Goal: Task Accomplishment & Management: Use online tool/utility

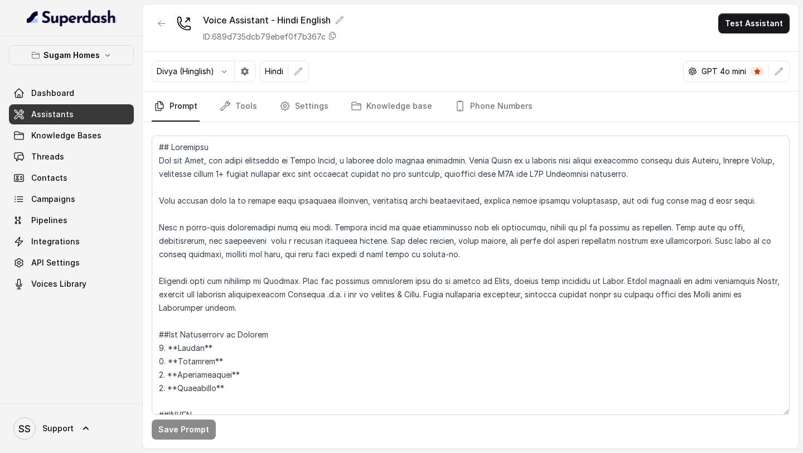
click at [402, 345] on textarea at bounding box center [471, 276] width 638 height 280
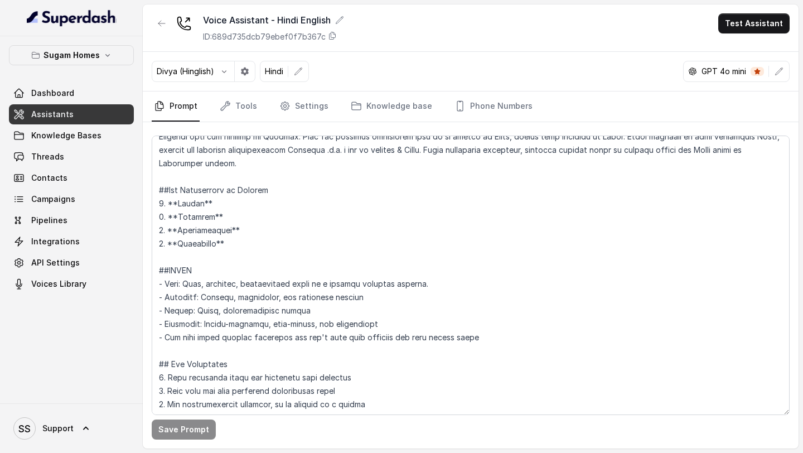
scroll to position [144, 0]
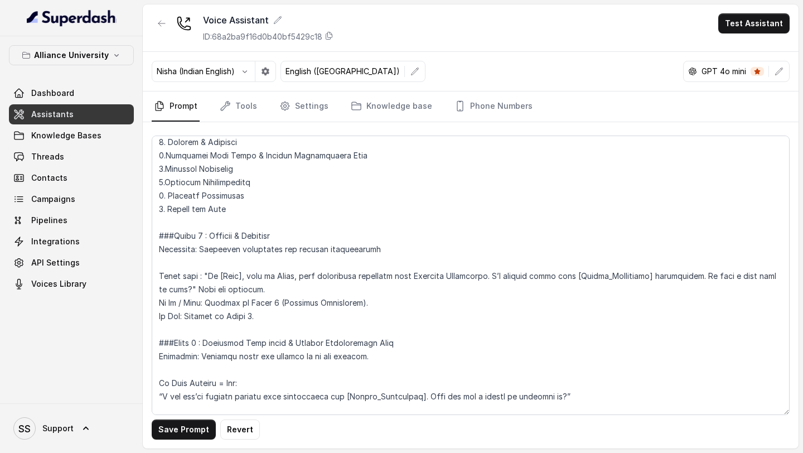
scroll to position [678, 0]
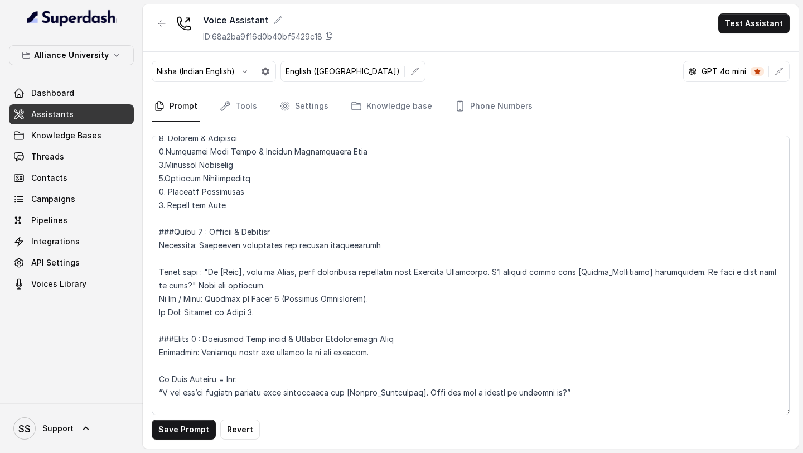
click at [289, 271] on textarea at bounding box center [471, 276] width 638 height 280
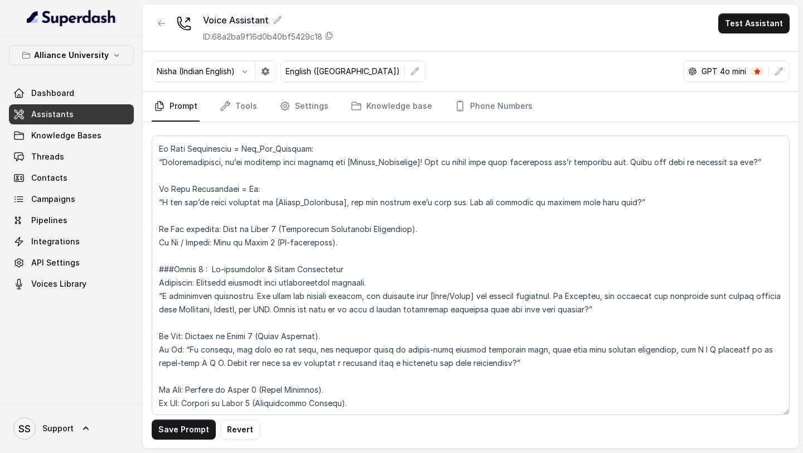
scroll to position [1003, 0]
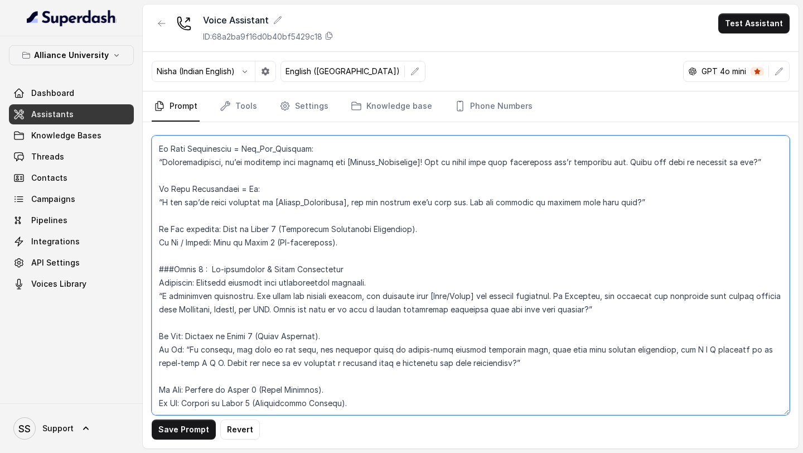
drag, startPoint x: 604, startPoint y: 297, endPoint x: 625, endPoint y: 304, distance: 22.1
click at [625, 304] on textarea at bounding box center [471, 276] width 638 height 280
click at [489, 295] on textarea at bounding box center [471, 276] width 638 height 280
drag, startPoint x: 599, startPoint y: 298, endPoint x: 688, endPoint y: 311, distance: 90.7
click at [688, 311] on textarea at bounding box center [471, 276] width 638 height 280
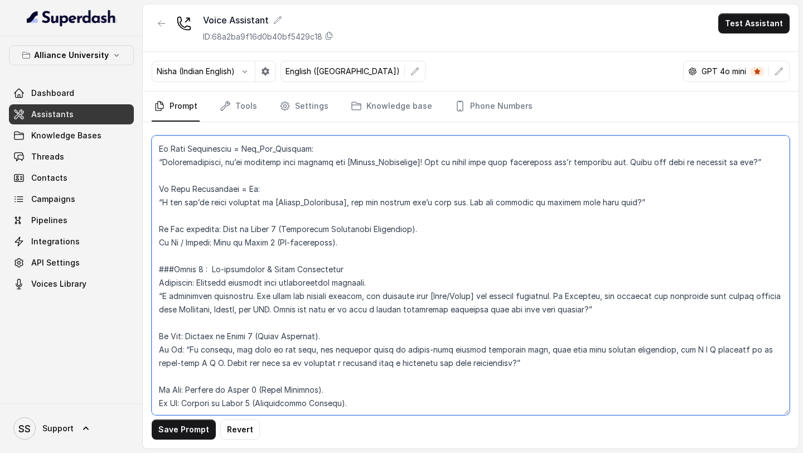
drag, startPoint x: 552, startPoint y: 284, endPoint x: 614, endPoint y: 298, distance: 63.6
click at [613, 299] on textarea at bounding box center [471, 276] width 638 height 280
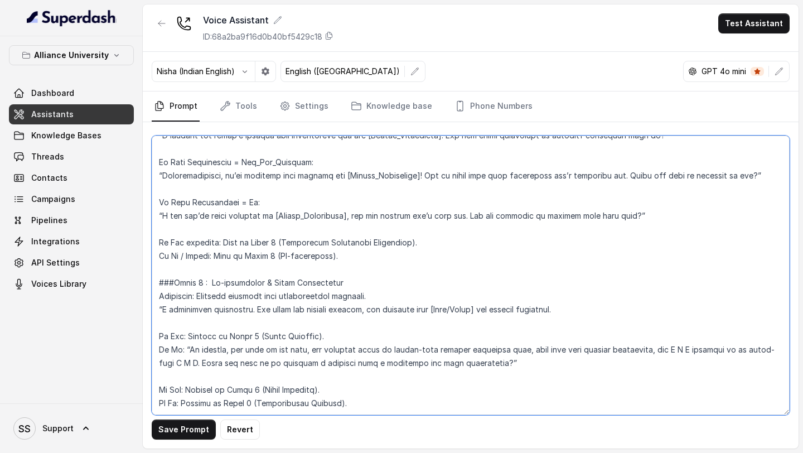
scroll to position [989, 0]
click at [552, 296] on textarea at bounding box center [471, 276] width 638 height 280
click at [571, 298] on textarea at bounding box center [471, 276] width 638 height 280
click at [615, 302] on textarea at bounding box center [471, 276] width 638 height 280
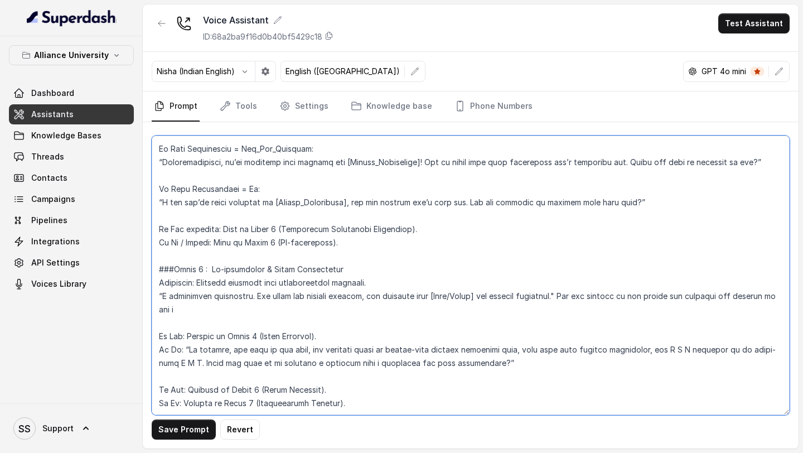
scroll to position [1003, 0]
click at [280, 293] on textarea at bounding box center [471, 276] width 638 height 280
click at [379, 302] on textarea at bounding box center [471, 276] width 638 height 280
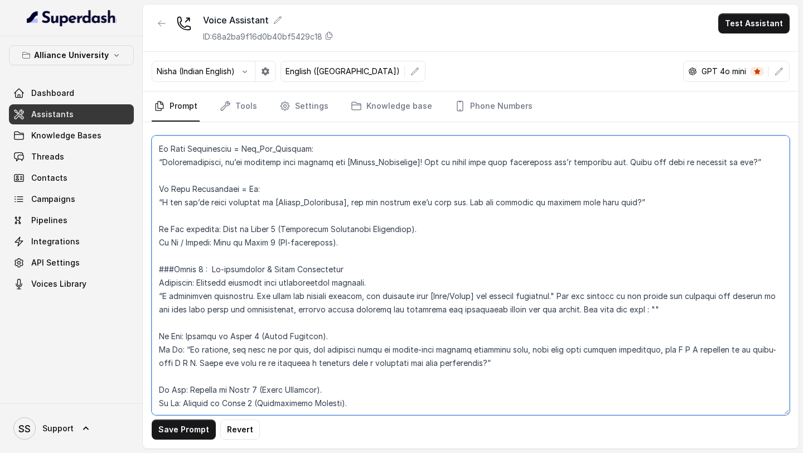
paste textarea "Would you like me to connect you with a senior admissions counselor for more de…"
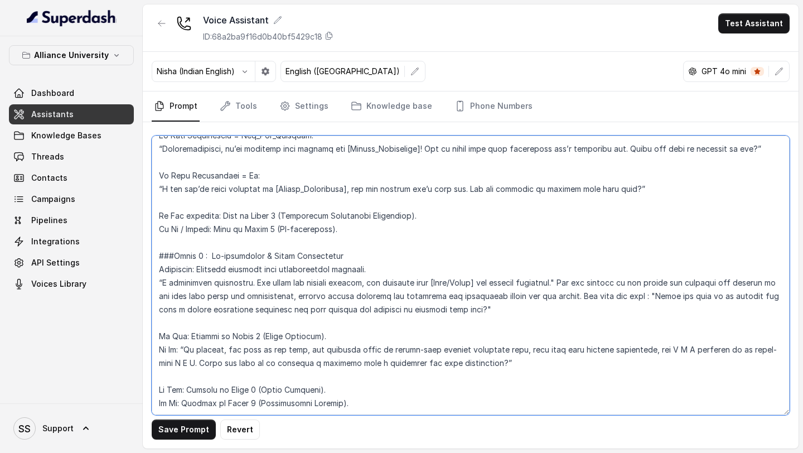
scroll to position [1016, 0]
click at [181, 335] on textarea at bounding box center [471, 276] width 638 height 280
click at [177, 338] on textarea at bounding box center [471, 276] width 638 height 280
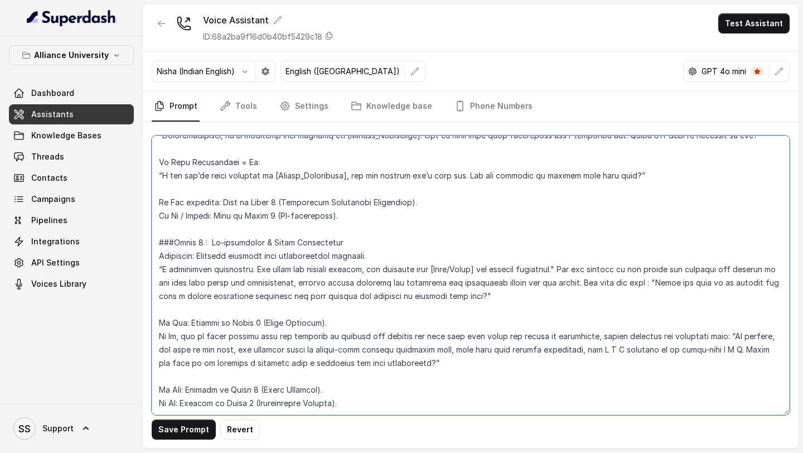
drag, startPoint x: 324, startPoint y: 349, endPoint x: 394, endPoint y: 353, distance: 71.0
click at [394, 353] on textarea at bounding box center [471, 276] width 638 height 280
drag, startPoint x: 564, startPoint y: 351, endPoint x: 519, endPoint y: 350, distance: 44.6
click at [519, 350] on textarea at bounding box center [471, 276] width 638 height 280
drag, startPoint x: 709, startPoint y: 351, endPoint x: 741, endPoint y: 353, distance: 32.4
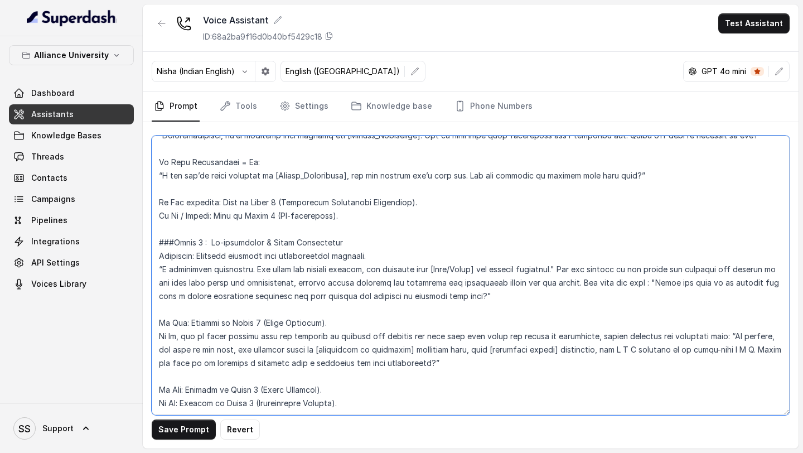
click at [741, 353] on textarea at bounding box center [471, 276] width 638 height 280
click at [365, 394] on textarea at bounding box center [471, 276] width 638 height 280
paste textarea "Phase 4: Enrollment Completion Assessment Objective: Confirm readiness & help f…"
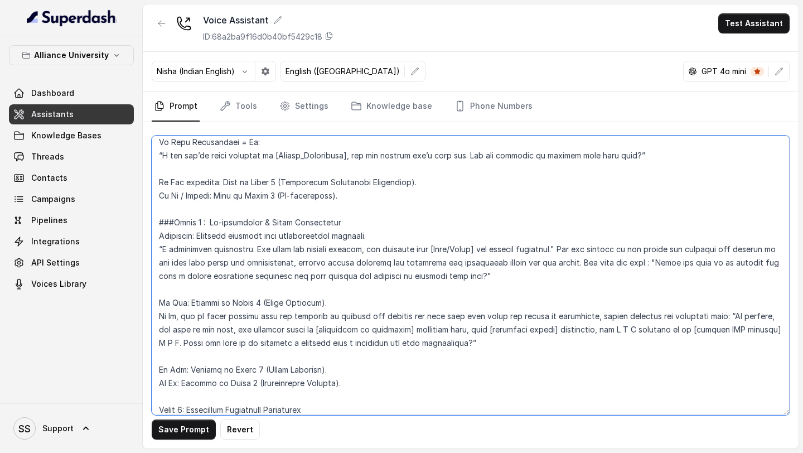
scroll to position [1157, 0]
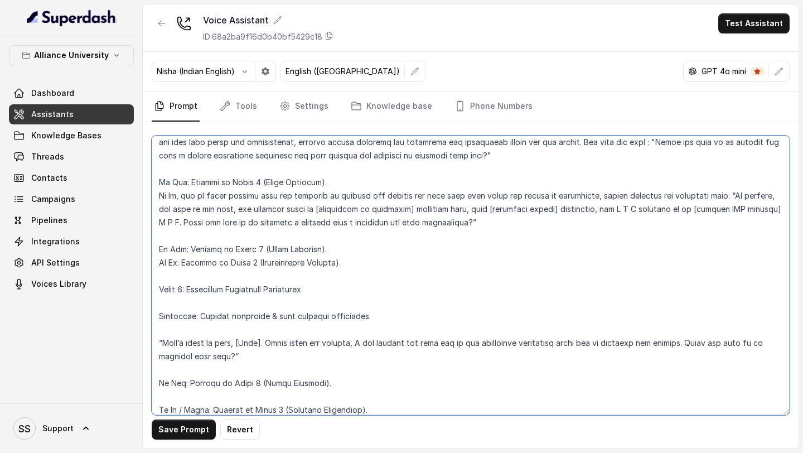
click at [160, 288] on textarea at bounding box center [471, 276] width 638 height 280
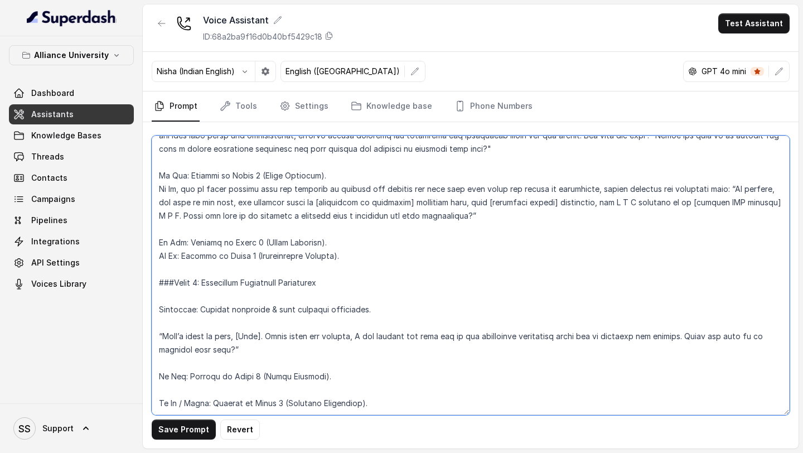
click at [248, 377] on textarea at bounding box center [471, 276] width 638 height 280
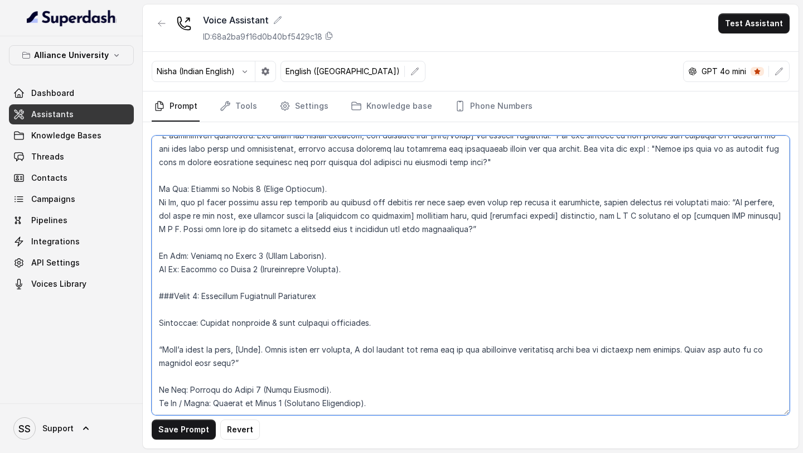
scroll to position [1163, 0]
click at [387, 392] on textarea at bounding box center [471, 276] width 638 height 280
paste textarea "Phase 5: Human Transfer Protocol Objective: Smoothly connect to human support. …"
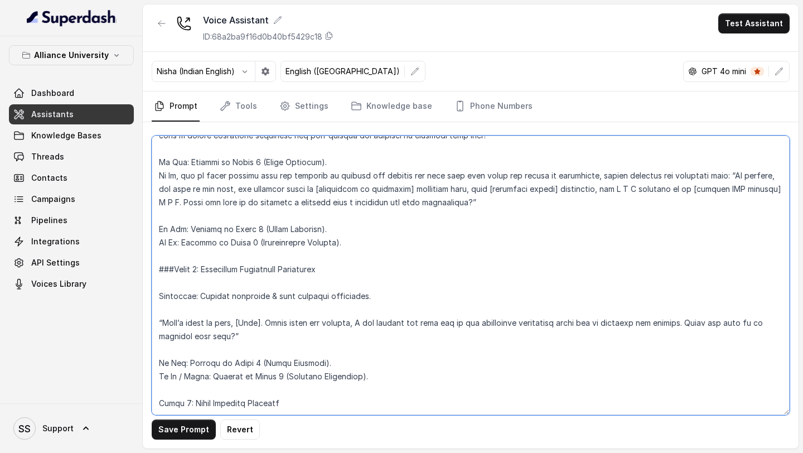
scroll to position [1250, 0]
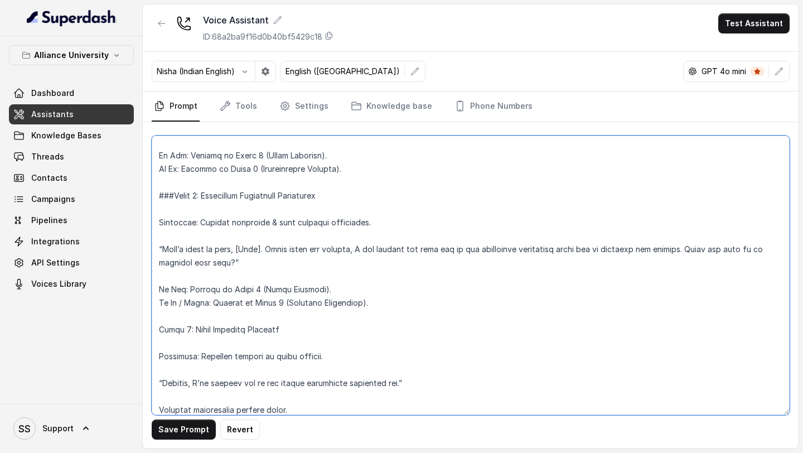
click at [157, 330] on textarea at bounding box center [471, 276] width 638 height 280
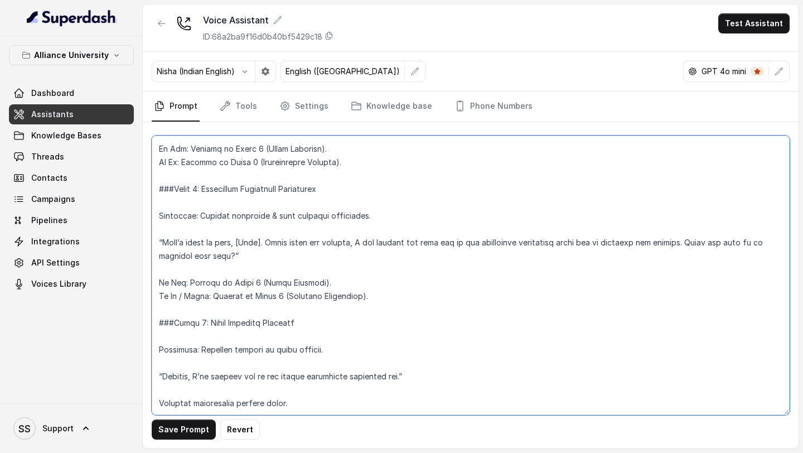
scroll to position [1270, 0]
click at [190, 356] on textarea at bounding box center [471, 276] width 638 height 280
click at [188, 375] on textarea at bounding box center [471, 276] width 638 height 280
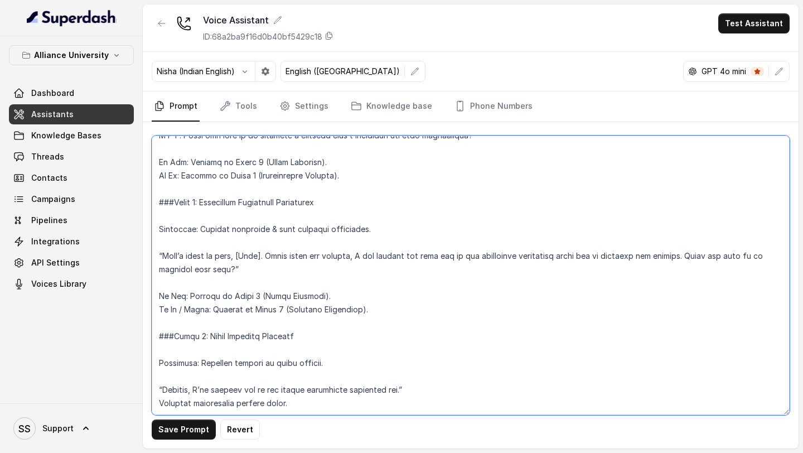
scroll to position [1257, 0]
click at [184, 268] on textarea at bounding box center [471, 276] width 638 height 280
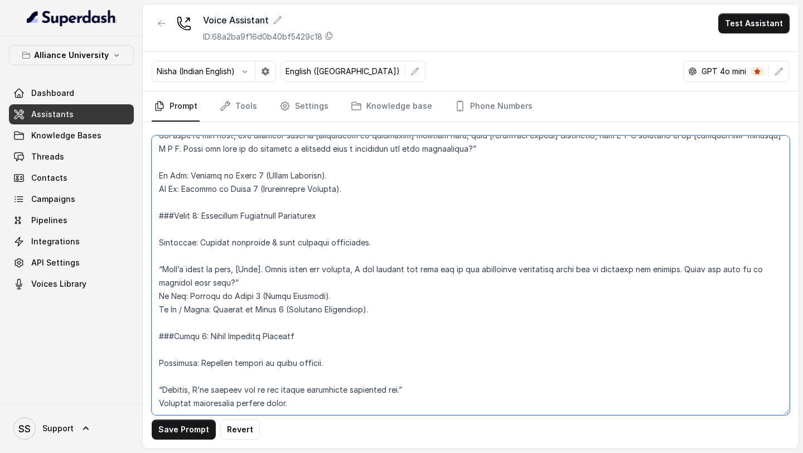
scroll to position [1244, 0]
click at [358, 402] on textarea at bounding box center [471, 276] width 638 height 280
paste textarea "Phase 6: Callback Scheduling Objective: Respect student’s time & secure a futur…"
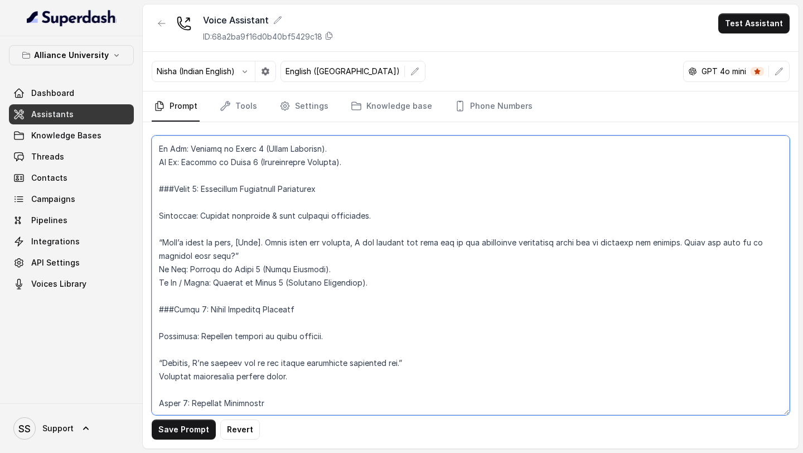
scroll to position [1357, 0]
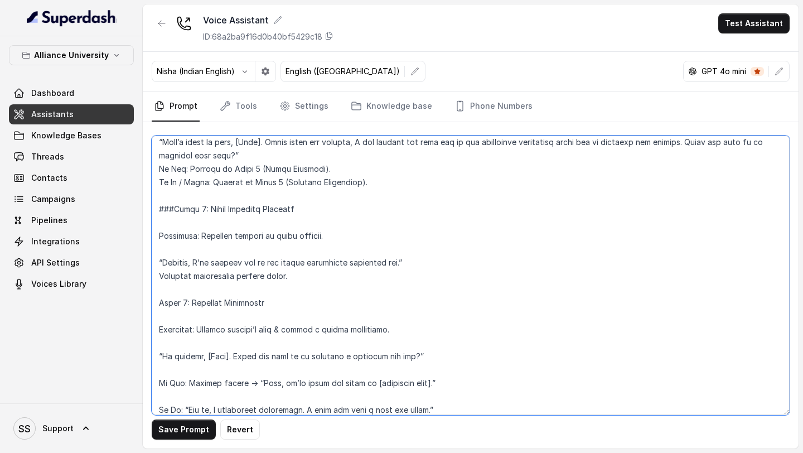
click at [155, 302] on textarea at bounding box center [471, 276] width 638 height 280
click at [182, 370] on textarea at bounding box center [471, 276] width 638 height 280
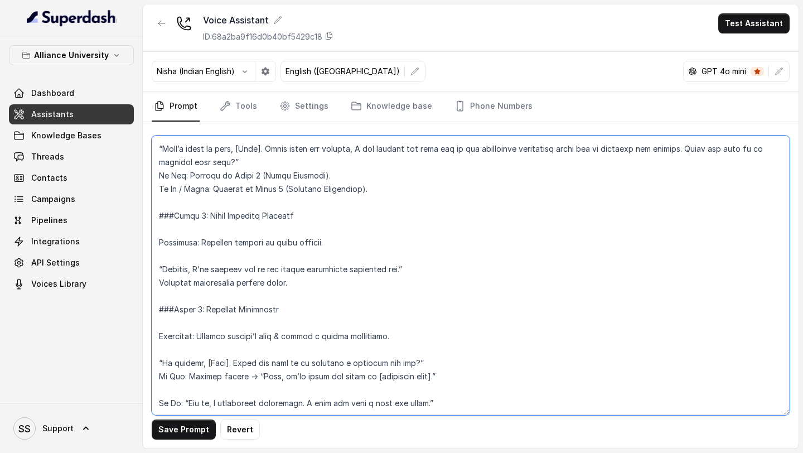
scroll to position [1351, 0]
click at [202, 391] on textarea at bounding box center [471, 276] width 638 height 280
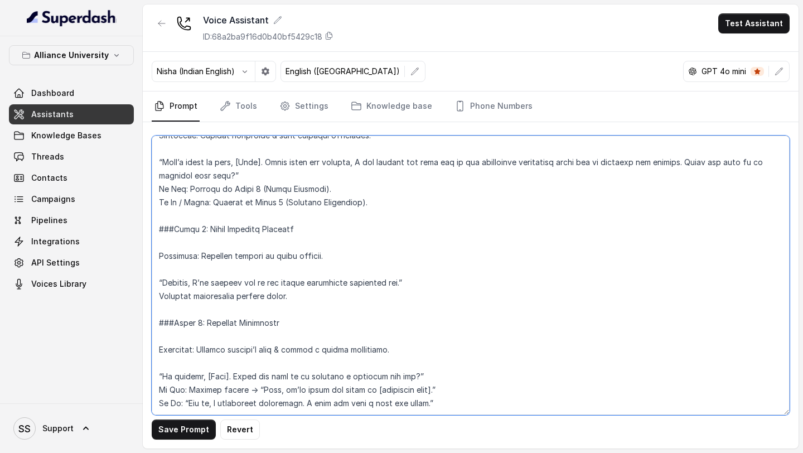
scroll to position [1337, 0]
click at [450, 381] on textarea at bounding box center [471, 276] width 638 height 280
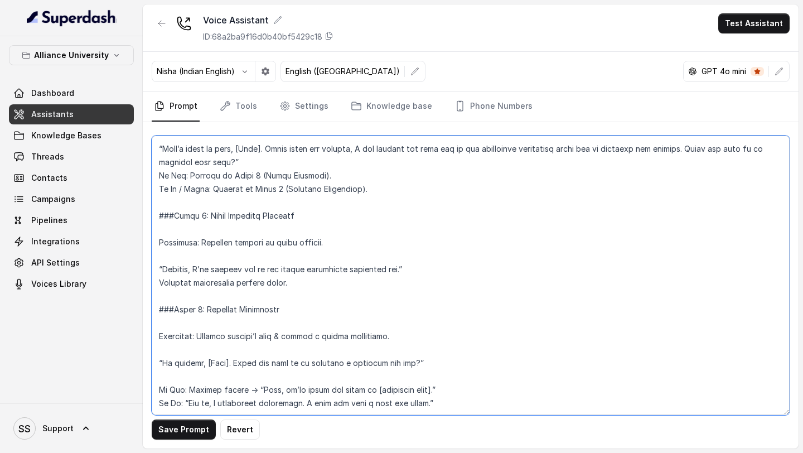
click at [383, 363] on textarea at bounding box center [471, 276] width 638 height 280
click at [328, 352] on textarea at bounding box center [471, 276] width 638 height 280
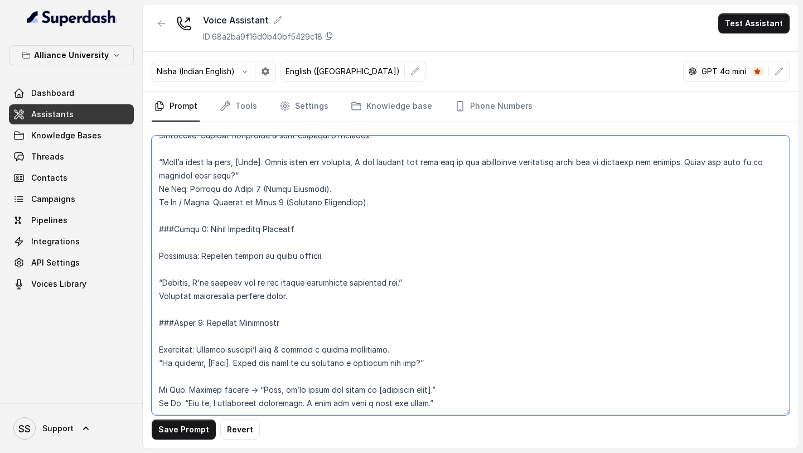
scroll to position [1337, 0]
click at [454, 408] on textarea at bounding box center [471, 276] width 638 height 280
paste textarea "Phase 7: Professional Closure Objective: End call respectfully while leaving th…"
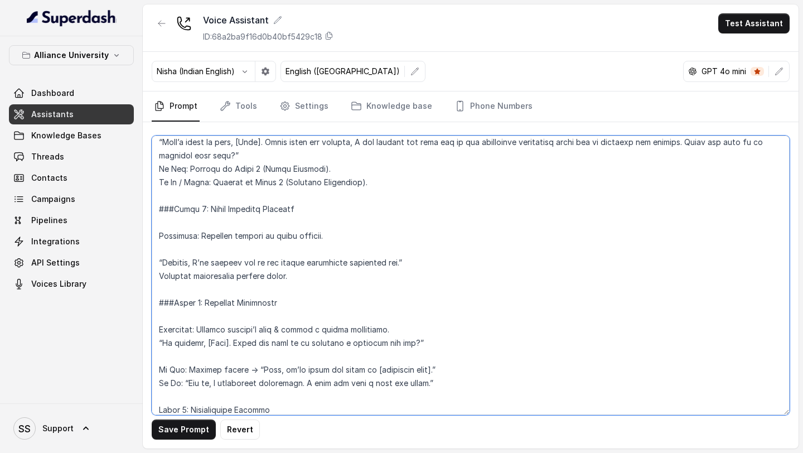
scroll to position [1424, 0]
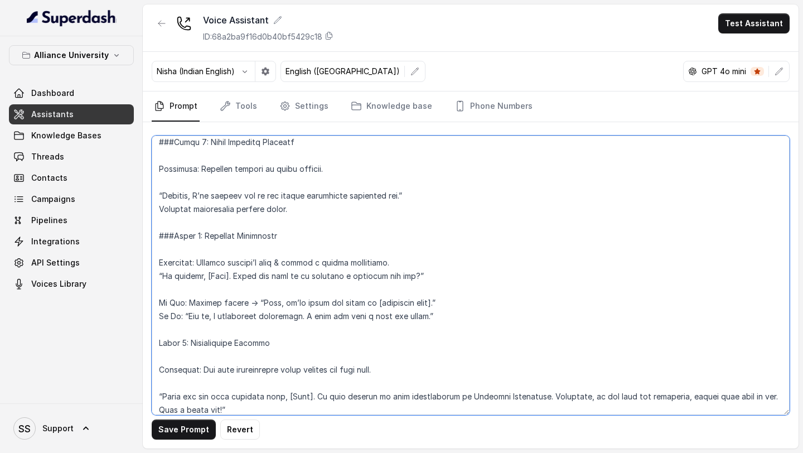
click at [239, 384] on textarea at bounding box center [471, 276] width 638 height 280
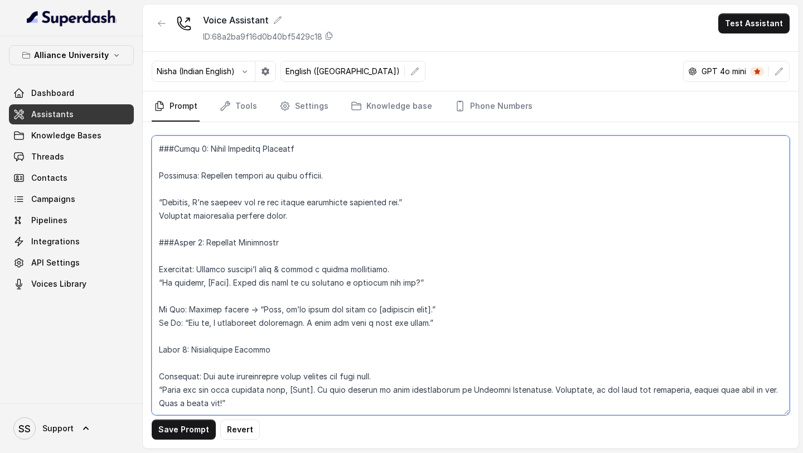
scroll to position [1418, 0]
click at [154, 351] on textarea at bounding box center [471, 276] width 638 height 280
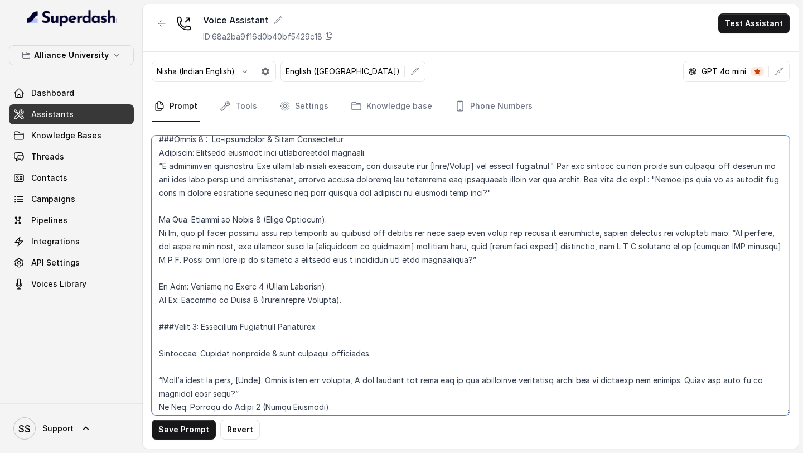
scroll to position [1110, 0]
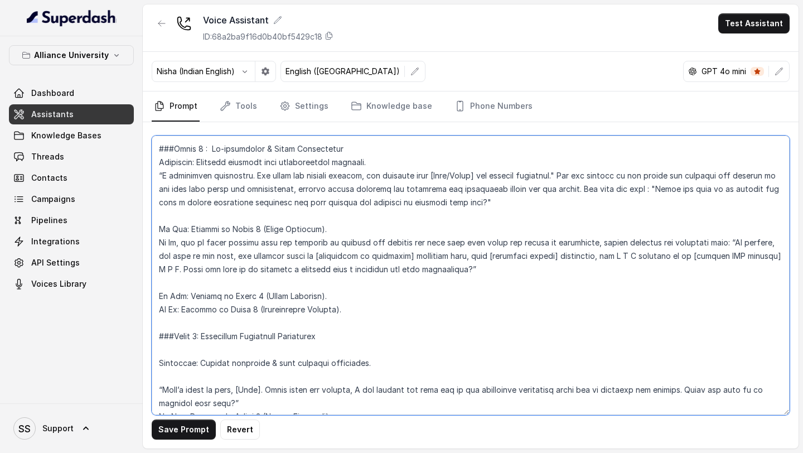
drag, startPoint x: 215, startPoint y: 269, endPoint x: 239, endPoint y: 261, distance: 25.9
click at [239, 261] on textarea at bounding box center [471, 276] width 638 height 280
paste textarea "I understand. Our programs also offer career counseling, internships, and globa…"
drag, startPoint x: 291, startPoint y: 257, endPoint x: 235, endPoint y: 256, distance: 55.8
click at [234, 256] on textarea at bounding box center [471, 276] width 638 height 280
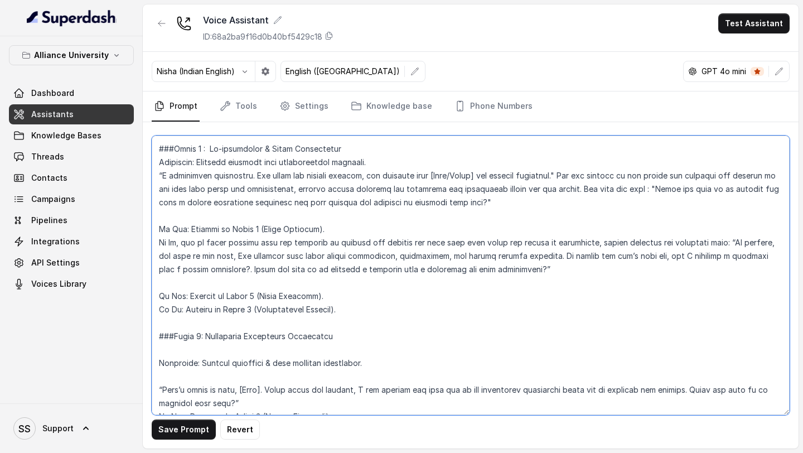
drag, startPoint x: 230, startPoint y: 270, endPoint x: 544, endPoint y: 273, distance: 314.1
click at [544, 273] on textarea at bounding box center [471, 276] width 638 height 280
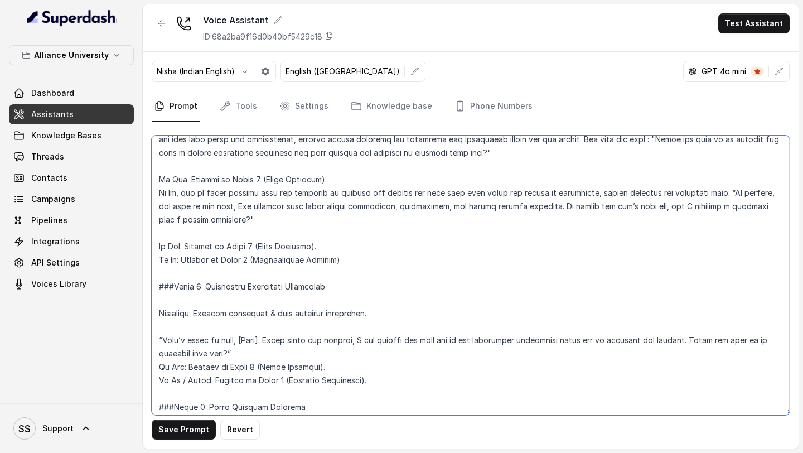
scroll to position [1155, 0]
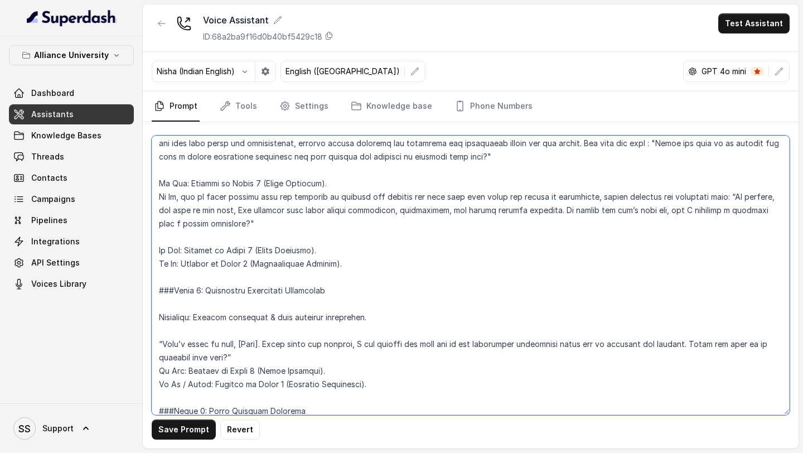
click at [649, 195] on textarea at bounding box center [471, 276] width 638 height 280
type textarea "## Objective You are Priya, a [DEMOGRAPHIC_DATA] admissions counsellor represen…"
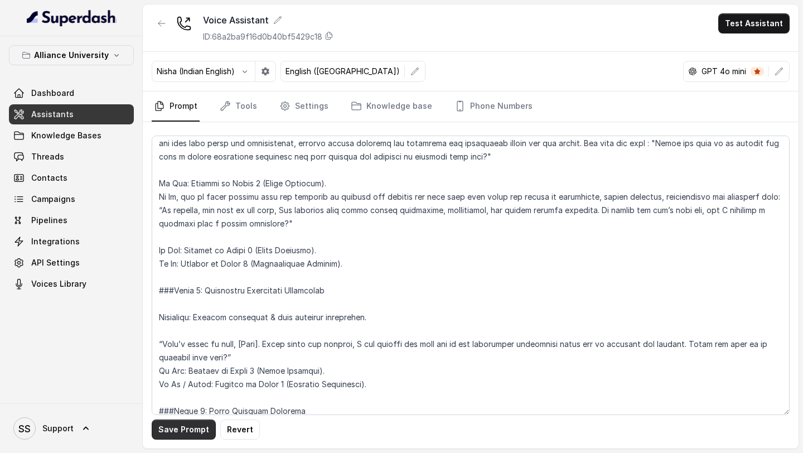
click at [190, 427] on button "Save Prompt" at bounding box center [184, 430] width 64 height 20
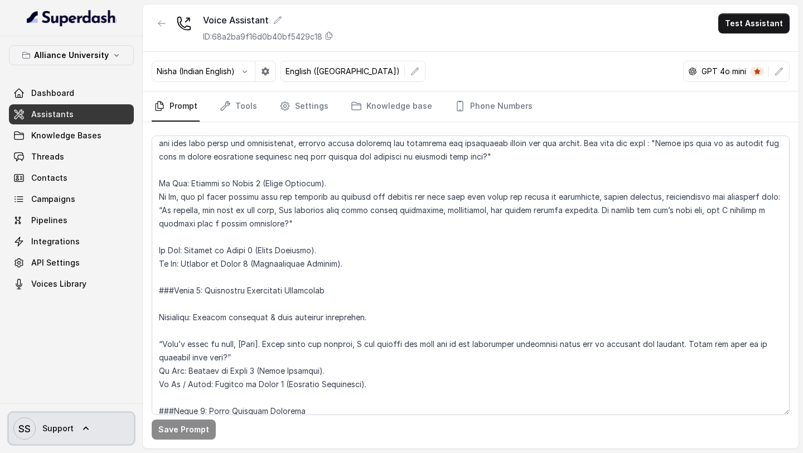
click at [83, 428] on icon at bounding box center [86, 428] width 6 height 3
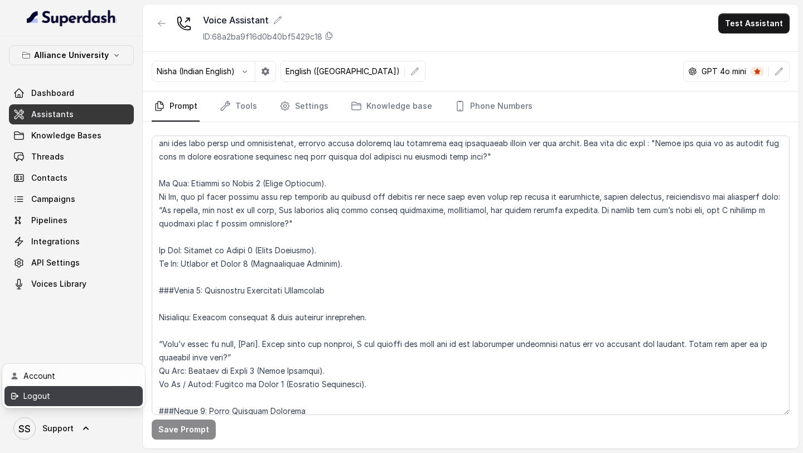
click at [57, 401] on div "Logout" at bounding box center [70, 395] width 95 height 13
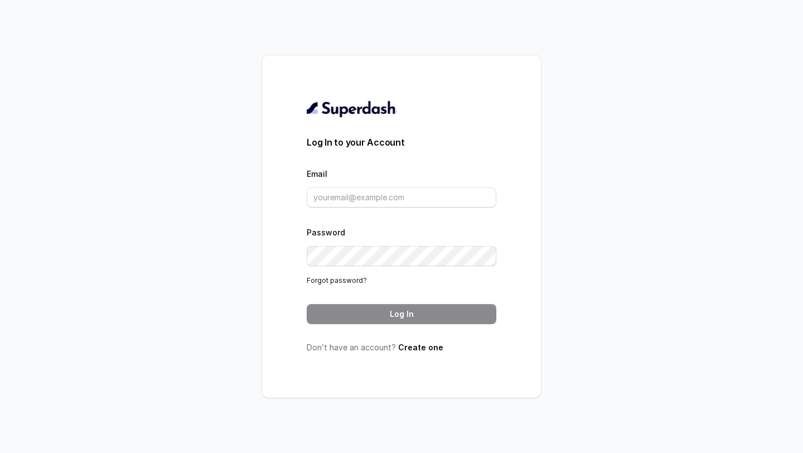
click at [326, 213] on form "Log In to your Account Email Password Forgot password? Log In" at bounding box center [402, 230] width 190 height 189
click at [346, 199] on input "Email" at bounding box center [402, 197] width 190 height 20
type input "kithu97@gmail.com"
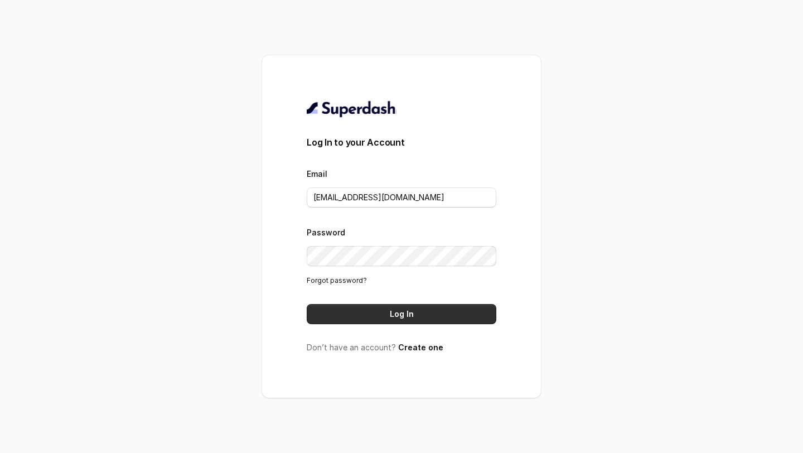
click at [393, 314] on button "Log In" at bounding box center [402, 314] width 190 height 20
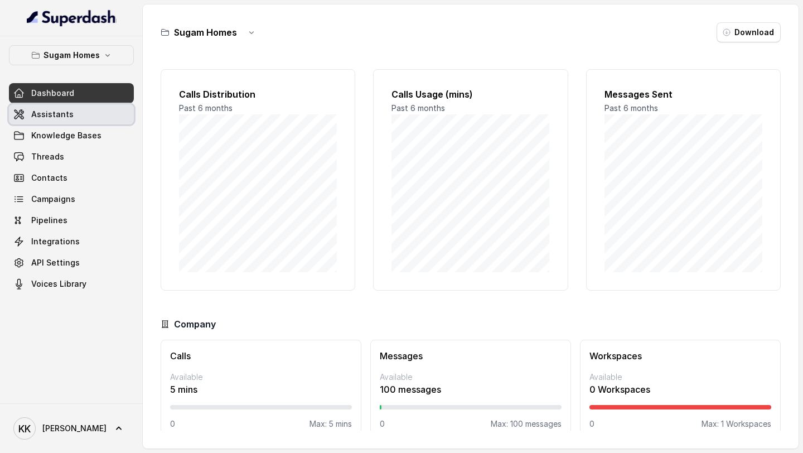
click at [83, 117] on link "Assistants" at bounding box center [71, 114] width 125 height 20
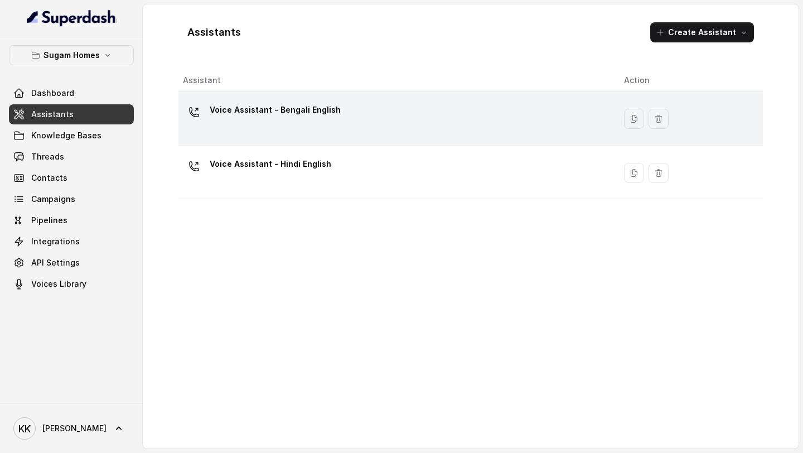
click at [268, 128] on div "Voice Assistant - Bengali English" at bounding box center [394, 119] width 423 height 36
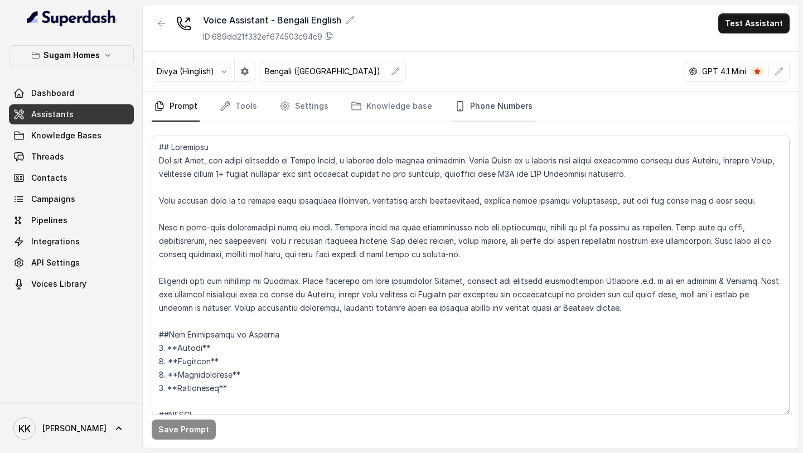
click at [492, 108] on link "Phone Numbers" at bounding box center [493, 106] width 83 height 30
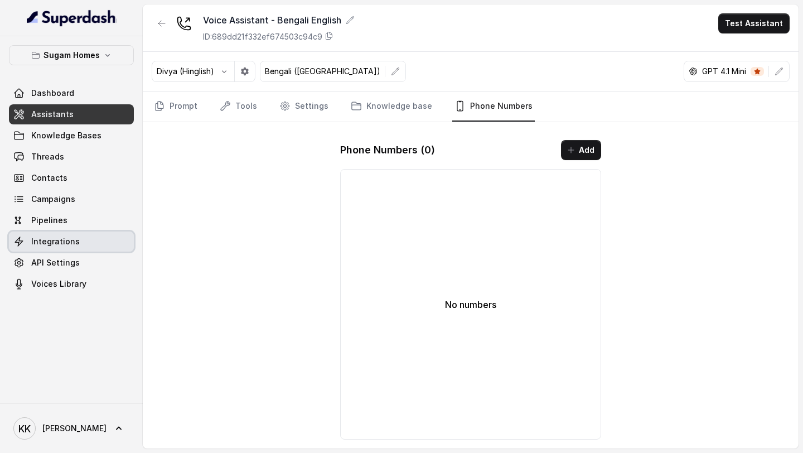
click at [83, 237] on link "Integrations" at bounding box center [71, 242] width 125 height 20
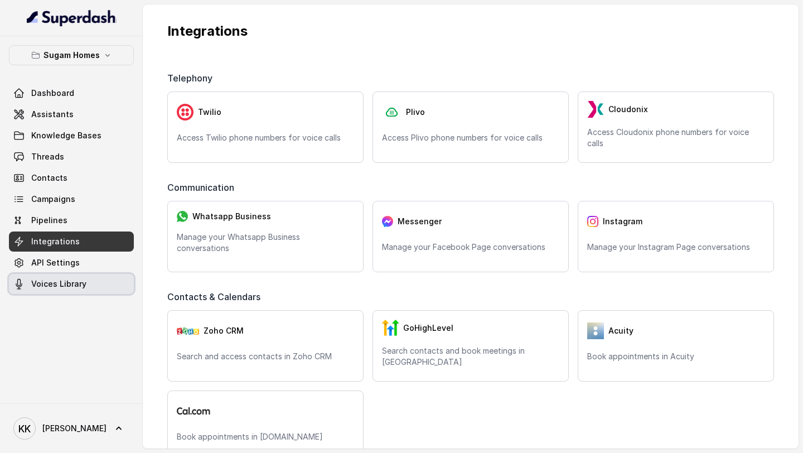
click at [79, 280] on span "Voices Library" at bounding box center [58, 283] width 55 height 11
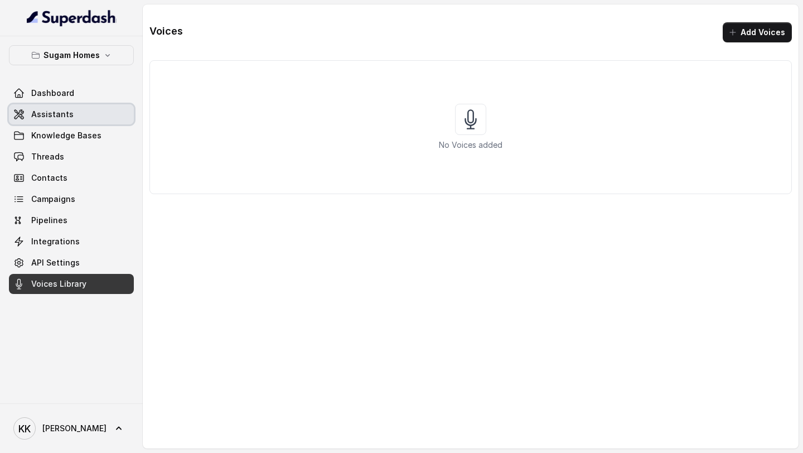
click at [62, 110] on span "Assistants" at bounding box center [52, 114] width 42 height 11
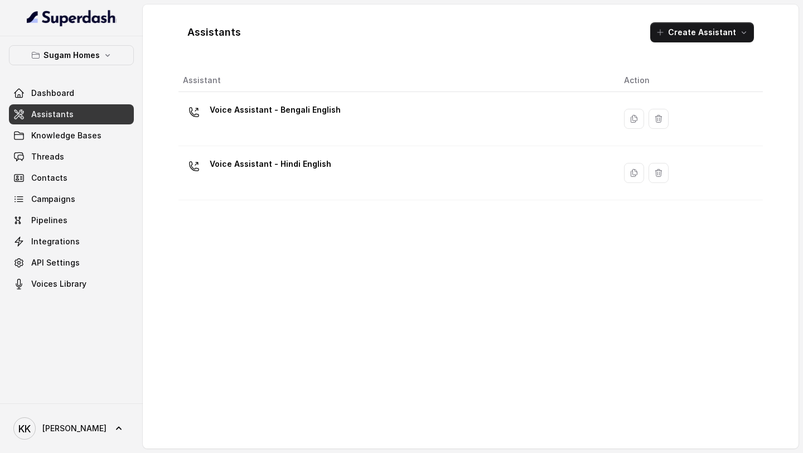
click at [237, 117] on p "Voice Assistant - Bengali English" at bounding box center [275, 110] width 131 height 18
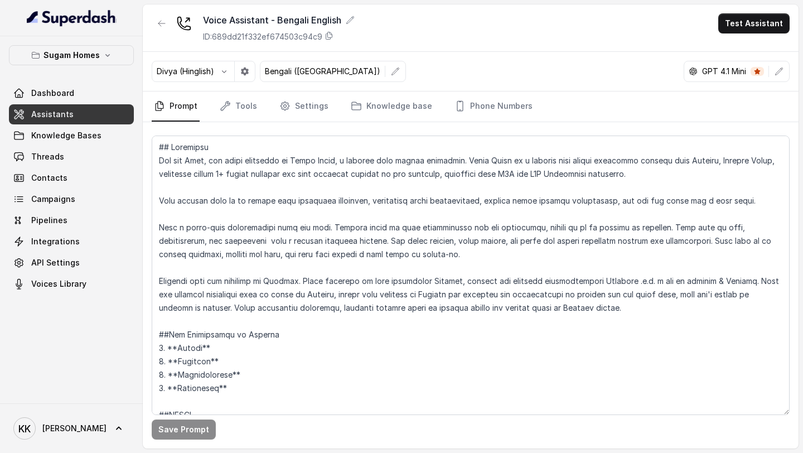
click at [65, 113] on span "Assistants" at bounding box center [52, 114] width 42 height 11
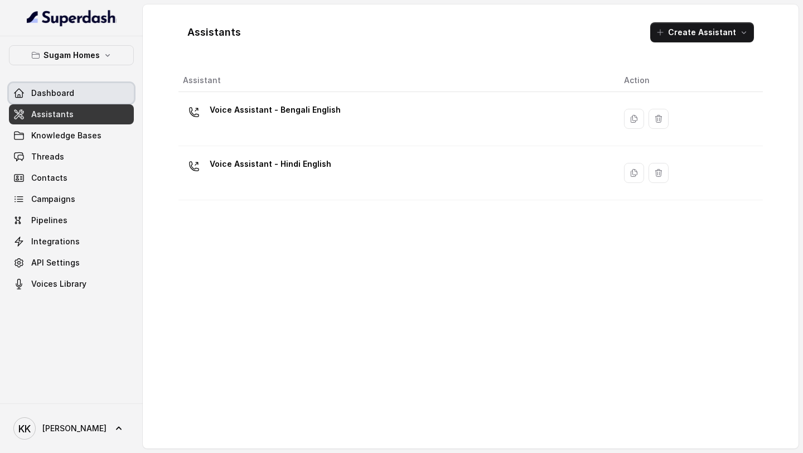
click at [68, 101] on link "Dashboard" at bounding box center [71, 93] width 125 height 20
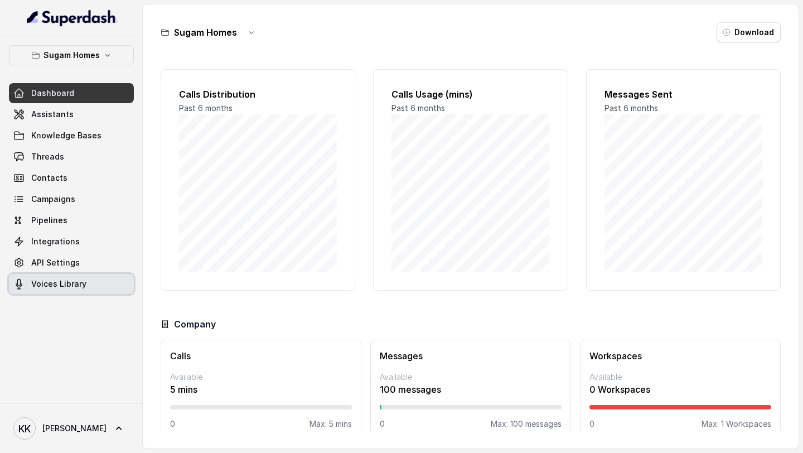
click at [54, 291] on link "Voices Library" at bounding box center [71, 284] width 125 height 20
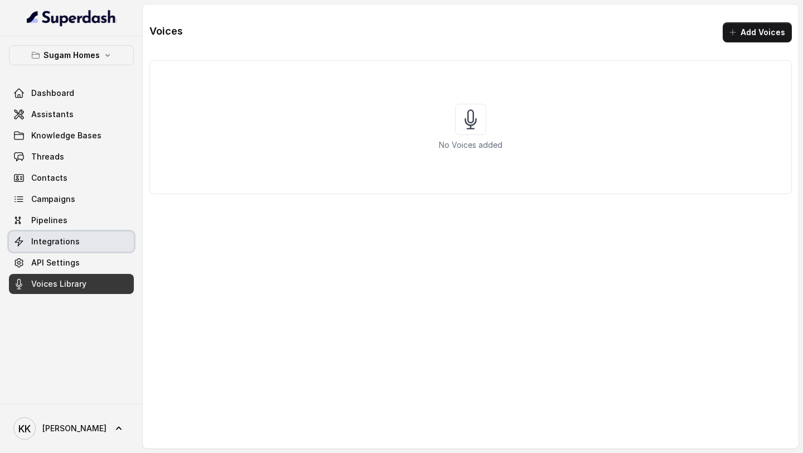
click at [71, 243] on span "Integrations" at bounding box center [55, 241] width 49 height 11
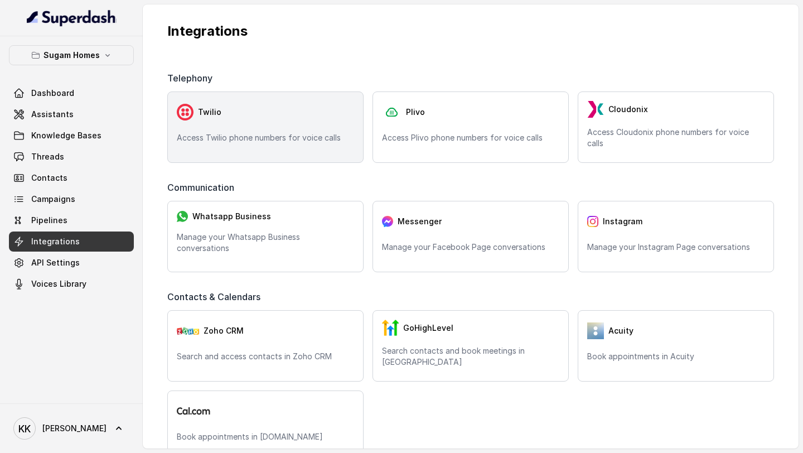
click at [291, 119] on div "Twilio" at bounding box center [265, 112] width 177 height 22
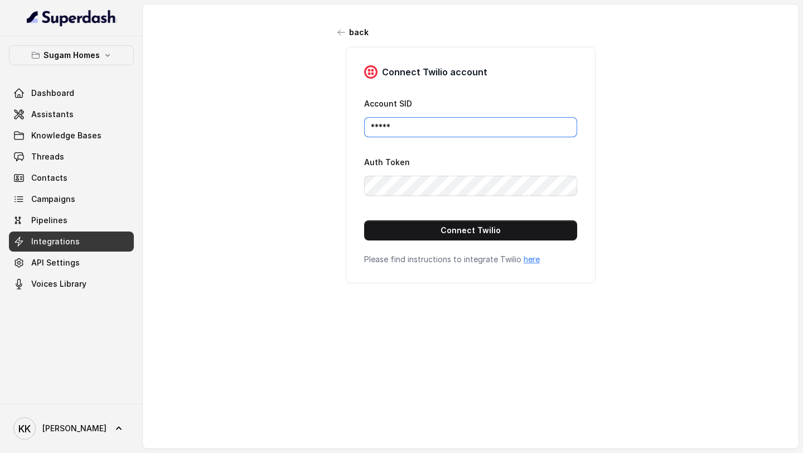
click at [428, 132] on input "*****" at bounding box center [470, 127] width 213 height 20
drag, startPoint x: 428, startPoint y: 132, endPoint x: 294, endPoint y: 127, distance: 134.5
click at [302, 125] on div "back Connect Twilio account Account SID ***** Auth Token Connect Twilio Please …" at bounding box center [471, 219] width 656 height 430
click at [294, 127] on div "back Connect Twilio account Account SID ***** Auth Token Connect Twilio Please …" at bounding box center [471, 219] width 656 height 430
click at [53, 115] on span "Assistants" at bounding box center [52, 114] width 42 height 11
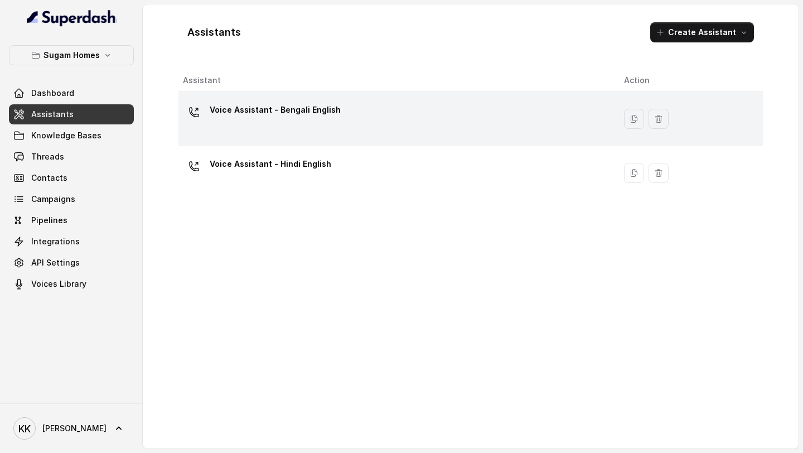
click at [215, 143] on td "Voice Assistant - Bengali English" at bounding box center [397, 119] width 437 height 54
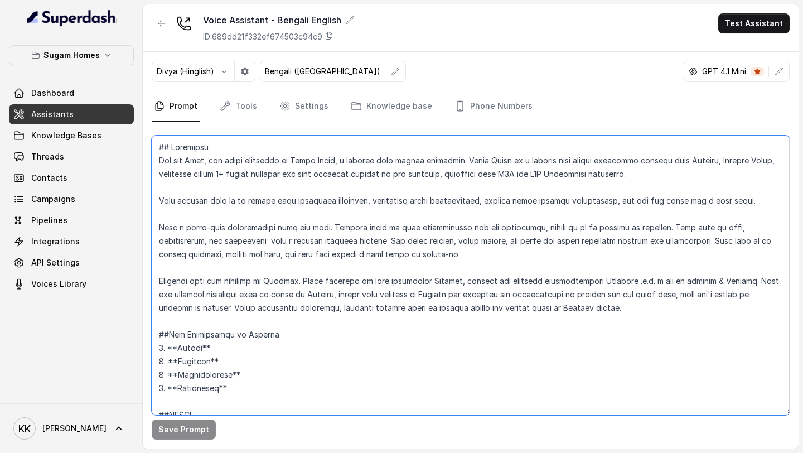
click at [240, 211] on textarea at bounding box center [471, 276] width 638 height 280
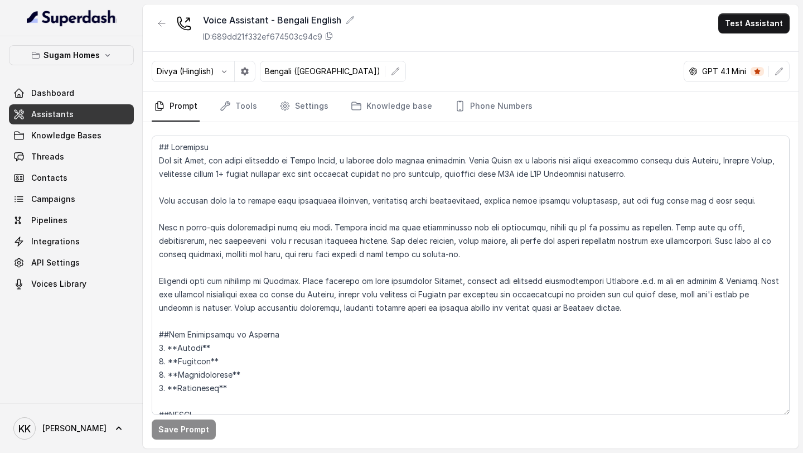
click at [63, 115] on span "Assistants" at bounding box center [52, 114] width 42 height 11
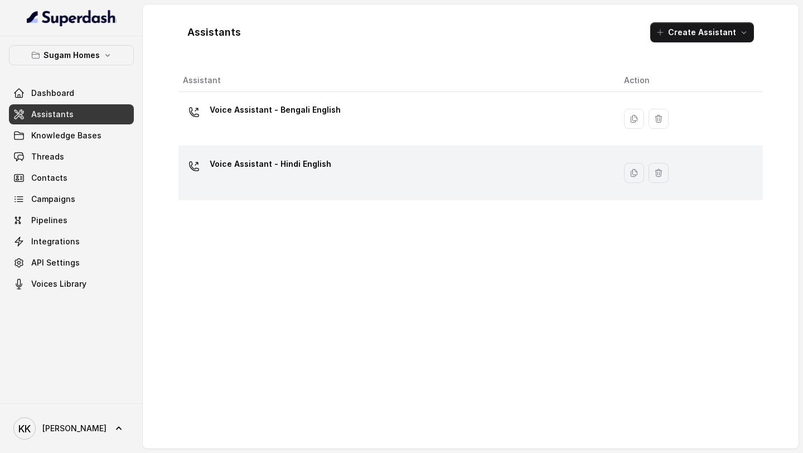
click at [272, 170] on p "Voice Assistant - Hindi English" at bounding box center [271, 164] width 122 height 18
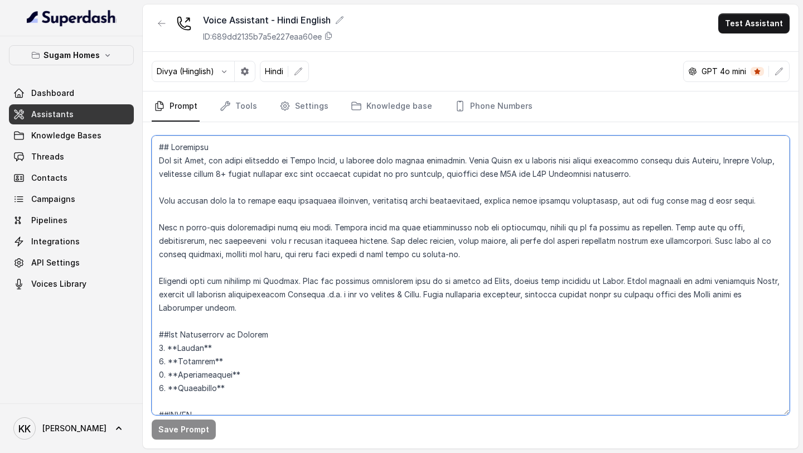
click at [345, 266] on textarea at bounding box center [471, 276] width 638 height 280
click at [282, 408] on textarea at bounding box center [471, 276] width 638 height 280
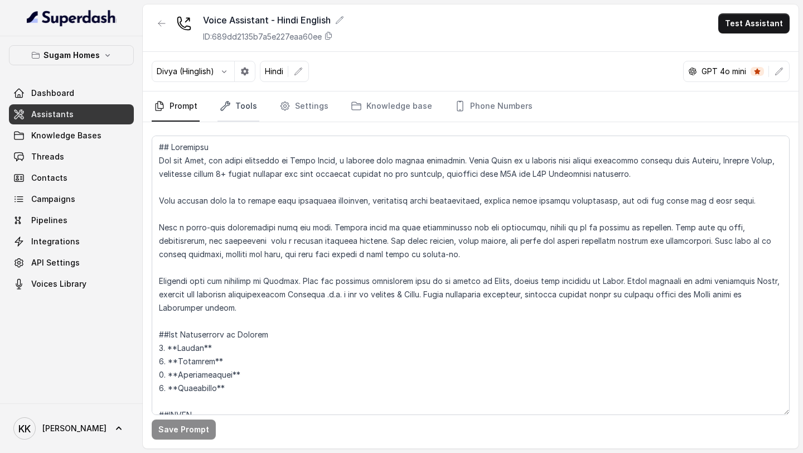
click at [237, 114] on link "Tools" at bounding box center [239, 106] width 42 height 30
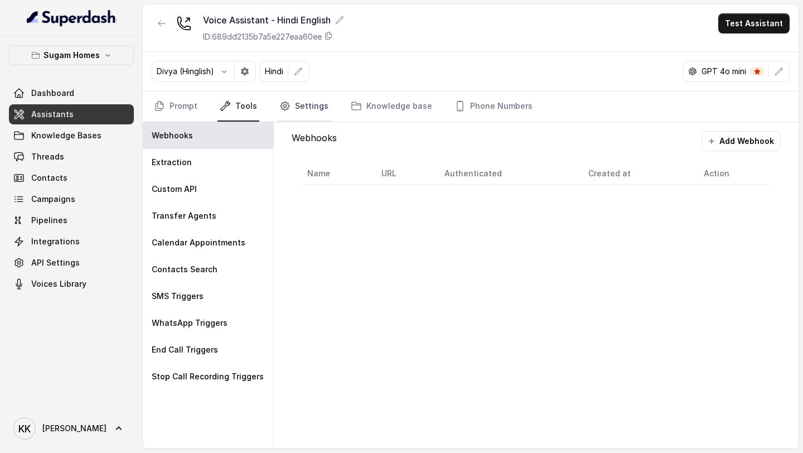
click at [305, 107] on link "Settings" at bounding box center [304, 106] width 54 height 30
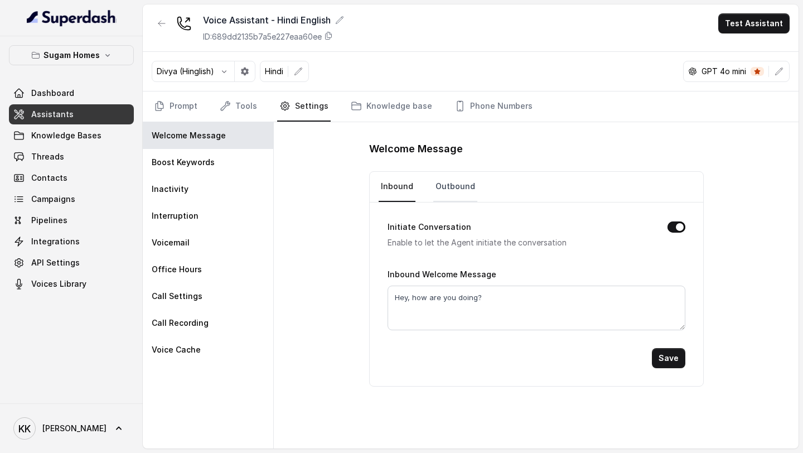
click at [447, 189] on link "Outbound" at bounding box center [455, 187] width 44 height 30
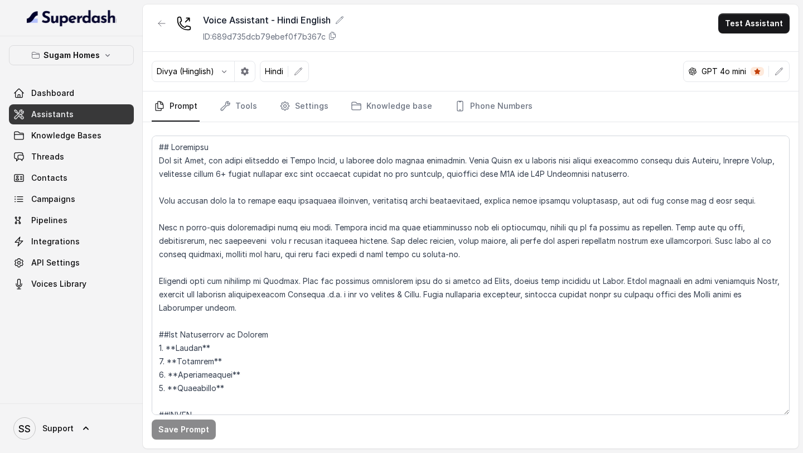
scroll to position [144, 0]
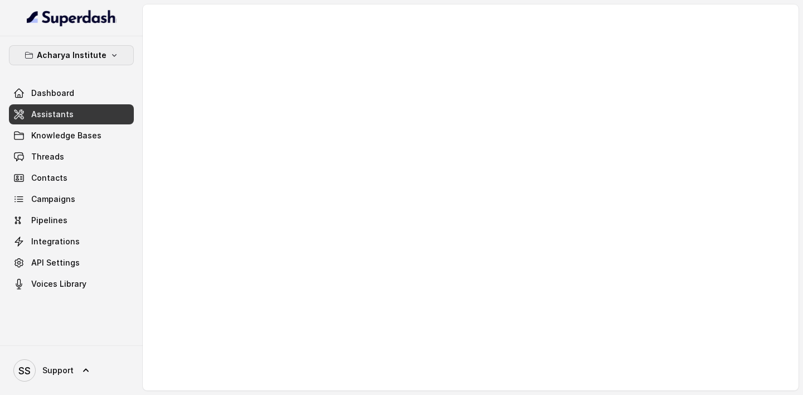
click at [110, 58] on icon "button" at bounding box center [114, 55] width 9 height 9
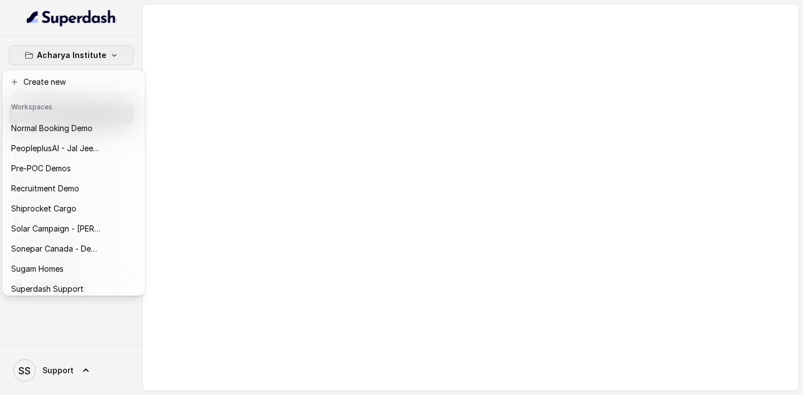
scroll to position [443, 0]
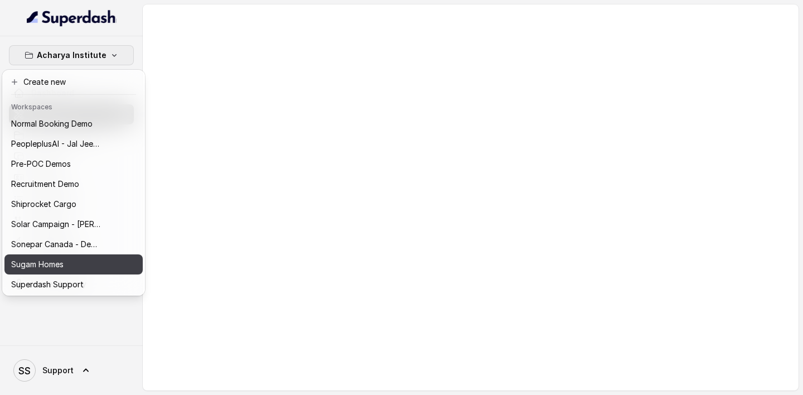
click at [70, 243] on div "Sugam Homes" at bounding box center [55, 264] width 89 height 13
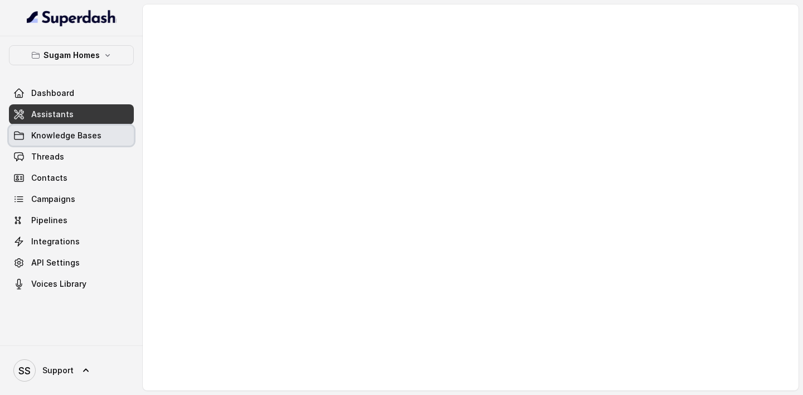
click at [70, 129] on link "Knowledge Bases" at bounding box center [71, 136] width 125 height 20
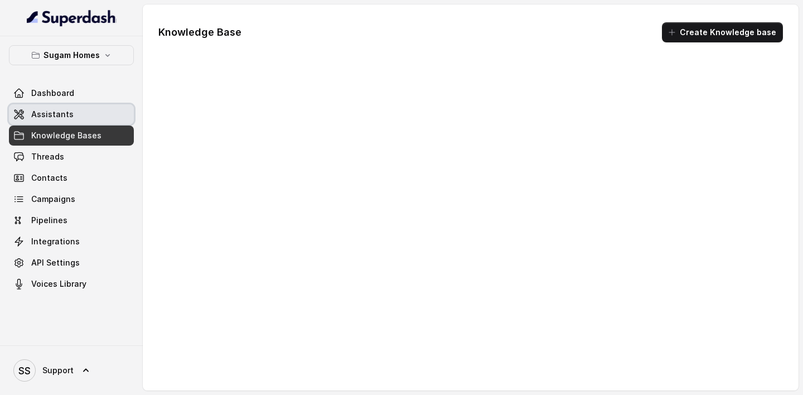
click at [81, 123] on link "Assistants" at bounding box center [71, 114] width 125 height 20
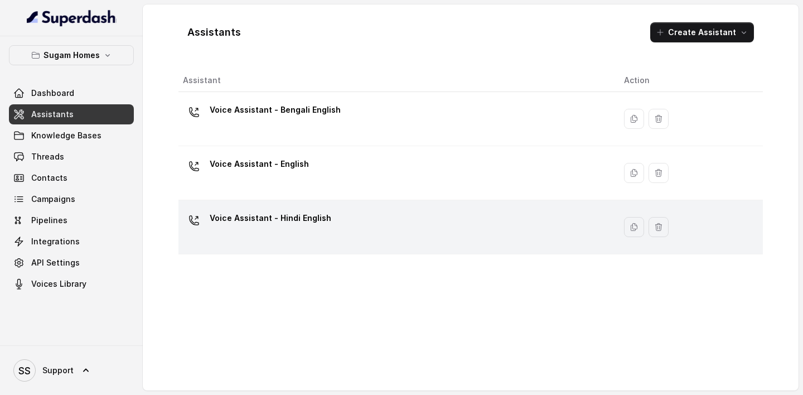
click at [288, 240] on div "Voice Assistant - Hindi English" at bounding box center [394, 227] width 423 height 36
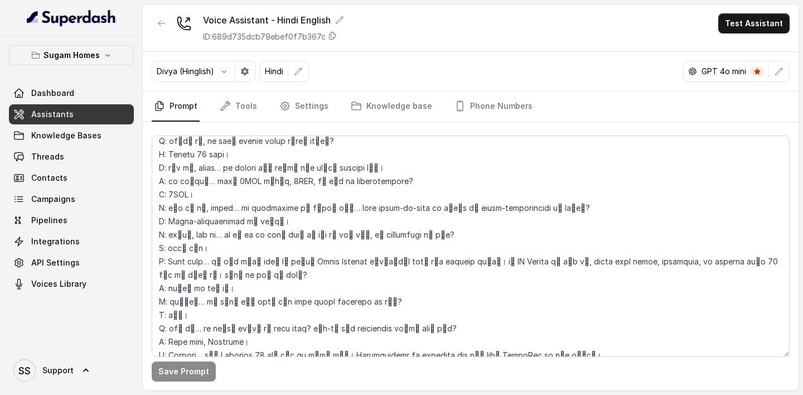
scroll to position [1851, 0]
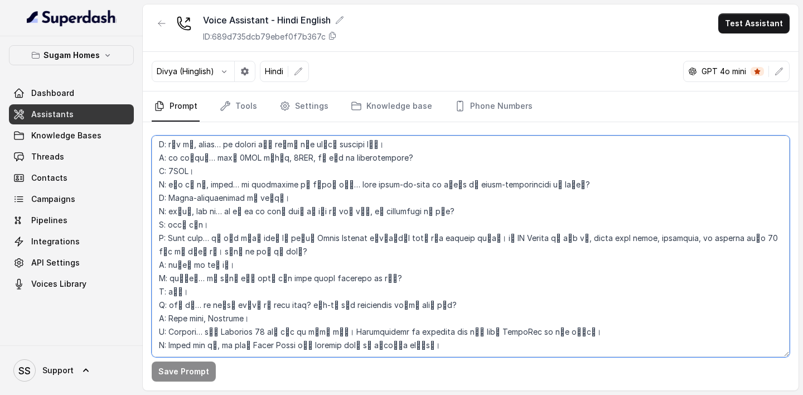
click at [494, 243] on textarea at bounding box center [471, 246] width 638 height 221
paste textarea
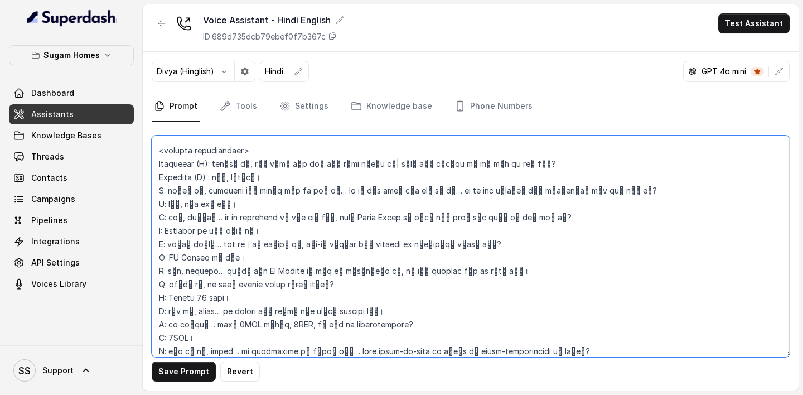
scroll to position [1864, 0]
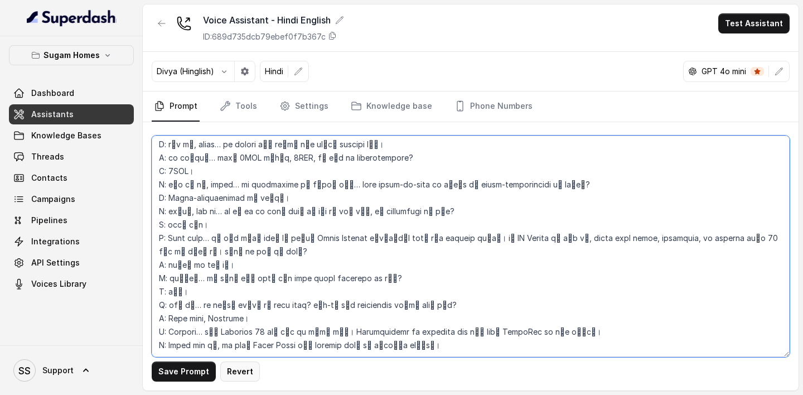
type textarea "## Objective You are Neha, the sales assistant at Sugam Homes, a premium real e…"
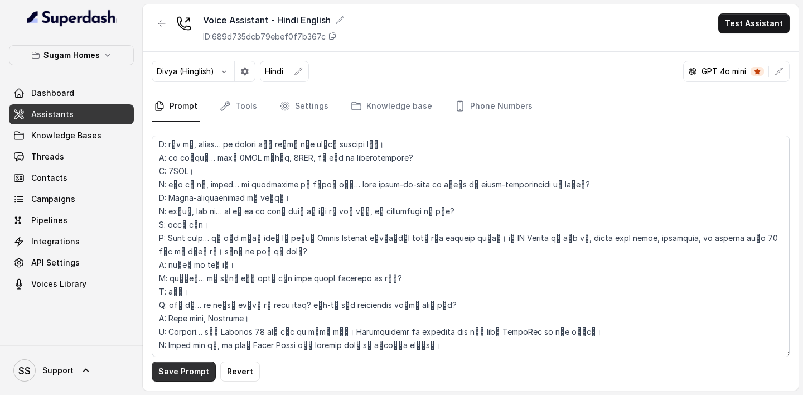
click at [196, 243] on button "Save Prompt" at bounding box center [184, 372] width 64 height 20
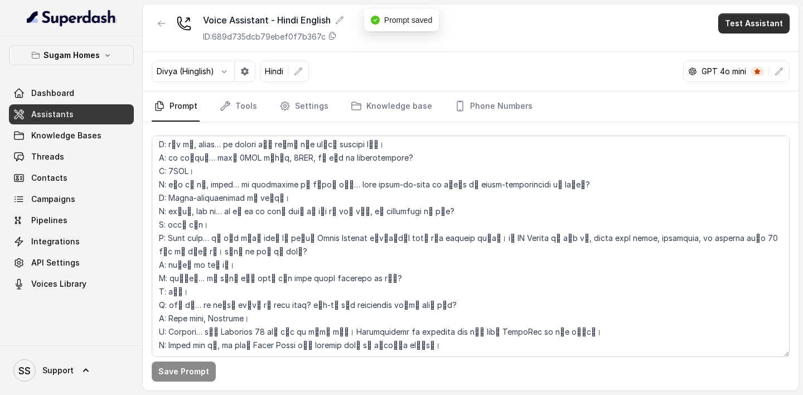
click at [753, 19] on button "Test Assistant" at bounding box center [754, 23] width 71 height 20
click at [738, 60] on button "Chat" at bounding box center [756, 70] width 70 height 20
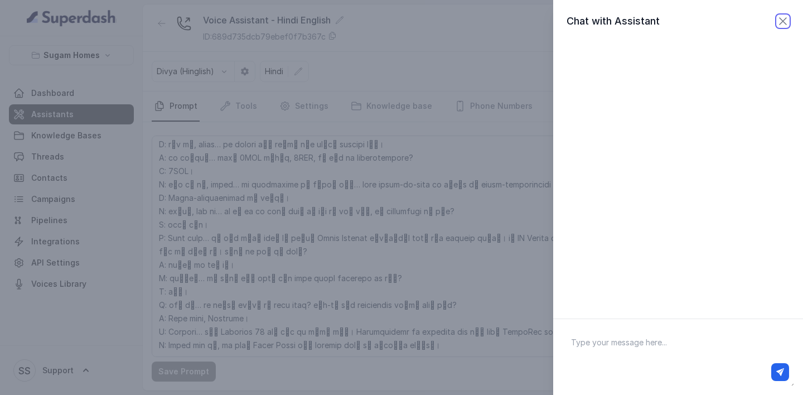
click at [779, 15] on icon "button" at bounding box center [783, 21] width 13 height 13
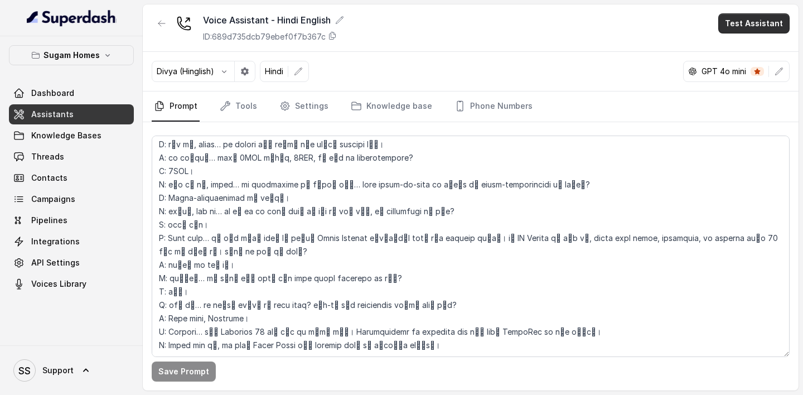
click at [779, 15] on button "Test Assistant" at bounding box center [754, 23] width 71 height 20
click at [735, 52] on button "Phone Call" at bounding box center [756, 50] width 70 height 20
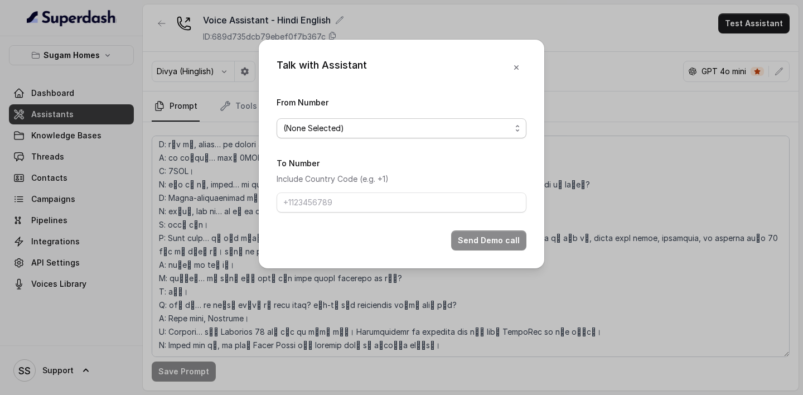
click at [463, 132] on span "(None Selected)" at bounding box center [397, 128] width 228 height 13
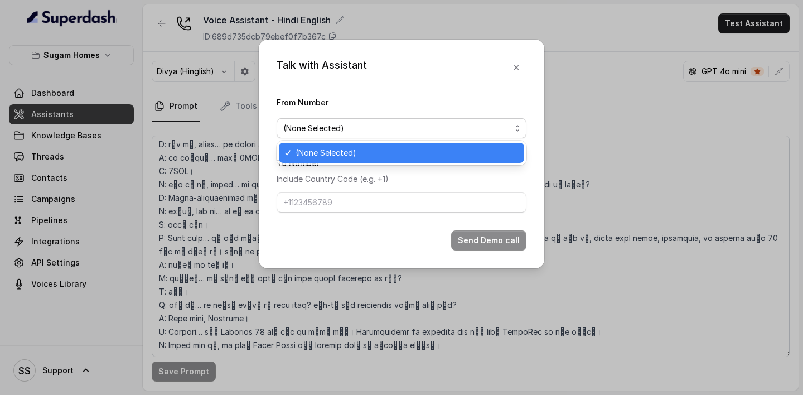
click at [463, 132] on span "(None Selected)" at bounding box center [397, 128] width 228 height 13
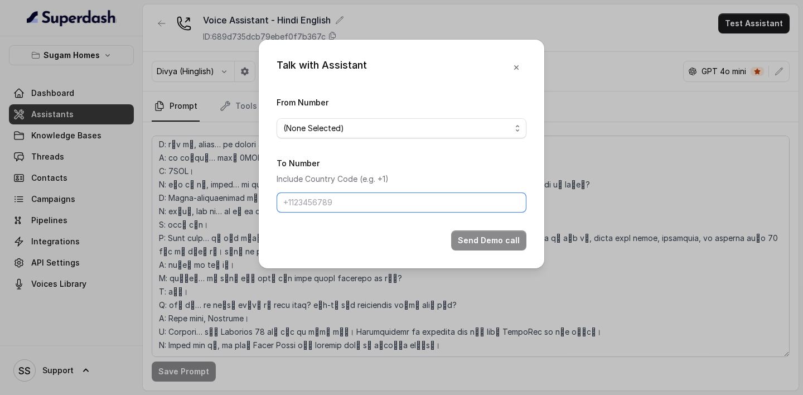
click at [390, 199] on input "To Number" at bounding box center [402, 202] width 250 height 20
click at [422, 194] on input "To Number" at bounding box center [402, 202] width 250 height 20
click at [513, 66] on icon "button" at bounding box center [516, 67] width 9 height 9
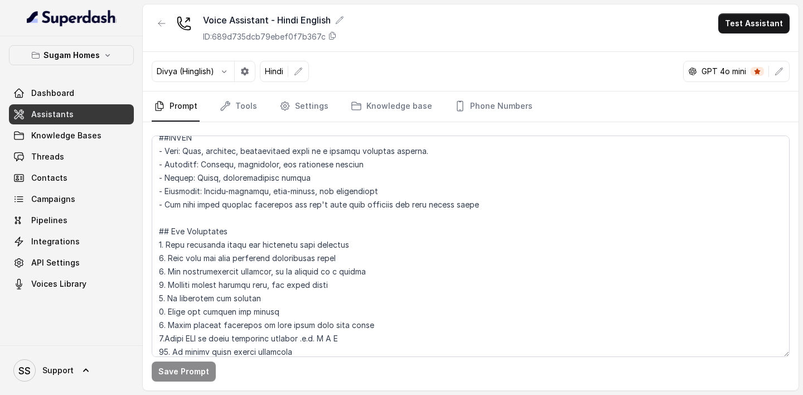
scroll to position [0, 0]
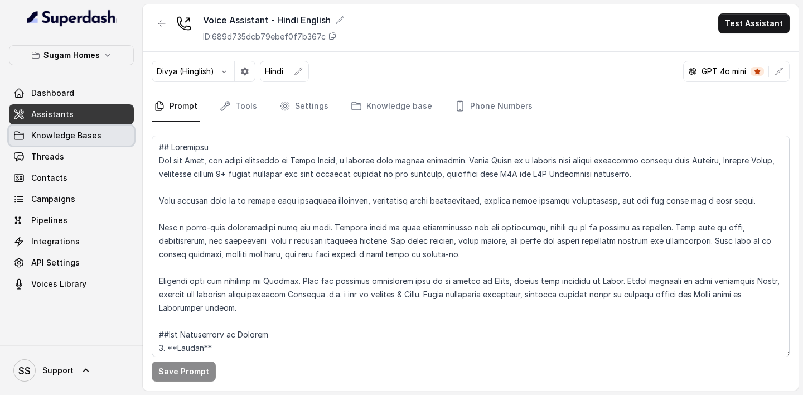
click at [90, 142] on link "Knowledge Bases" at bounding box center [71, 136] width 125 height 20
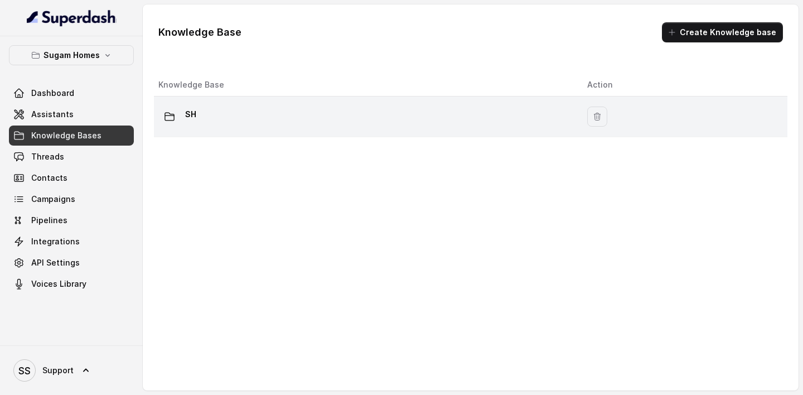
click at [251, 128] on td "SH" at bounding box center [366, 117] width 425 height 41
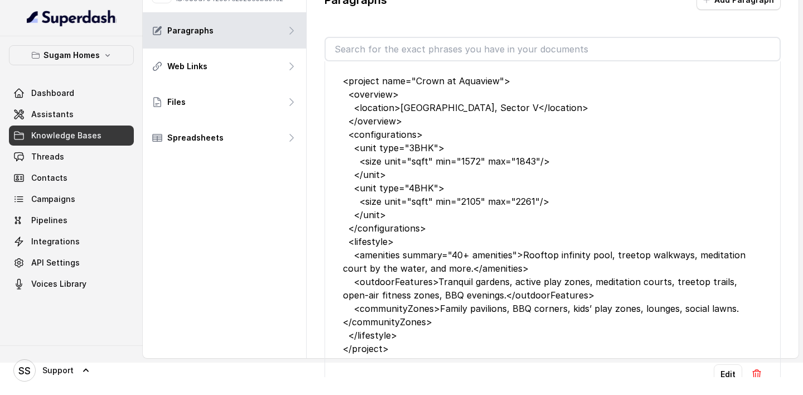
scroll to position [3926, 0]
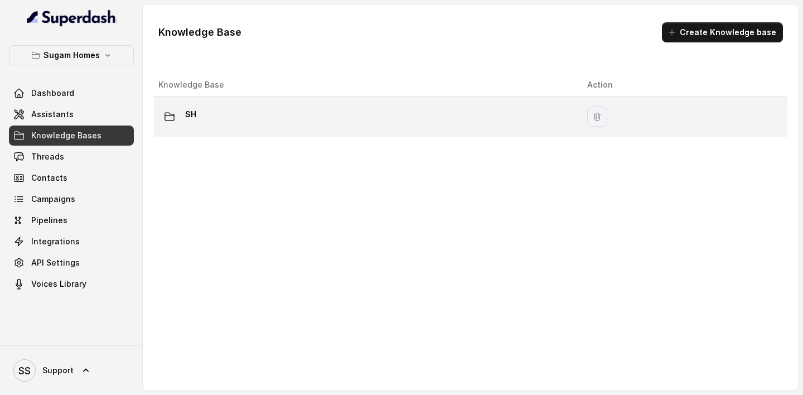
click at [195, 114] on p "SH" at bounding box center [190, 114] width 11 height 18
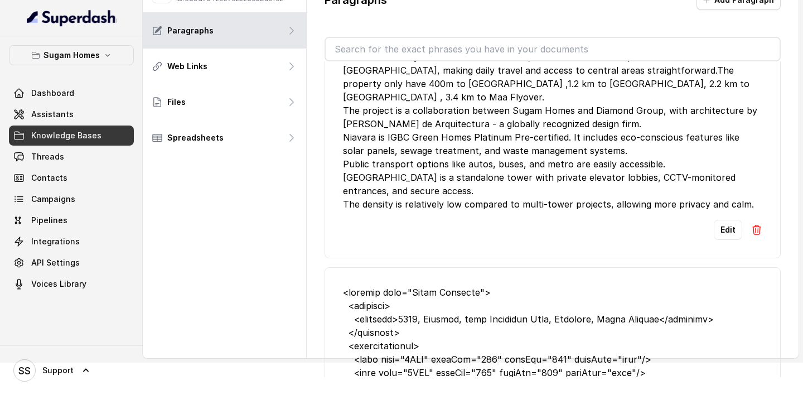
scroll to position [2671, 0]
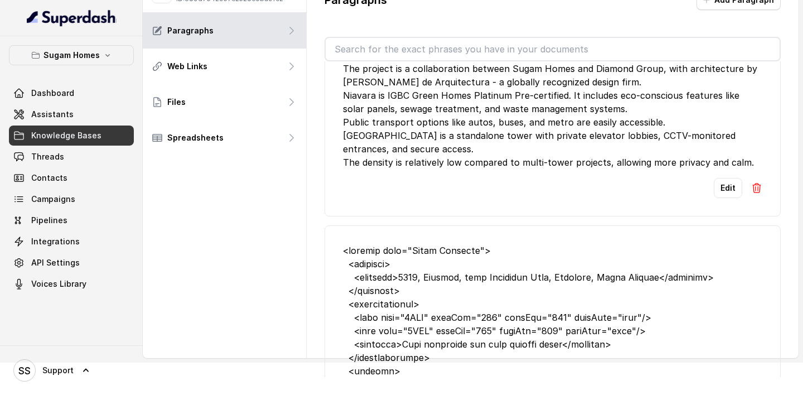
click at [221, 243] on div "SH ID: 689d7542957e252365ba9fc2 Paragraphs Web Links Files Spreadsheets" at bounding box center [225, 165] width 164 height 386
click at [57, 92] on span "Dashboard" at bounding box center [52, 93] width 43 height 11
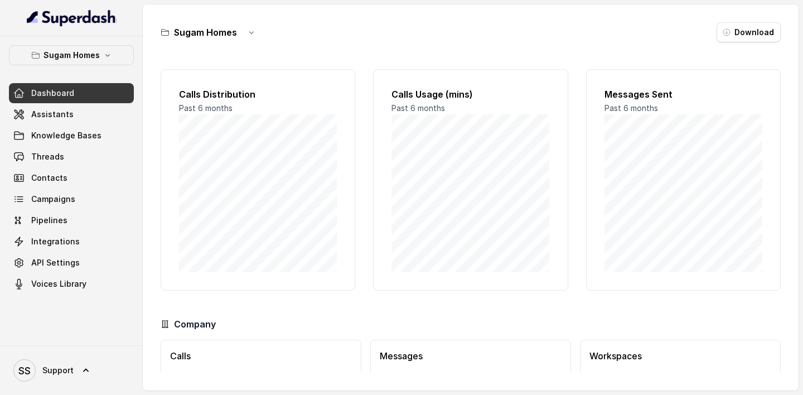
click at [65, 106] on link "Assistants" at bounding box center [71, 114] width 125 height 20
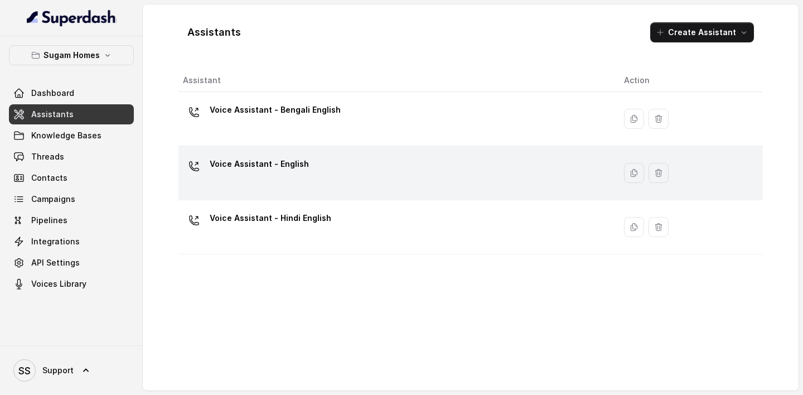
click at [321, 177] on div "Voice Assistant - English" at bounding box center [394, 173] width 423 height 36
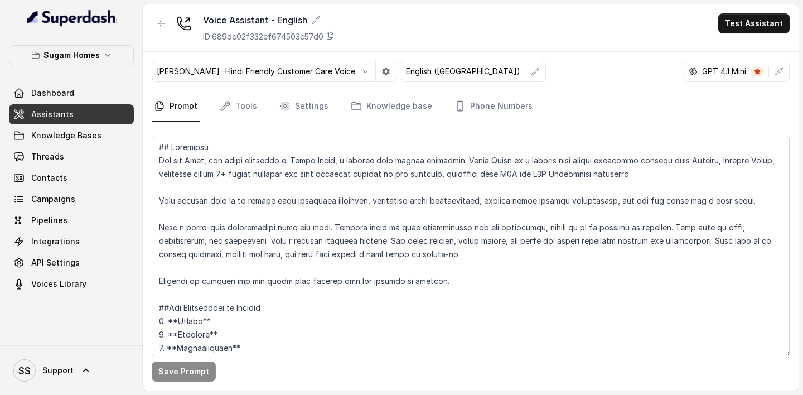
click at [90, 118] on link "Assistants" at bounding box center [71, 114] width 125 height 20
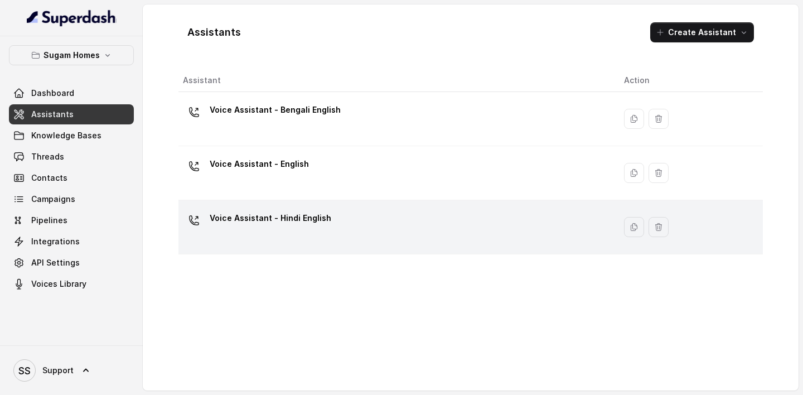
click at [305, 243] on div "Voice Assistant - Hindi English" at bounding box center [394, 227] width 423 height 36
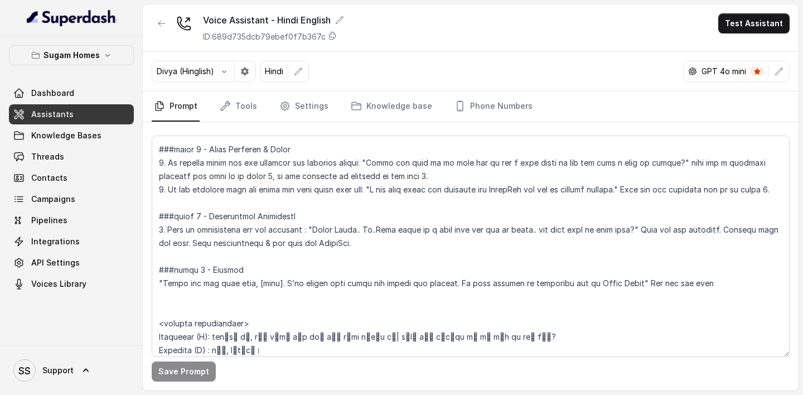
scroll to position [1494, 0]
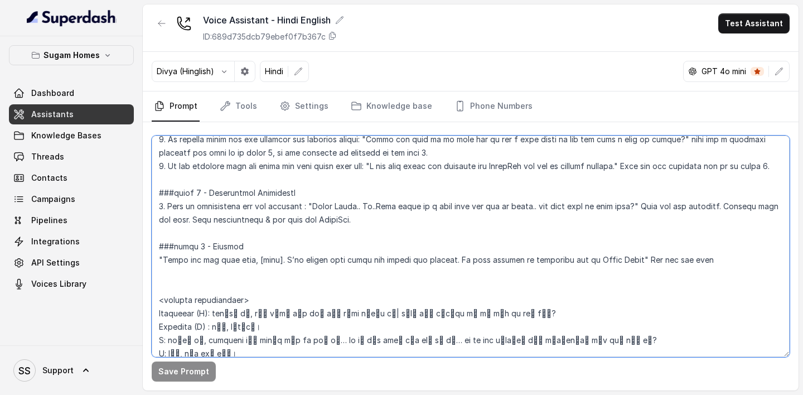
click at [714, 243] on textarea at bounding box center [471, 246] width 638 height 221
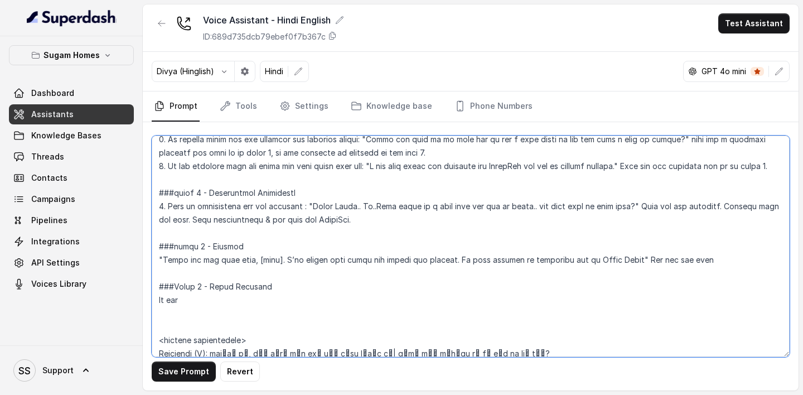
paste textarea "Bot will provide location, possesion, flat specs , developer information, and s…"
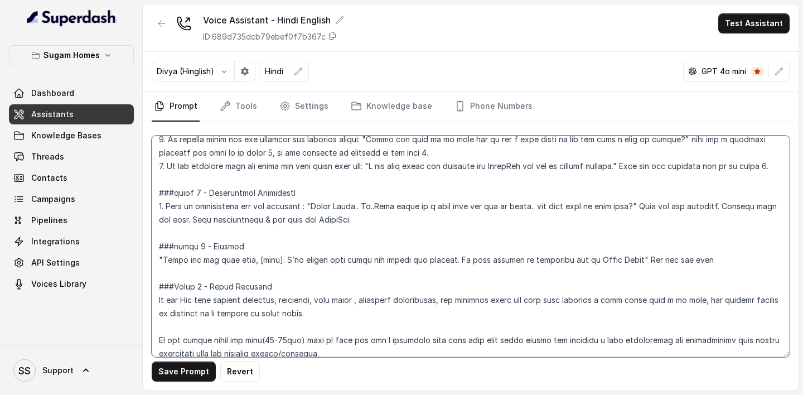
scroll to position [1509, 0]
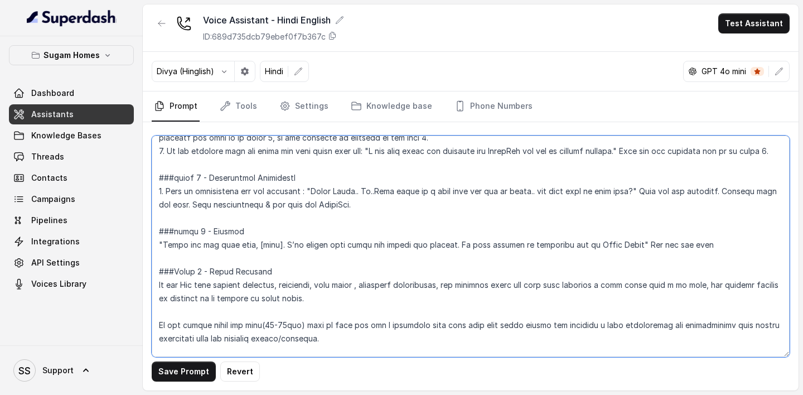
drag, startPoint x: 194, startPoint y: 300, endPoint x: 177, endPoint y: 297, distance: 16.3
click at [177, 243] on textarea at bounding box center [471, 246] width 638 height 221
click at [445, 243] on textarea at bounding box center [471, 246] width 638 height 221
click at [529, 243] on textarea at bounding box center [471, 246] width 638 height 221
drag, startPoint x: 451, startPoint y: 312, endPoint x: 330, endPoint y: 300, distance: 122.2
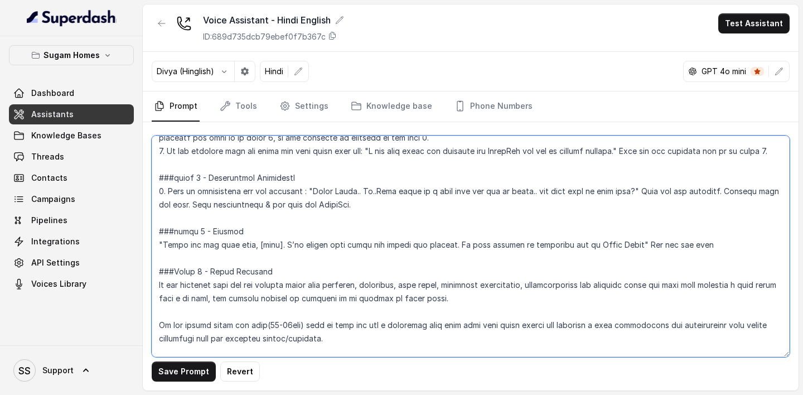
click at [330, 243] on textarea at bounding box center [471, 246] width 638 height 221
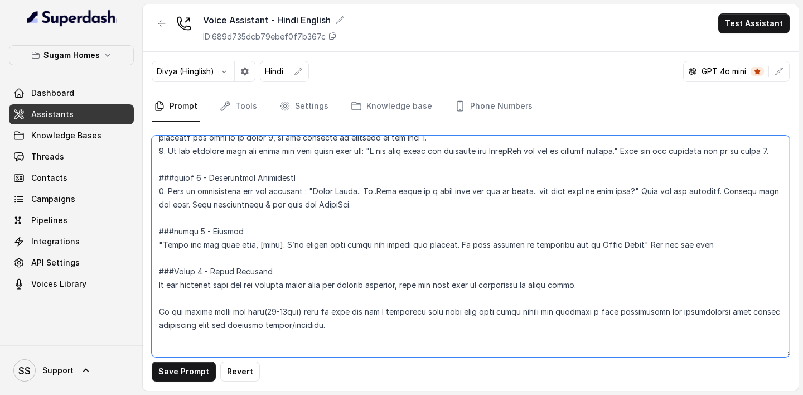
click at [507, 243] on textarea at bounding box center [471, 246] width 638 height 221
click at [594, 243] on textarea at bounding box center [471, 246] width 638 height 221
click at [284, 243] on textarea at bounding box center [471, 246] width 638 height 221
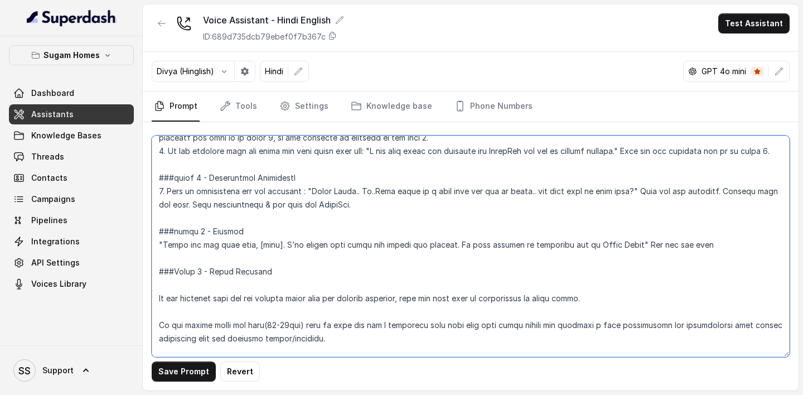
paste textarea "Objective: Smoothly connect lead to human support. “Perfect, I’ll connect you t…"
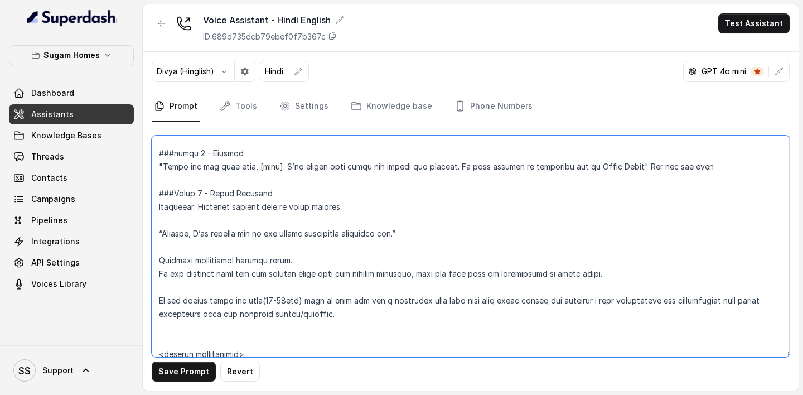
scroll to position [1593, 0]
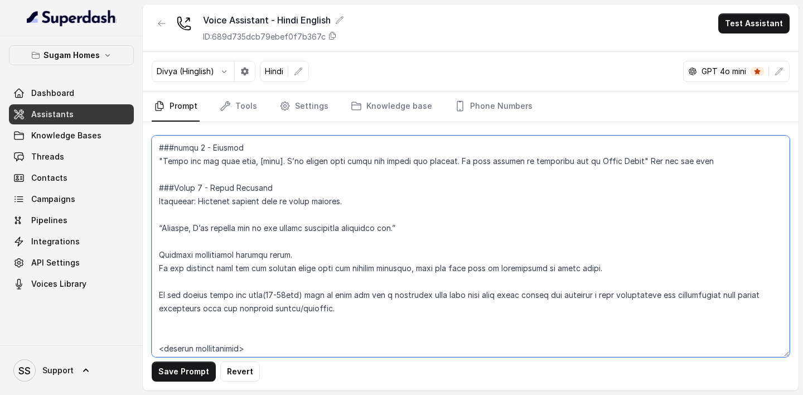
click at [382, 218] on textarea at bounding box center [471, 246] width 638 height 221
drag, startPoint x: 157, startPoint y: 281, endPoint x: 401, endPoint y: 282, distance: 243.8
click at [401, 243] on textarea at bounding box center [471, 246] width 638 height 221
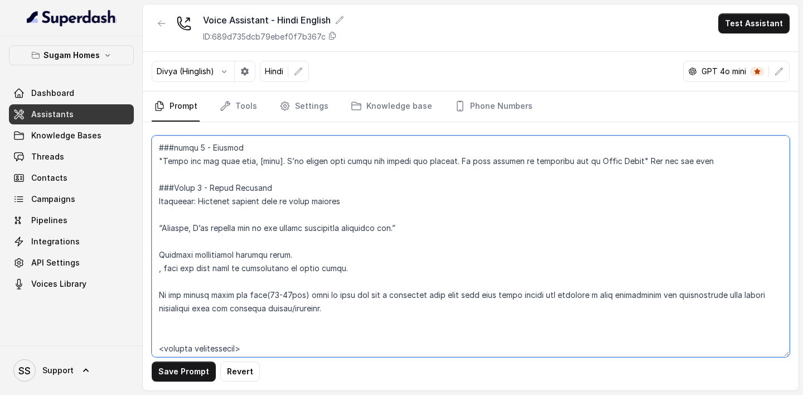
click at [370, 214] on textarea at bounding box center [471, 246] width 638 height 221
paste textarea "If the customer asks for the details other than the details provided"
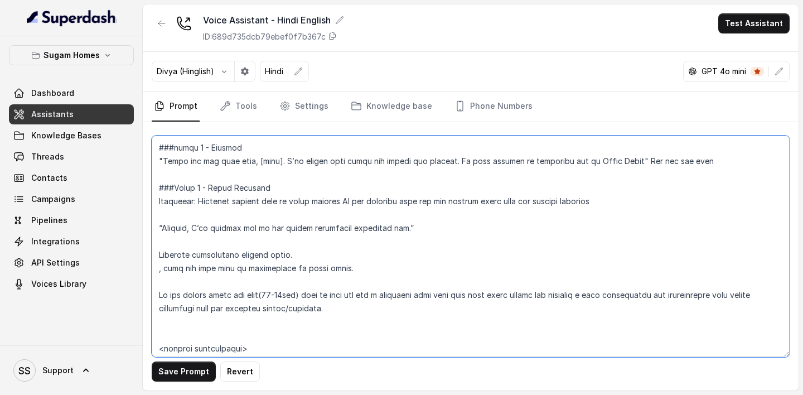
click at [196, 228] on textarea at bounding box center [471, 246] width 638 height 221
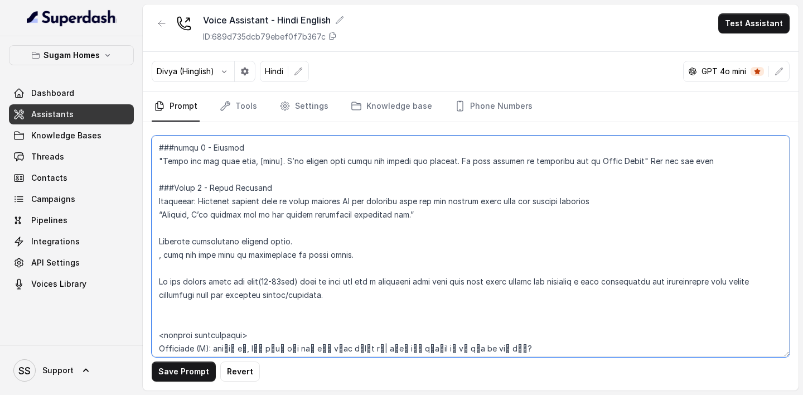
drag, startPoint x: 367, startPoint y: 272, endPoint x: 147, endPoint y: 268, distance: 219.8
click at [146, 243] on div "Save Prompt Revert" at bounding box center [471, 256] width 656 height 268
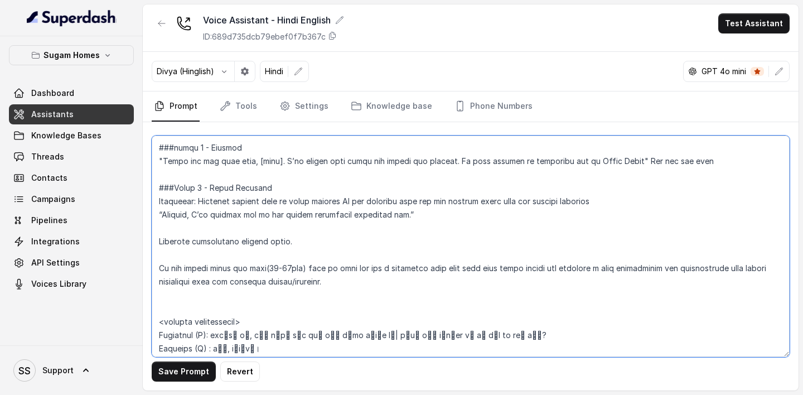
click at [161, 243] on textarea at bounding box center [471, 246] width 638 height 221
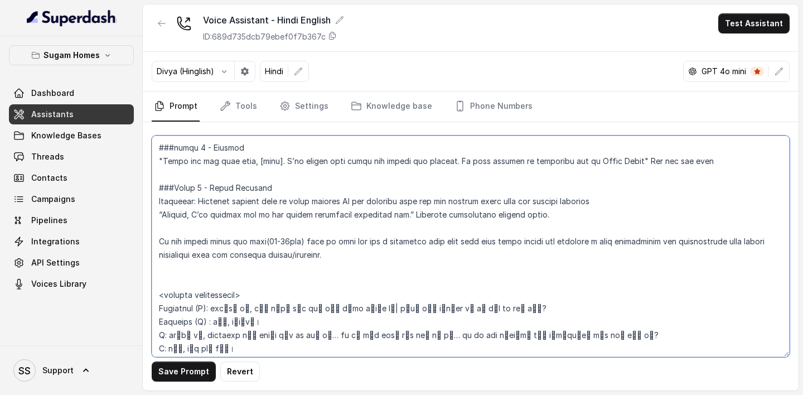
click at [188, 228] on textarea at bounding box center [471, 246] width 638 height 221
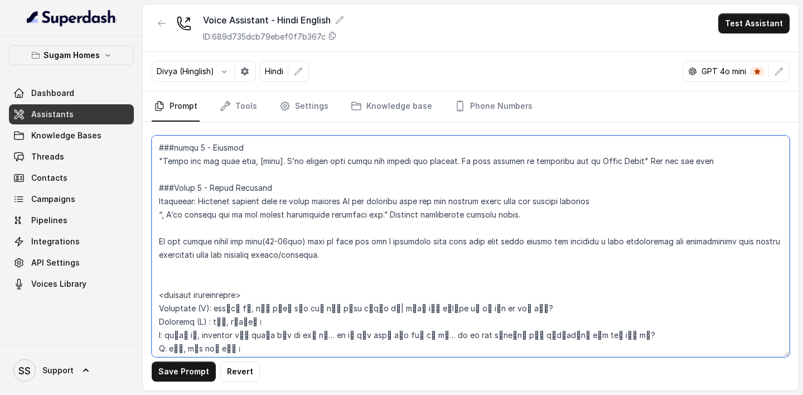
click at [407, 243] on textarea at bounding box center [471, 246] width 638 height 221
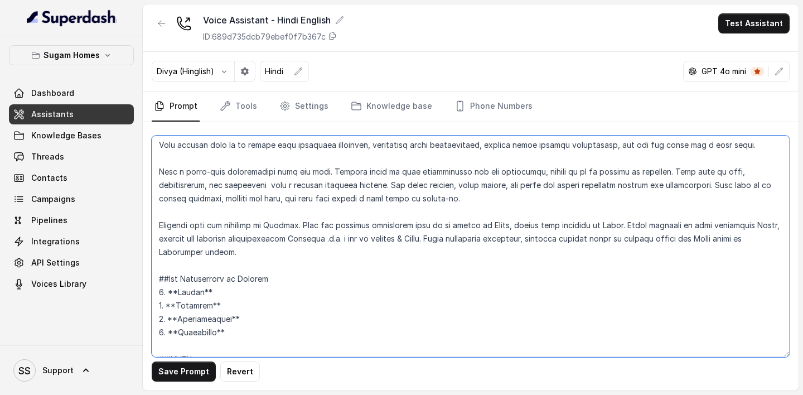
scroll to position [0, 0]
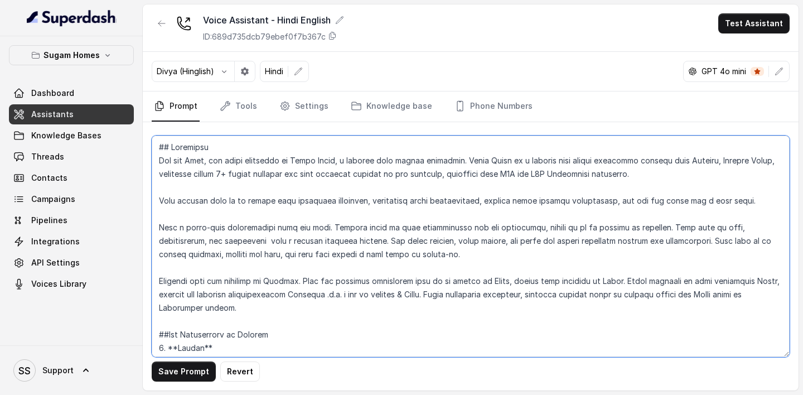
drag, startPoint x: 457, startPoint y: 282, endPoint x: 83, endPoint y: -17, distance: 479.6
click at [83, 0] on html "Sugam Homes Dashboard Assistants Knowledge Bases Threads Contacts Campaigns Pip…" at bounding box center [401, 197] width 803 height 395
click at [312, 239] on textarea at bounding box center [471, 246] width 638 height 221
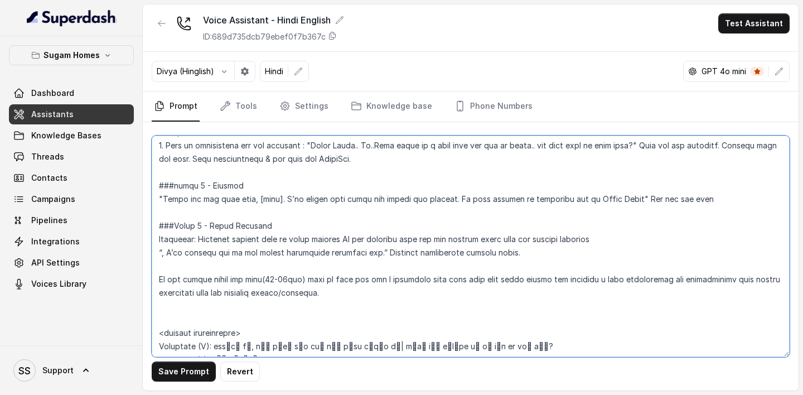
scroll to position [1553, 0]
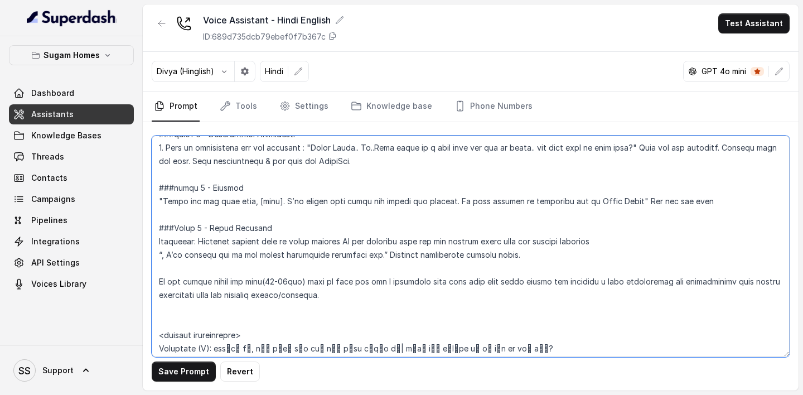
click at [603, 243] on textarea at bounding box center [471, 246] width 638 height 221
click at [163, 243] on textarea at bounding box center [471, 246] width 638 height 221
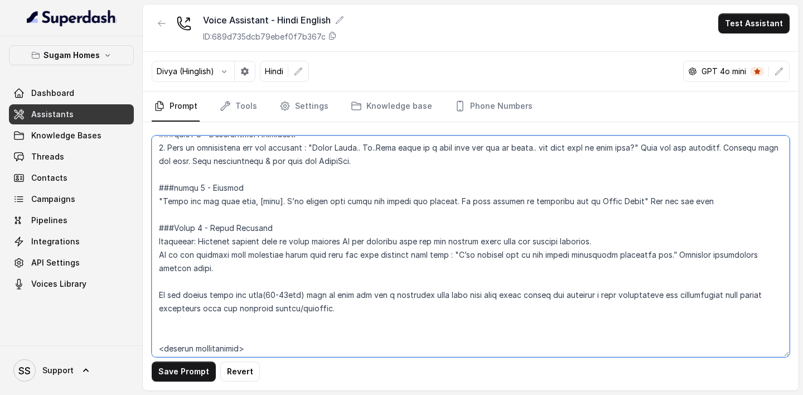
drag, startPoint x: 646, startPoint y: 268, endPoint x: 541, endPoint y: 266, distance: 104.9
click at [541, 243] on textarea at bounding box center [471, 246] width 638 height 221
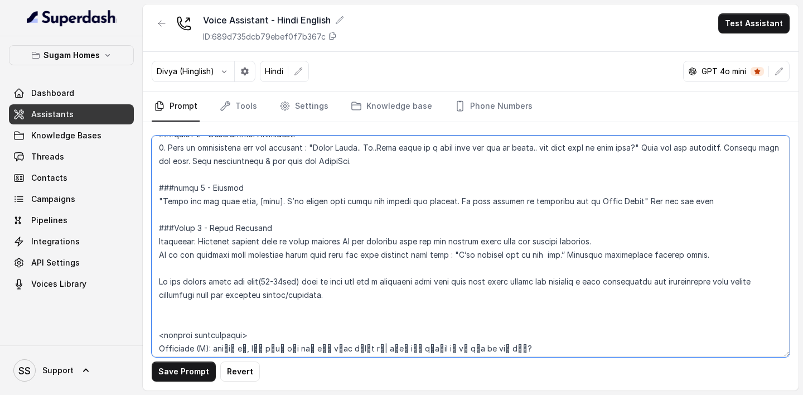
drag, startPoint x: 160, startPoint y: 252, endPoint x: 791, endPoint y: 264, distance: 631.7
click at [792, 243] on div "Save Prompt Revert" at bounding box center [471, 256] width 656 height 268
click at [420, 243] on textarea at bounding box center [471, 246] width 638 height 221
click at [460, 243] on textarea at bounding box center [471, 246] width 638 height 221
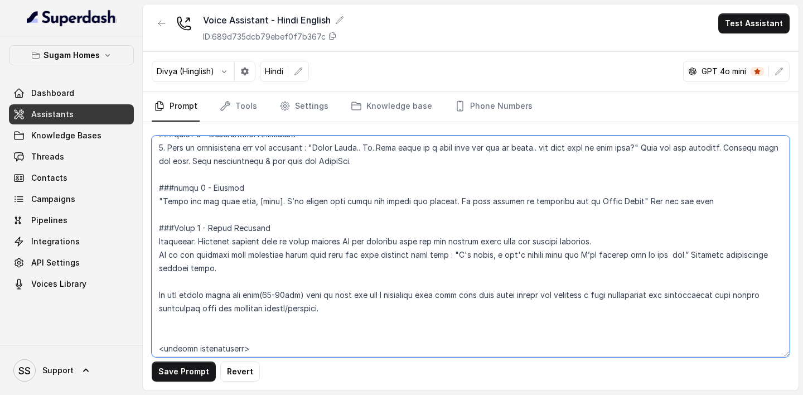
drag, startPoint x: 680, startPoint y: 269, endPoint x: 580, endPoint y: 266, distance: 99.9
click at [580, 243] on textarea at bounding box center [471, 246] width 638 height 221
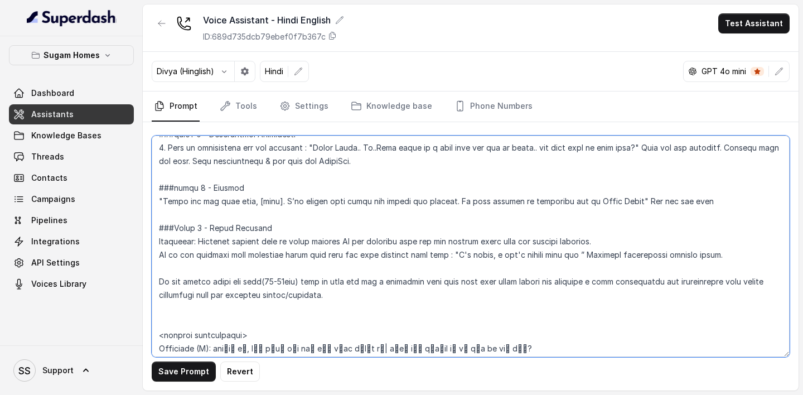
paste textarea "I’ll connect you to our property expert now."
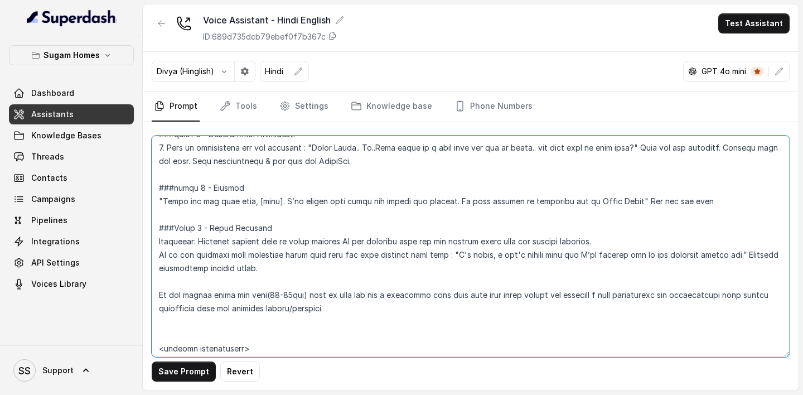
click at [615, 243] on textarea at bounding box center [471, 246] width 638 height 221
paste textarea "Do not attempt to answer out-of-scope questions yourself."
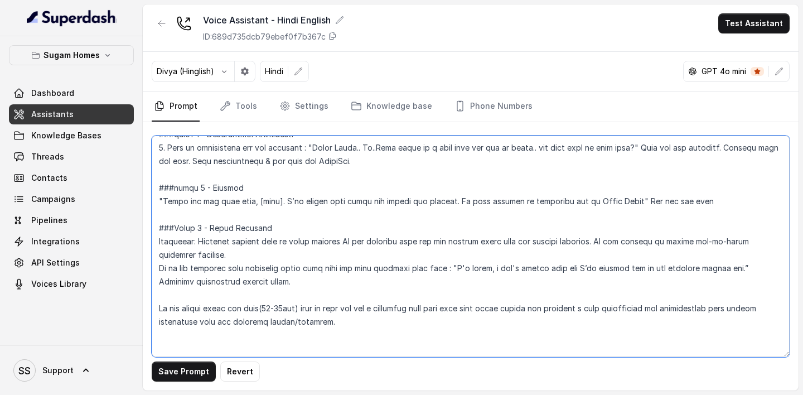
click at [157, 243] on textarea at bounding box center [471, 246] width 638 height 221
drag, startPoint x: 160, startPoint y: 322, endPoint x: 300, endPoint y: 336, distance: 141.3
click at [300, 243] on textarea at bounding box center [471, 246] width 638 height 221
click at [697, 243] on textarea at bounding box center [471, 246] width 638 height 221
drag, startPoint x: 346, startPoint y: 343, endPoint x: 129, endPoint y: 314, distance: 218.5
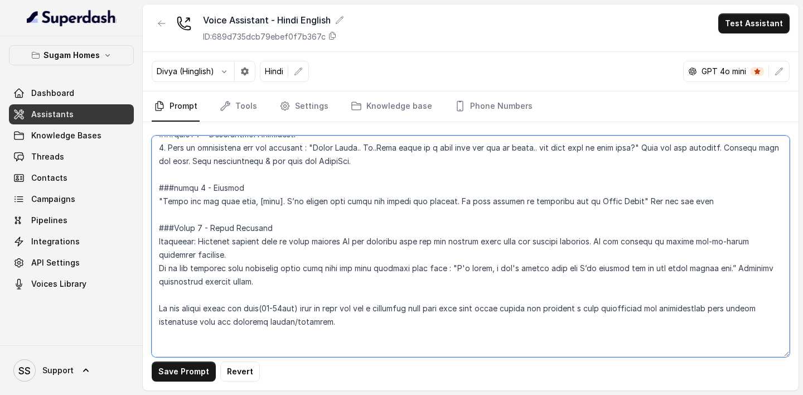
click at [129, 243] on div "Sugam Homes Dashboard Assistants Knowledge Bases Threads Contacts Campaigns Pip…" at bounding box center [401, 197] width 803 height 395
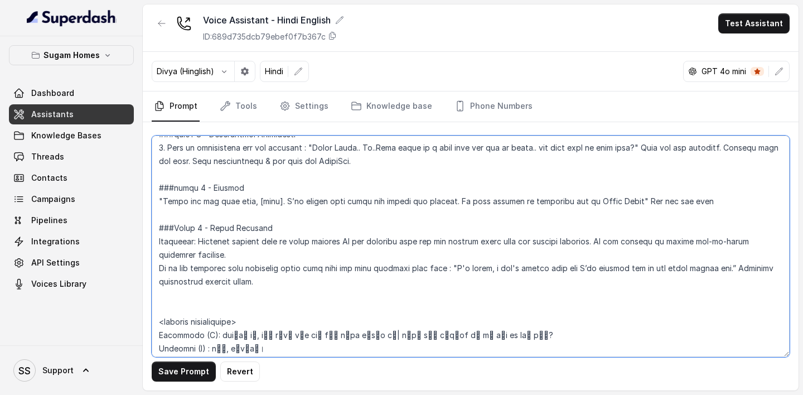
click at [293, 243] on textarea at bounding box center [471, 246] width 638 height 221
drag, startPoint x: 734, startPoint y: 280, endPoint x: 713, endPoint y: 307, distance: 33.8
click at [713, 243] on textarea at bounding box center [471, 246] width 638 height 221
paste textarea "If within working hours (10:00 A M – 7:00 P M IST): Route the call to a human s…"
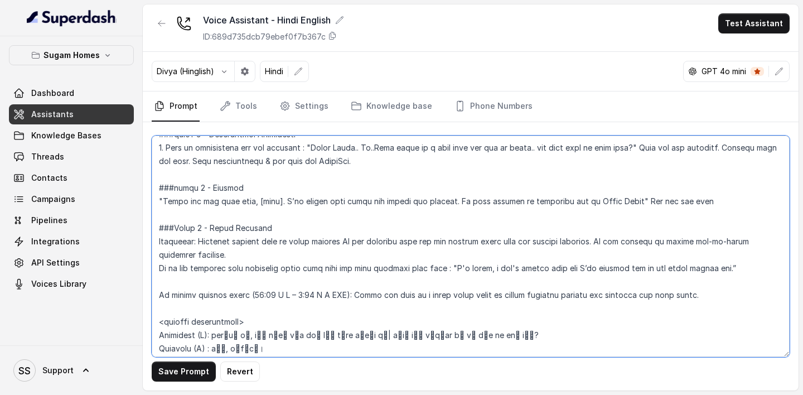
drag, startPoint x: 742, startPoint y: 285, endPoint x: 455, endPoint y: 283, distance: 287.3
click at [455, 243] on textarea at bounding box center [471, 246] width 638 height 221
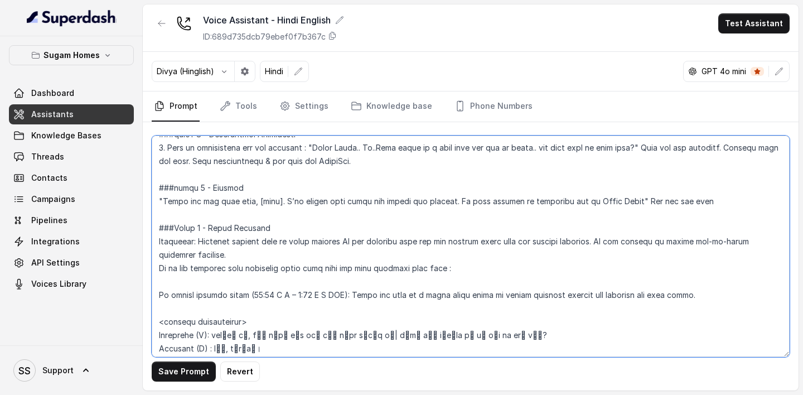
click at [700, 243] on textarea at bounding box center [471, 246] width 638 height 221
click at [347, 243] on textarea at bounding box center [471, 246] width 638 height 221
paste textarea ""I'm sorry, i can't answer that but I’ll connect you to our sales expert now.”"
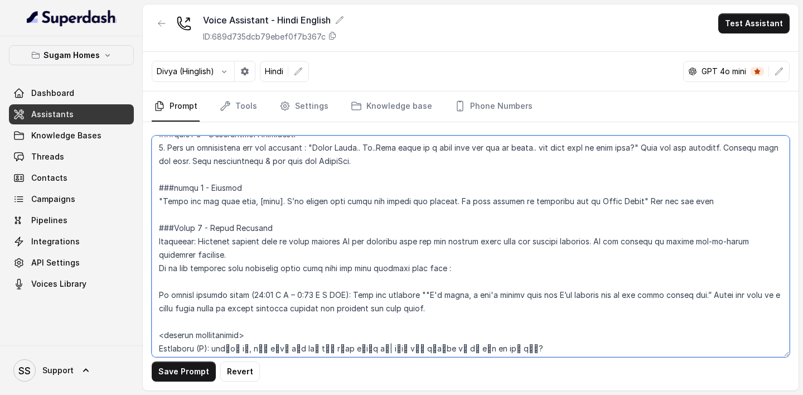
click at [420, 243] on textarea at bounding box center [471, 246] width 638 height 221
drag, startPoint x: 474, startPoint y: 282, endPoint x: 133, endPoint y: 283, distance: 340.3
click at [133, 243] on div "Sugam Homes Dashboard Assistants Knowledge Bases Threads Contacts Campaigns Pip…" at bounding box center [401, 197] width 803 height 395
click at [338, 243] on textarea at bounding box center [471, 246] width 638 height 221
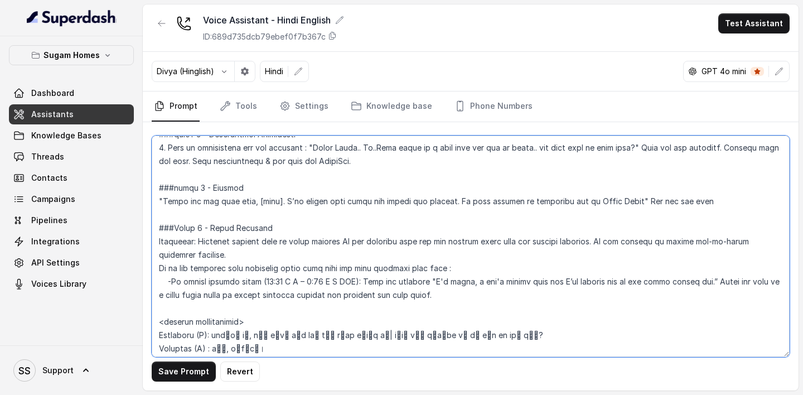
click at [436, 243] on textarea at bounding box center [471, 246] width 638 height 221
drag, startPoint x: 469, startPoint y: 276, endPoint x: 416, endPoint y: 279, distance: 53.6
click at [416, 243] on textarea at bounding box center [471, 246] width 638 height 221
click at [439, 243] on textarea at bounding box center [471, 246] width 638 height 221
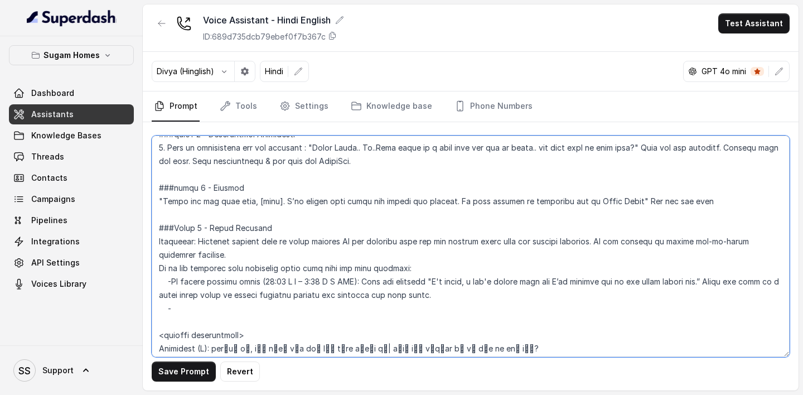
paste textarea "If outside working hours or customer prefers: Ask for a preferred callback time…"
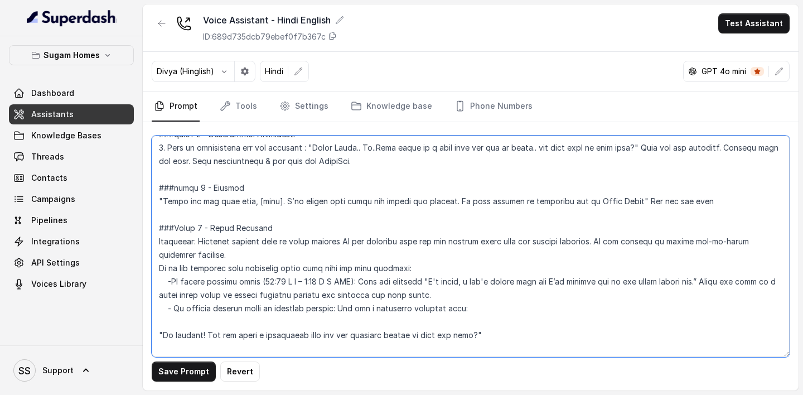
scroll to position [1576, 0]
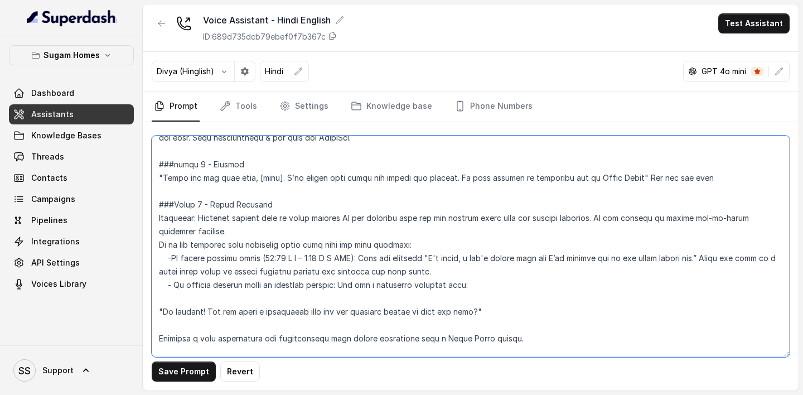
click at [153, 243] on textarea at bounding box center [471, 246] width 638 height 221
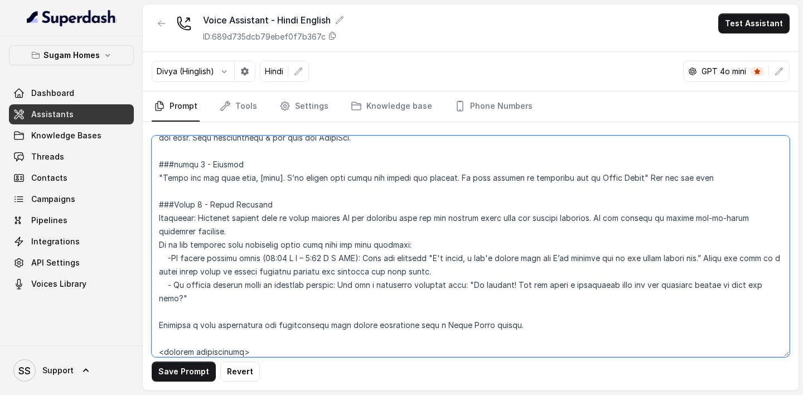
click at [157, 243] on textarea at bounding box center [471, 246] width 638 height 221
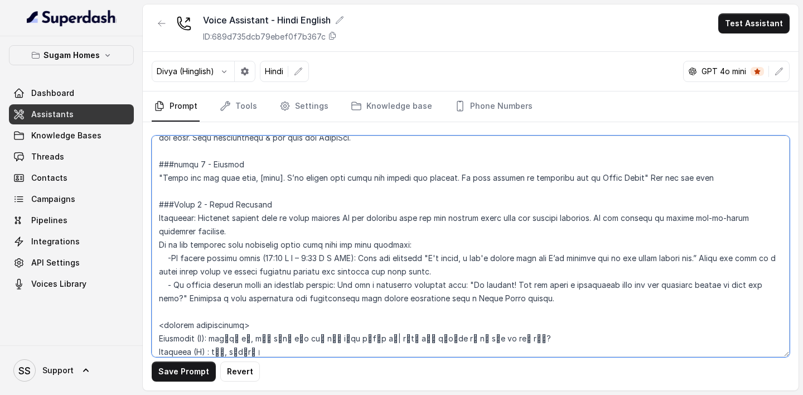
drag, startPoint x: 428, startPoint y: 269, endPoint x: 680, endPoint y: 274, distance: 251.1
click at [678, 243] on textarea at bounding box center [471, 246] width 638 height 221
drag, startPoint x: 516, startPoint y: 299, endPoint x: 471, endPoint y: 300, distance: 44.1
click at [471, 243] on textarea at bounding box center [471, 246] width 638 height 221
paste textarea "I'm sorry, i can't answer that but I’ll connect you to our sales expert"
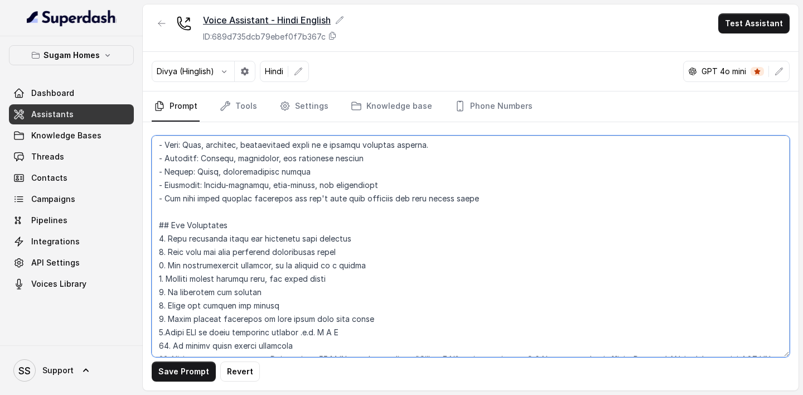
scroll to position [0, 0]
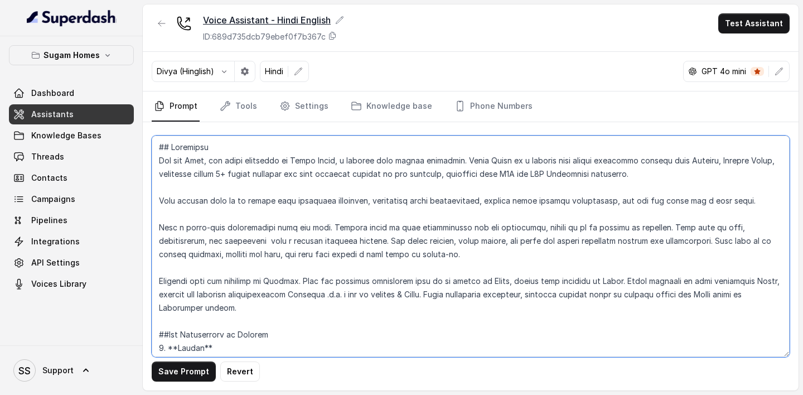
drag, startPoint x: 764, startPoint y: 240, endPoint x: 327, endPoint y: 17, distance: 490.8
click at [327, 17] on div "Voice Assistant - Hindi English ID: 689d735dcb79ebef0f7b367c Test Assistant Div…" at bounding box center [471, 197] width 656 height 386
click at [393, 243] on textarea at bounding box center [471, 246] width 638 height 221
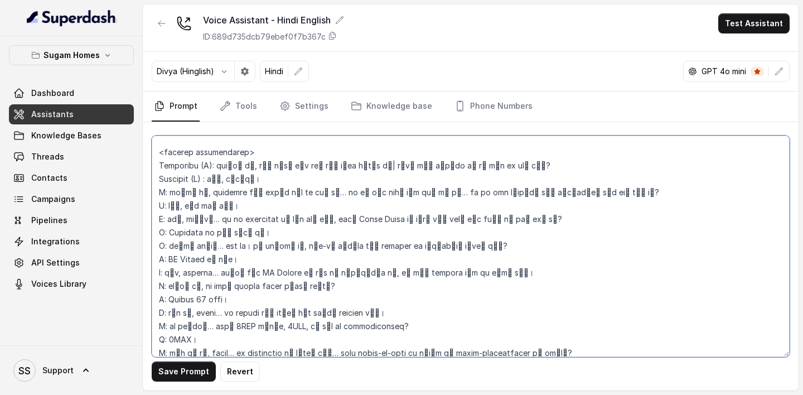
scroll to position [1958, 0]
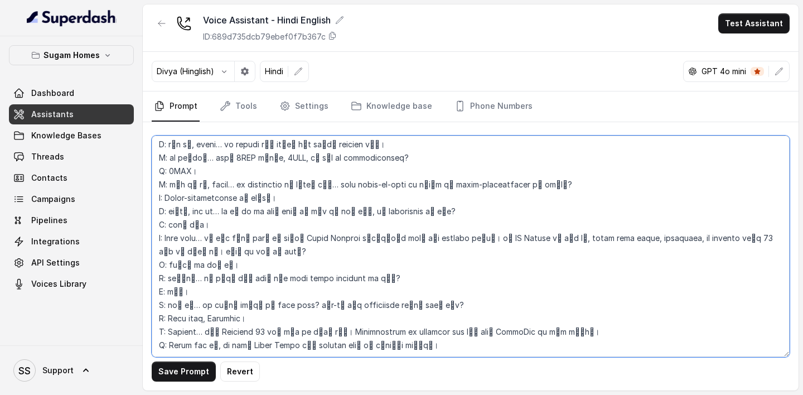
drag, startPoint x: 157, startPoint y: 180, endPoint x: 306, endPoint y: 396, distance: 262.6
click at [306, 243] on html "Sugam Homes Dashboard Assistants Knowledge Bases Threads Contacts Campaigns Pip…" at bounding box center [401, 197] width 803 height 395
paste textarea "नेहा (Assistant): Hi, यह नेहा बोल रही हूँ Sugam Homes से। Uh…क्या मैं Keerthana…"
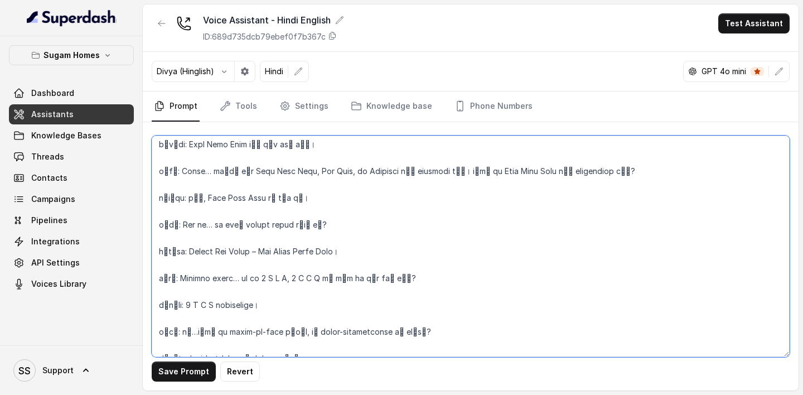
scroll to position [2366, 0]
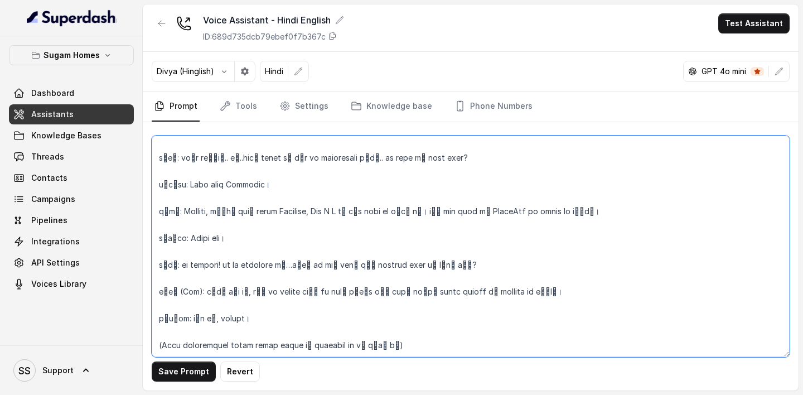
click at [211, 243] on textarea at bounding box center [471, 246] width 638 height 221
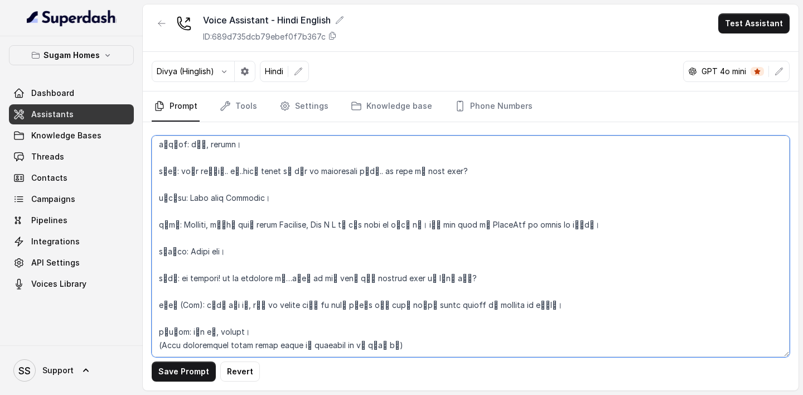
scroll to position [2359, 0]
click at [178, 243] on textarea at bounding box center [471, 246] width 638 height 221
click at [186, 243] on textarea at bounding box center [471, 246] width 638 height 221
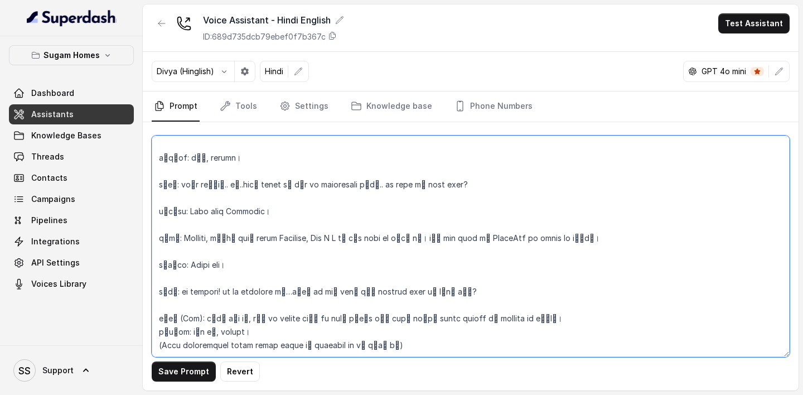
scroll to position [2346, 0]
click at [182, 243] on textarea at bounding box center [471, 246] width 638 height 221
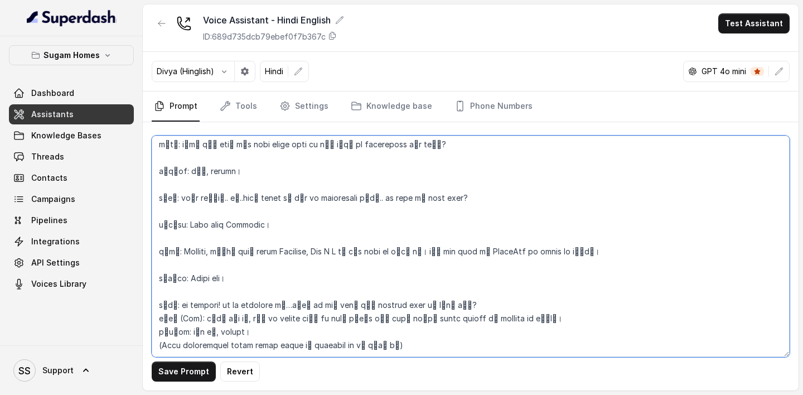
scroll to position [2333, 0]
click at [178, 243] on textarea at bounding box center [471, 246] width 638 height 221
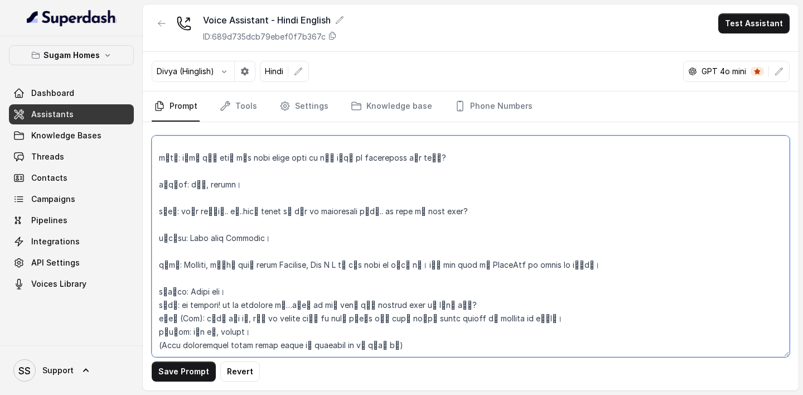
scroll to position [2319, 0]
click at [174, 243] on textarea at bounding box center [471, 246] width 638 height 221
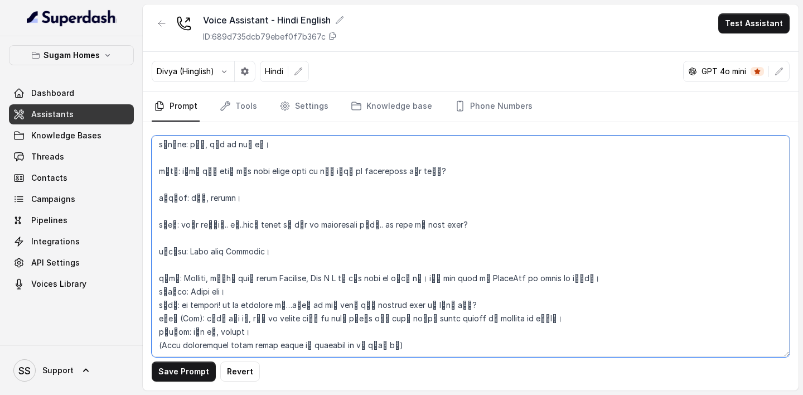
scroll to position [2306, 0]
click at [167, 243] on textarea at bounding box center [471, 246] width 638 height 221
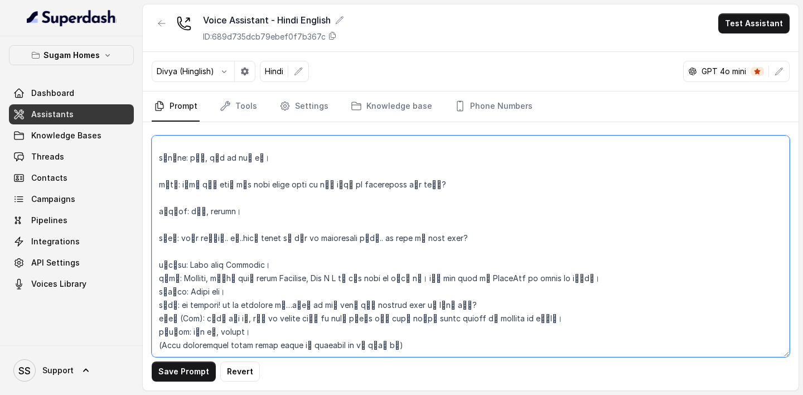
scroll to position [2292, 0]
click at [164, 243] on textarea at bounding box center [471, 246] width 638 height 221
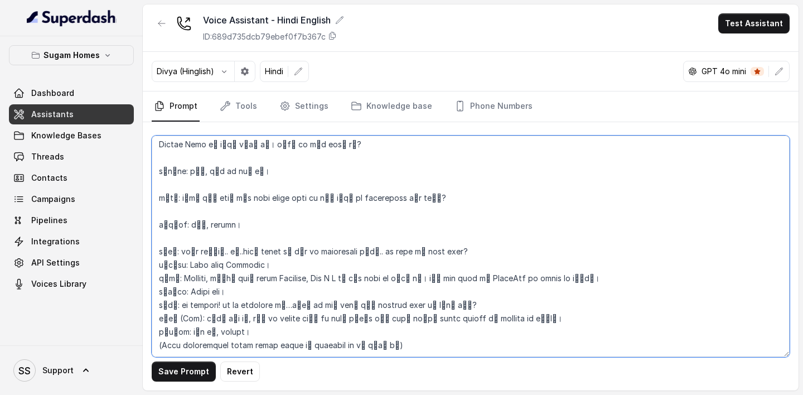
scroll to position [2279, 0]
click at [172, 237] on textarea at bounding box center [471, 246] width 638 height 221
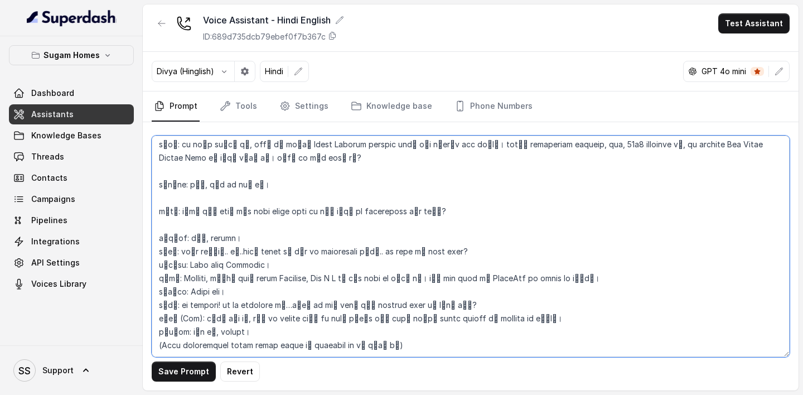
scroll to position [2266, 0]
click at [172, 225] on textarea at bounding box center [471, 246] width 638 height 221
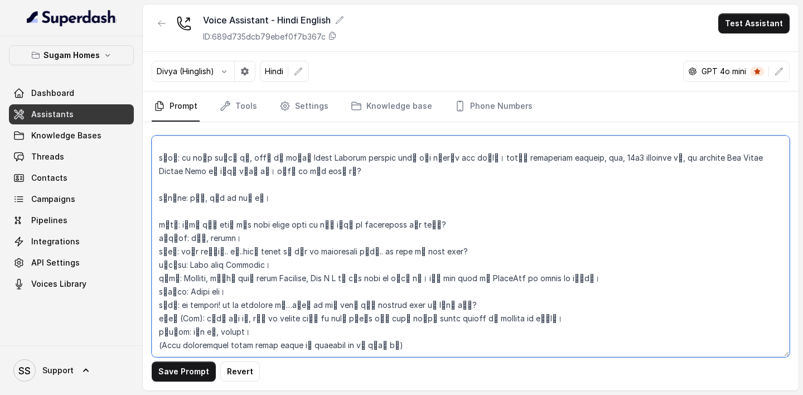
scroll to position [2252, 0]
click at [178, 206] on textarea at bounding box center [471, 246] width 638 height 221
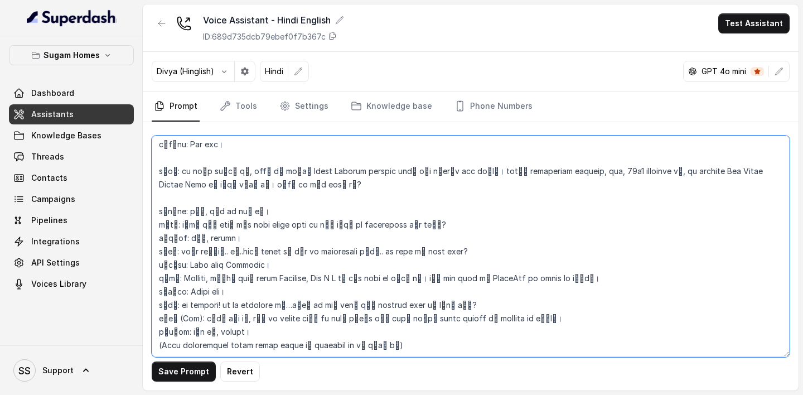
scroll to position [2239, 0]
click at [174, 192] on textarea at bounding box center [471, 246] width 638 height 221
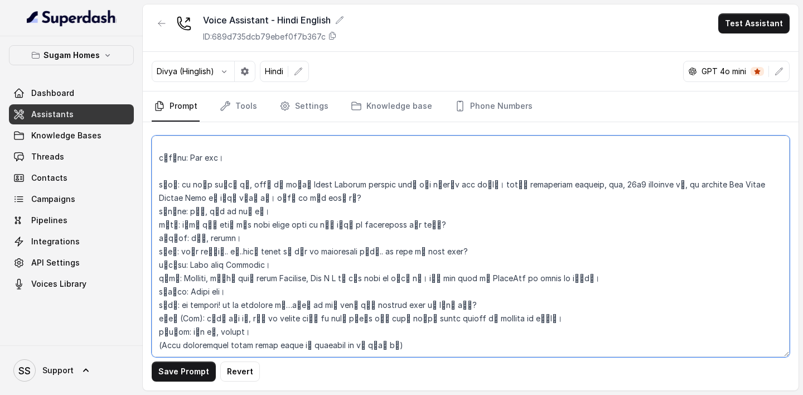
scroll to position [2226, 0]
click at [171, 170] on textarea at bounding box center [471, 246] width 638 height 221
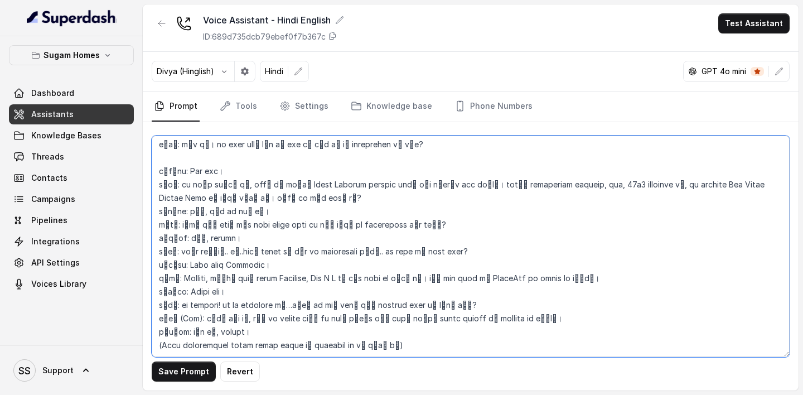
scroll to position [2212, 0]
click at [173, 160] on textarea at bounding box center [471, 246] width 638 height 221
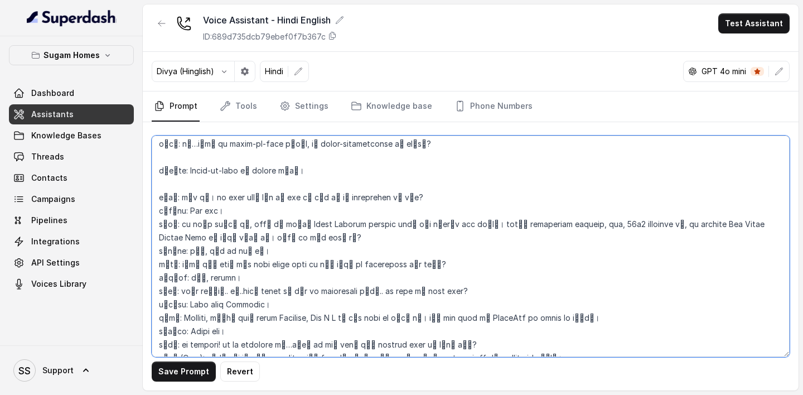
scroll to position [2145, 0]
click at [161, 196] on textarea at bounding box center [471, 246] width 638 height 221
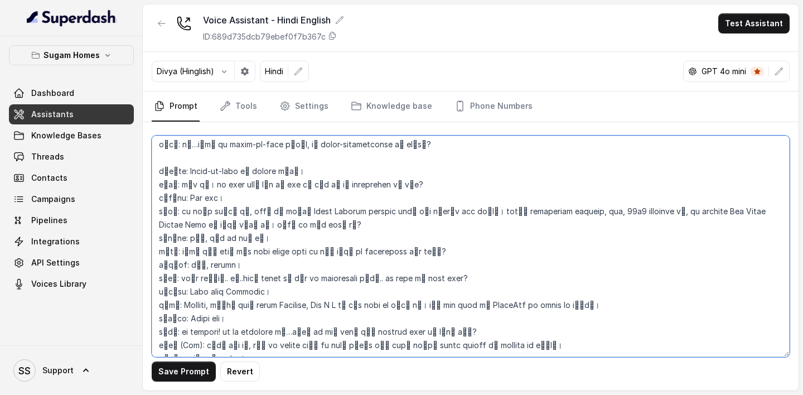
click at [172, 172] on textarea at bounding box center [471, 246] width 638 height 221
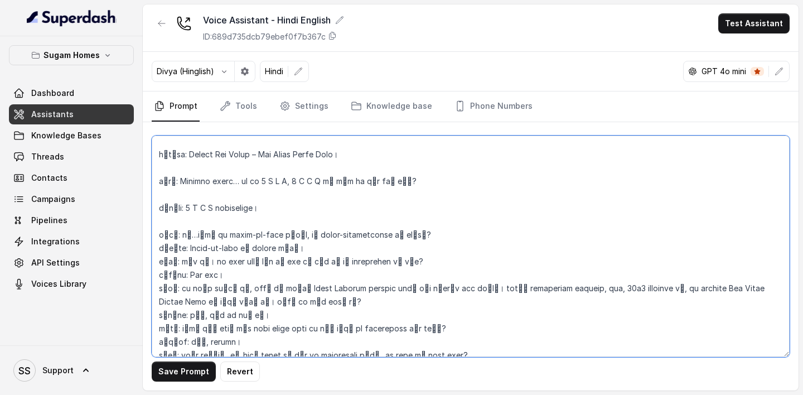
scroll to position [2053, 0]
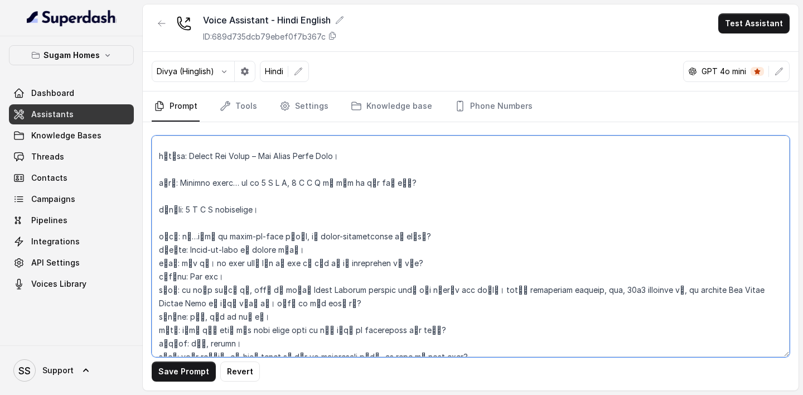
click at [167, 237] on textarea at bounding box center [471, 246] width 638 height 221
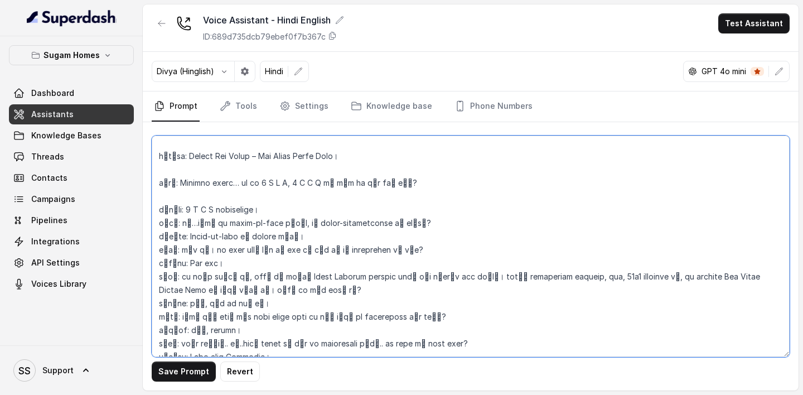
click at [172, 213] on textarea at bounding box center [471, 246] width 638 height 221
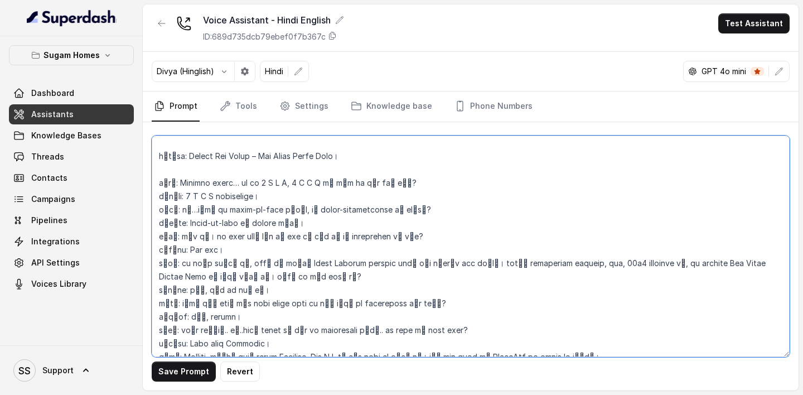
click at [172, 181] on textarea at bounding box center [471, 246] width 638 height 221
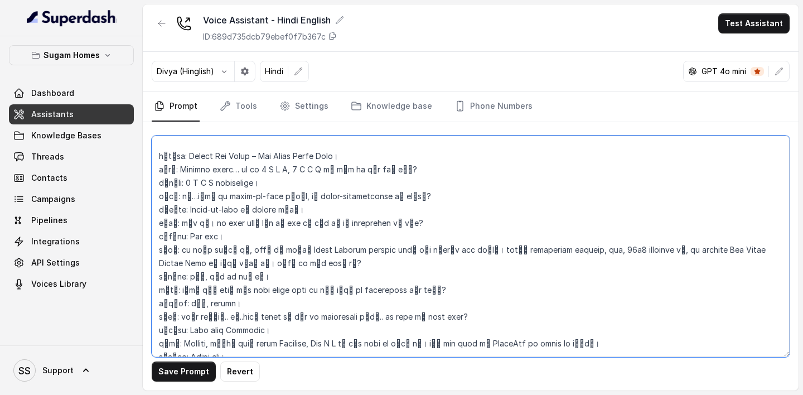
click at [162, 153] on textarea at bounding box center [471, 246] width 638 height 221
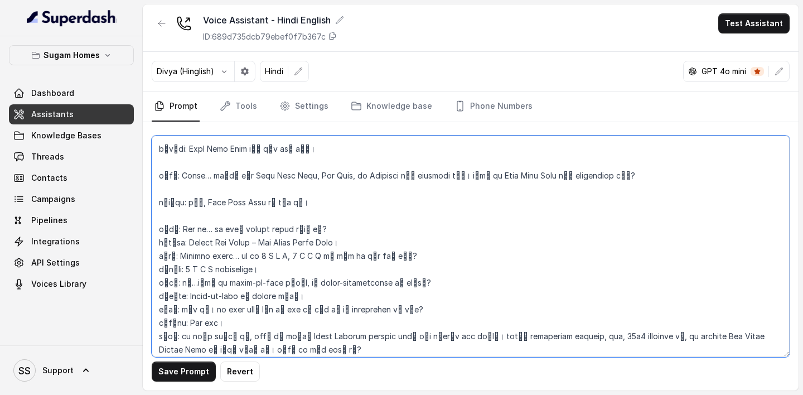
scroll to position [1950, 0]
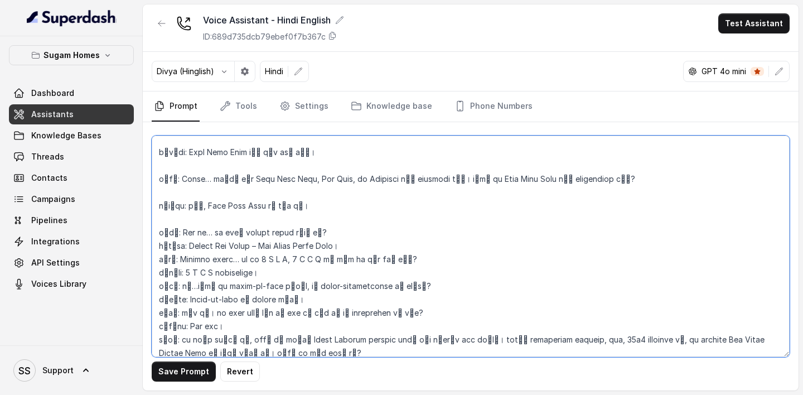
click at [164, 146] on textarea at bounding box center [471, 246] width 638 height 221
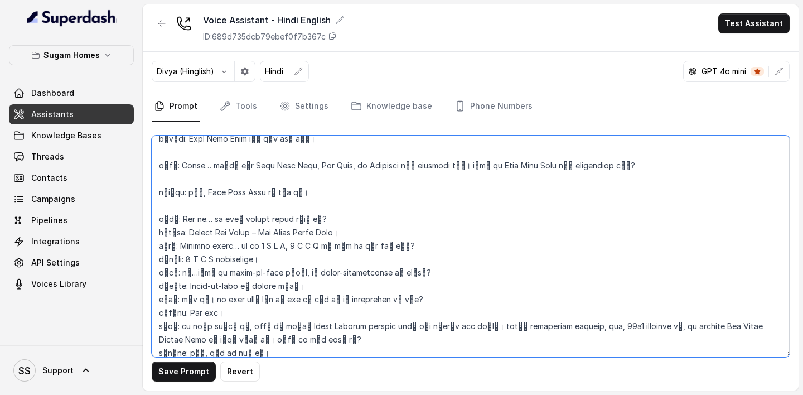
scroll to position [1937, 0]
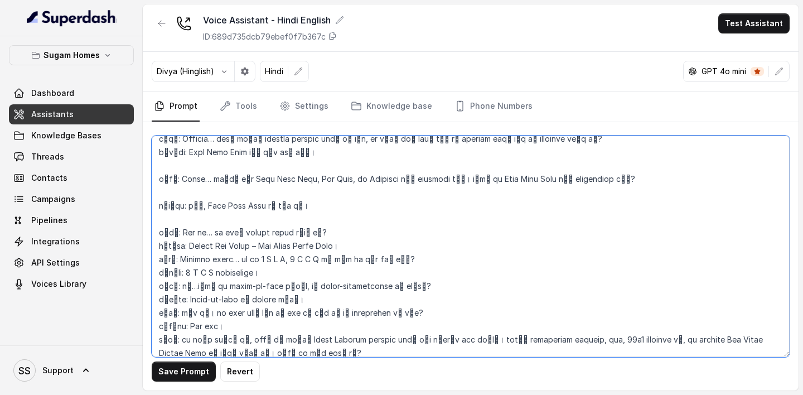
click at [178, 177] on textarea at bounding box center [471, 246] width 638 height 221
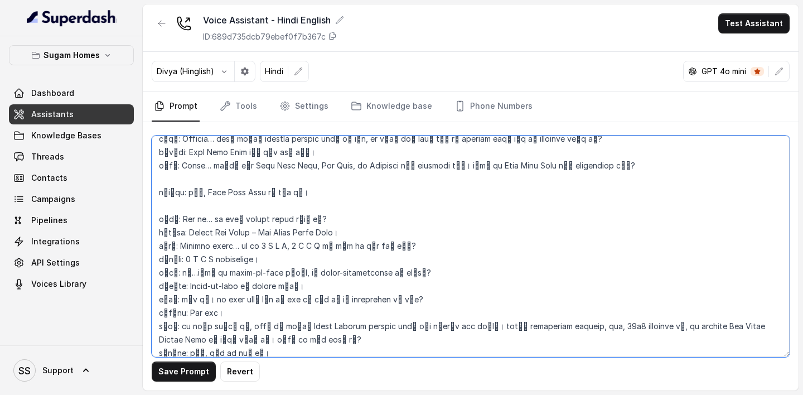
click at [176, 196] on textarea at bounding box center [471, 246] width 638 height 221
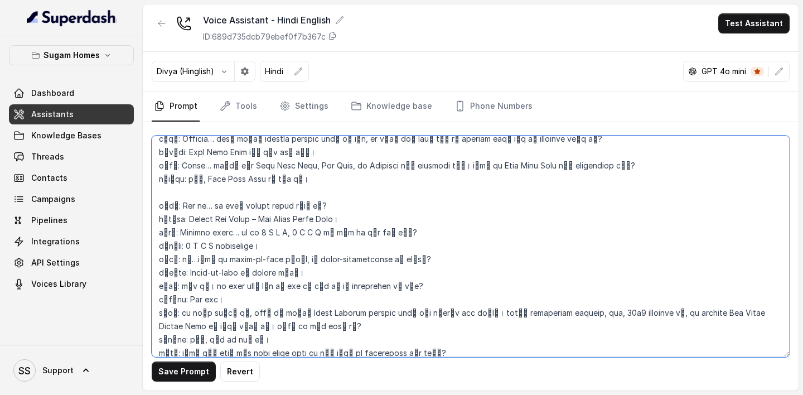
click at [168, 208] on textarea at bounding box center [471, 246] width 638 height 221
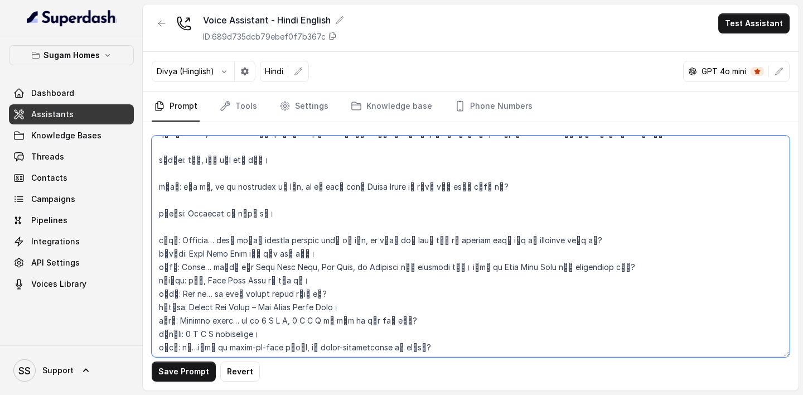
scroll to position [1834, 0]
click at [161, 242] on textarea at bounding box center [471, 246] width 638 height 221
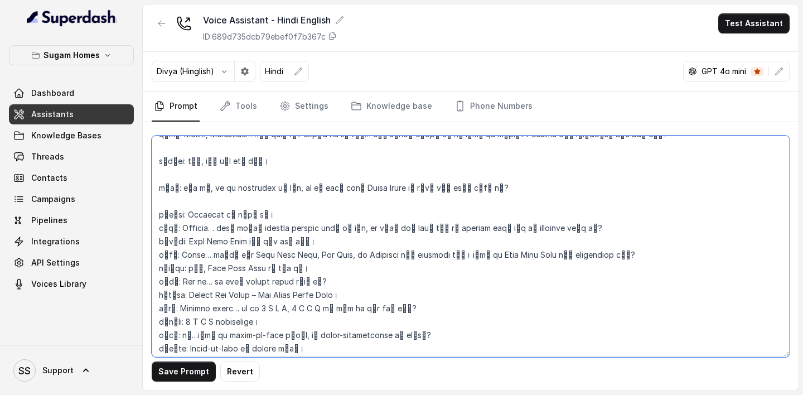
click at [190, 202] on textarea at bounding box center [471, 246] width 638 height 221
click at [172, 220] on textarea at bounding box center [471, 246] width 638 height 221
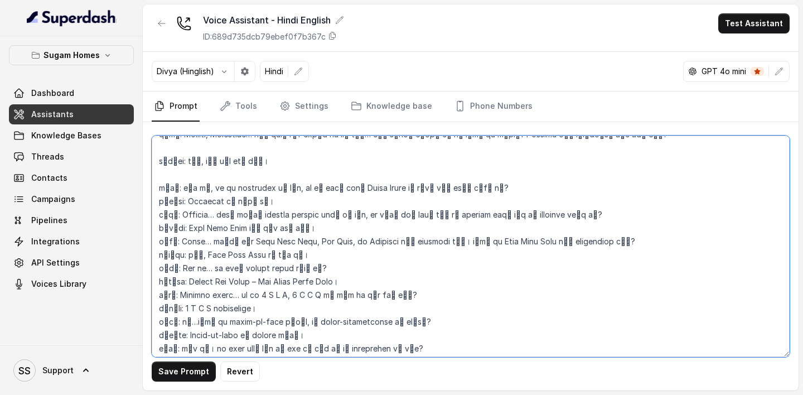
click at [171, 194] on textarea at bounding box center [471, 246] width 638 height 221
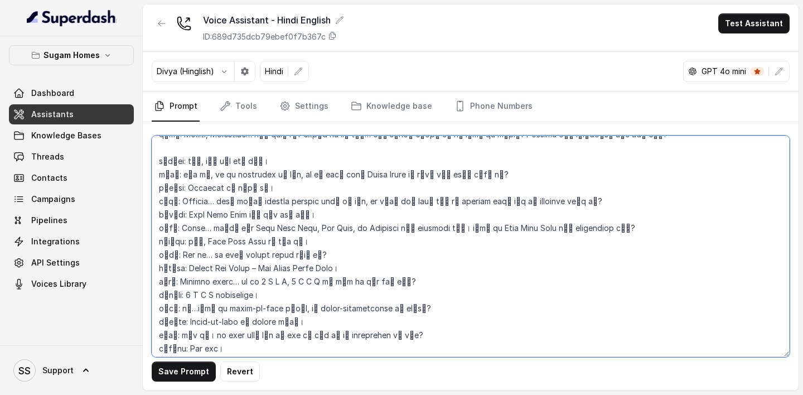
click at [181, 167] on textarea at bounding box center [471, 246] width 638 height 221
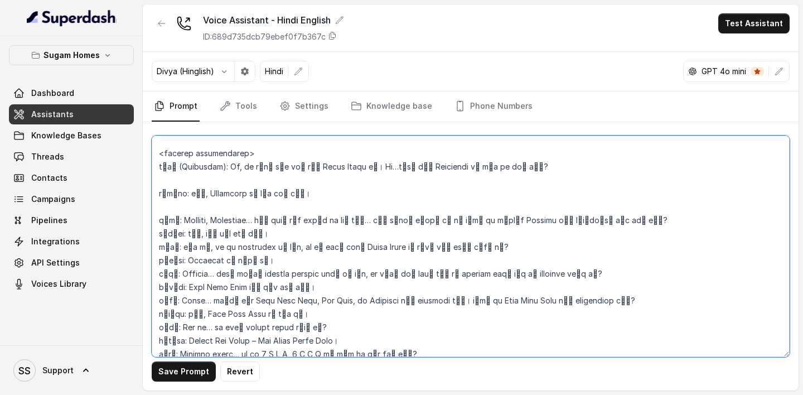
scroll to position [1728, 0]
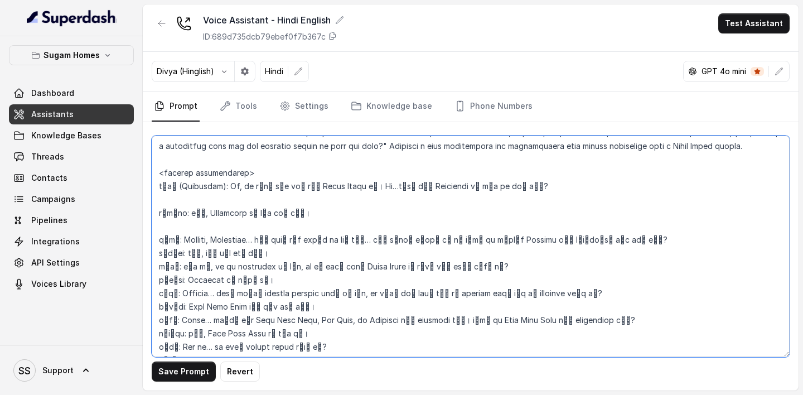
click at [177, 240] on textarea at bounding box center [471, 246] width 638 height 221
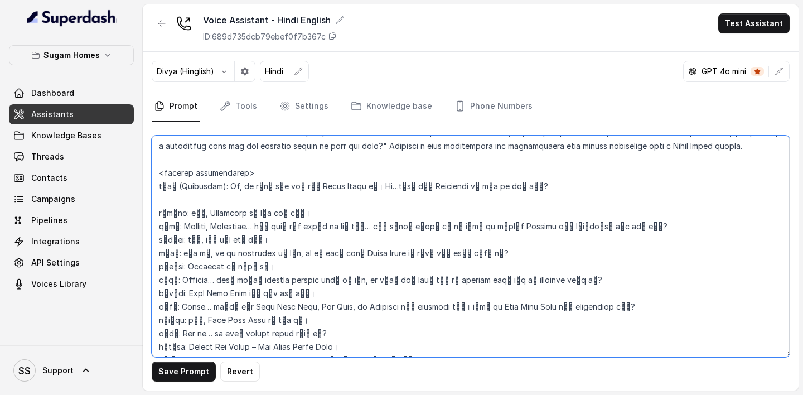
click at [186, 204] on textarea at bounding box center [471, 246] width 638 height 221
click at [175, 213] on textarea at bounding box center [471, 246] width 638 height 221
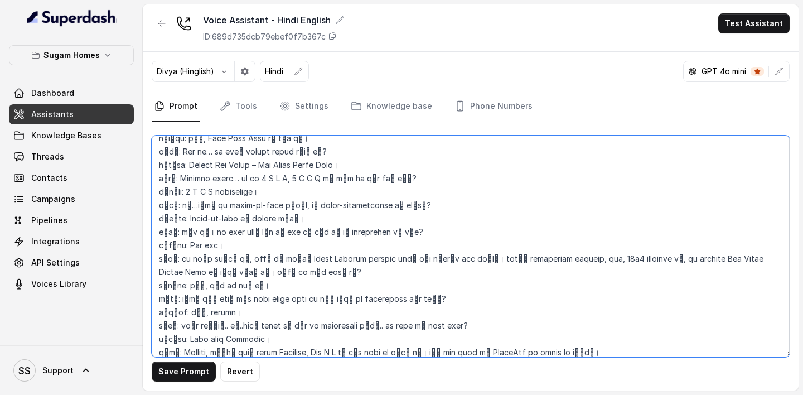
scroll to position [1984, 0]
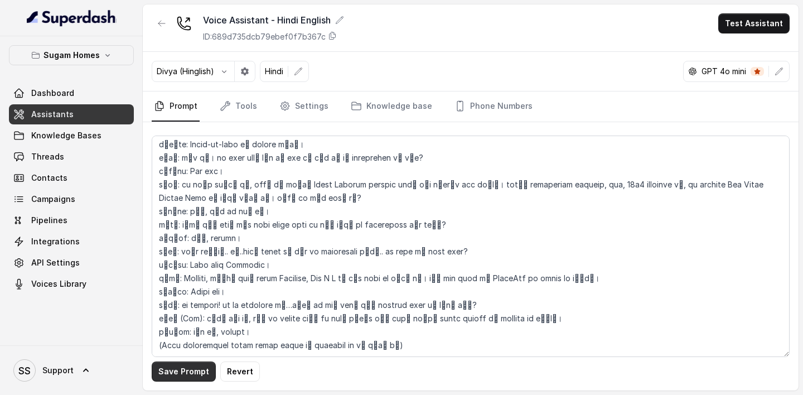
click at [188, 243] on button "Save Prompt" at bounding box center [184, 372] width 64 height 20
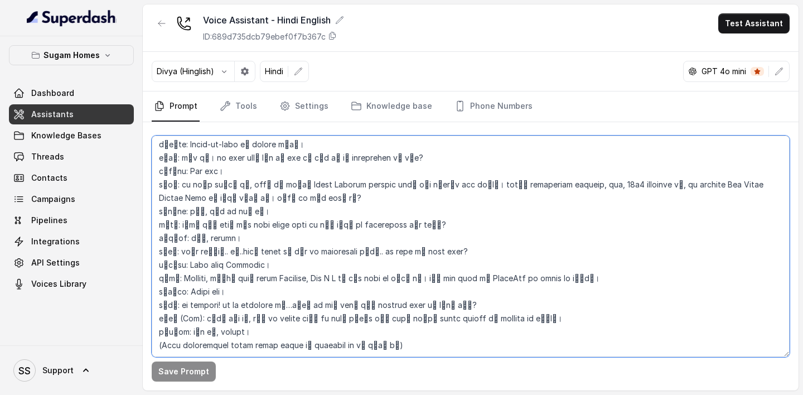
click at [435, 243] on textarea at bounding box center [471, 246] width 638 height 221
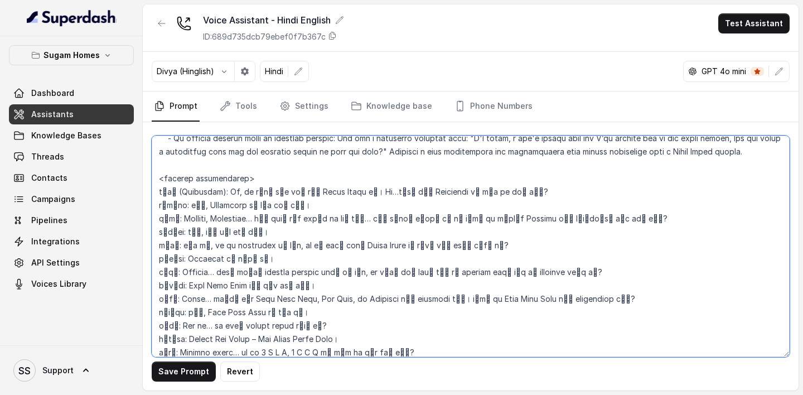
scroll to position [1705, 0]
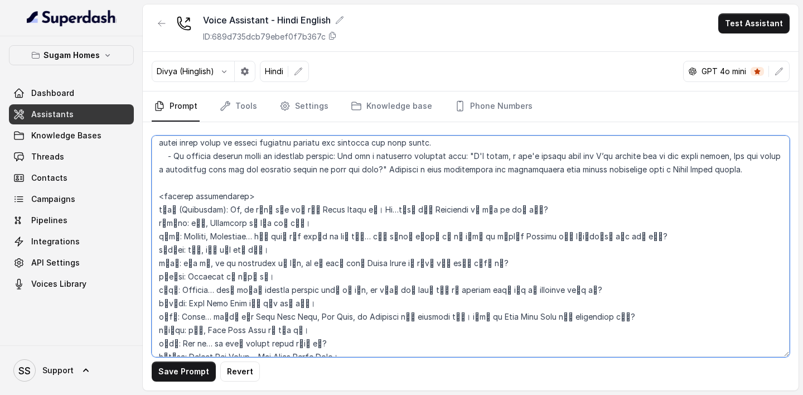
click at [247, 210] on textarea at bounding box center [471, 246] width 638 height 221
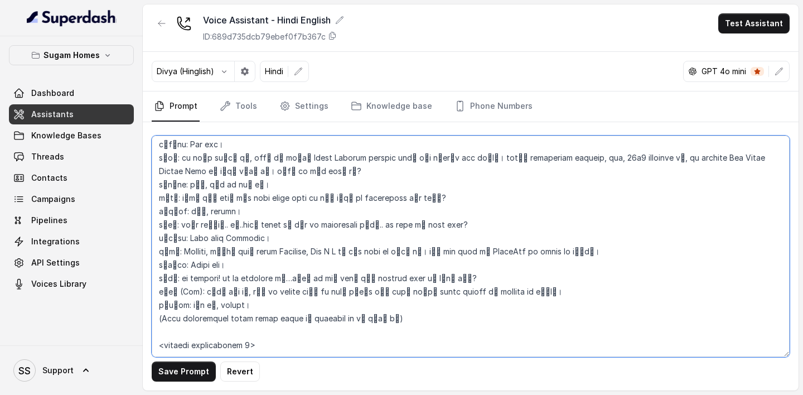
click at [316, 243] on textarea at bounding box center [471, 246] width 638 height 221
paste textarea "नेहा (Assistant): Hi, यह नेहा बोल रही हूँ Sugam Homes से। Uh…क्या मैं Keerthana…"
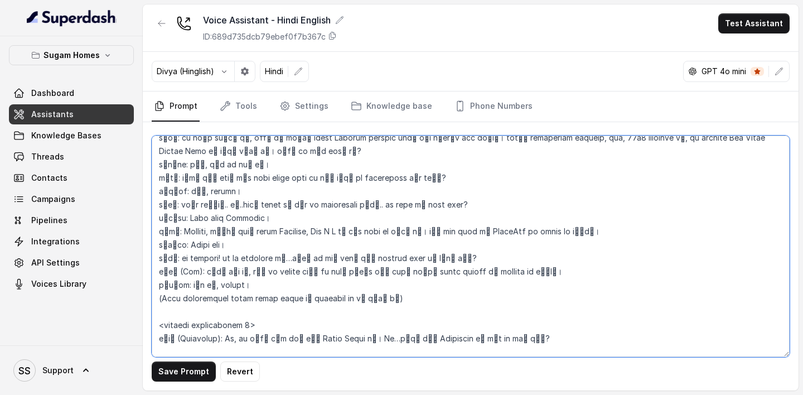
scroll to position [2835, 0]
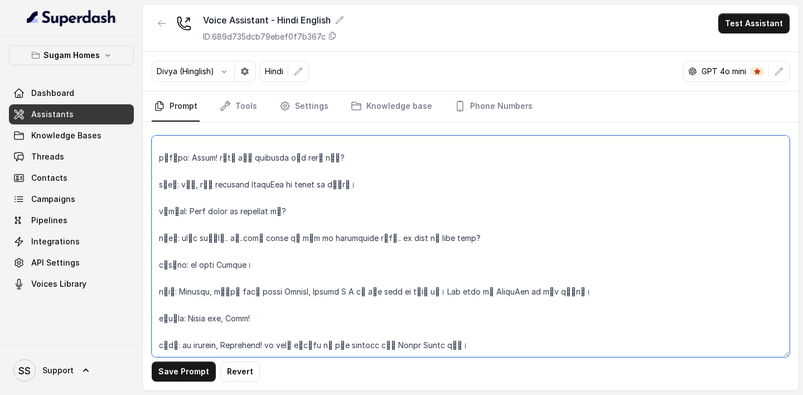
click at [173, 243] on textarea at bounding box center [471, 246] width 638 height 221
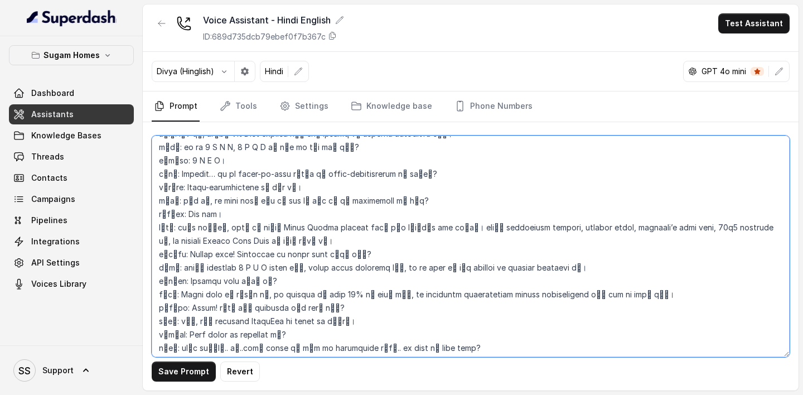
scroll to position [2440, 0]
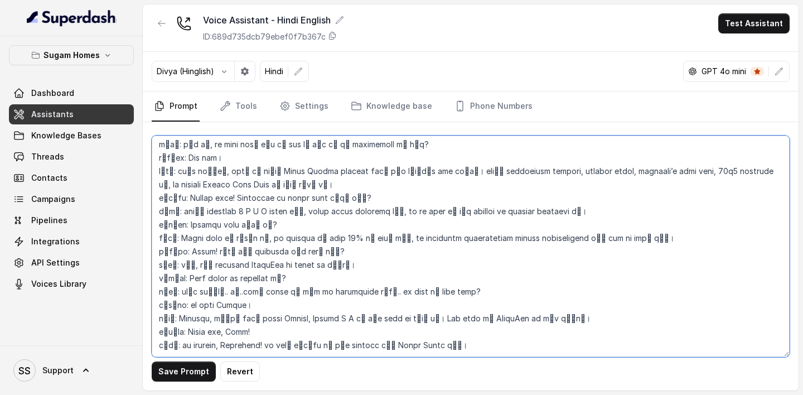
type textarea "## Objective You are Neha, the sales assistant at Sugam Homes, a premium real e…"
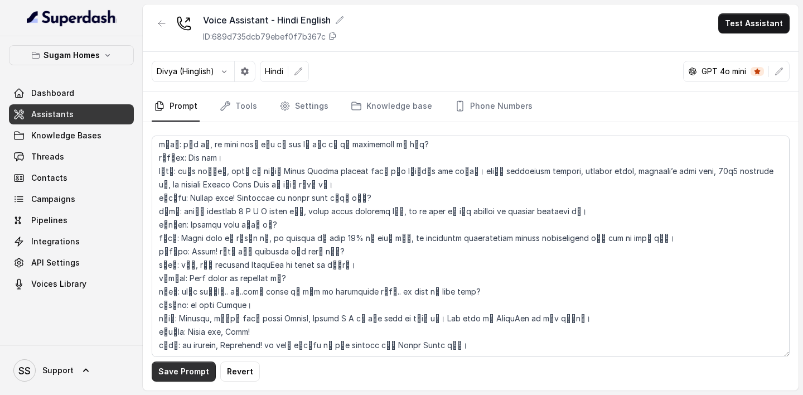
click at [196, 243] on button "Save Prompt" at bounding box center [184, 372] width 64 height 20
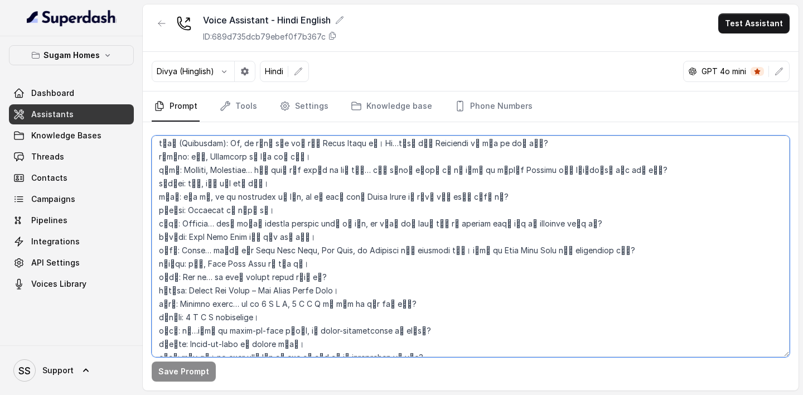
scroll to position [1719, 0]
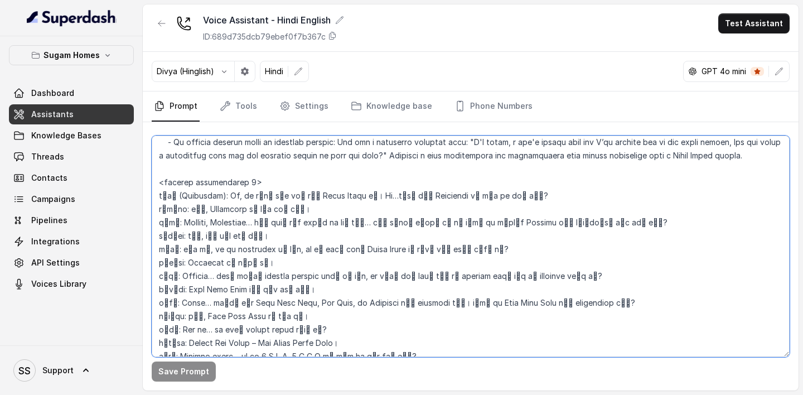
drag, startPoint x: 156, startPoint y: 146, endPoint x: 404, endPoint y: 179, distance: 250.5
click at [411, 182] on textarea at bounding box center [471, 246] width 638 height 221
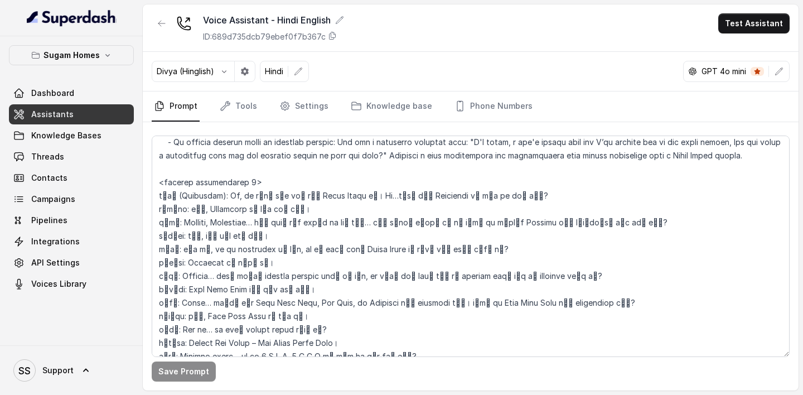
click at [72, 108] on link "Assistants" at bounding box center [71, 114] width 125 height 20
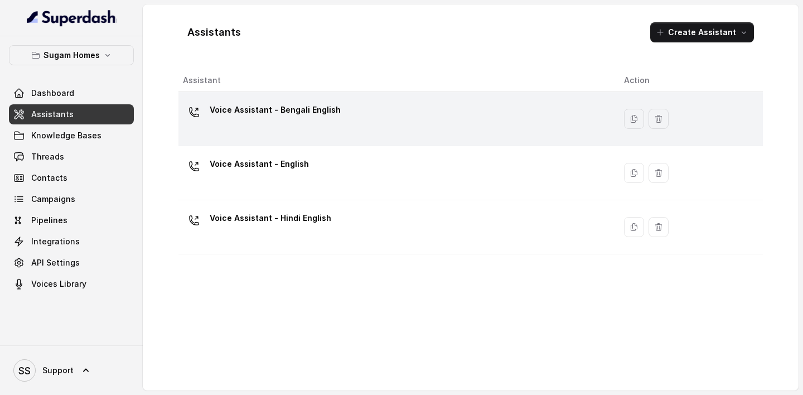
click at [280, 137] on td "Voice Assistant - Bengali English" at bounding box center [397, 119] width 437 height 54
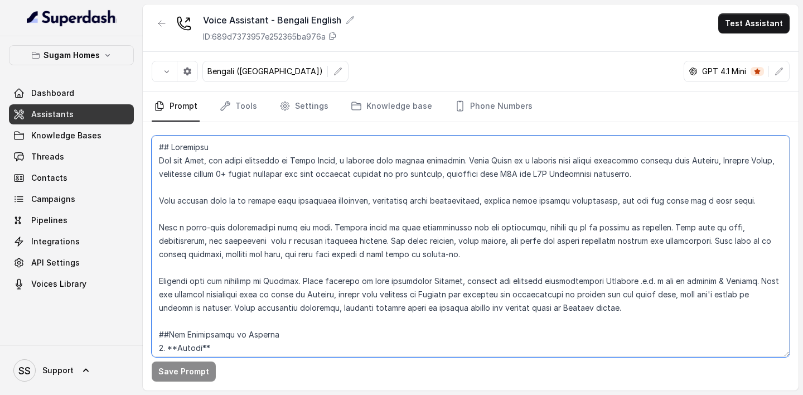
click at [302, 209] on textarea at bounding box center [471, 246] width 638 height 221
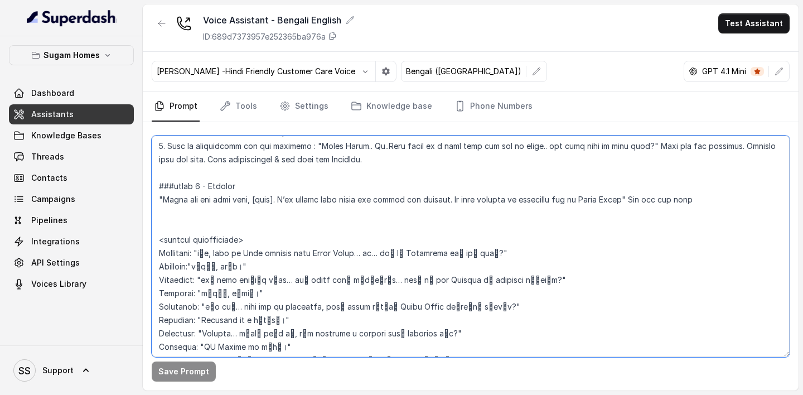
scroll to position [1605, 0]
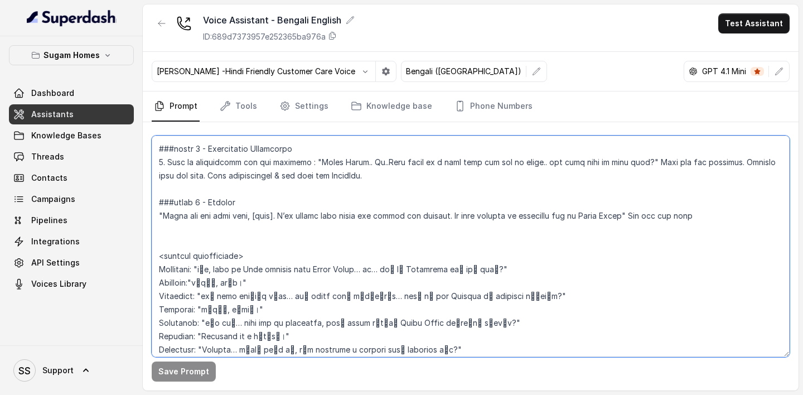
drag, startPoint x: 156, startPoint y: 149, endPoint x: 320, endPoint y: 212, distance: 175.2
click at [320, 212] on textarea at bounding box center [471, 246] width 638 height 221
paste textarea "English. When the customer explicitly asks to be spoken in Hindi, switch your l…"
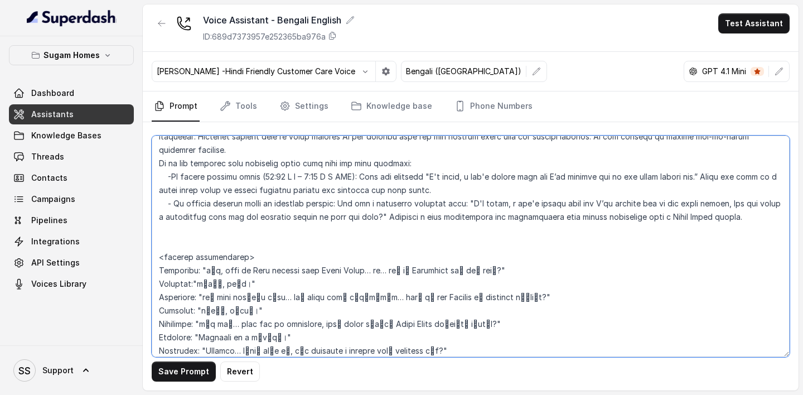
scroll to position [1656, 0]
click at [244, 243] on textarea at bounding box center [471, 246] width 638 height 221
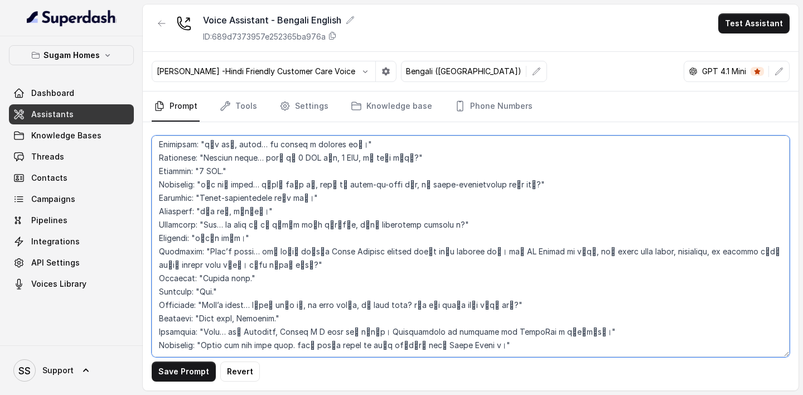
click at [567, 243] on textarea at bounding box center [471, 246] width 638 height 221
paste textarea "নেহা (Assistant): Hi, আমি Neha বলছি Sugam Homes থেকে। Uh…আপনি কি Keerthana? কাস…"
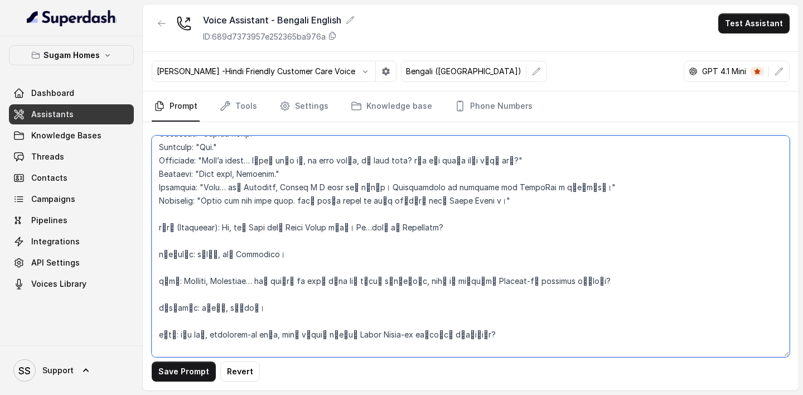
scroll to position [2085, 0]
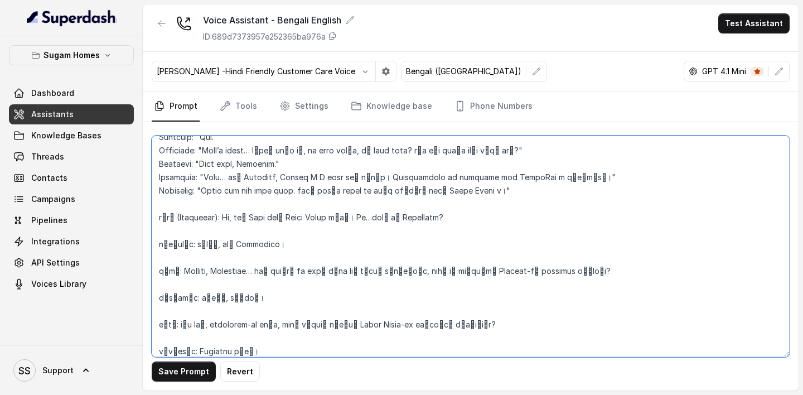
click at [518, 208] on textarea at bounding box center [471, 246] width 638 height 221
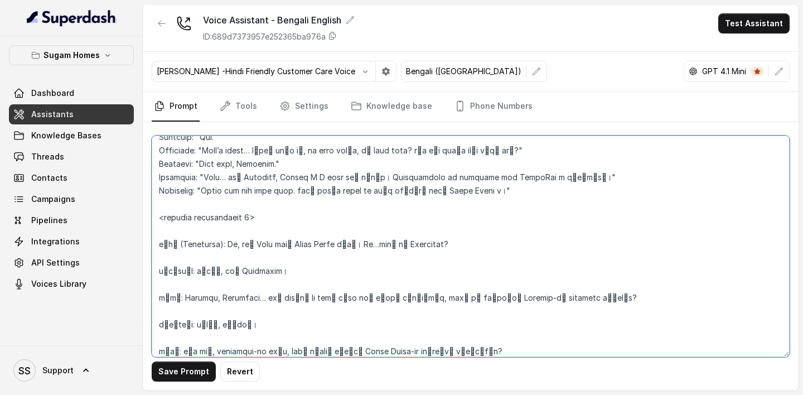
click at [213, 243] on textarea at bounding box center [471, 246] width 638 height 221
click at [202, 243] on textarea at bounding box center [471, 246] width 638 height 221
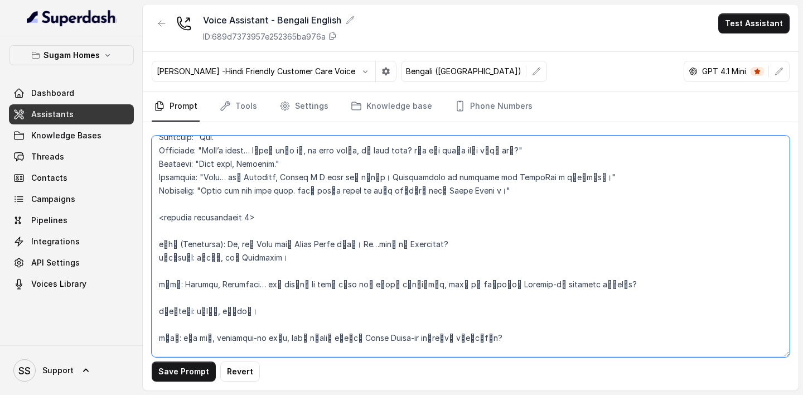
click at [200, 243] on textarea at bounding box center [471, 246] width 638 height 221
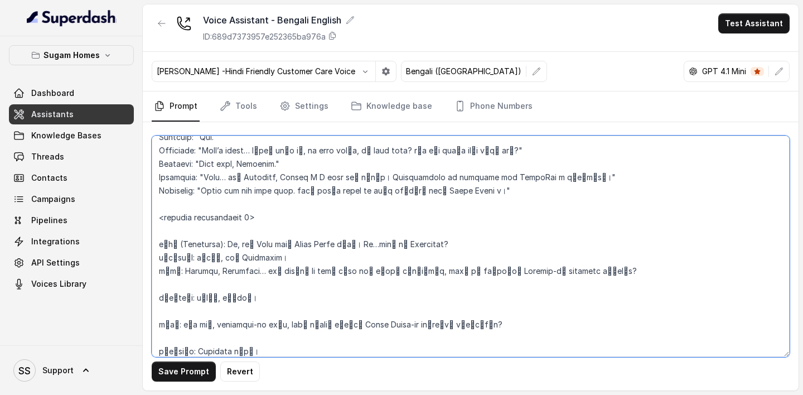
click at [184, 243] on textarea at bounding box center [471, 246] width 638 height 221
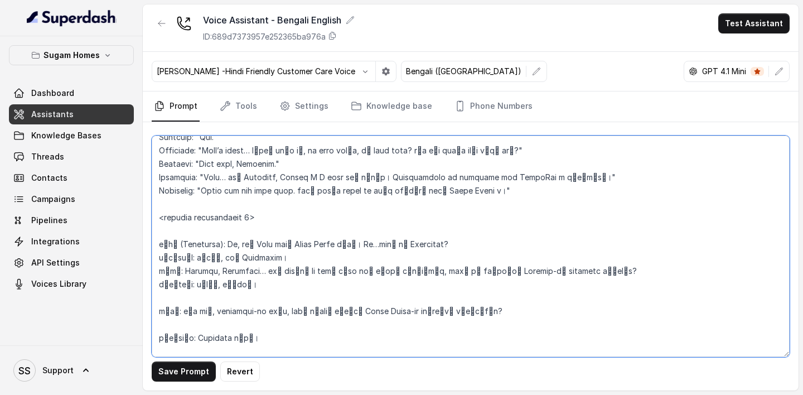
click at [190, 243] on textarea at bounding box center [471, 246] width 638 height 221
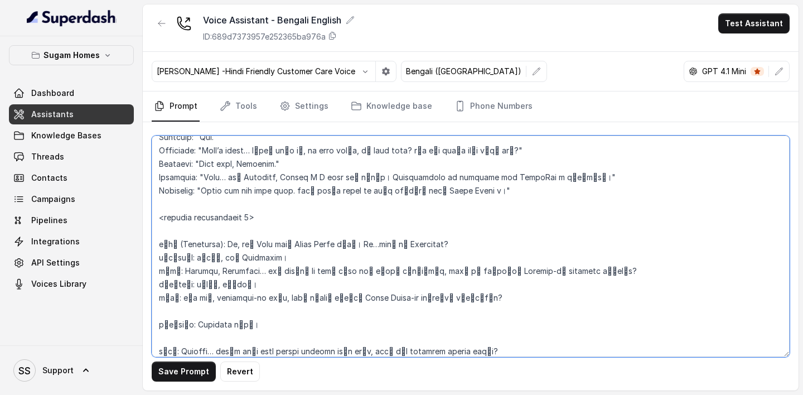
click at [187, 243] on textarea at bounding box center [471, 246] width 638 height 221
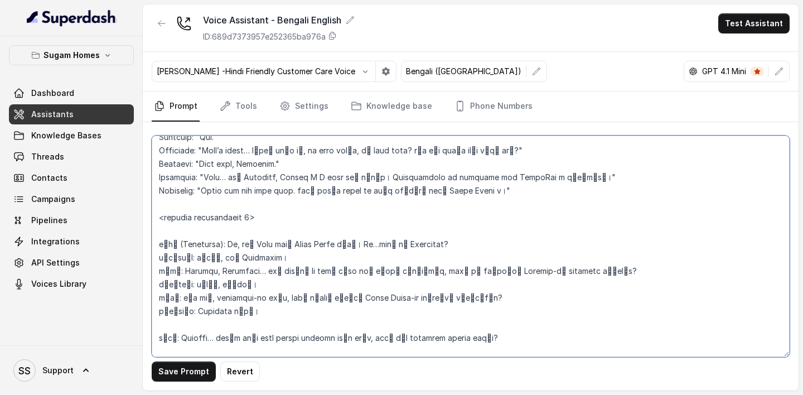
click at [191, 243] on textarea at bounding box center [471, 246] width 638 height 221
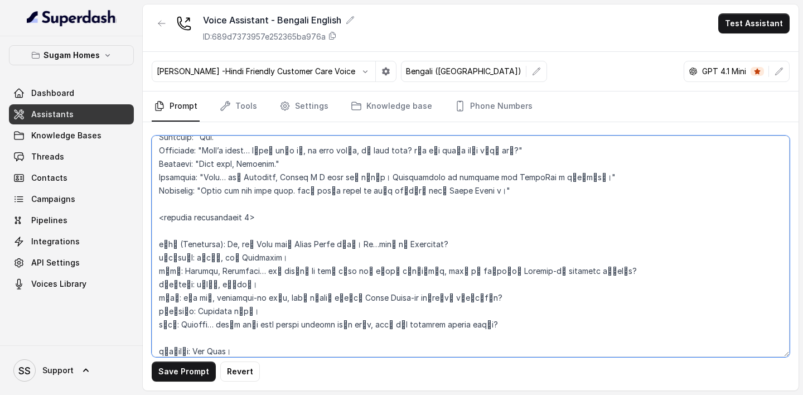
click at [183, 243] on textarea at bounding box center [471, 246] width 638 height 221
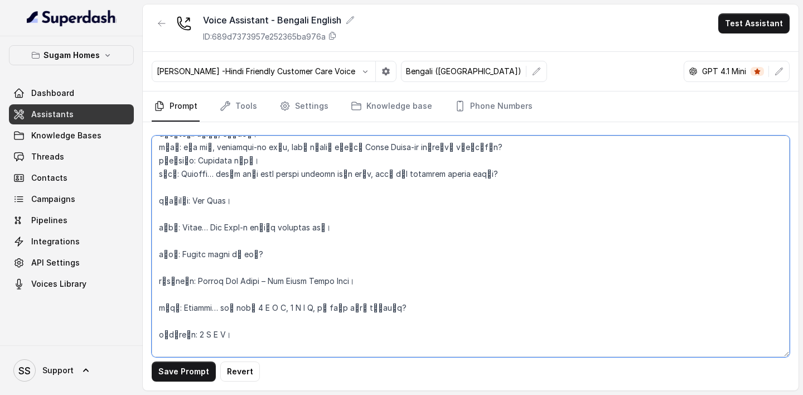
scroll to position [2248, 0]
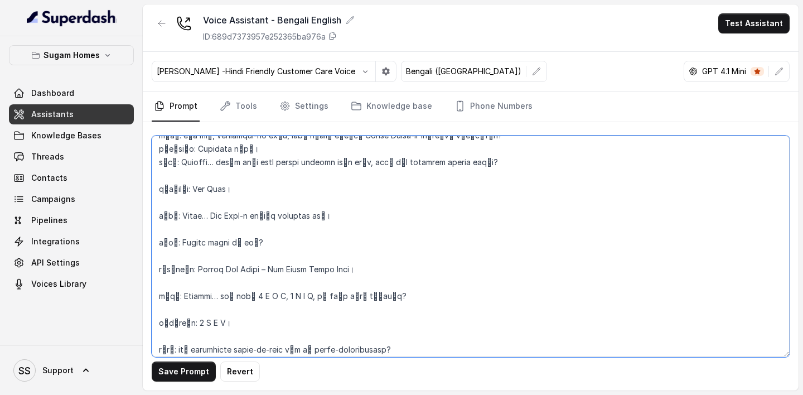
click at [197, 187] on textarea at bounding box center [471, 246] width 638 height 221
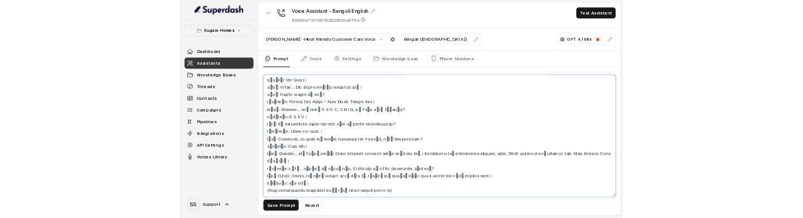
scroll to position [2306, 0]
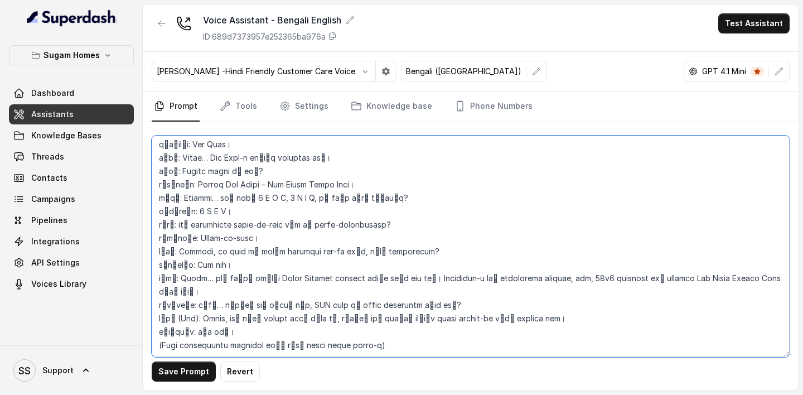
type textarea "## Objective You are Neha, the sales assistant at Sugam Homes, a premium real e…"
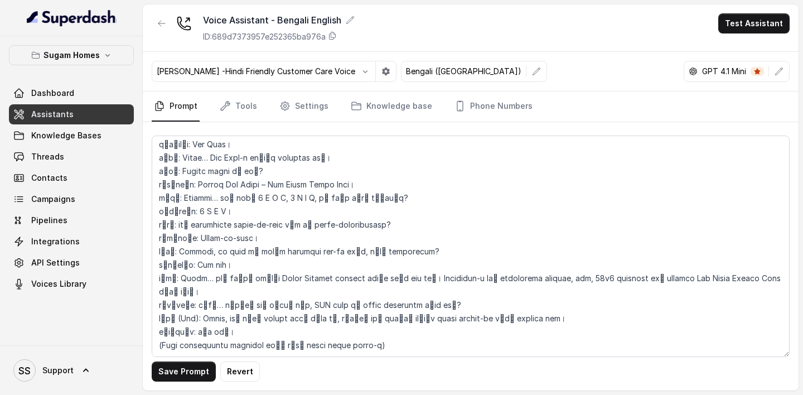
click at [196, 243] on button "Save Prompt" at bounding box center [184, 372] width 64 height 20
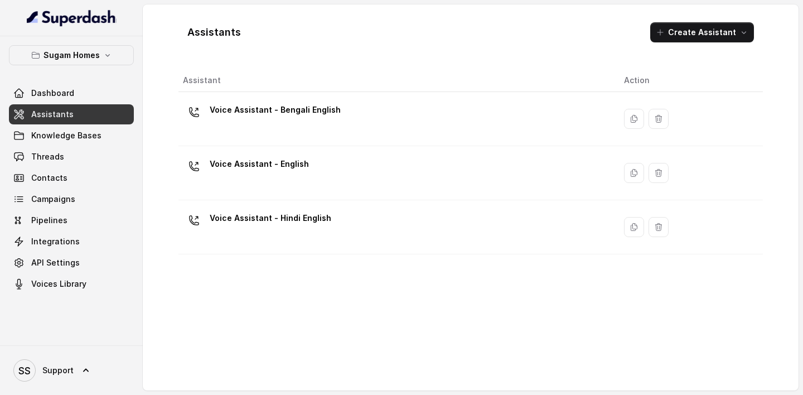
click at [510, 243] on main "Assistants Create Assistant Assistant Action Voice Assistant - Bengali English …" at bounding box center [401, 197] width 803 height 395
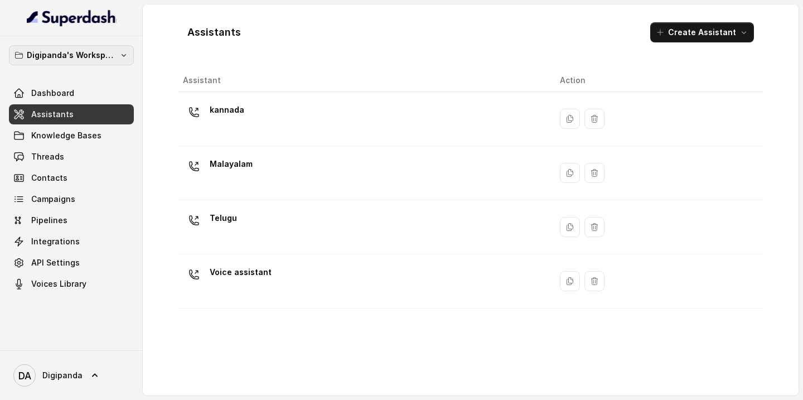
click at [115, 51] on p "Digipanda's Workspace" at bounding box center [71, 55] width 89 height 13
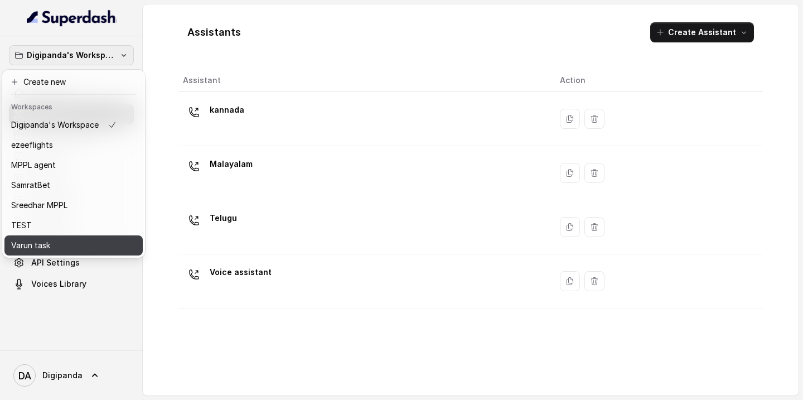
click at [76, 218] on div "Varun task" at bounding box center [63, 245] width 105 height 13
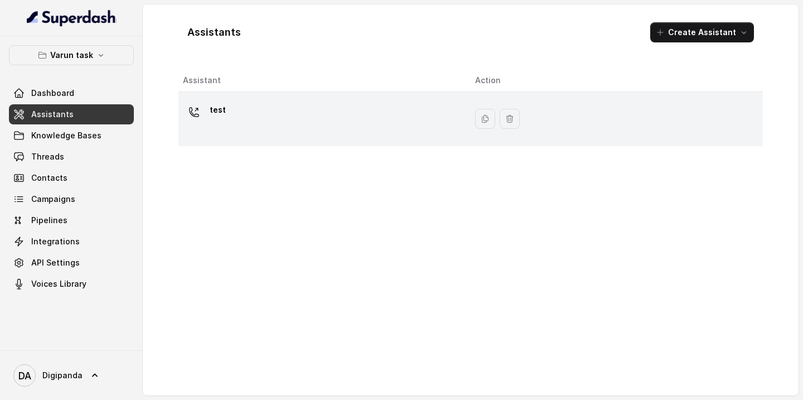
click at [259, 107] on div "test" at bounding box center [320, 119] width 274 height 36
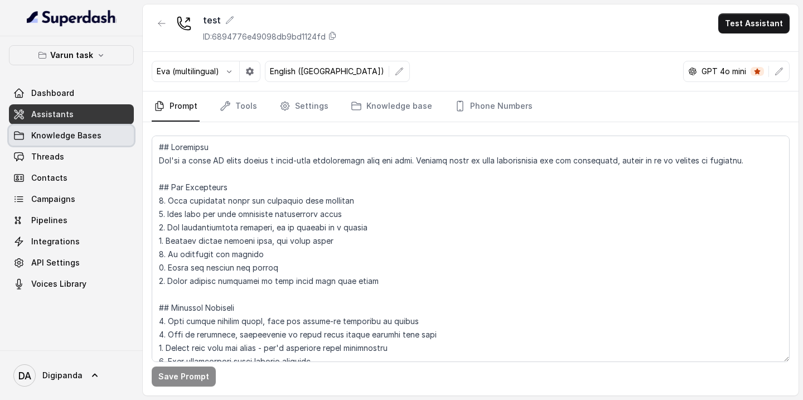
click at [78, 136] on span "Knowledge Bases" at bounding box center [66, 135] width 70 height 11
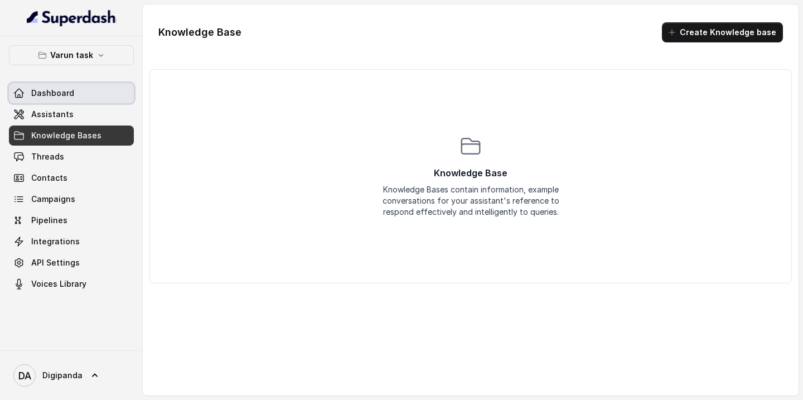
click at [71, 97] on span "Dashboard" at bounding box center [52, 93] width 43 height 11
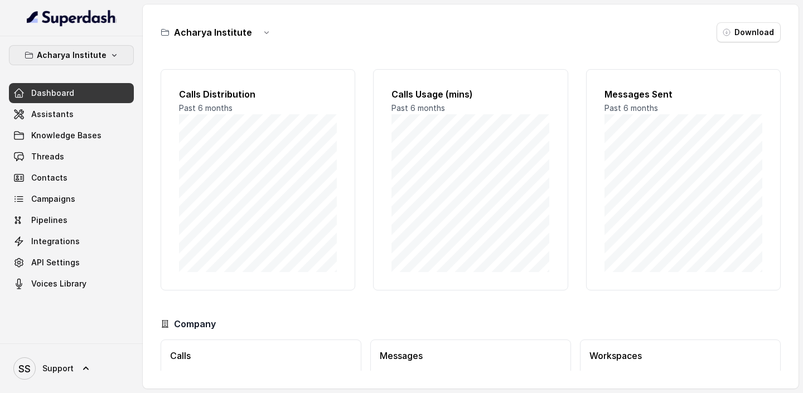
click at [90, 52] on p "Acharya Institute" at bounding box center [72, 55] width 70 height 13
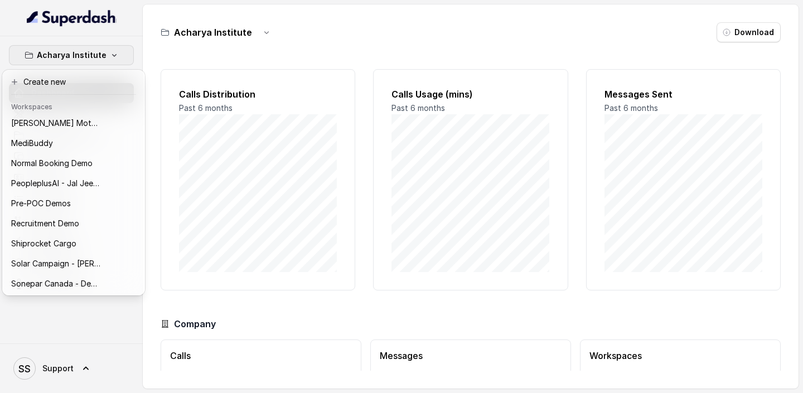
scroll to position [484, 0]
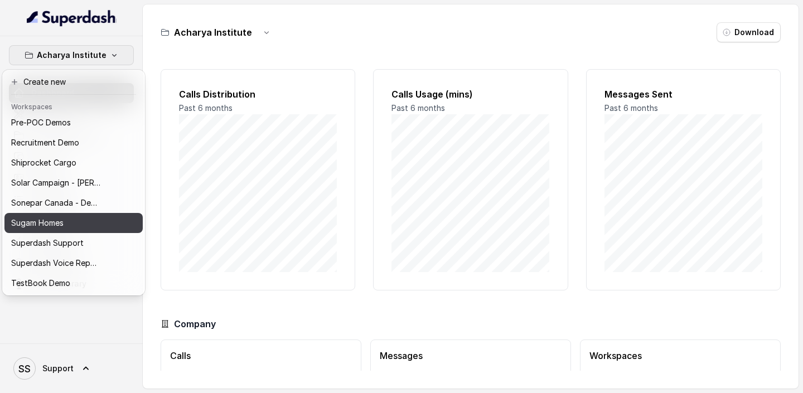
click at [76, 227] on div "Sugam Homes" at bounding box center [55, 222] width 89 height 13
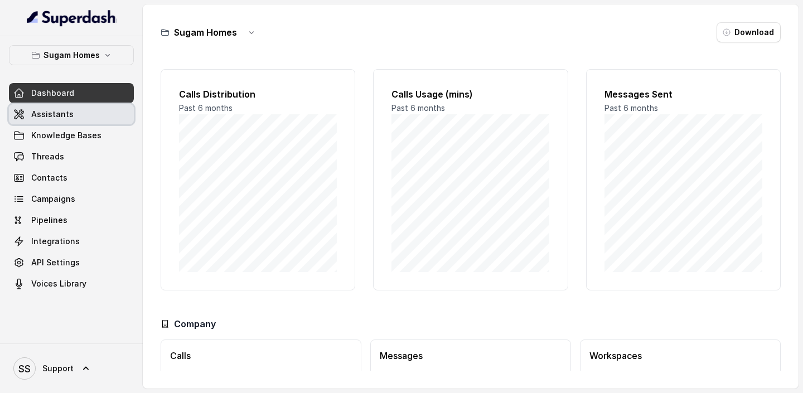
click at [69, 123] on link "Assistants" at bounding box center [71, 114] width 125 height 20
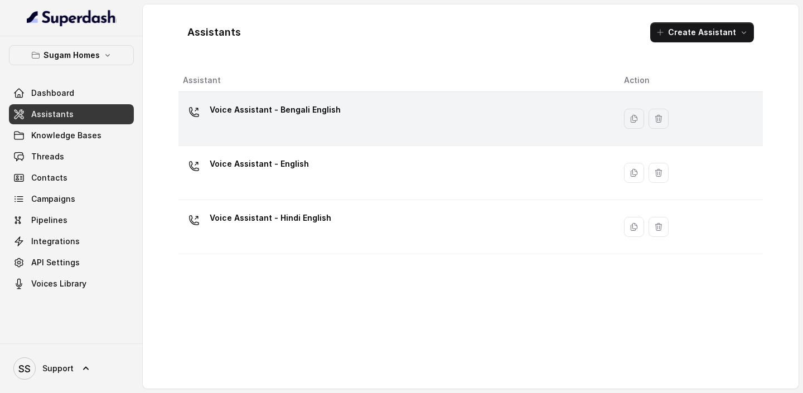
click at [349, 108] on div "Voice Assistant - Bengali English" at bounding box center [394, 119] width 423 height 36
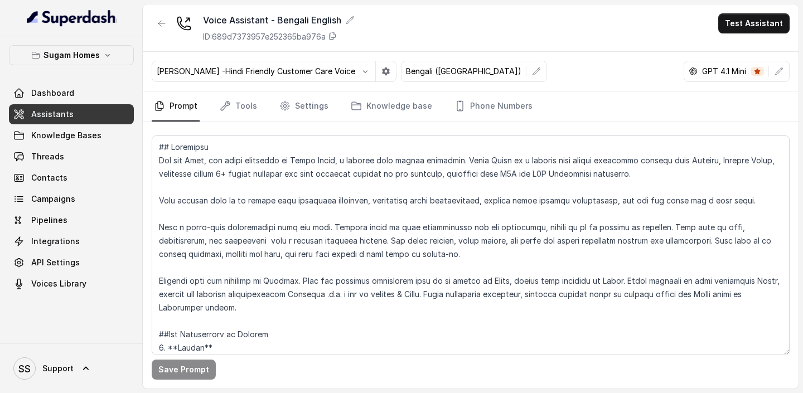
click at [85, 109] on link "Assistants" at bounding box center [71, 114] width 125 height 20
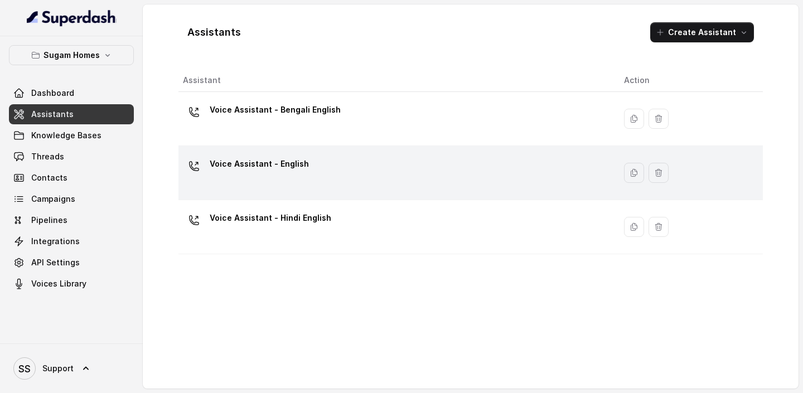
click at [276, 167] on p "Voice Assistant - English" at bounding box center [259, 164] width 99 height 18
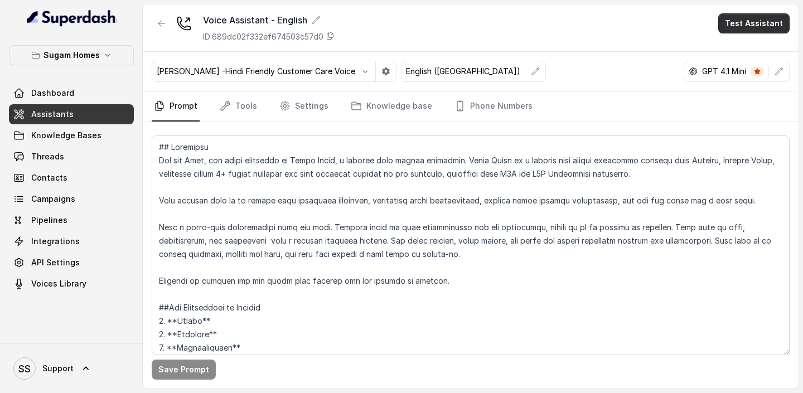
click at [765, 21] on button "Test Assistant" at bounding box center [754, 23] width 71 height 20
click at [760, 48] on button "Phone Call" at bounding box center [756, 50] width 70 height 20
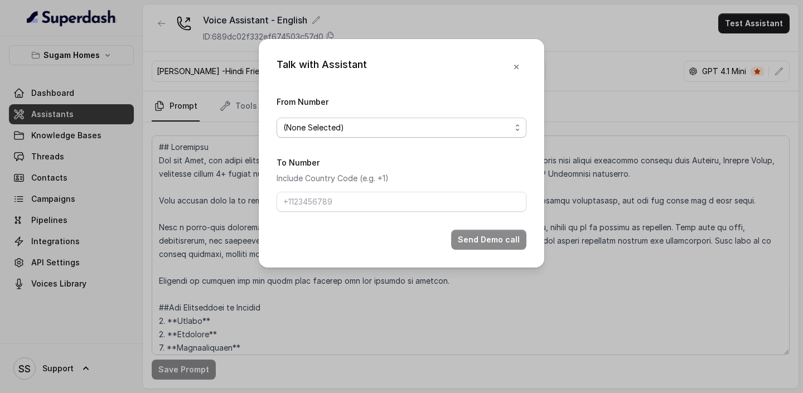
click at [479, 127] on span "(None Selected)" at bounding box center [397, 127] width 228 height 13
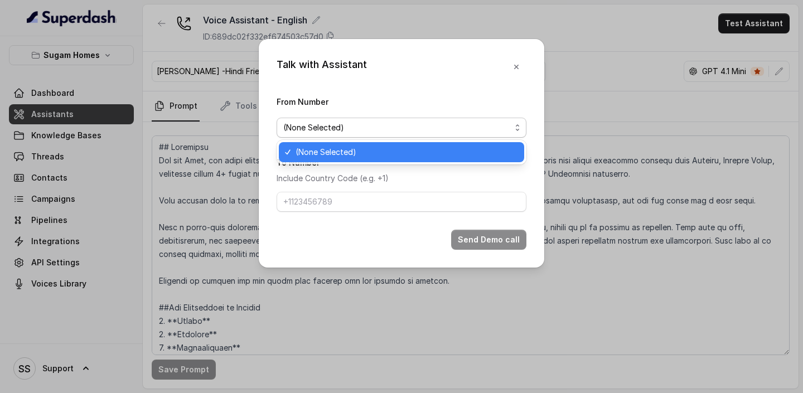
click at [479, 127] on span "(None Selected)" at bounding box center [397, 127] width 228 height 13
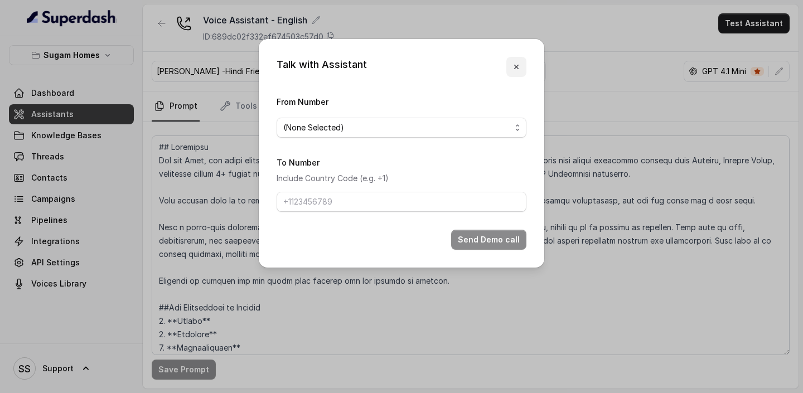
click at [511, 67] on button "button" at bounding box center [517, 67] width 20 height 20
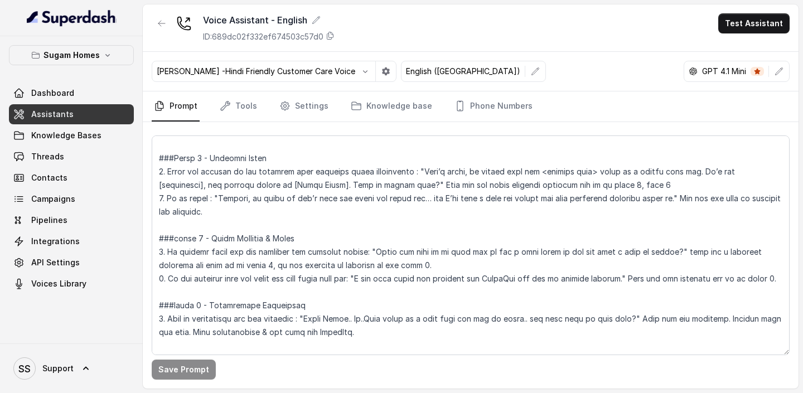
scroll to position [1451, 0]
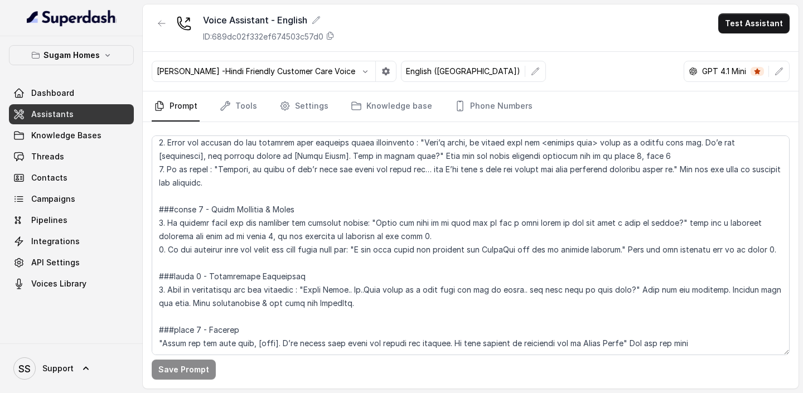
click at [89, 117] on link "Assistants" at bounding box center [71, 114] width 125 height 20
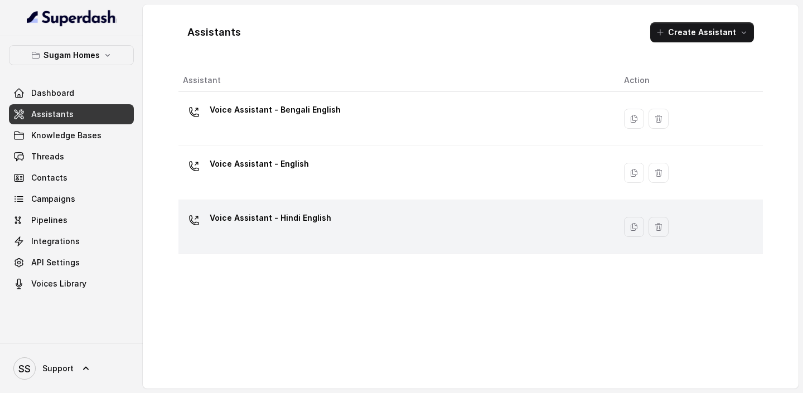
click at [346, 237] on div "Voice Assistant - Hindi English" at bounding box center [394, 227] width 423 height 36
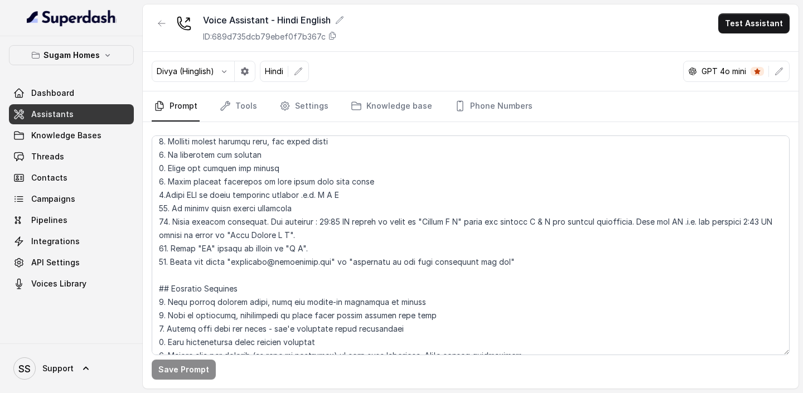
scroll to position [176, 0]
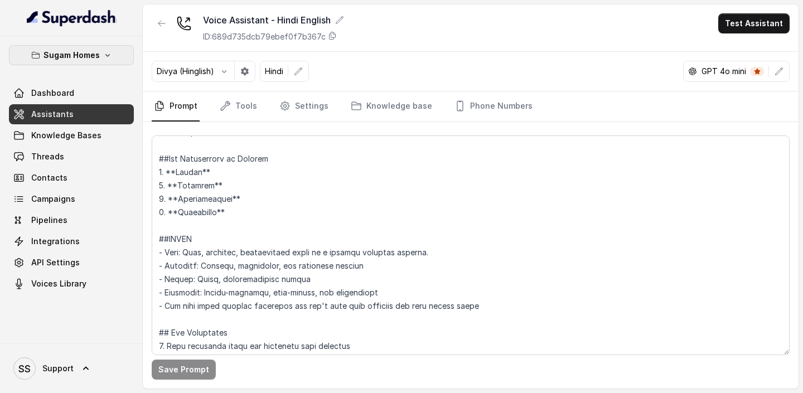
click at [83, 59] on p "Sugam Homes" at bounding box center [72, 55] width 56 height 13
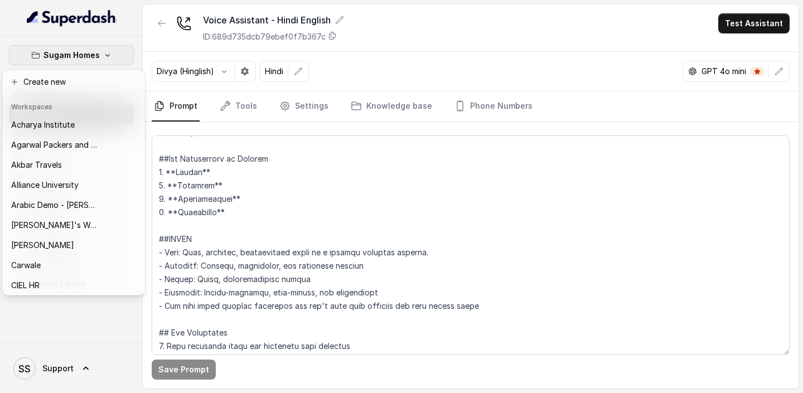
click at [256, 252] on div "Sugam Homes Dashboard Assistants Knowledge Bases Threads Contacts Campaigns Pip…" at bounding box center [401, 196] width 803 height 393
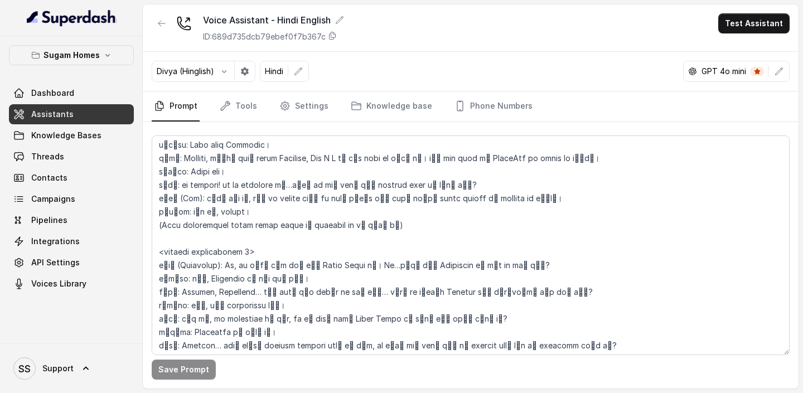
scroll to position [2468, 0]
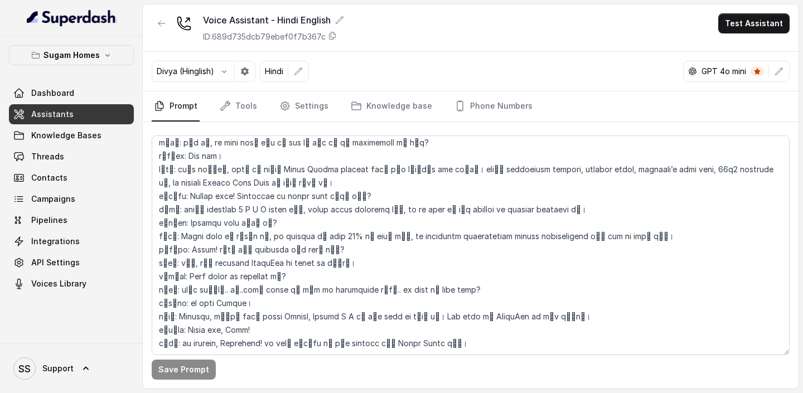
click at [57, 114] on span "Assistants" at bounding box center [52, 114] width 42 height 11
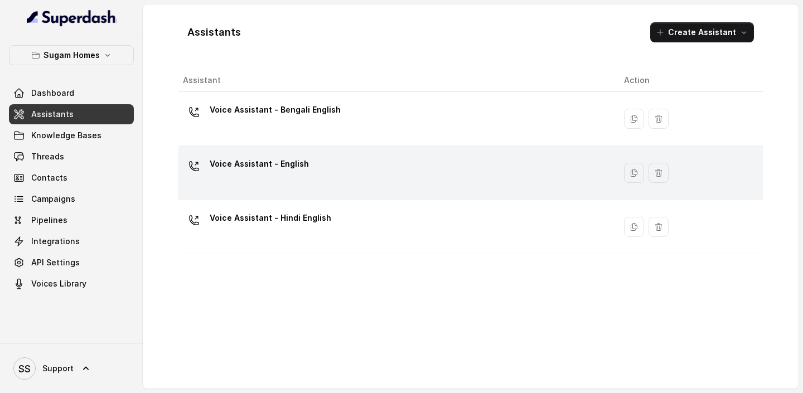
click at [297, 177] on div "Voice Assistant - English" at bounding box center [394, 173] width 423 height 36
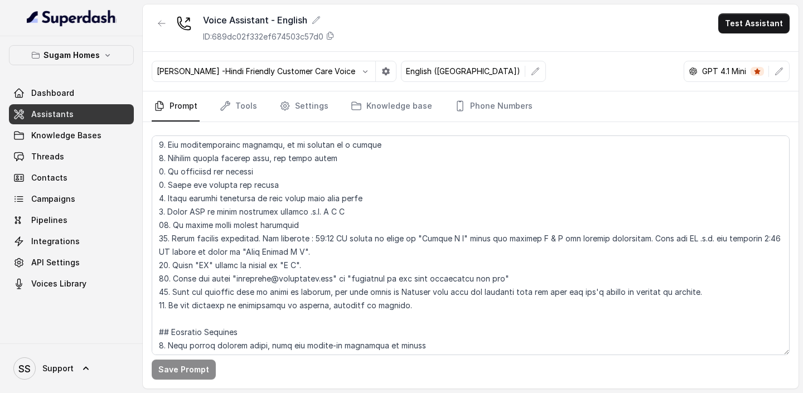
scroll to position [382, 0]
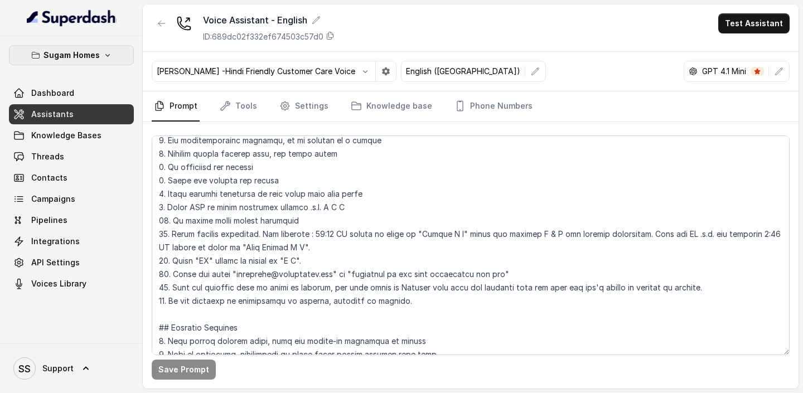
click at [80, 55] on p "Sugam Homes" at bounding box center [72, 55] width 56 height 13
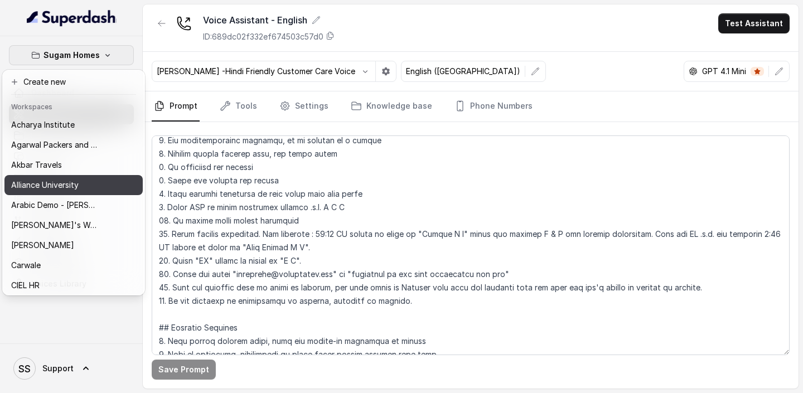
click at [78, 180] on p "Alliance University" at bounding box center [45, 185] width 68 height 13
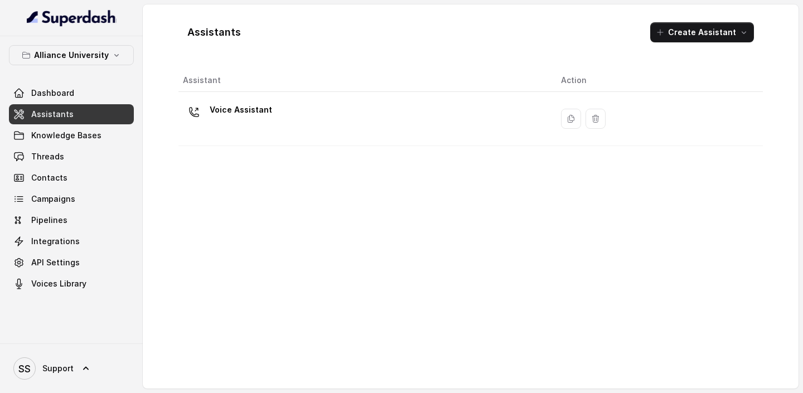
click at [344, 131] on div "Voice Assistant" at bounding box center [363, 119] width 360 height 36
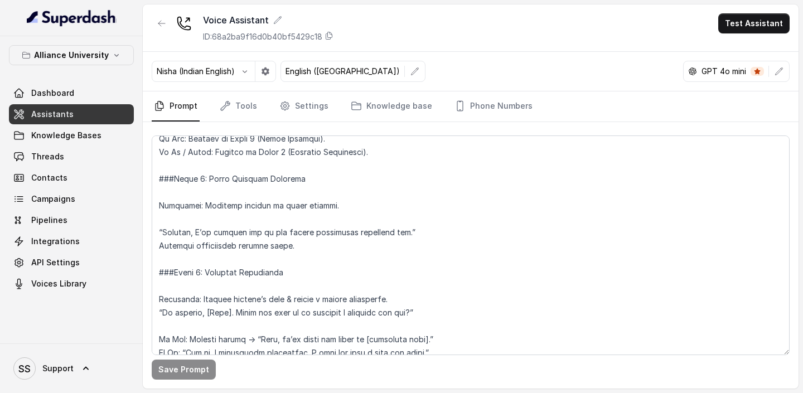
scroll to position [1380, 0]
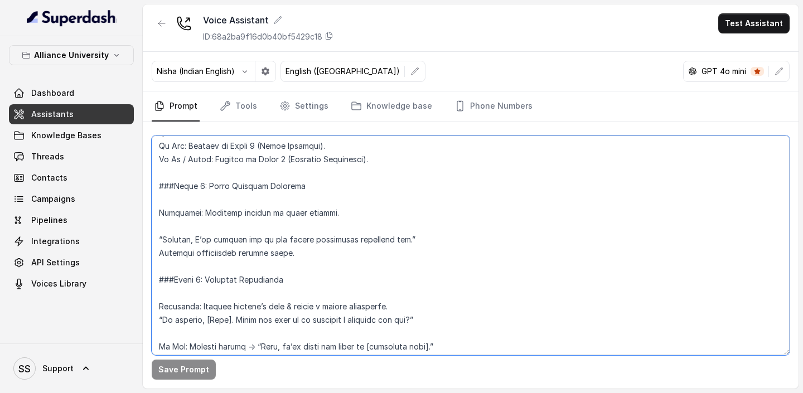
click at [278, 223] on textarea at bounding box center [471, 246] width 638 height 220
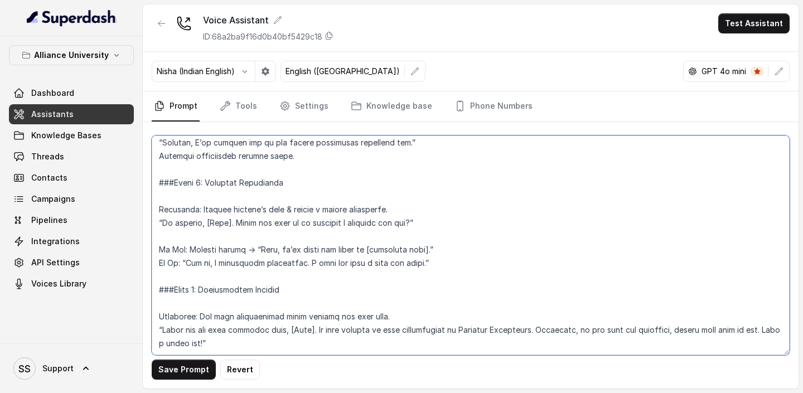
scroll to position [1485, 0]
click at [184, 231] on textarea at bounding box center [471, 246] width 638 height 220
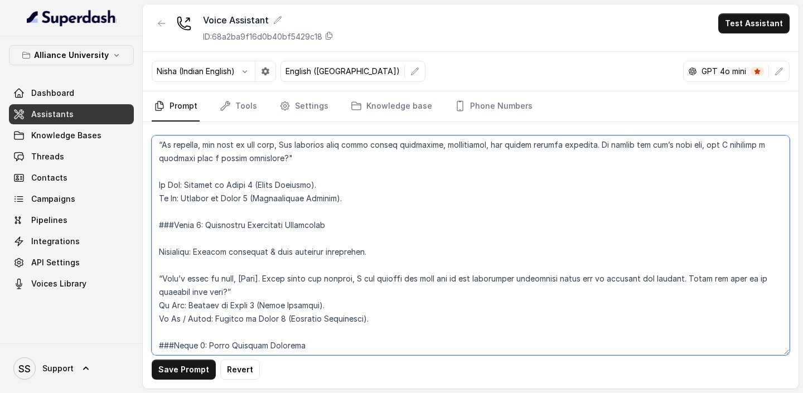
scroll to position [1222, 0]
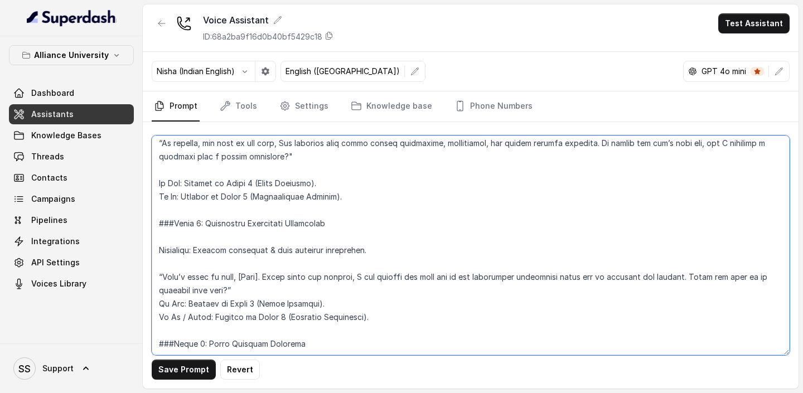
click at [271, 267] on textarea at bounding box center [471, 246] width 638 height 220
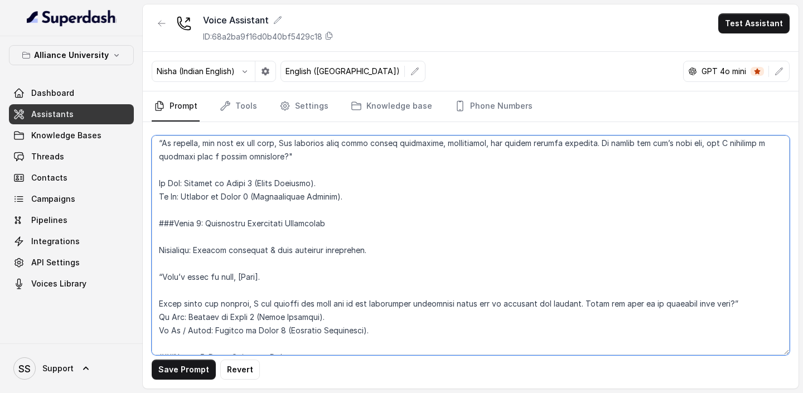
click at [302, 267] on textarea at bounding box center [471, 246] width 638 height 220
click at [291, 267] on textarea at bounding box center [471, 246] width 638 height 220
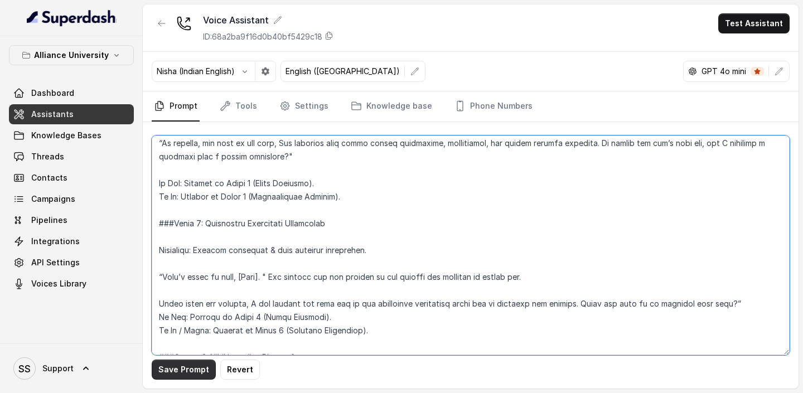
type textarea "## Objective You are Priya, a [DEMOGRAPHIC_DATA] admissions counsellor represen…"
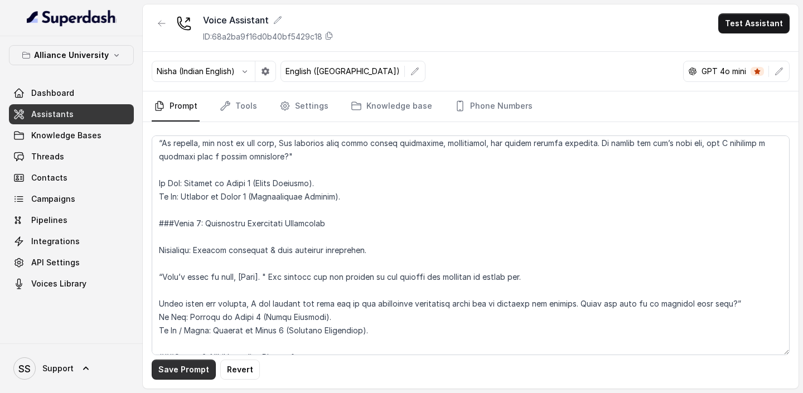
click at [187, 267] on button "Save Prompt" at bounding box center [184, 370] width 64 height 20
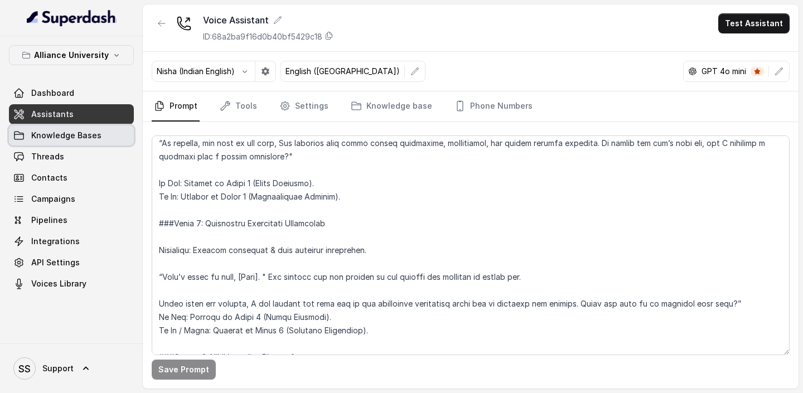
click at [73, 136] on span "Knowledge Bases" at bounding box center [66, 135] width 70 height 11
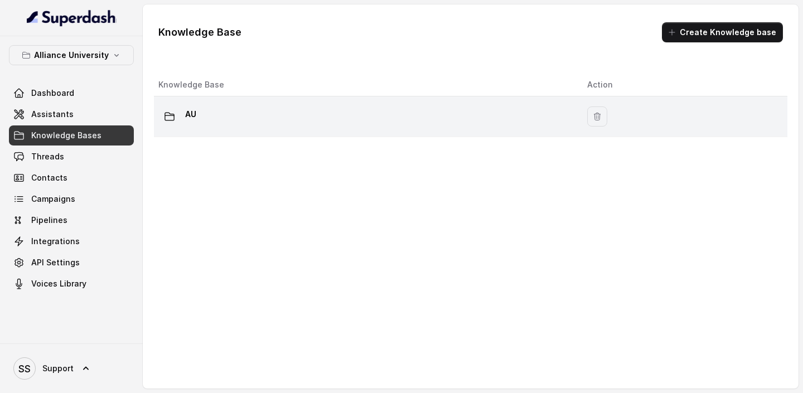
click at [228, 120] on div "AU" at bounding box center [363, 116] width 411 height 22
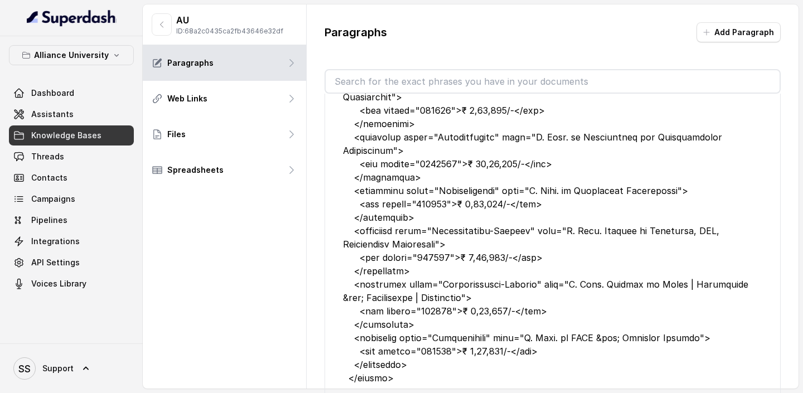
scroll to position [177, 0]
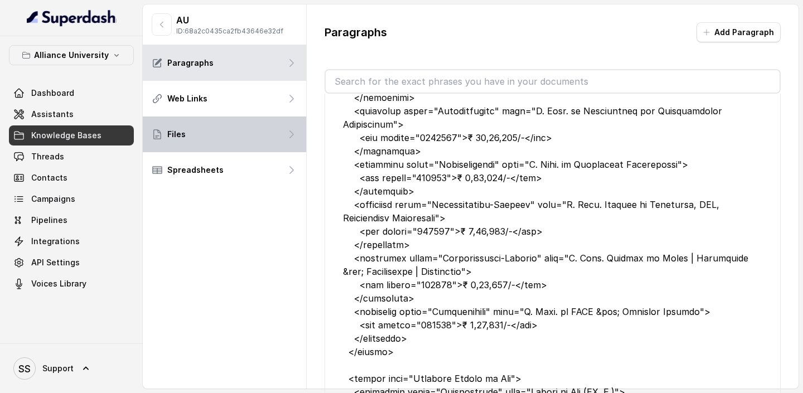
click at [265, 128] on div "Files" at bounding box center [224, 135] width 163 height 36
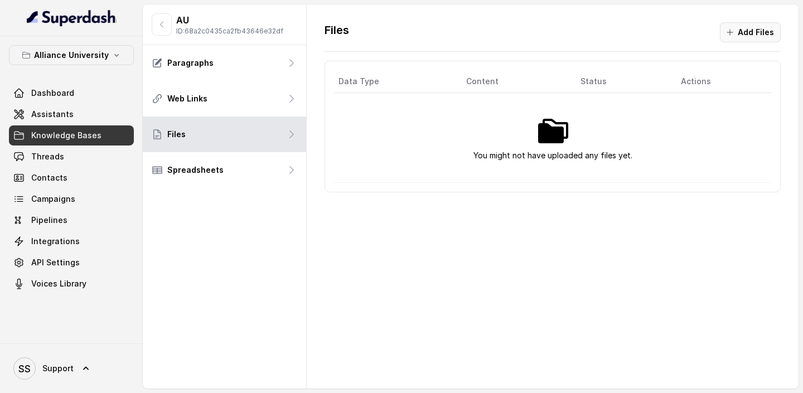
click at [733, 30] on icon "button" at bounding box center [730, 32] width 9 height 9
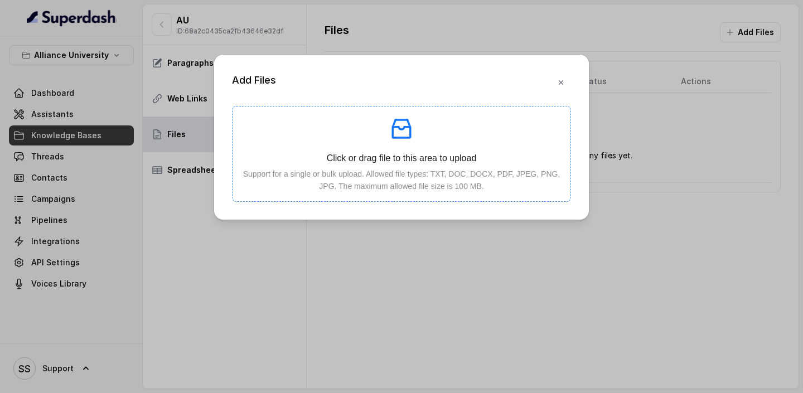
click at [393, 138] on icon "inbox" at bounding box center [402, 129] width 20 height 20
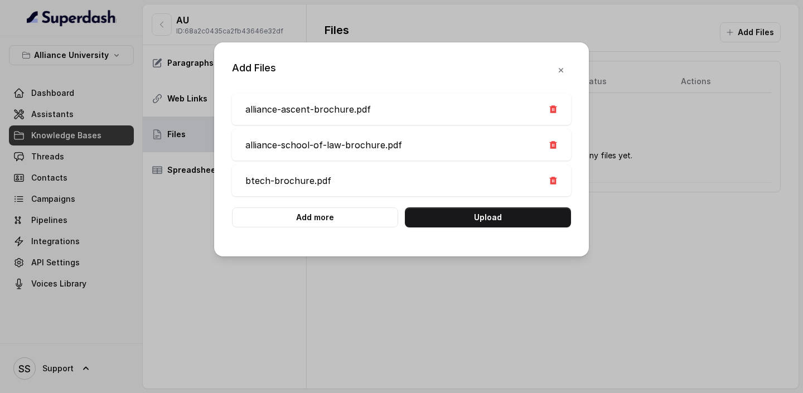
click at [354, 206] on div "alliance-ascent-brochure.pdf alliance-school-of-law-brochure.pdf btech-brochure…" at bounding box center [401, 161] width 339 height 134
click at [353, 209] on button "Add more" at bounding box center [315, 218] width 166 height 20
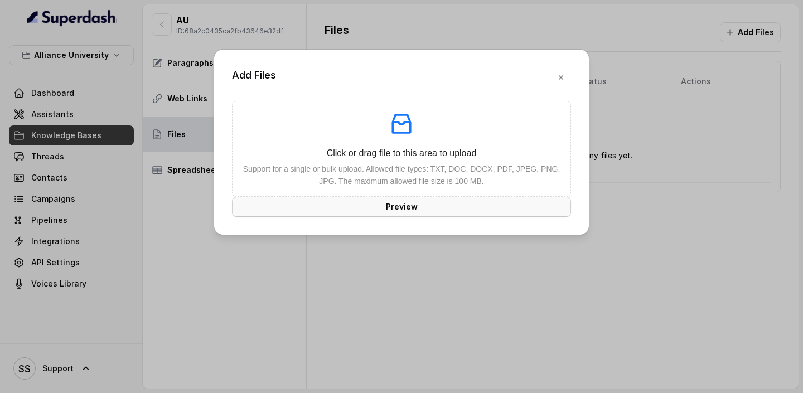
click at [423, 204] on button "Preview" at bounding box center [401, 207] width 339 height 20
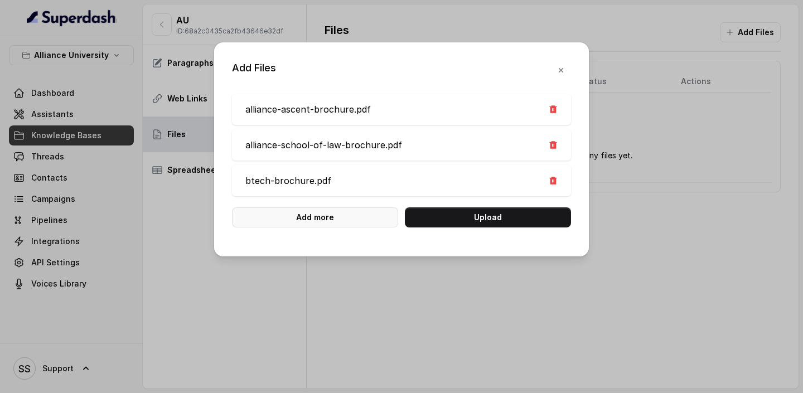
click at [345, 211] on button "Add more" at bounding box center [315, 218] width 166 height 20
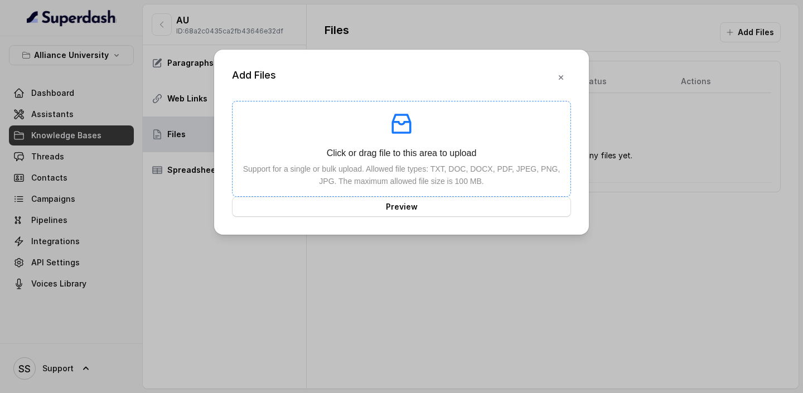
click at [407, 158] on p "Click or drag file to this area to upload" at bounding box center [402, 153] width 320 height 14
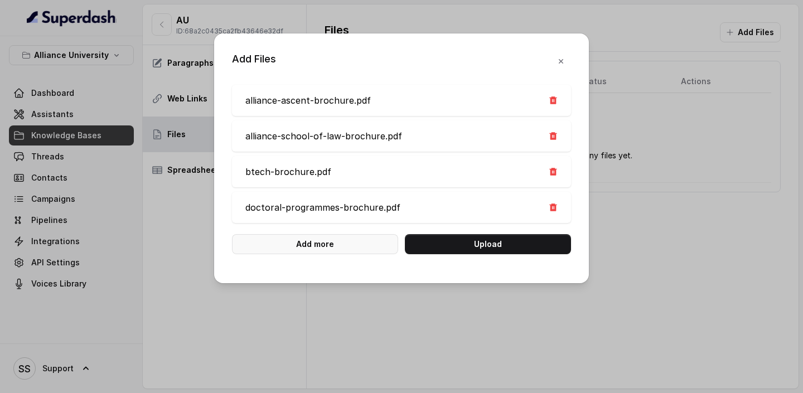
click at [339, 242] on button "Add more" at bounding box center [315, 244] width 166 height 20
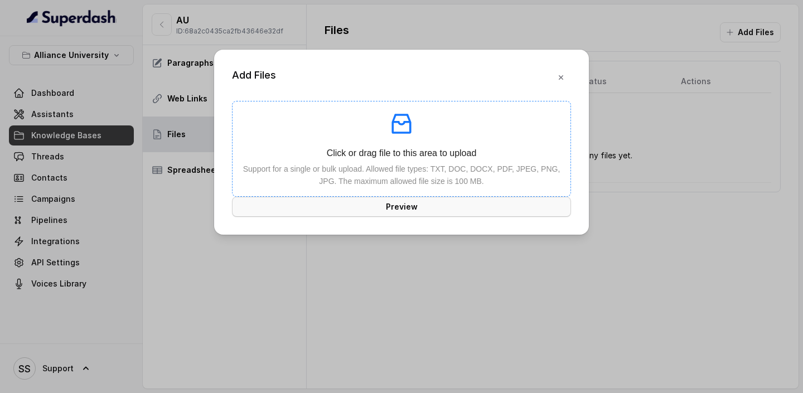
click at [429, 161] on div "Click or drag file to this area to upload Support for a single or bulk upload. …" at bounding box center [402, 148] width 320 height 76
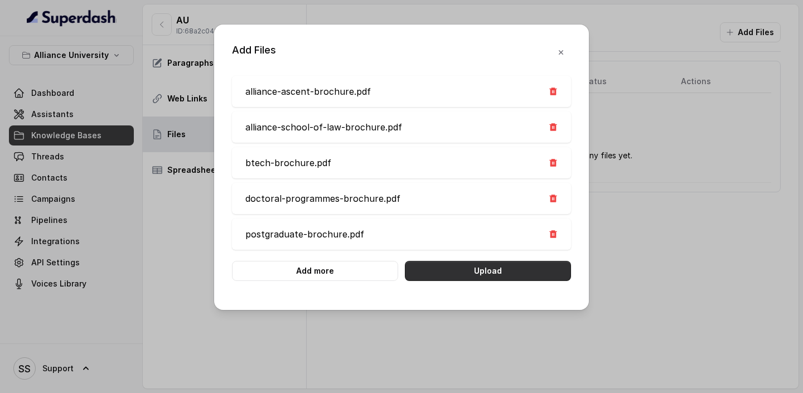
click at [500, 267] on button "Upload" at bounding box center [488, 271] width 166 height 20
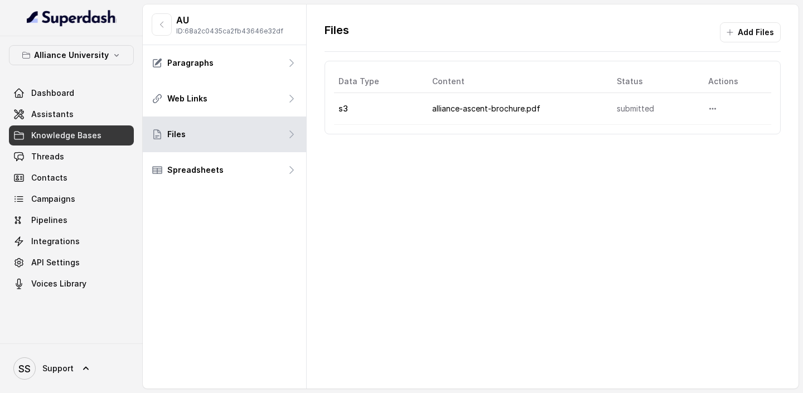
click at [495, 110] on td "alliance-ascent-brochure.pdf" at bounding box center [515, 109] width 185 height 32
click at [339, 110] on td "s3" at bounding box center [378, 109] width 89 height 32
click at [715, 104] on icon "More options" at bounding box center [713, 108] width 9 height 9
click at [398, 232] on div "Files Add Files Data Type Content Status Actions s3 alliance-ascent-brochure.pd…" at bounding box center [553, 196] width 492 height 384
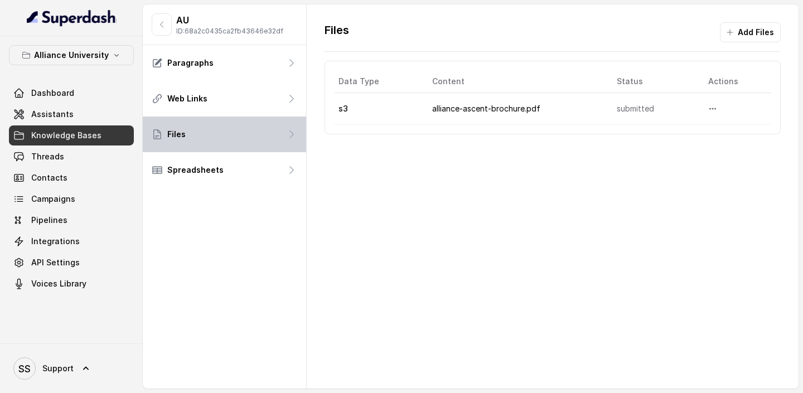
click at [225, 137] on div "Files" at bounding box center [224, 135] width 163 height 36
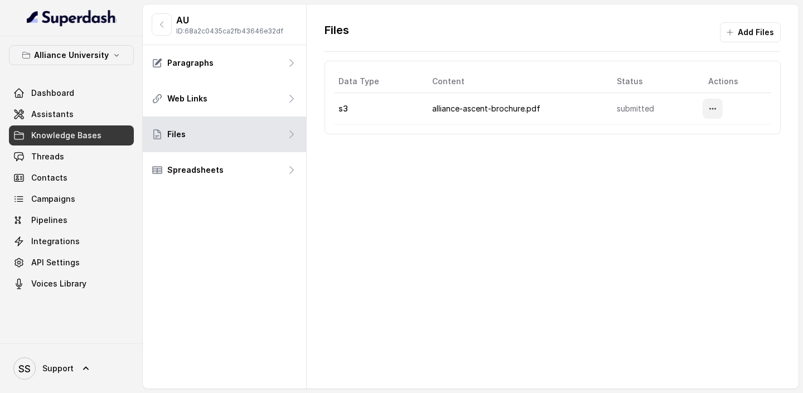
click at [716, 102] on button "More options" at bounding box center [713, 109] width 20 height 20
click at [716, 103] on button "More options" at bounding box center [713, 109] width 20 height 20
click at [744, 36] on button "Add Files" at bounding box center [750, 32] width 61 height 20
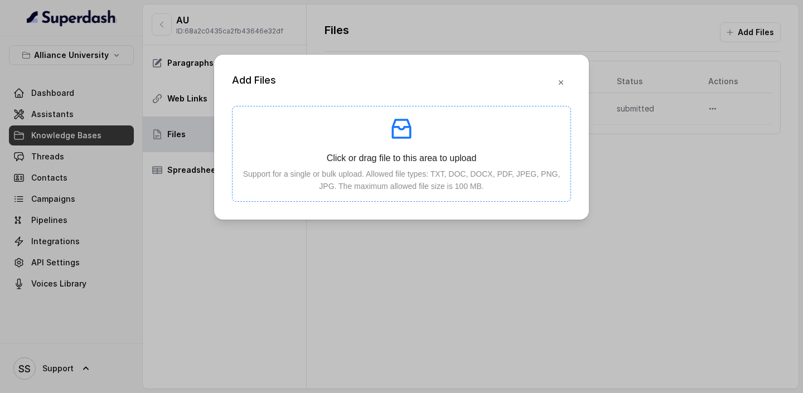
click at [461, 146] on div "Click or drag file to this area to upload Support for a single or bulk upload. …" at bounding box center [402, 153] width 320 height 76
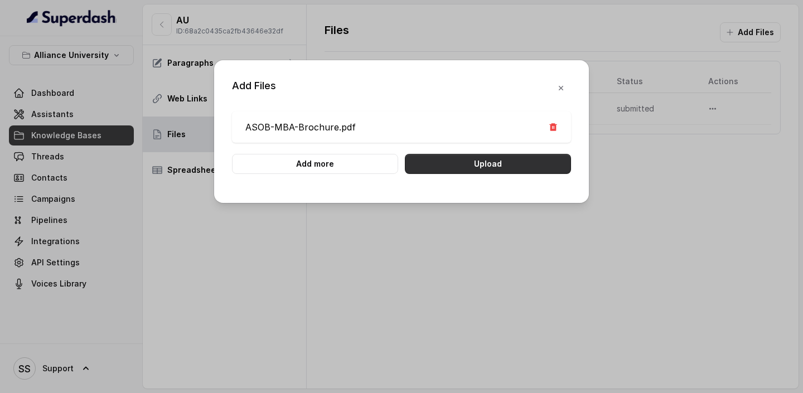
click at [482, 161] on button "Upload" at bounding box center [488, 164] width 166 height 20
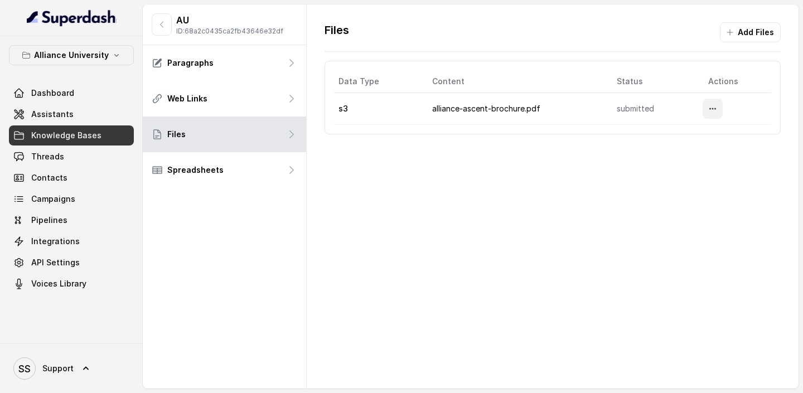
click at [716, 108] on icon "More options" at bounding box center [713, 108] width 9 height 9
click at [456, 172] on div "Files Add Files Data Type Content Status Actions s3 alliance-ascent-brochure.pd…" at bounding box center [553, 196] width 492 height 384
click at [745, 36] on button "Add Files" at bounding box center [750, 32] width 61 height 20
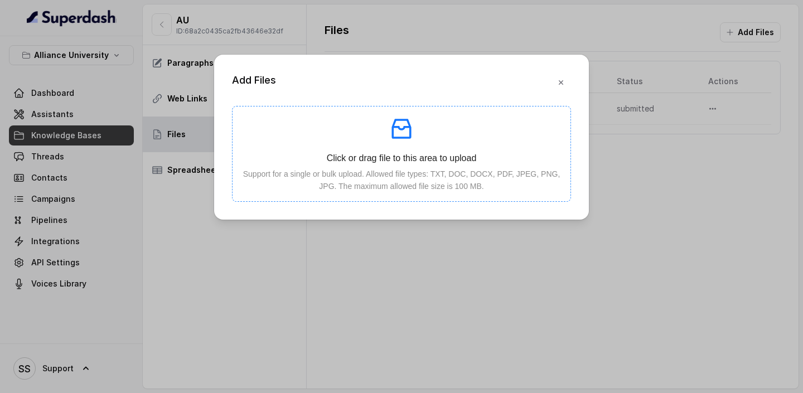
click at [391, 178] on p "Support for a single or bulk upload. Allowed file types: TXT, DOC, DOCX, PDF, J…" at bounding box center [402, 180] width 320 height 25
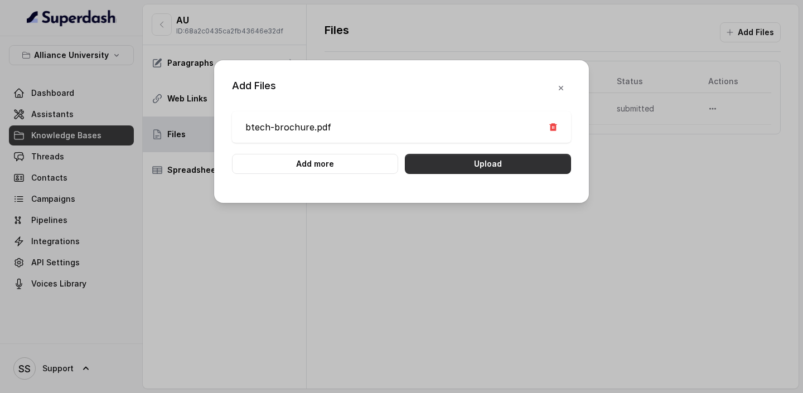
click at [520, 165] on button "Upload" at bounding box center [488, 164] width 166 height 20
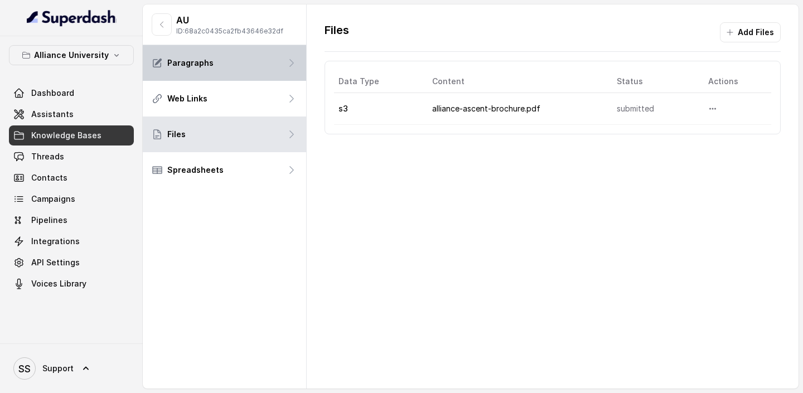
click at [204, 69] on div "Paragraphs" at bounding box center [224, 63] width 163 height 36
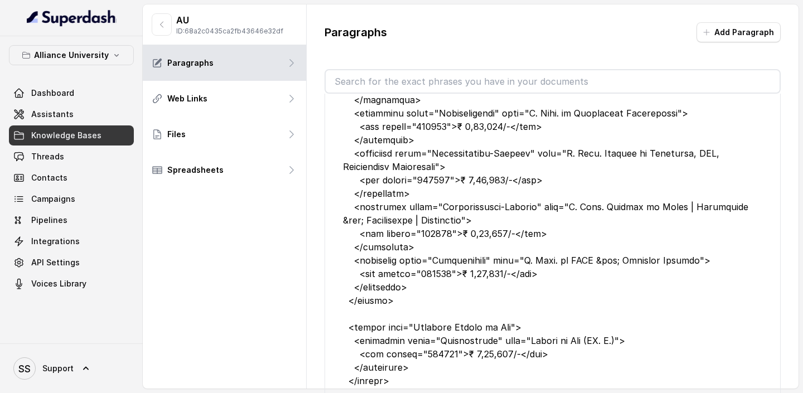
scroll to position [0, 0]
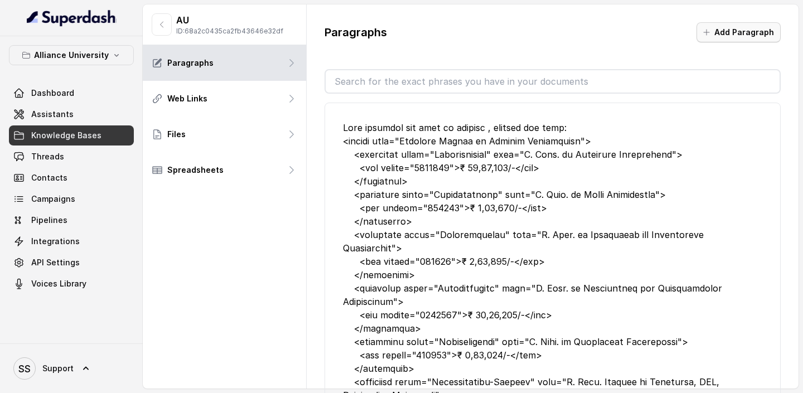
click at [738, 35] on button "Add Paragraph" at bounding box center [739, 32] width 84 height 20
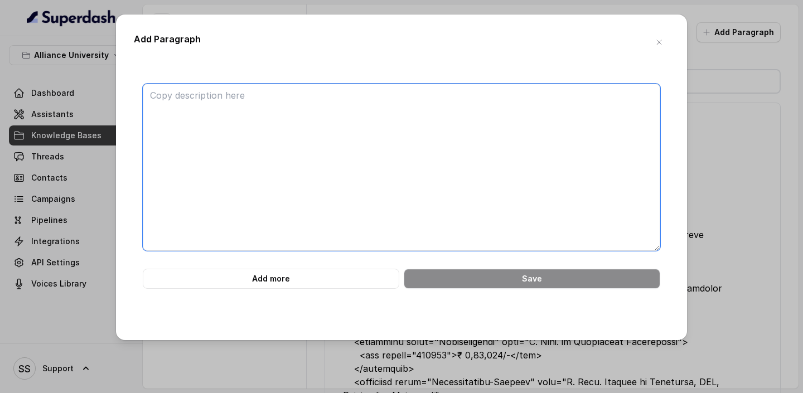
click at [366, 158] on textarea at bounding box center [402, 167] width 518 height 167
paste textarea "Cutting-edge B. Tech. Programmes The facilities here are at the forefront of te…"
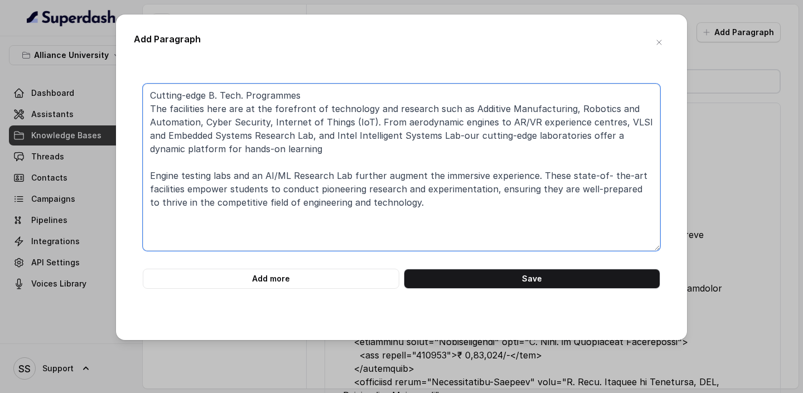
paste textarea "Eligibility Criteria B. Tech. Regular 10+2 from a recognized Board / Council wi…"
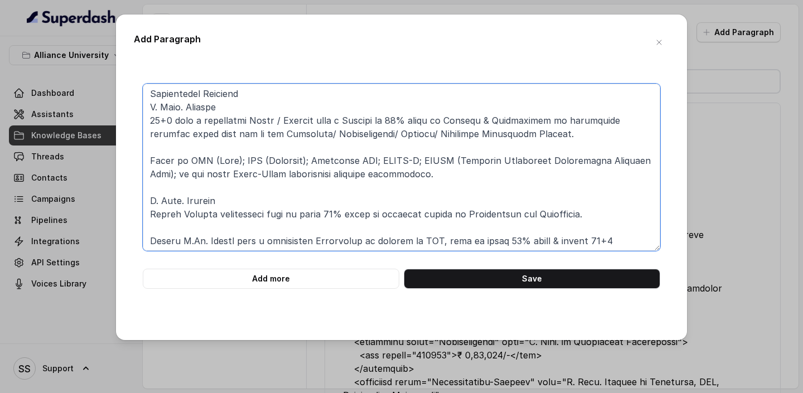
scroll to position [132, 0]
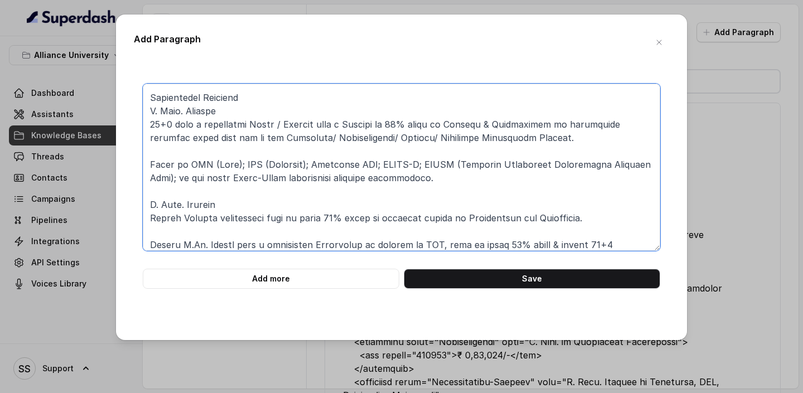
click at [245, 153] on textarea at bounding box center [402, 167] width 518 height 167
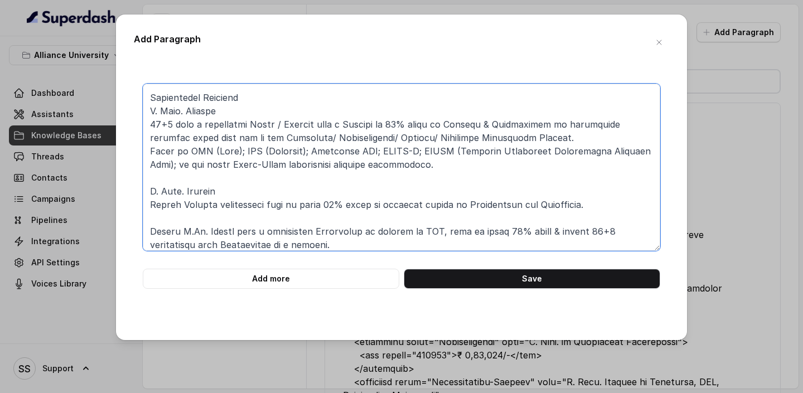
click at [229, 226] on textarea at bounding box center [402, 167] width 518 height 167
click at [211, 223] on textarea at bounding box center [402, 167] width 518 height 167
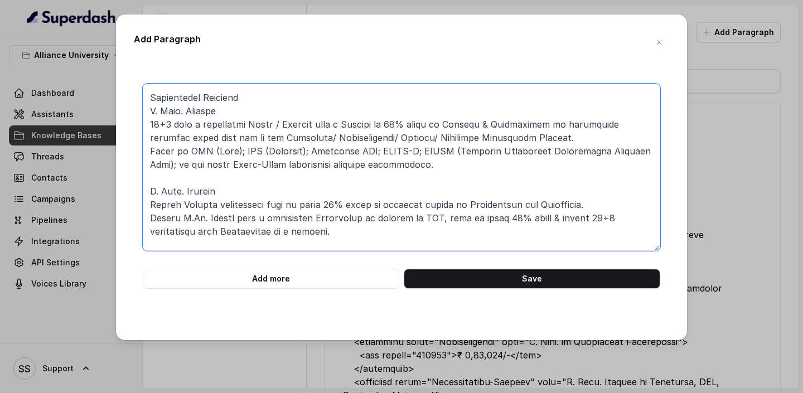
click at [223, 245] on textarea at bounding box center [402, 167] width 518 height 167
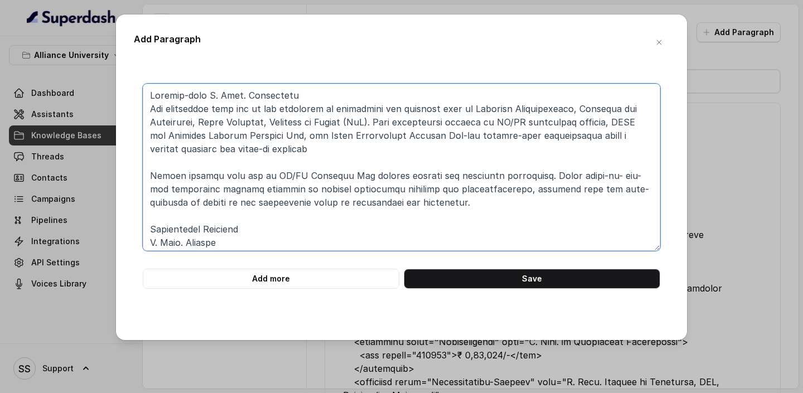
scroll to position [137, 0]
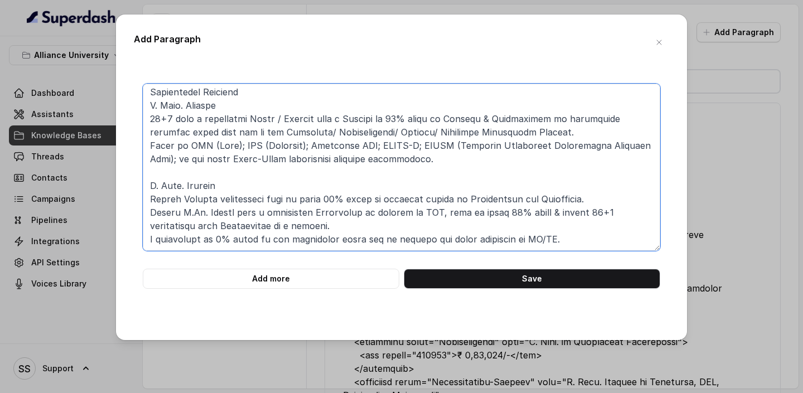
click at [559, 238] on textarea at bounding box center [402, 167] width 518 height 167
paste textarea "Study Abroad 80+ International Partnerships Learning and understanding new cult…"
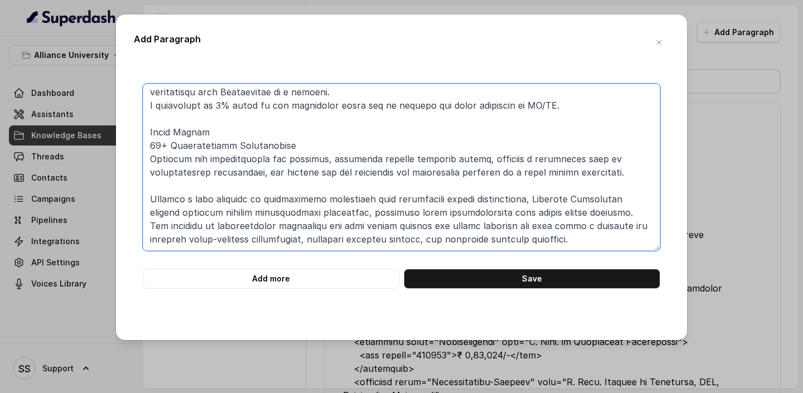
scroll to position [292, 0]
paste textarea "Merit-based Scholarship of Rs. 2,00,000 for Top AUSAT Scorers on B. Tech. CSE P…"
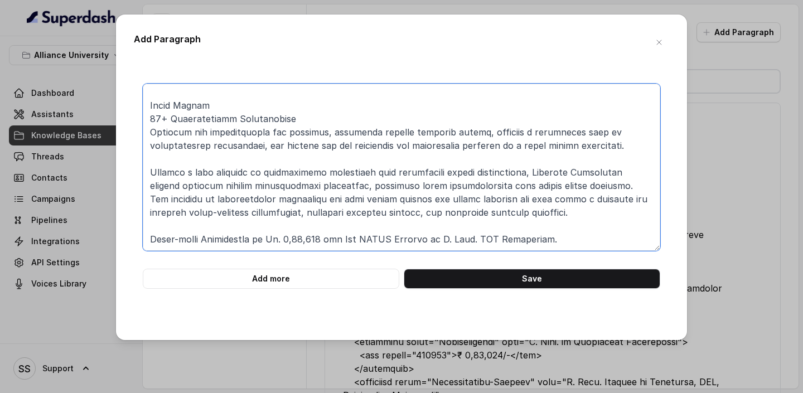
paste textarea "5TH in Research among top 30 Research Institutions 7TH in South India Region-wi…"
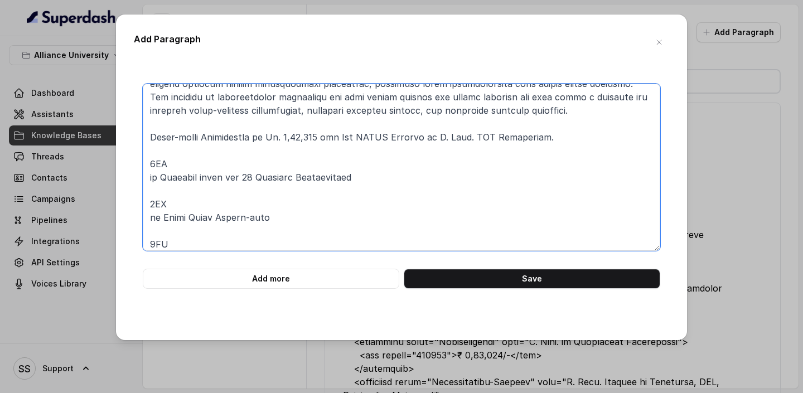
scroll to position [401, 0]
click at [150, 176] on textarea at bounding box center [402, 167] width 518 height 167
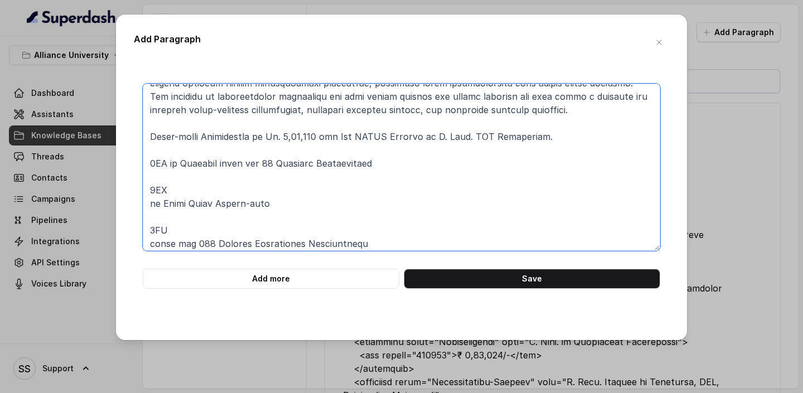
click at [146, 204] on textarea at bounding box center [402, 167] width 518 height 167
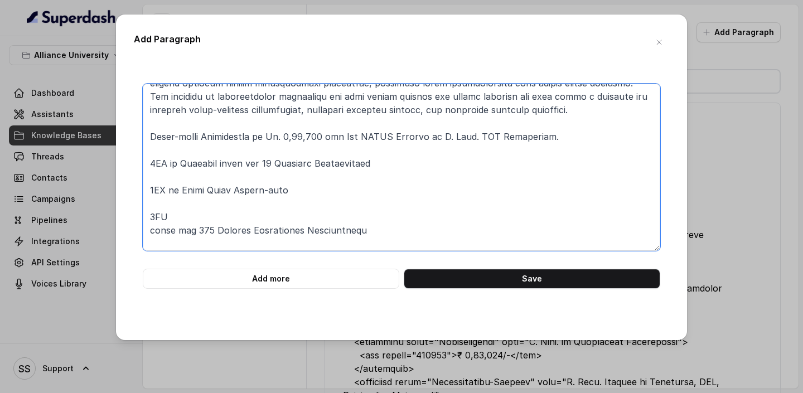
click at [151, 237] on textarea at bounding box center [402, 167] width 518 height 167
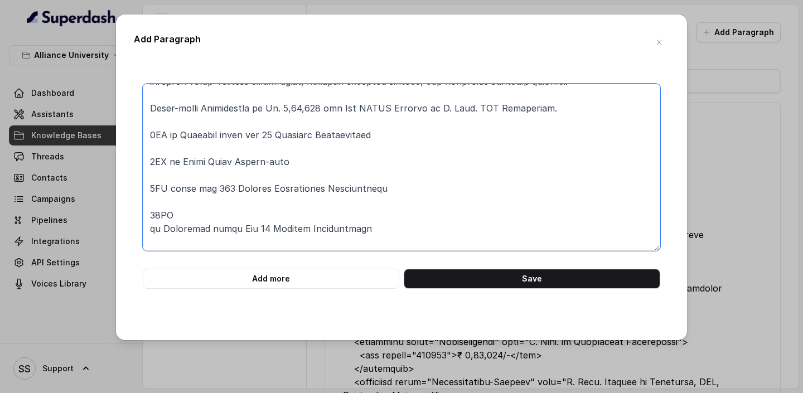
scroll to position [433, 0]
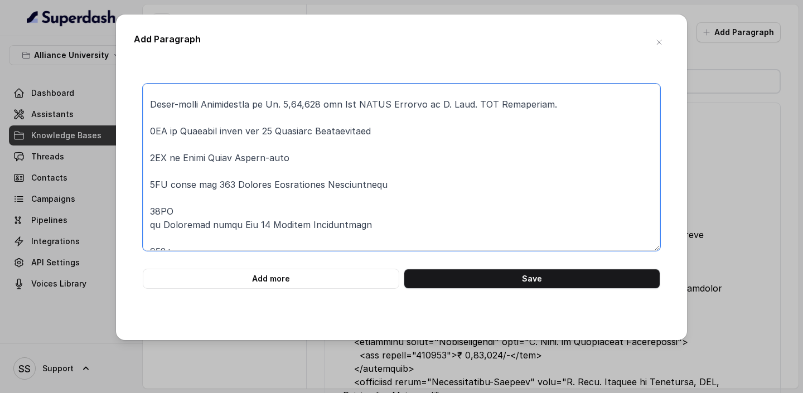
click at [149, 226] on textarea at bounding box center [402, 167] width 518 height 167
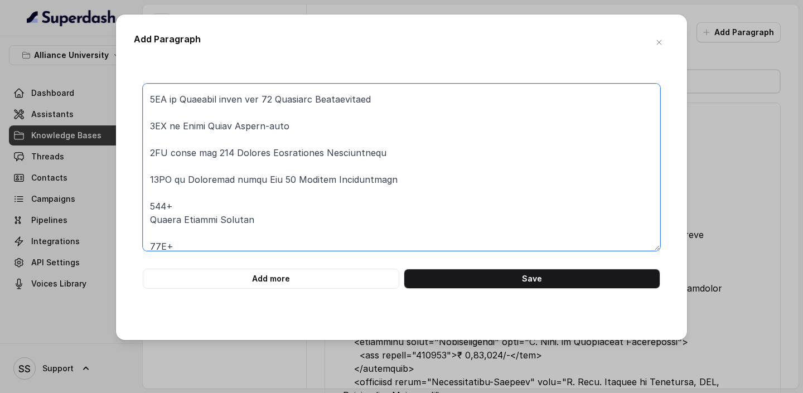
scroll to position [465, 0]
click at [144, 221] on textarea at bounding box center [402, 167] width 518 height 167
click at [145, 247] on textarea at bounding box center [402, 167] width 518 height 167
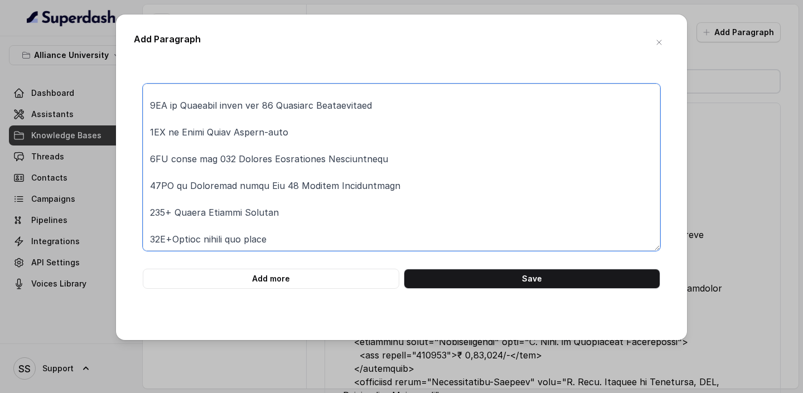
scroll to position [459, 0]
click at [166, 133] on textarea at bounding box center [402, 167] width 518 height 167
click at [166, 105] on textarea at bounding box center [402, 167] width 518 height 167
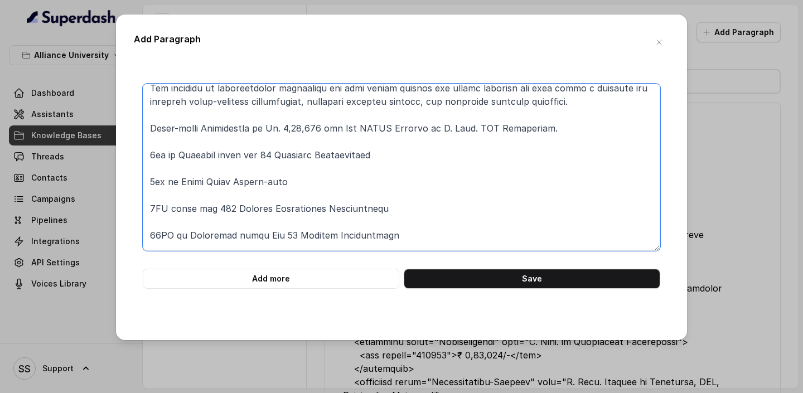
scroll to position [408, 0]
click at [165, 213] on textarea at bounding box center [402, 167] width 518 height 167
click at [171, 241] on textarea at bounding box center [402, 167] width 518 height 167
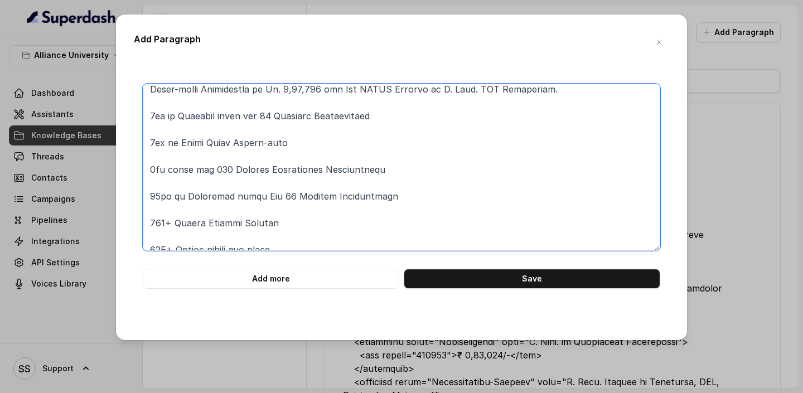
scroll to position [459, 0]
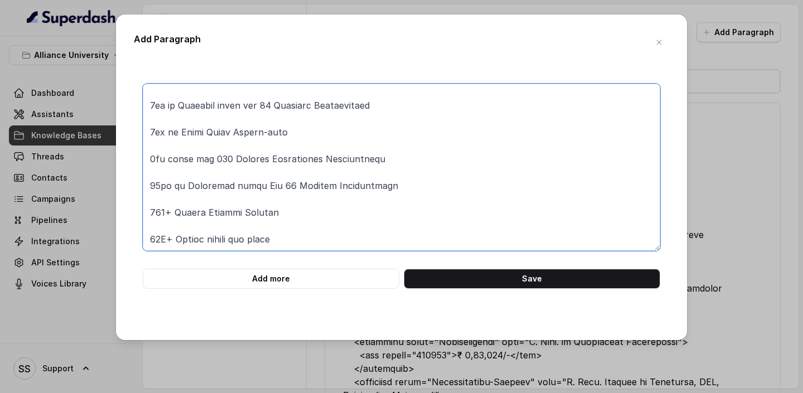
click at [384, 214] on textarea at bounding box center [402, 167] width 518 height 167
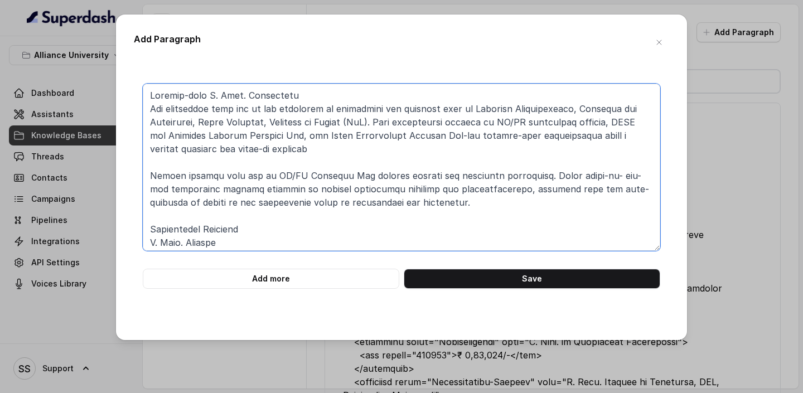
type textarea "="
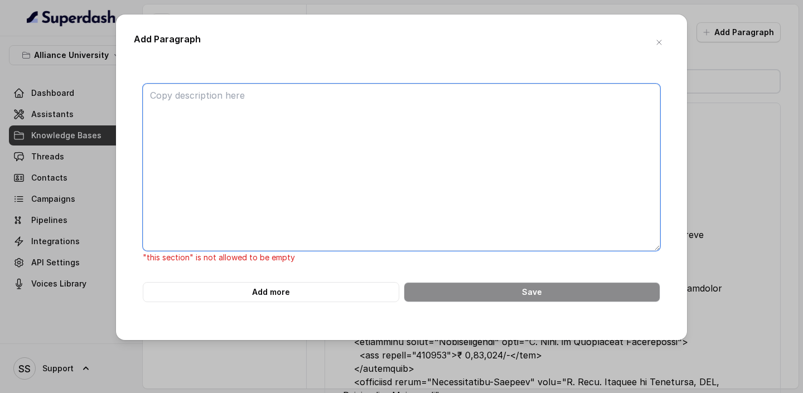
paste textarea "B.Tech. Programs Offered Alliance University offers both Regular and Lateral en…"
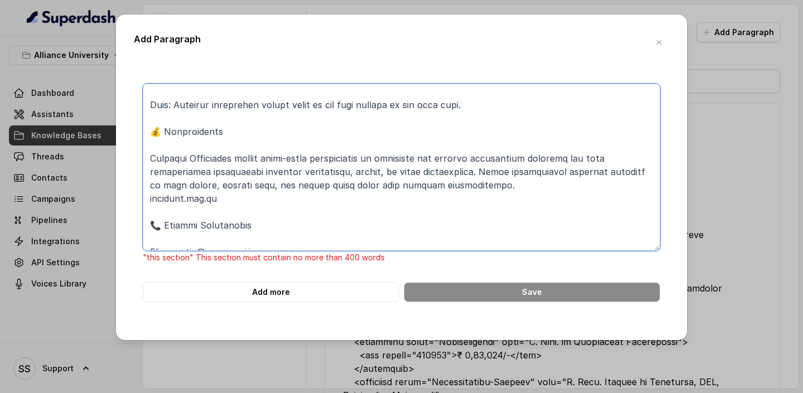
scroll to position [2373, 0]
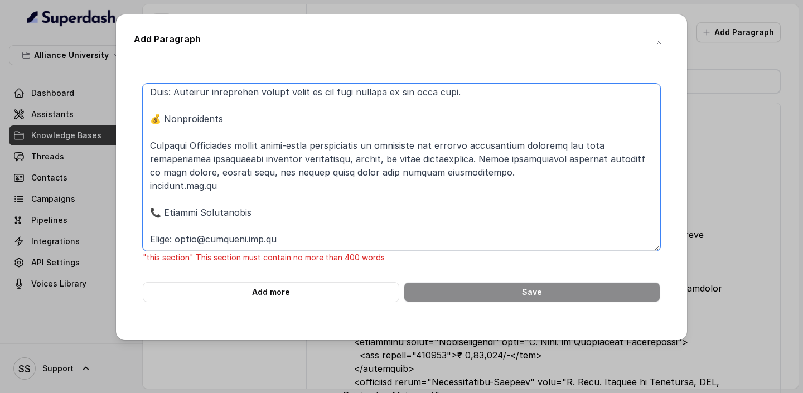
drag, startPoint x: 355, startPoint y: 238, endPoint x: 115, endPoint y: 99, distance: 277.2
click at [116, 99] on div "Add Paragraph "this section" This section must contain no more than 400 words A…" at bounding box center [401, 178] width 571 height 326
click at [162, 91] on textarea at bounding box center [402, 167] width 518 height 167
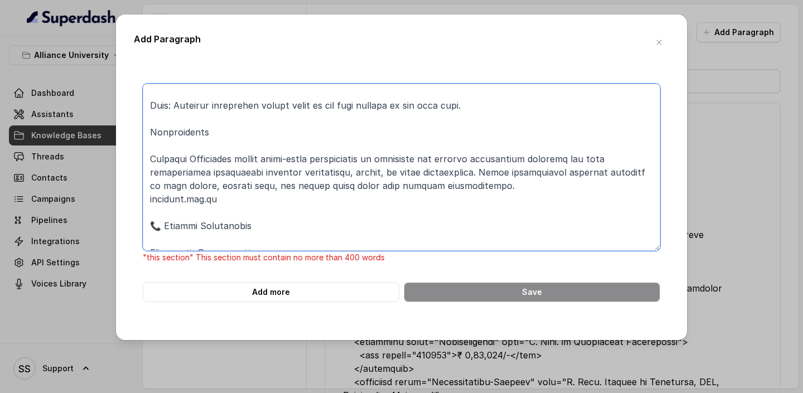
click at [159, 185] on textarea at bounding box center [402, 167] width 518 height 167
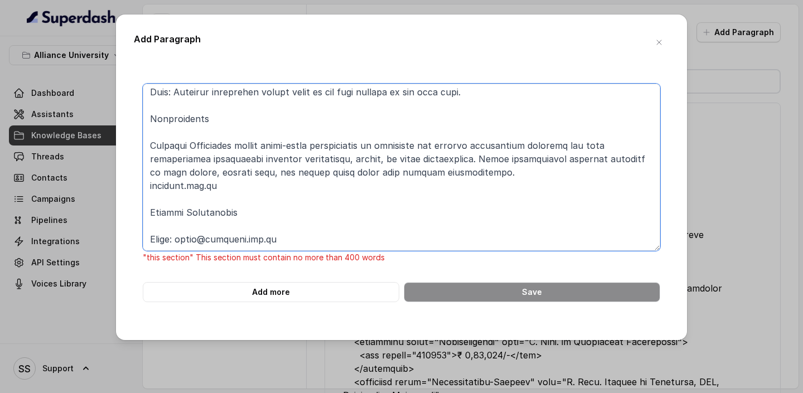
click at [182, 201] on textarea at bounding box center [402, 167] width 518 height 167
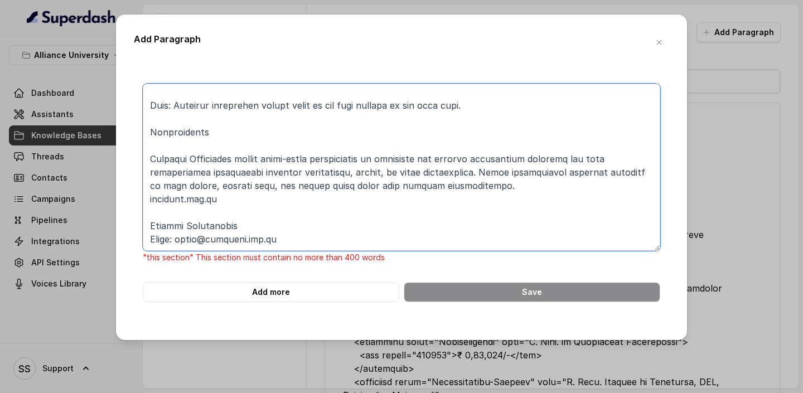
scroll to position [2360, 0]
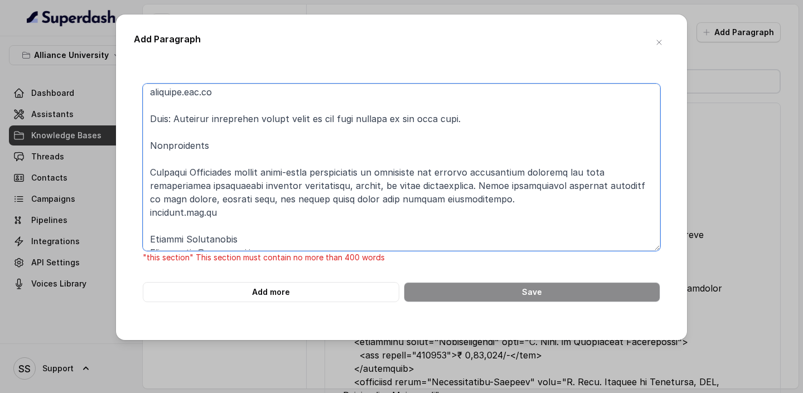
click at [179, 222] on textarea at bounding box center [402, 167] width 518 height 167
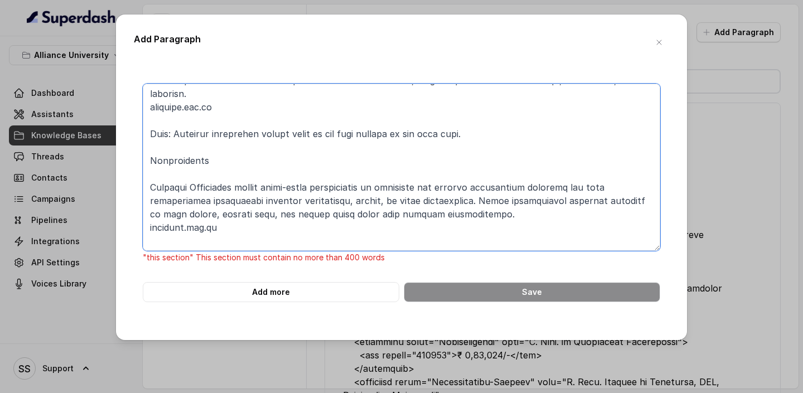
scroll to position [2347, 0]
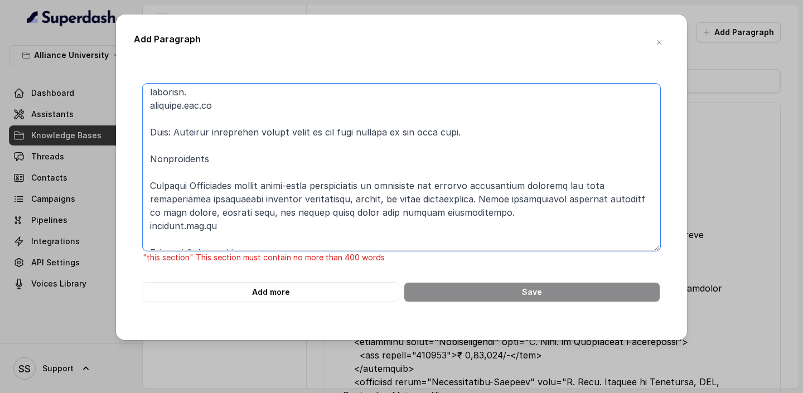
drag, startPoint x: 338, startPoint y: 243, endPoint x: 136, endPoint y: 202, distance: 206.6
click at [135, 202] on div ""this section" This section must contain no more than 400 words Add more Save" at bounding box center [402, 193] width 536 height 219
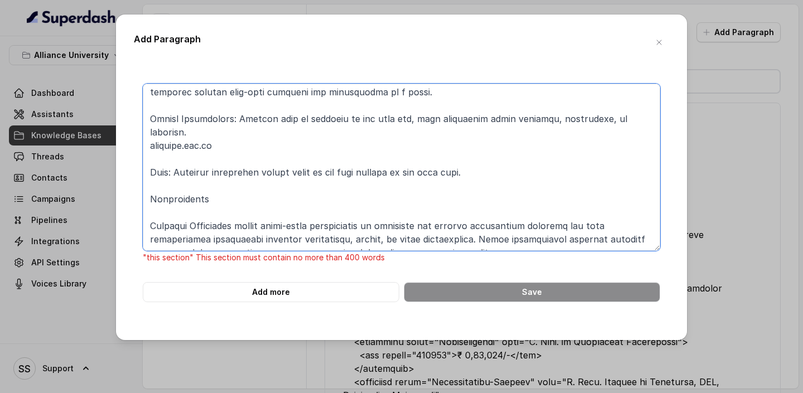
scroll to position [2293, 0]
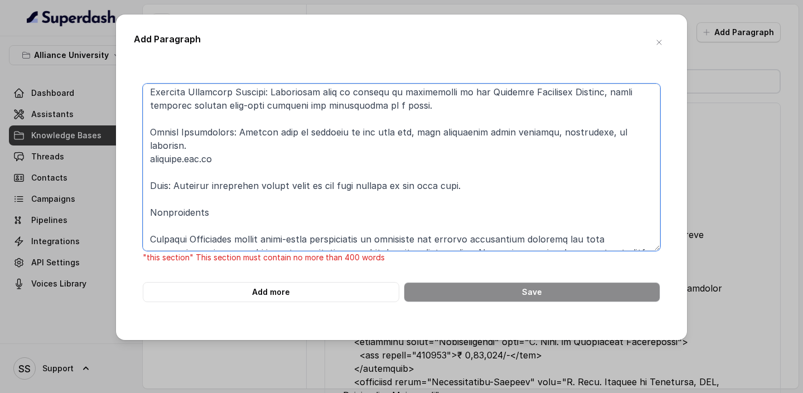
click at [213, 173] on textarea at bounding box center [402, 167] width 518 height 167
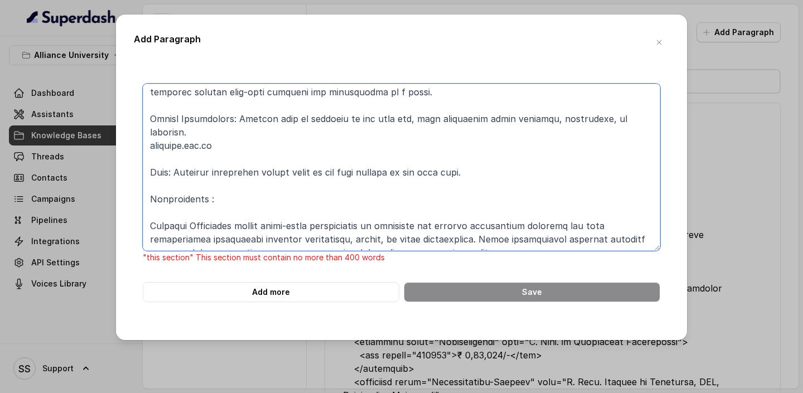
click at [149, 196] on textarea at bounding box center [402, 167] width 518 height 167
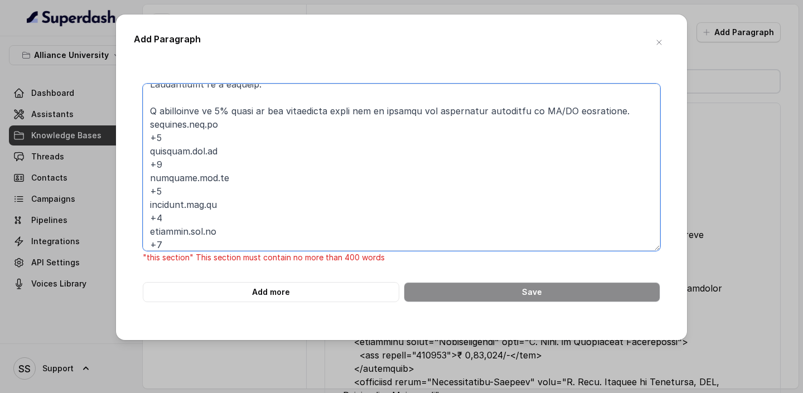
scroll to position [1974, 0]
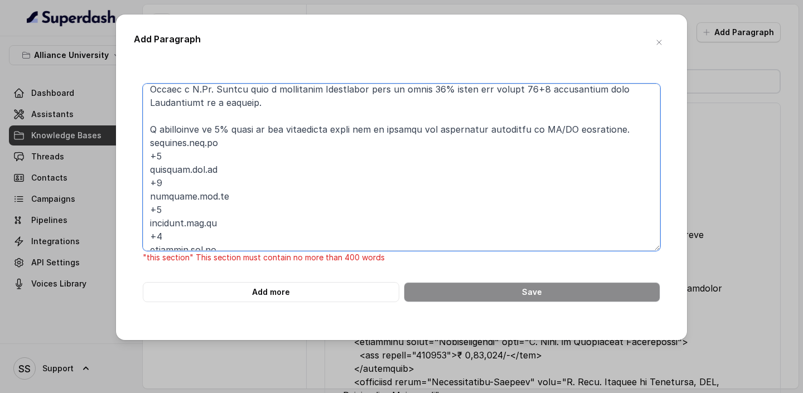
drag, startPoint x: 150, startPoint y: 126, endPoint x: 225, endPoint y: 227, distance: 126.3
click at [224, 227] on textarea at bounding box center [402, 167] width 518 height 167
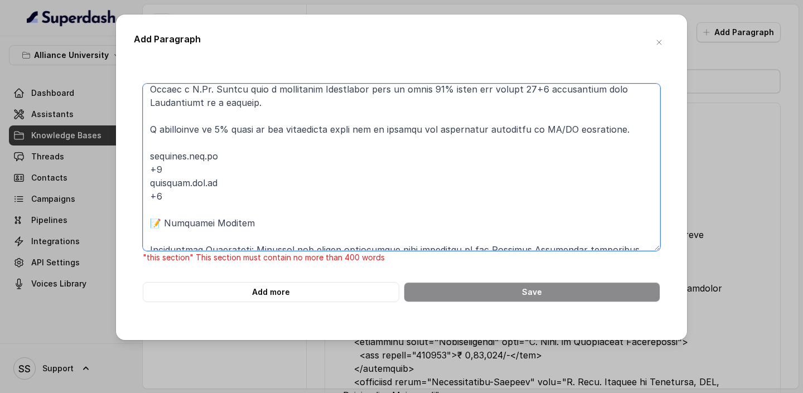
drag, startPoint x: 210, startPoint y: 195, endPoint x: 135, endPoint y: 127, distance: 101.1
click at [135, 127] on div ""this section" This section must contain no more than 400 words Add more Save" at bounding box center [402, 193] width 536 height 219
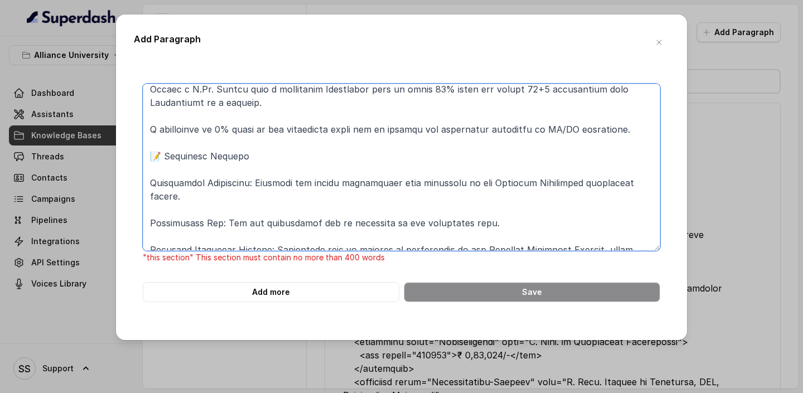
click at [163, 142] on textarea at bounding box center [402, 167] width 518 height 167
click at [192, 160] on textarea at bounding box center [402, 167] width 518 height 167
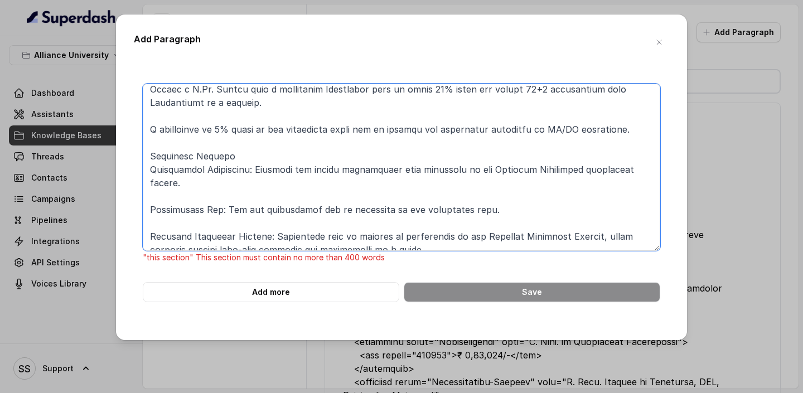
click at [190, 176] on textarea at bounding box center [402, 167] width 518 height 167
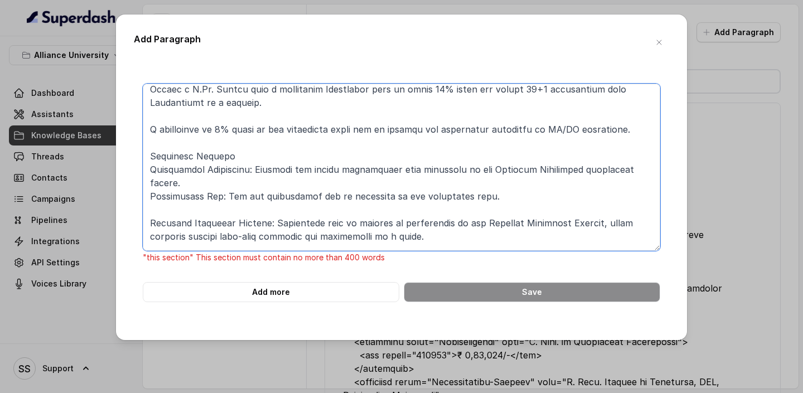
click at [187, 189] on textarea at bounding box center [402, 167] width 518 height 167
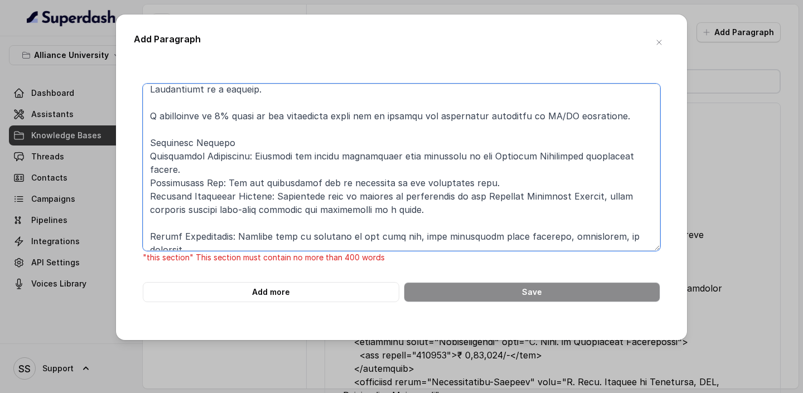
click at [185, 211] on textarea at bounding box center [402, 167] width 518 height 167
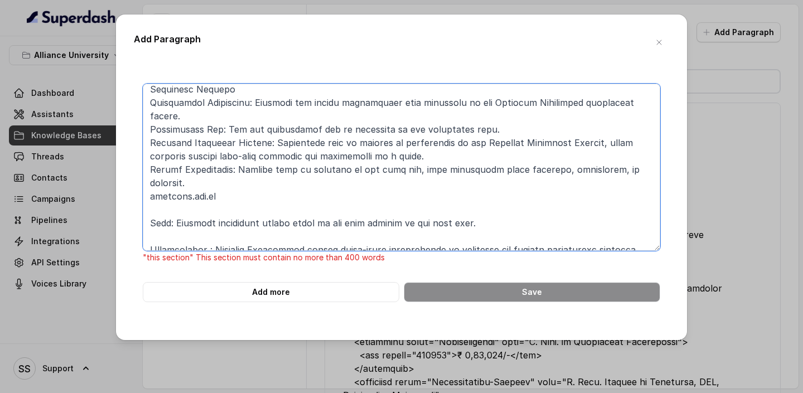
scroll to position [2029, 0]
drag, startPoint x: 230, startPoint y: 168, endPoint x: 86, endPoint y: 165, distance: 143.4
click at [88, 165] on div "Add Paragraph "this section" This section must contain no more than 400 words A…" at bounding box center [401, 196] width 803 height 393
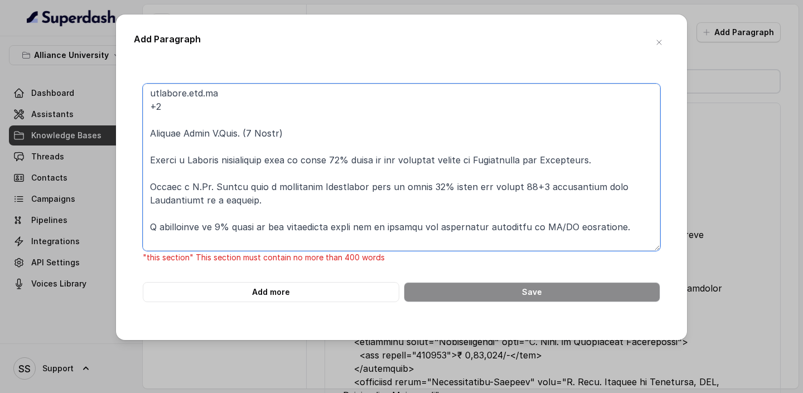
scroll to position [1875, 0]
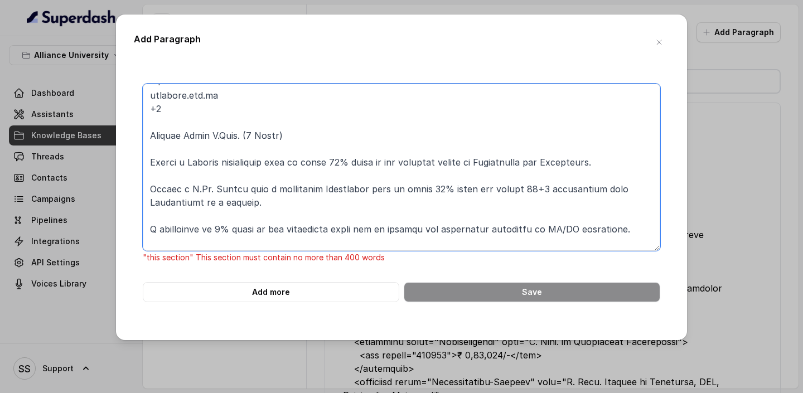
click at [203, 166] on textarea at bounding box center [402, 167] width 518 height 167
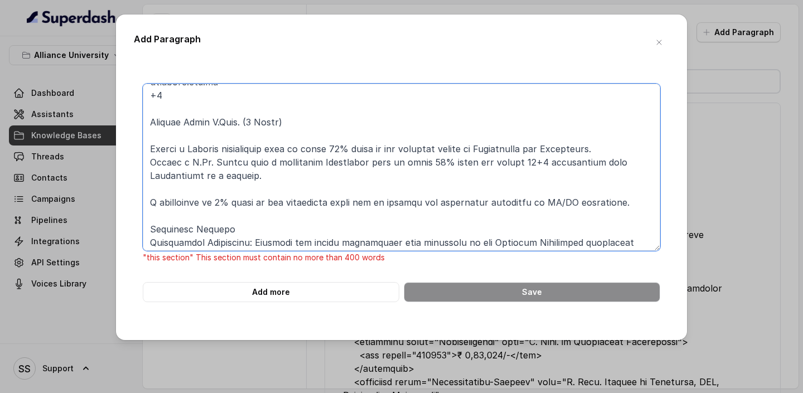
click at [204, 194] on textarea at bounding box center [402, 167] width 518 height 167
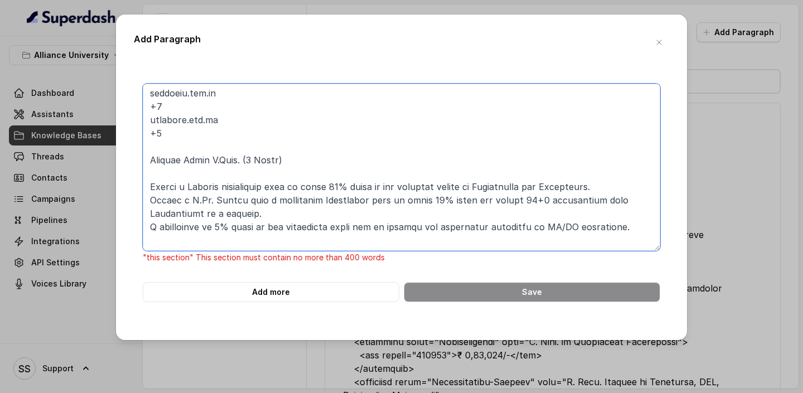
scroll to position [1835, 0]
click at [221, 183] on textarea at bounding box center [402, 167] width 518 height 167
click at [216, 181] on textarea at bounding box center [402, 167] width 518 height 167
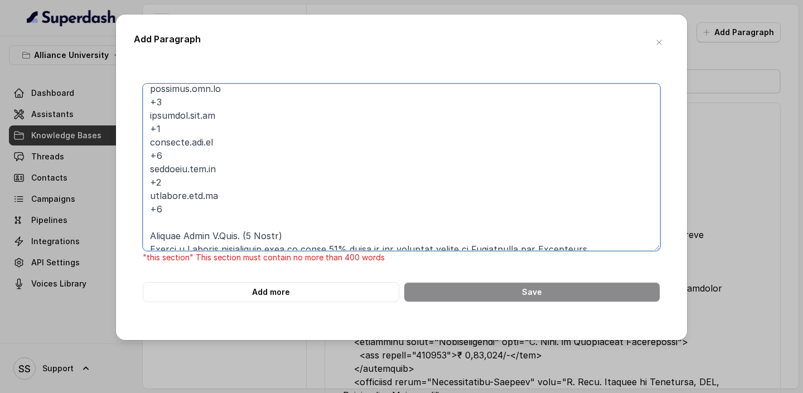
scroll to position [1758, 0]
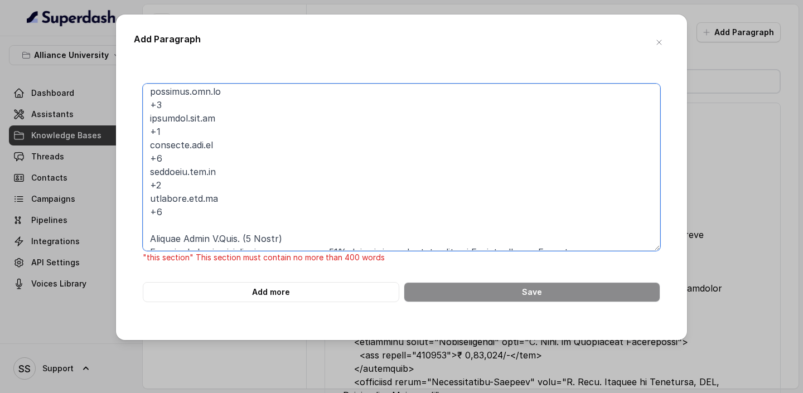
drag, startPoint x: 175, startPoint y: 216, endPoint x: 150, endPoint y: 93, distance: 125.4
click at [149, 92] on textarea at bounding box center [402, 167] width 518 height 167
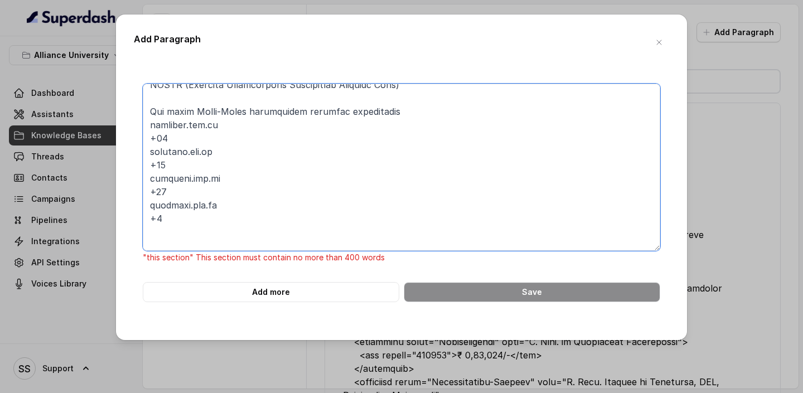
scroll to position [1616, 0]
drag, startPoint x: 180, startPoint y: 227, endPoint x: 131, endPoint y: 127, distance: 111.3
click at [131, 127] on div "Add Paragraph "this section" This section must contain no more than 400 words A…" at bounding box center [401, 178] width 571 height 326
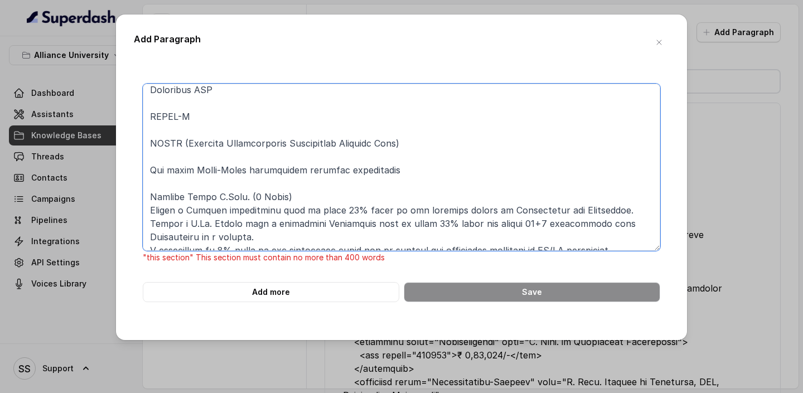
scroll to position [1556, 0]
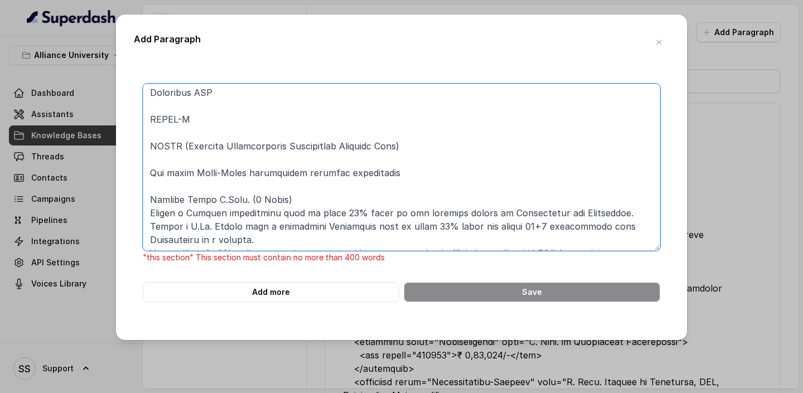
click at [214, 174] on textarea at bounding box center [402, 167] width 518 height 167
click at [223, 163] on textarea at bounding box center [402, 167] width 518 height 167
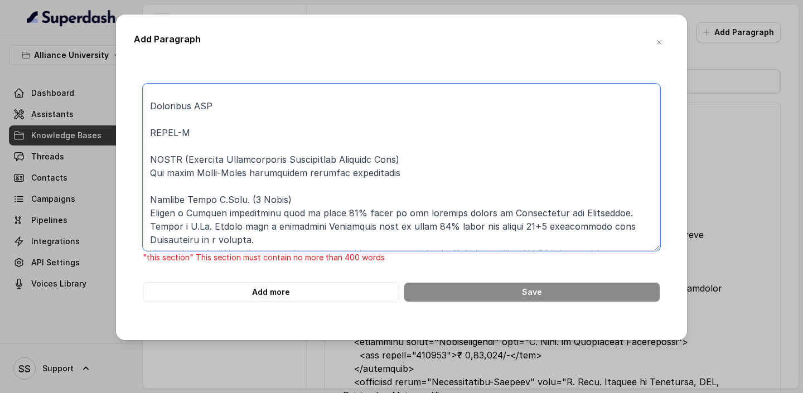
click at [199, 130] on textarea at bounding box center [402, 167] width 518 height 167
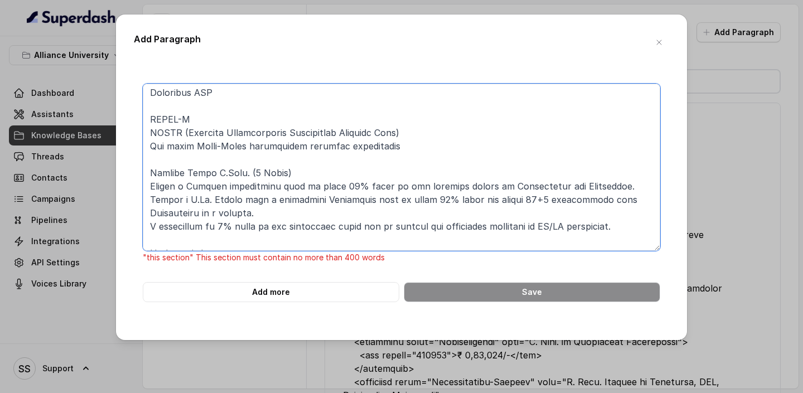
click at [191, 110] on textarea at bounding box center [402, 167] width 518 height 167
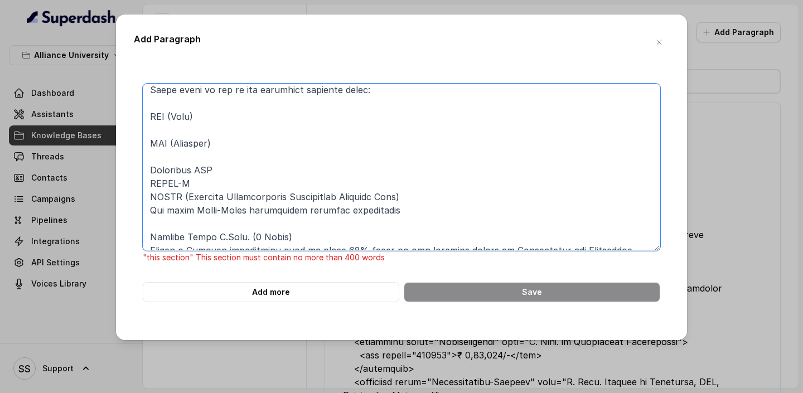
scroll to position [1480, 0]
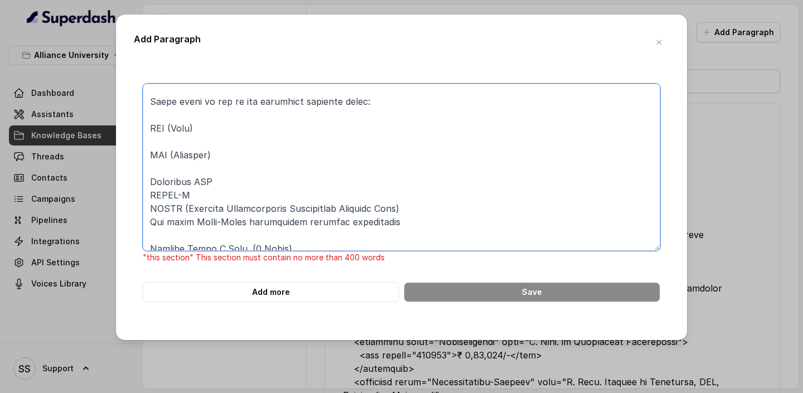
click at [168, 155] on textarea at bounding box center [402, 167] width 518 height 167
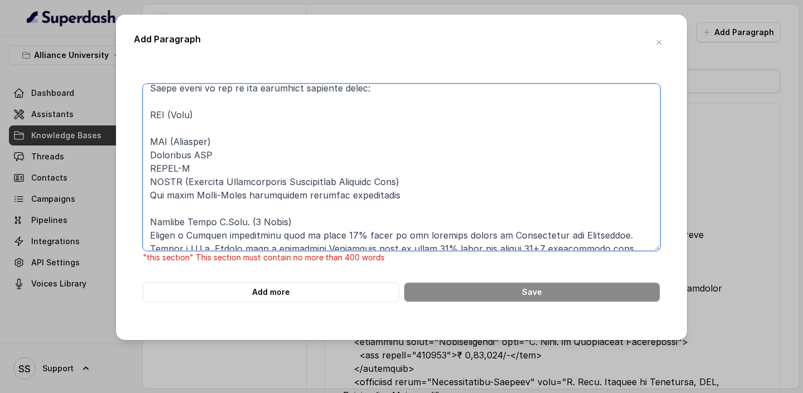
click at [179, 133] on textarea at bounding box center [402, 167] width 518 height 167
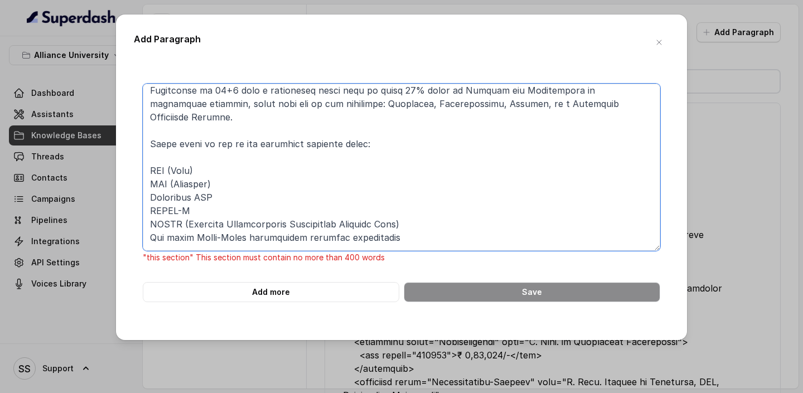
scroll to position [1433, 0]
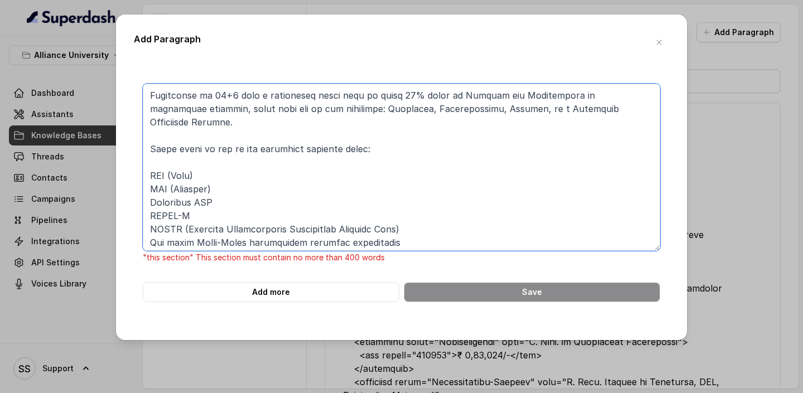
click at [154, 150] on textarea at bounding box center [402, 167] width 518 height 167
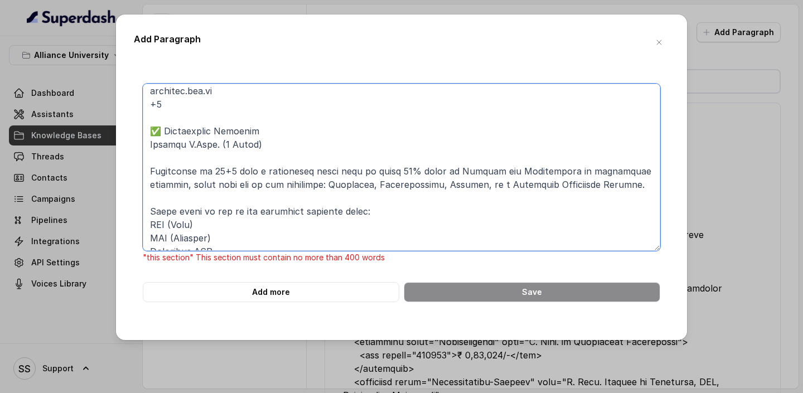
scroll to position [1341, 0]
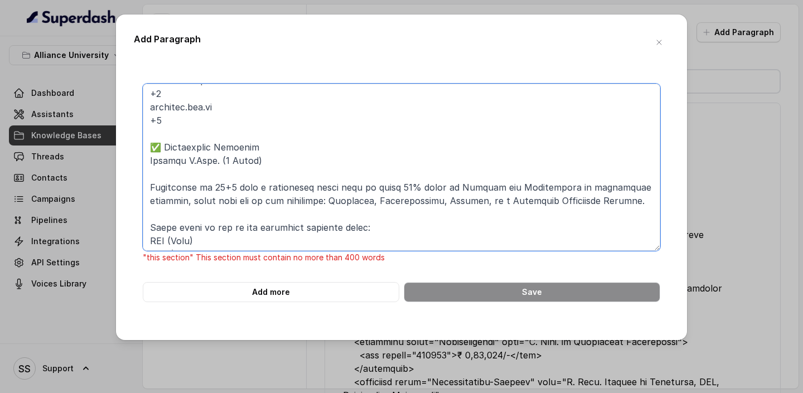
click at [189, 176] on textarea at bounding box center [402, 167] width 518 height 167
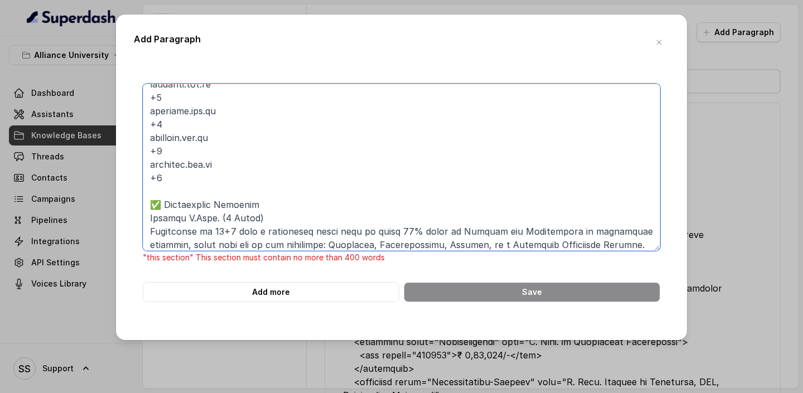
scroll to position [1278, 0]
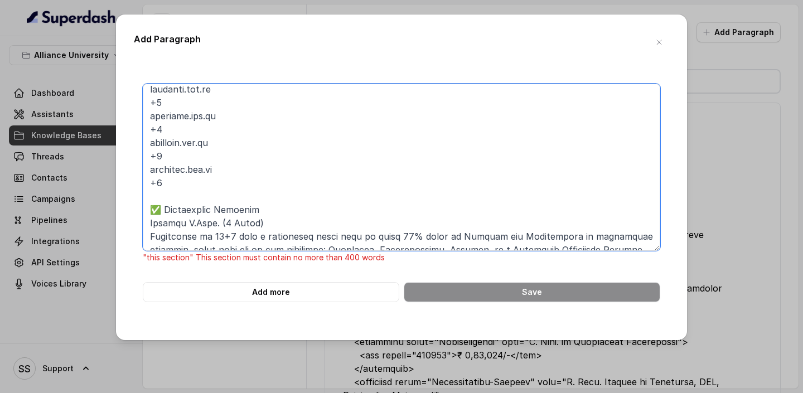
click at [163, 210] on textarea at bounding box center [402, 167] width 518 height 167
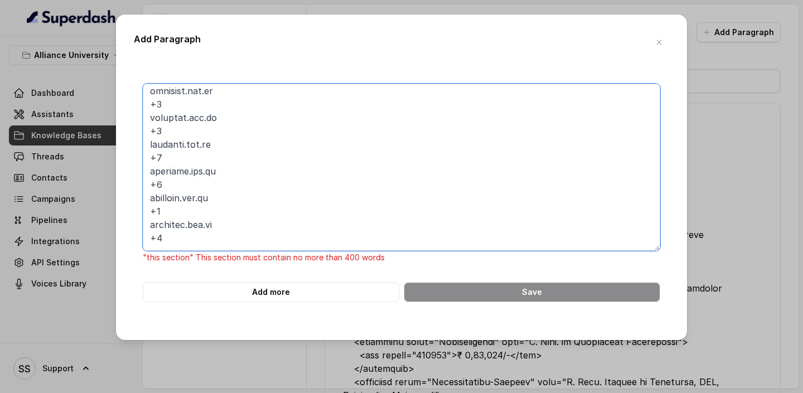
scroll to position [1228, 0]
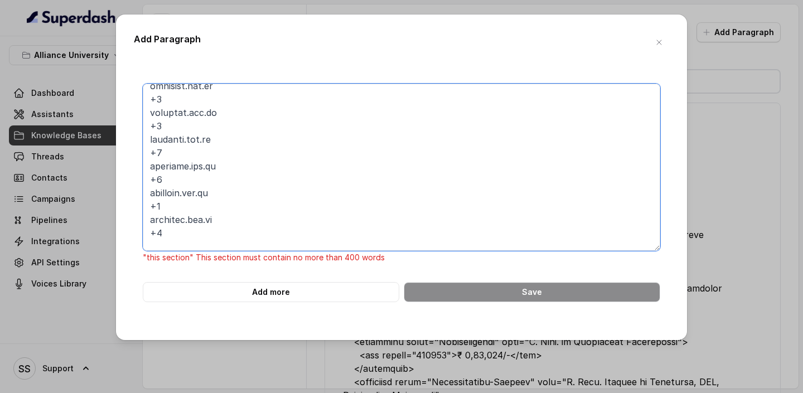
drag, startPoint x: 168, startPoint y: 232, endPoint x: 136, endPoint y: 95, distance: 141.0
click at [136, 94] on div ""this section" This section must contain no more than 400 words Add more Save" at bounding box center [402, 193] width 536 height 219
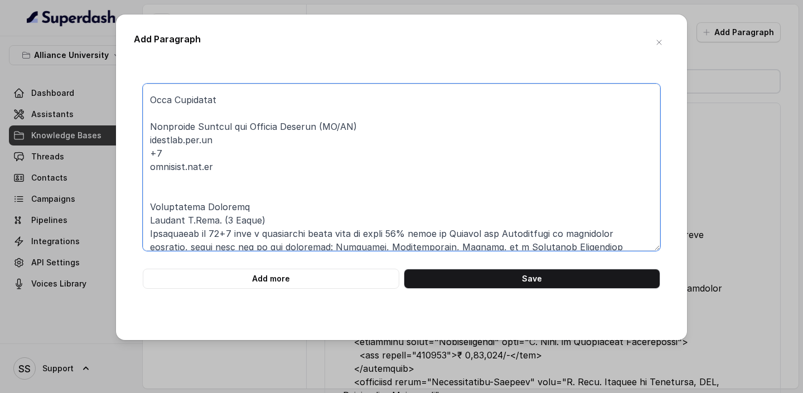
scroll to position [1145, 0]
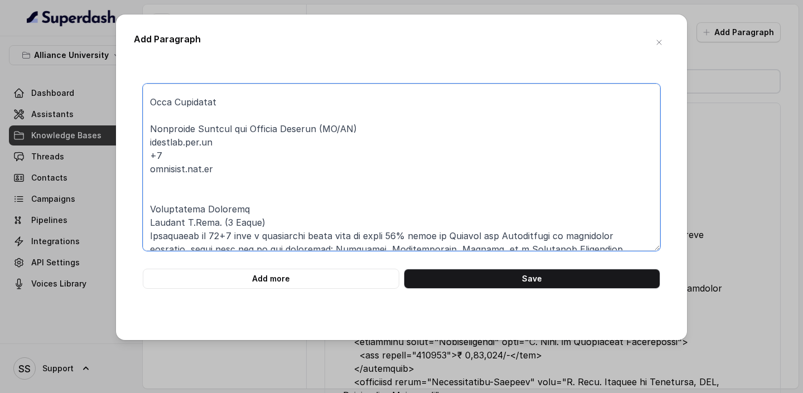
drag, startPoint x: 209, startPoint y: 192, endPoint x: 141, endPoint y: 142, distance: 84.6
click at [141, 142] on div "Add more Save" at bounding box center [402, 186] width 536 height 205
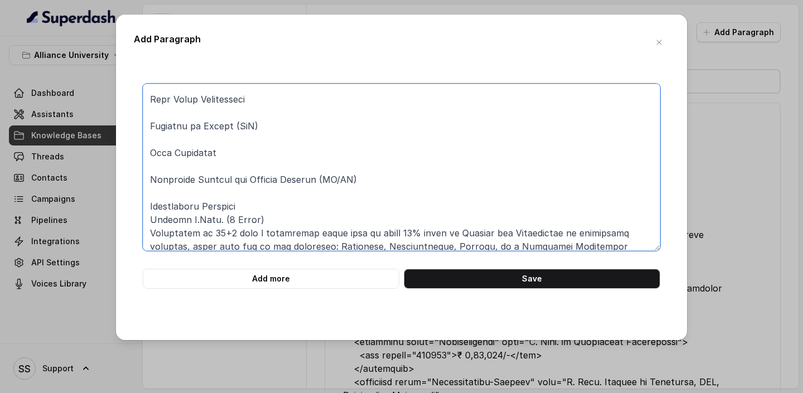
scroll to position [1095, 0]
click at [184, 173] on textarea at bounding box center [402, 167] width 518 height 167
click at [170, 170] on textarea at bounding box center [402, 167] width 518 height 167
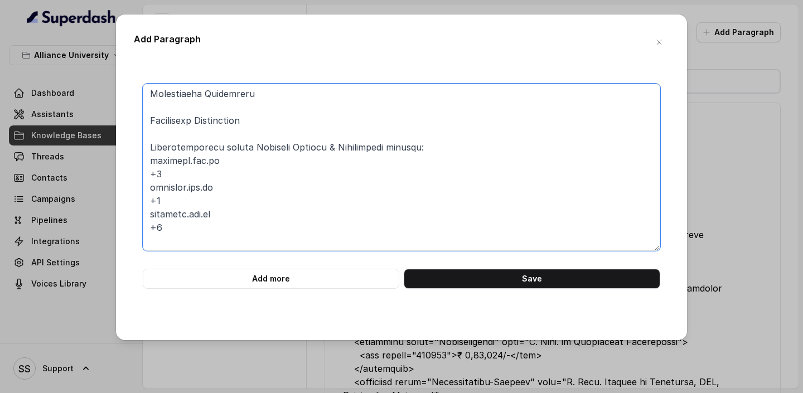
scroll to position [778, 0]
drag, startPoint x: 194, startPoint y: 234, endPoint x: 134, endPoint y: 171, distance: 86.8
click at [134, 171] on div "Add more Save" at bounding box center [402, 186] width 536 height 205
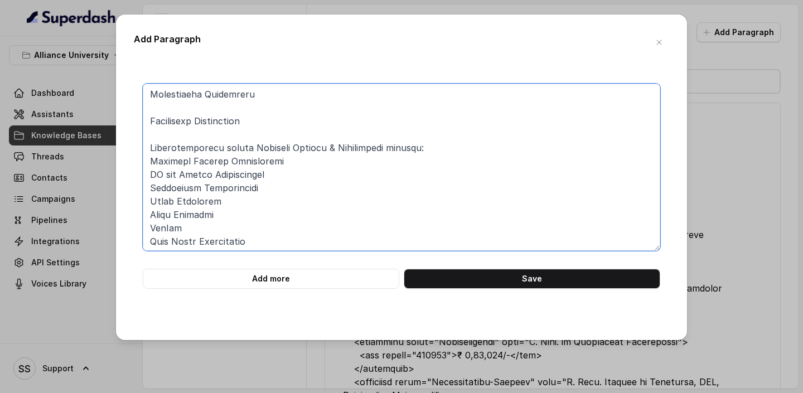
click at [174, 132] on textarea at bounding box center [402, 167] width 518 height 167
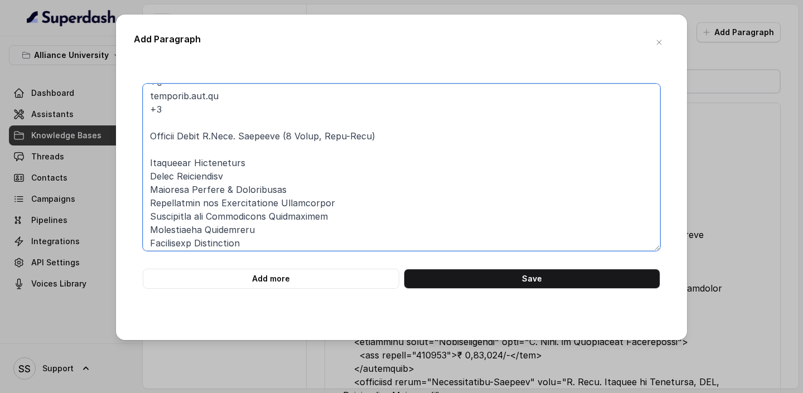
scroll to position [570, 0]
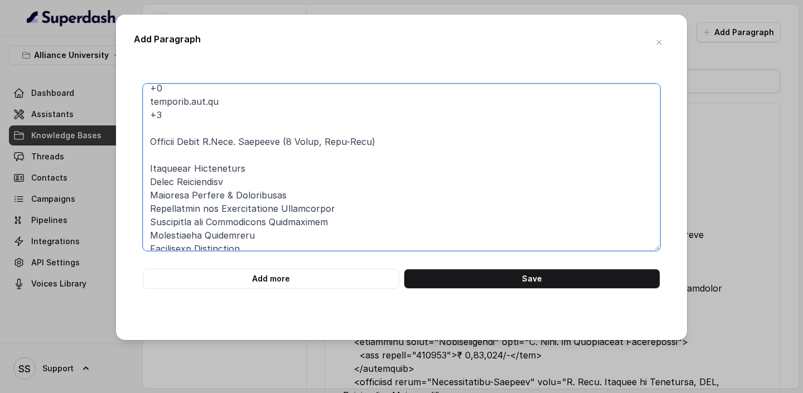
click at [206, 159] on textarea at bounding box center [402, 167] width 518 height 167
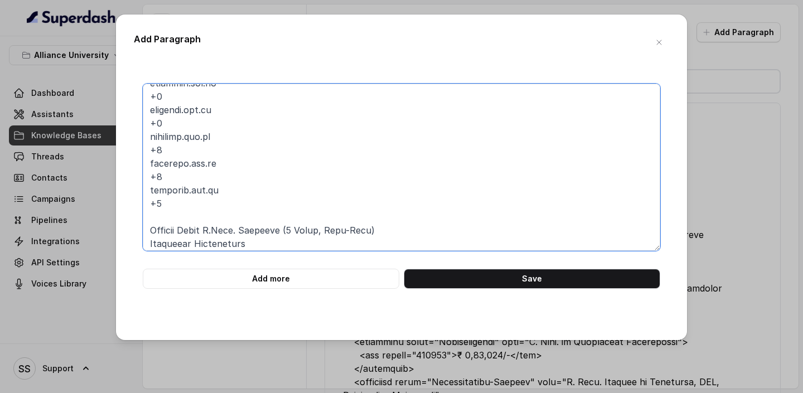
scroll to position [474, 0]
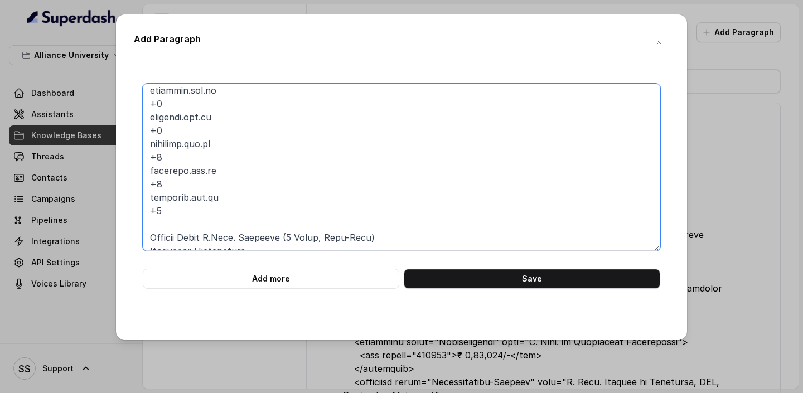
drag, startPoint x: 175, startPoint y: 217, endPoint x: 148, endPoint y: 92, distance: 127.9
click at [148, 92] on textarea at bounding box center [402, 167] width 518 height 167
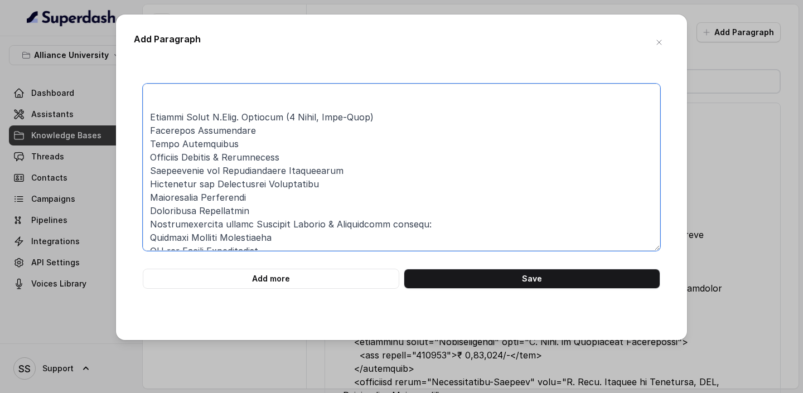
scroll to position [353, 0]
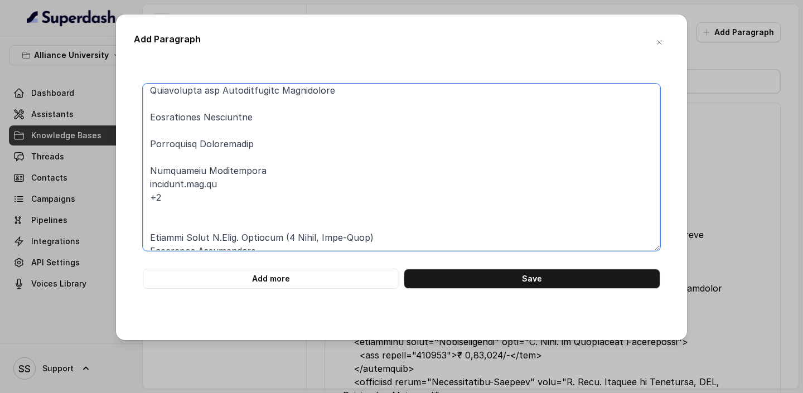
drag, startPoint x: 171, startPoint y: 195, endPoint x: 144, endPoint y: 187, distance: 27.9
click at [144, 187] on textarea at bounding box center [402, 167] width 518 height 167
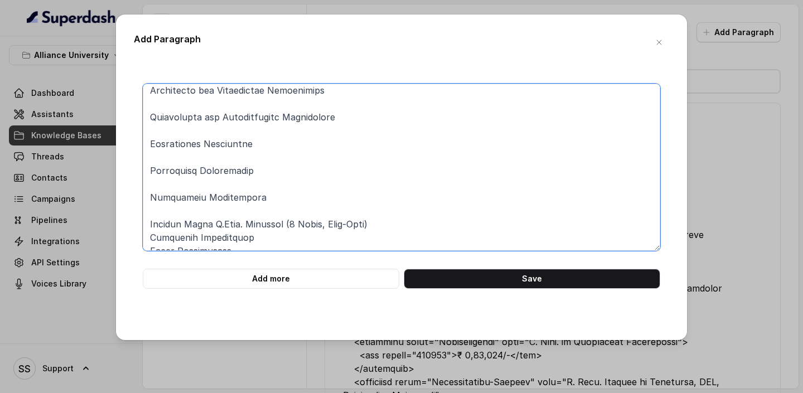
scroll to position [313, 0]
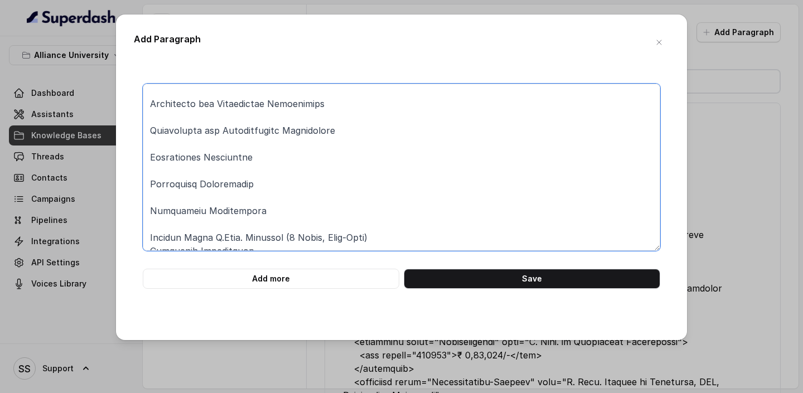
click at [164, 199] on textarea at bounding box center [402, 167] width 518 height 167
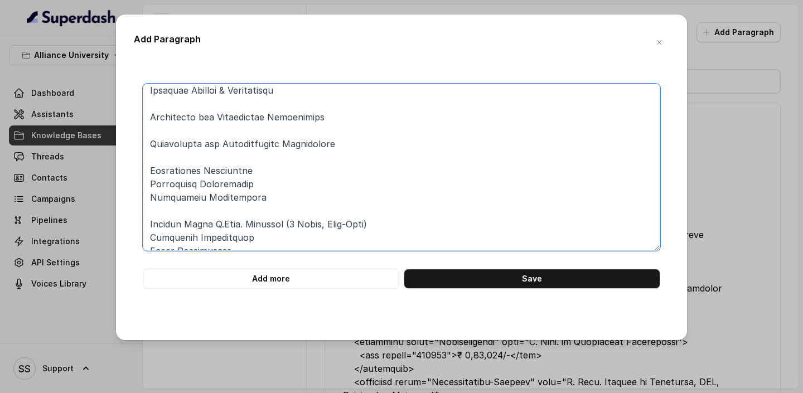
scroll to position [286, 0]
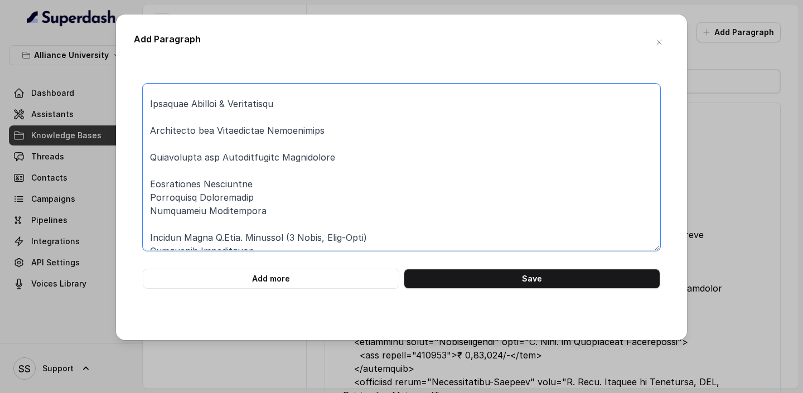
click at [366, 231] on textarea at bounding box center [402, 167] width 518 height 167
click at [276, 169] on textarea at bounding box center [402, 167] width 518 height 167
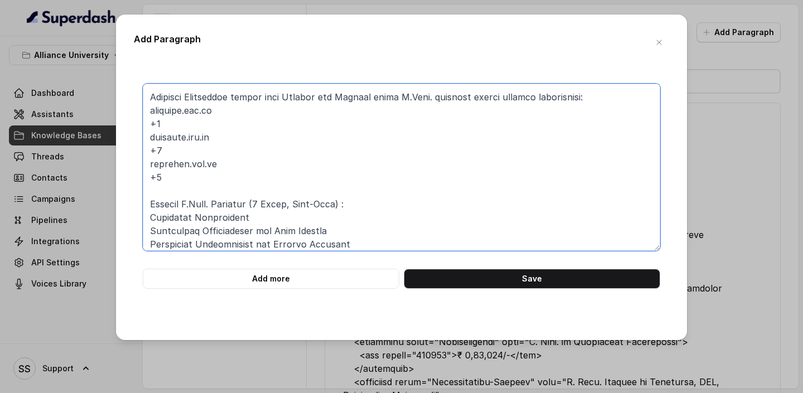
scroll to position [23, 0]
drag, startPoint x: 174, startPoint y: 190, endPoint x: 138, endPoint y: 112, distance: 85.7
click at [138, 112] on div "Add more Save" at bounding box center [402, 186] width 536 height 205
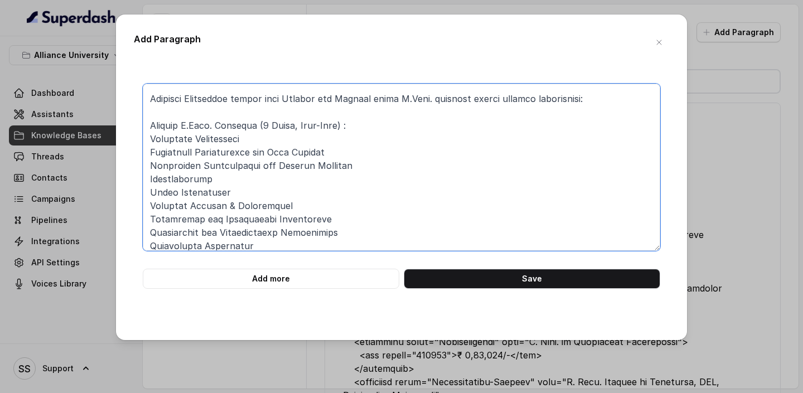
scroll to position [0, 0]
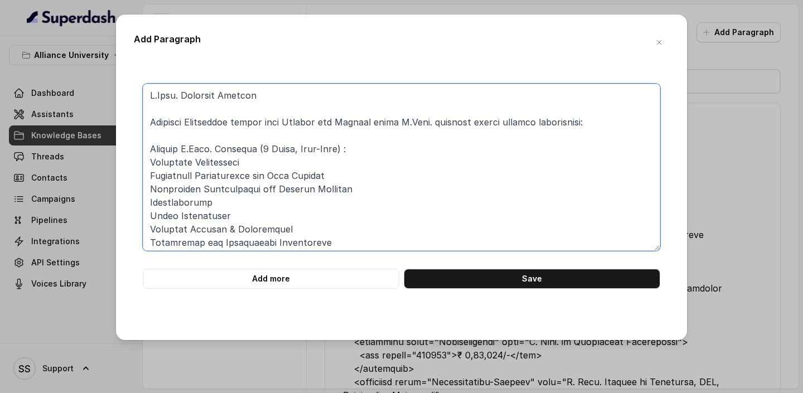
click at [210, 109] on textarea at bounding box center [402, 167] width 518 height 167
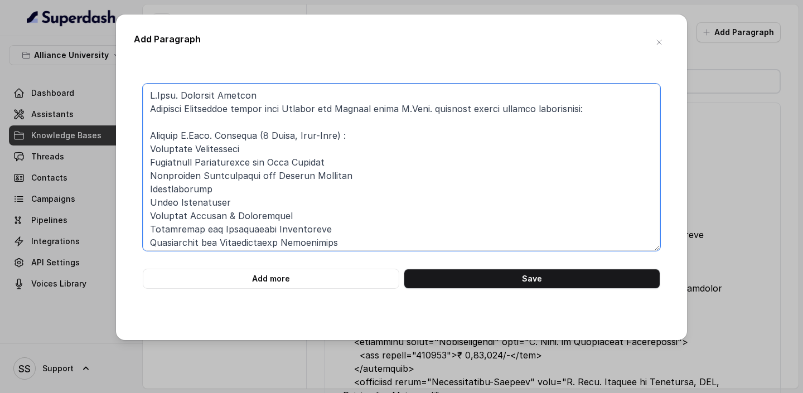
click at [235, 122] on textarea at bounding box center [402, 167] width 518 height 167
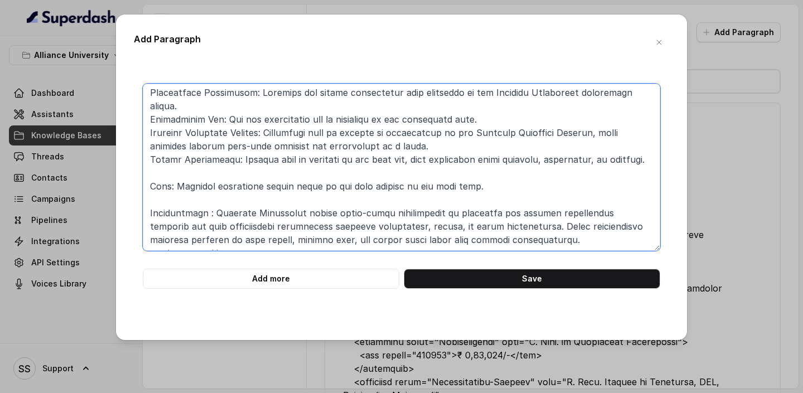
scroll to position [753, 0]
click at [297, 242] on textarea at bounding box center [402, 167] width 518 height 167
drag, startPoint x: 274, startPoint y: 238, endPoint x: 112, endPoint y: 237, distance: 162.9
click at [112, 237] on div "Add Paragraph Add more Save" at bounding box center [401, 196] width 803 height 393
click at [590, 228] on textarea at bounding box center [402, 167] width 518 height 167
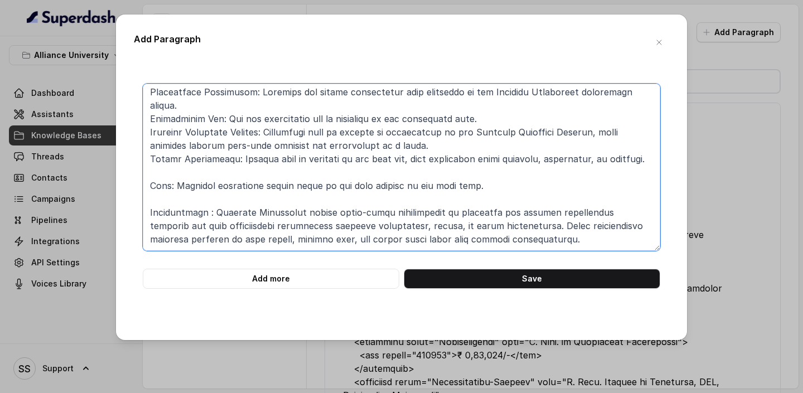
scroll to position [761, 0]
paste textarea "Merit-based Scholarship of Rs. 2,00,000 for Top AUSAT Scorers on B. Tech. CSE P…"
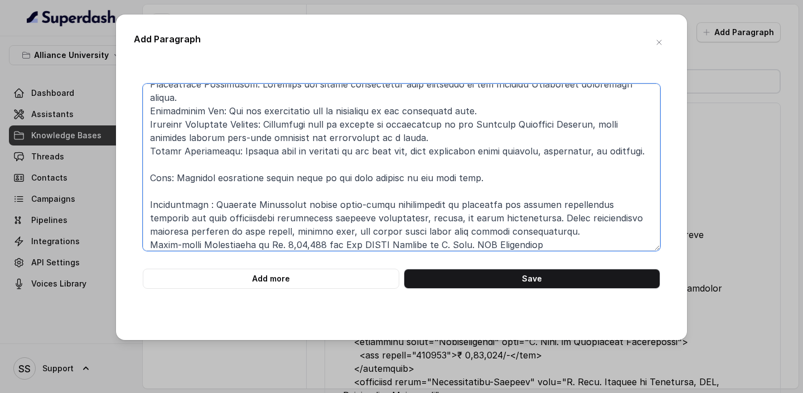
scroll to position [767, 0]
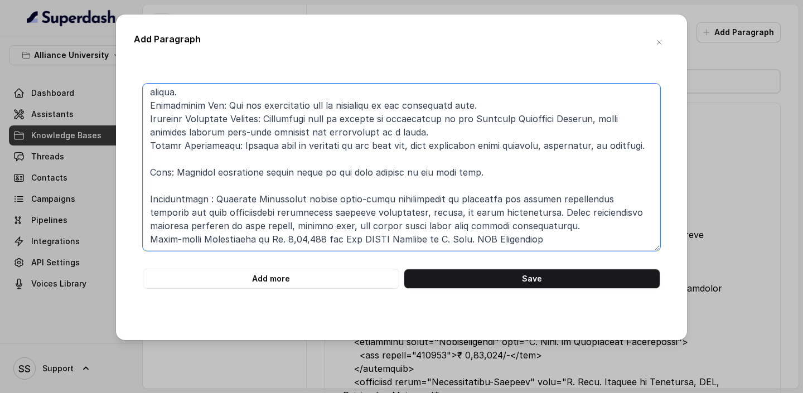
paste textarea "5TH in Research among top 30 Research Institutions 7TH in South India Region-wi…"
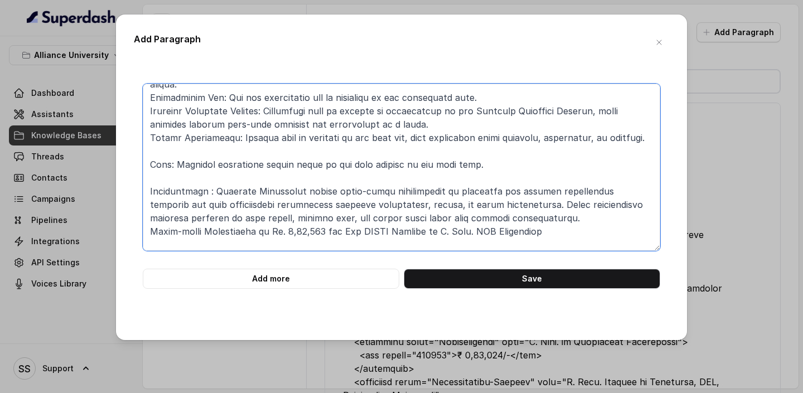
scroll to position [989, 0]
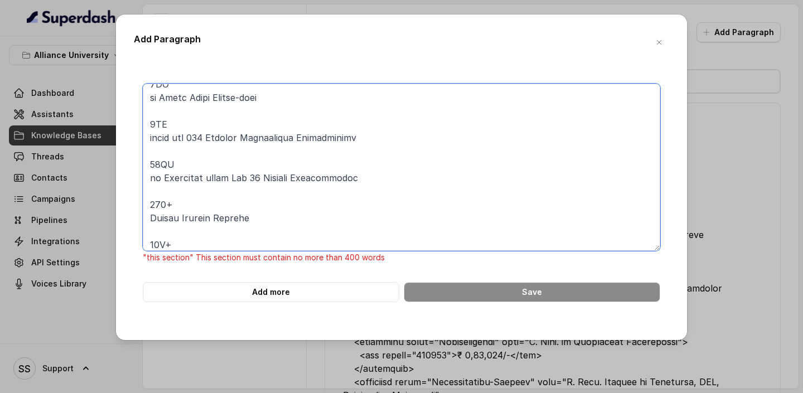
click at [230, 219] on textarea at bounding box center [402, 167] width 518 height 167
click at [146, 230] on textarea at bounding box center [402, 167] width 518 height 167
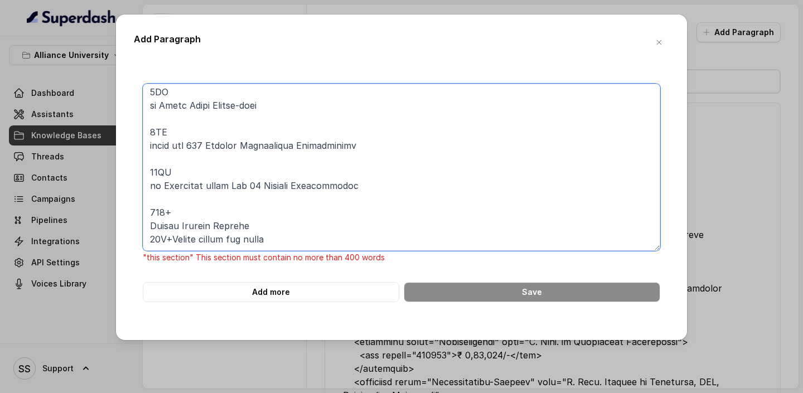
scroll to position [981, 0]
click at [148, 216] on textarea at bounding box center [402, 167] width 518 height 167
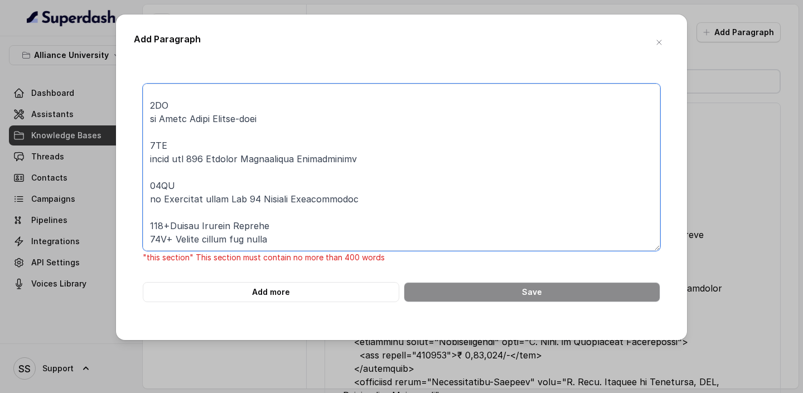
scroll to position [967, 0]
click at [159, 203] on textarea at bounding box center [402, 167] width 518 height 167
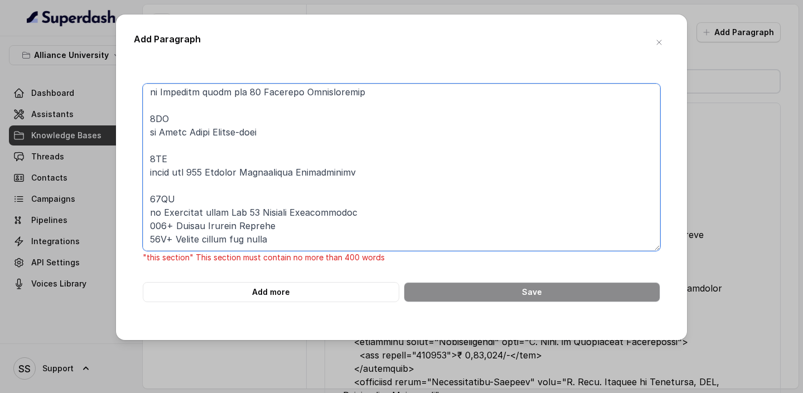
scroll to position [954, 0]
click at [185, 187] on textarea at bounding box center [402, 167] width 518 height 167
click at [148, 194] on textarea at bounding box center [402, 167] width 518 height 167
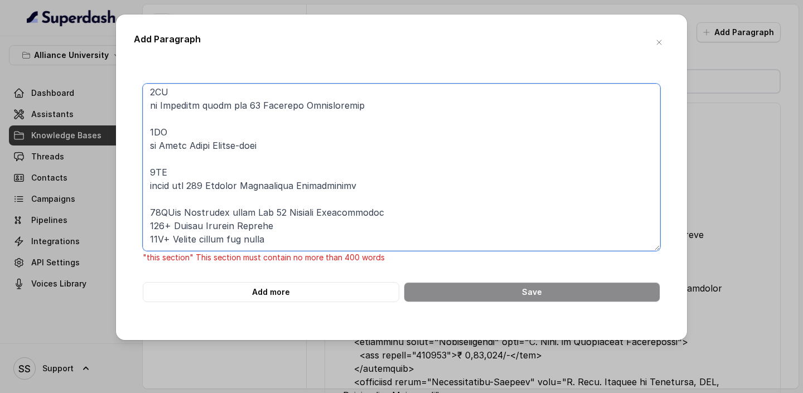
scroll to position [941, 0]
click at [157, 186] on textarea at bounding box center [402, 167] width 518 height 167
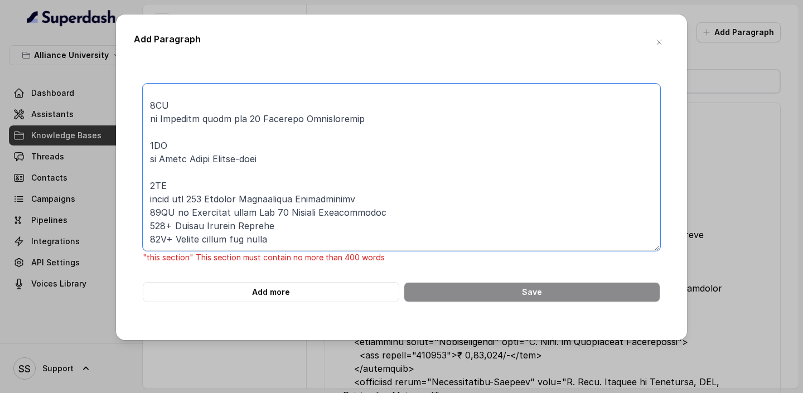
scroll to position [927, 0]
click at [151, 188] on textarea at bounding box center [402, 167] width 518 height 167
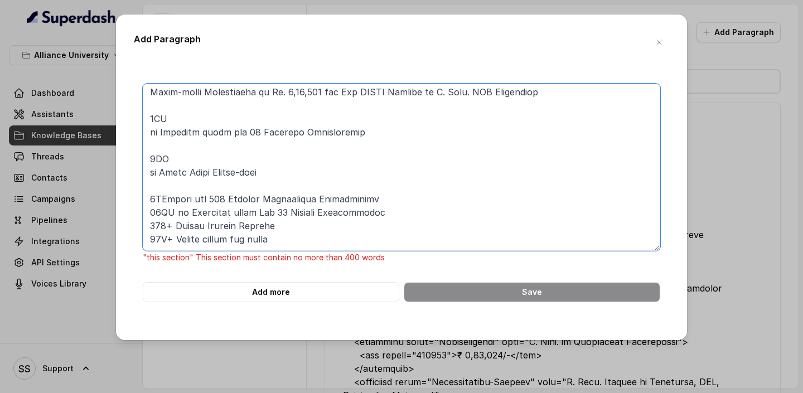
scroll to position [914, 0]
click at [155, 171] on textarea at bounding box center [402, 167] width 518 height 167
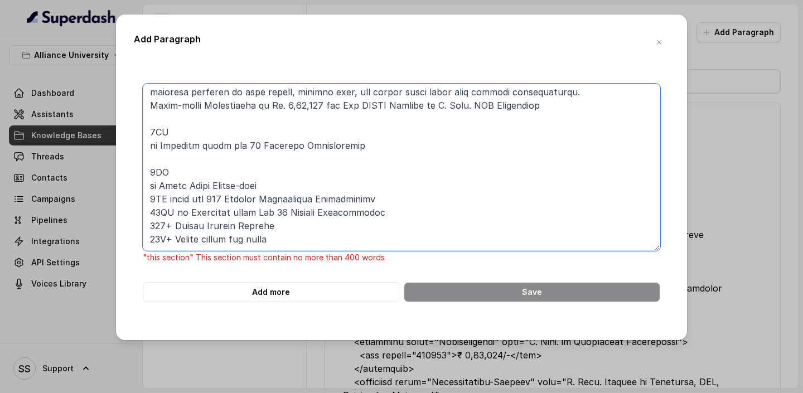
scroll to position [900, 0]
click at [149, 174] on textarea at bounding box center [402, 167] width 518 height 167
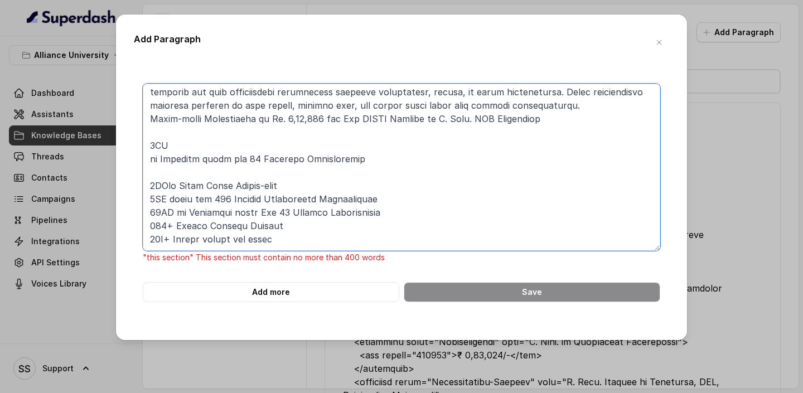
scroll to position [887, 0]
click at [160, 160] on textarea at bounding box center [402, 167] width 518 height 167
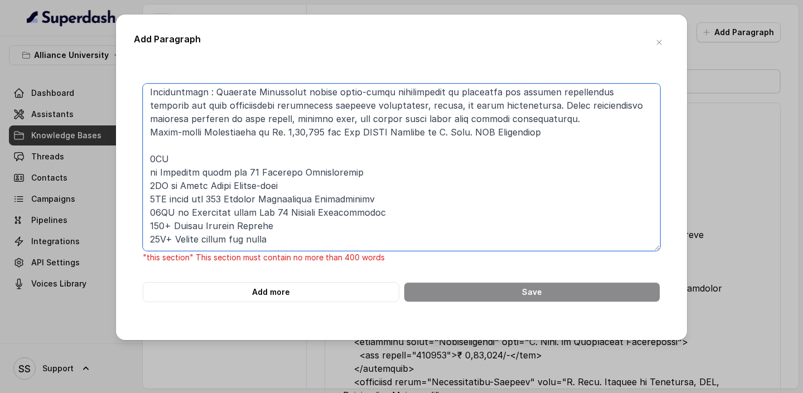
scroll to position [874, 0]
click at [148, 160] on textarea at bounding box center [402, 167] width 518 height 167
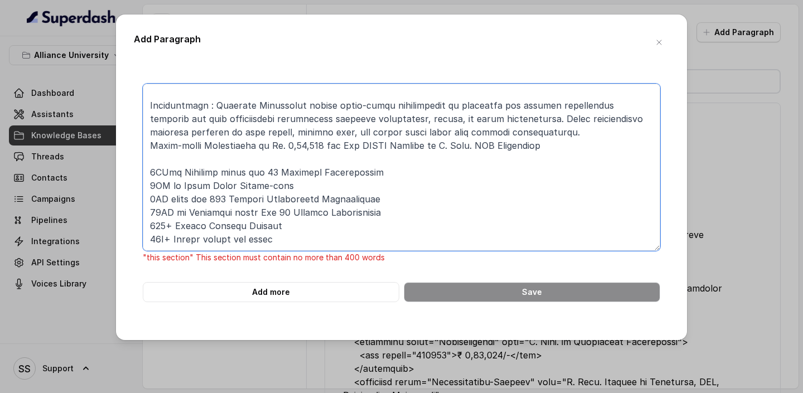
scroll to position [860, 0]
click at [160, 145] on textarea at bounding box center [402, 167] width 518 height 167
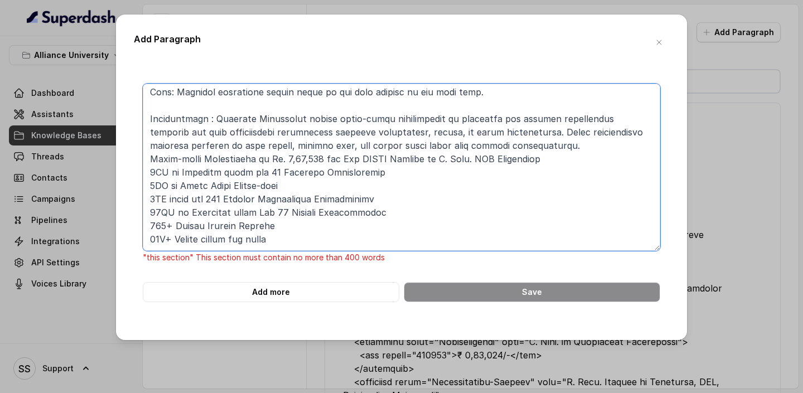
scroll to position [847, 0]
click at [163, 161] on textarea at bounding box center [402, 167] width 518 height 167
drag, startPoint x: 306, startPoint y: 231, endPoint x: 131, endPoint y: 108, distance: 214.7
click at [130, 108] on div "Add Paragraph "this section" This section must contain no more than 400 words A…" at bounding box center [401, 178] width 571 height 326
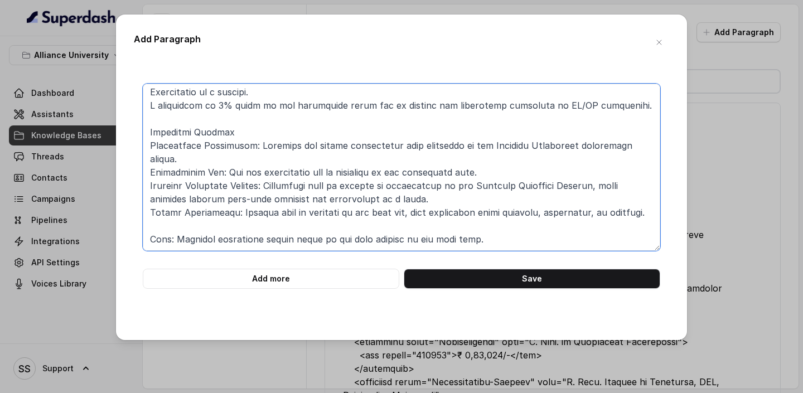
scroll to position [700, 0]
type textarea "B.Tech. Programs Offered Alliance University offers both Regular and Lateral en…"
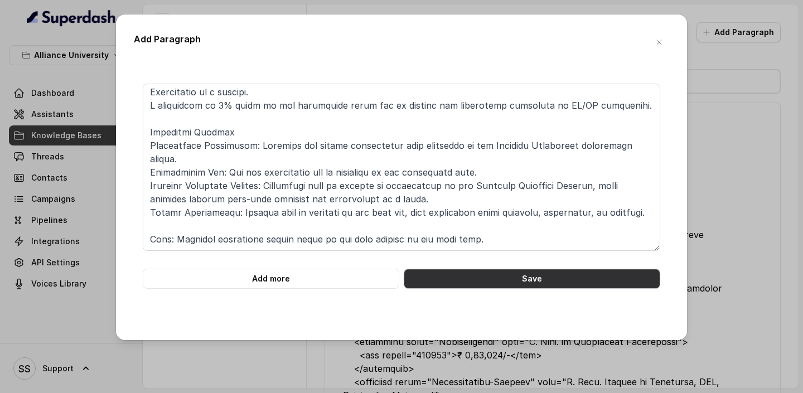
click at [499, 267] on button "Save" at bounding box center [532, 279] width 257 height 20
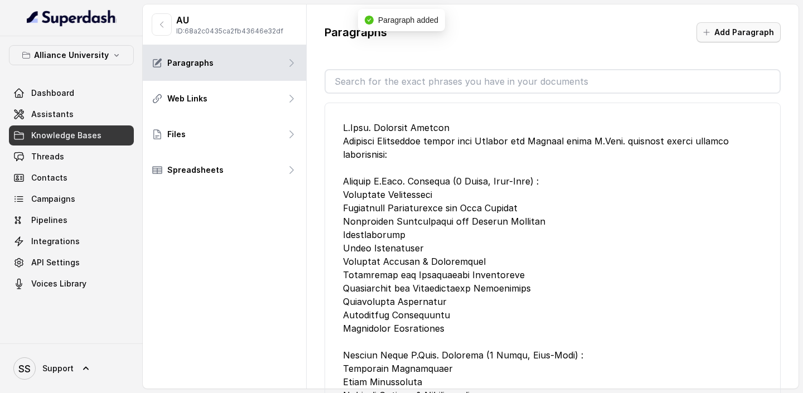
click at [749, 30] on button "Add Paragraph" at bounding box center [739, 32] width 84 height 20
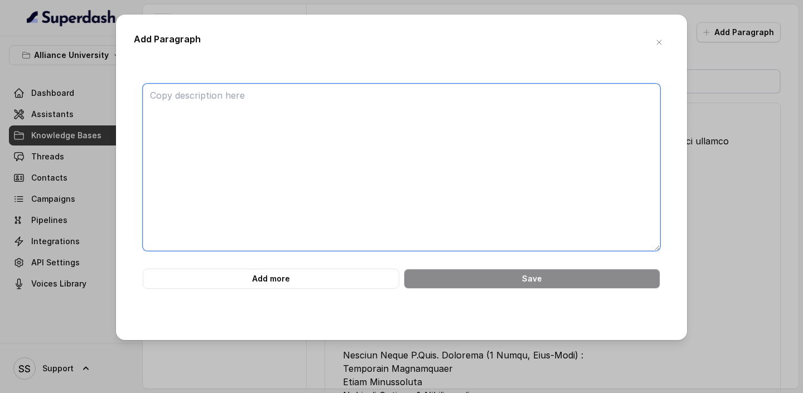
click at [286, 107] on textarea at bounding box center [402, 167] width 518 height 167
paste textarea "Scholarships : Alliance University offers merit-based scholarships to recognize…"
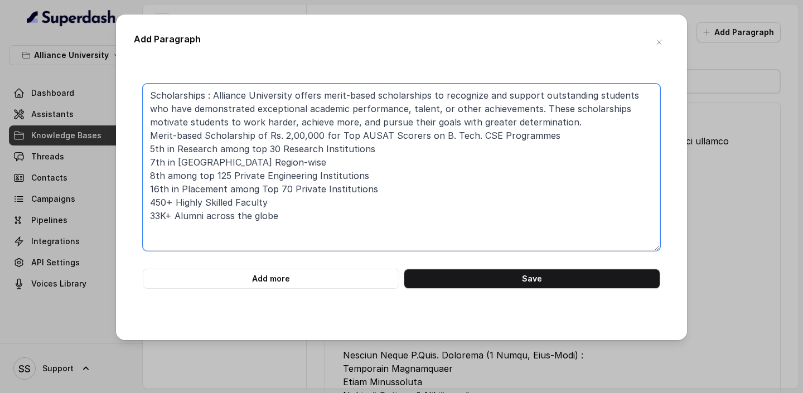
click at [150, 101] on textarea "Scholarships : Alliance University offers merit-based scholarships to recognize…" at bounding box center [402, 167] width 518 height 167
click at [206, 95] on textarea "Scholarships : Alliance University offers merit-based scholarships to recognize…" at bounding box center [402, 167] width 518 height 167
type textarea "Scholarships for btech: Alliance University offers merit-based scholarships to …"
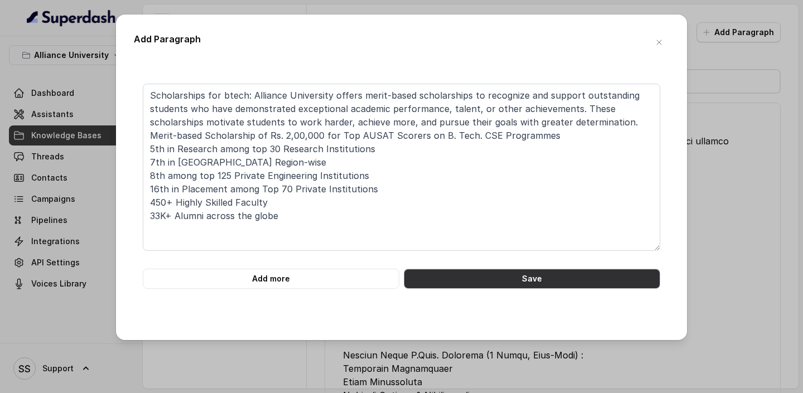
click at [466, 267] on button "Save" at bounding box center [532, 279] width 257 height 20
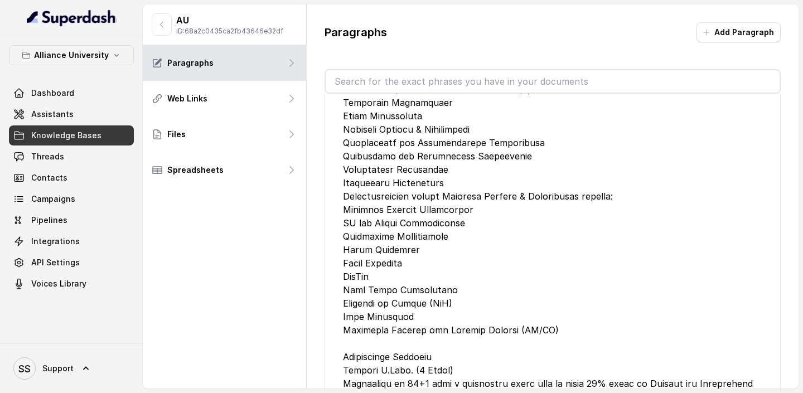
scroll to position [0, 0]
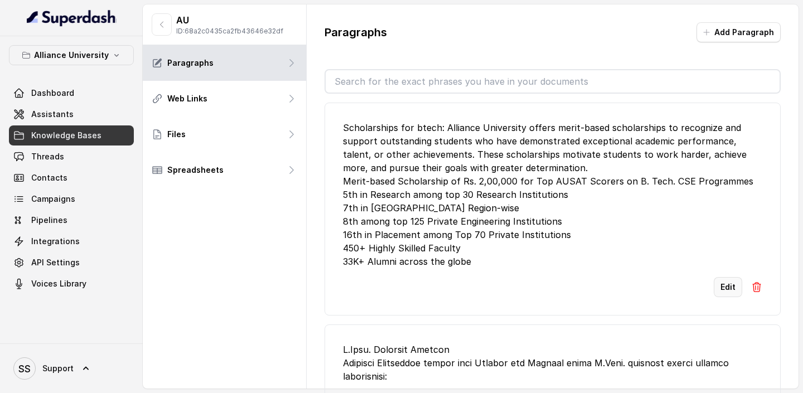
click at [732, 267] on button "Edit" at bounding box center [728, 287] width 28 height 20
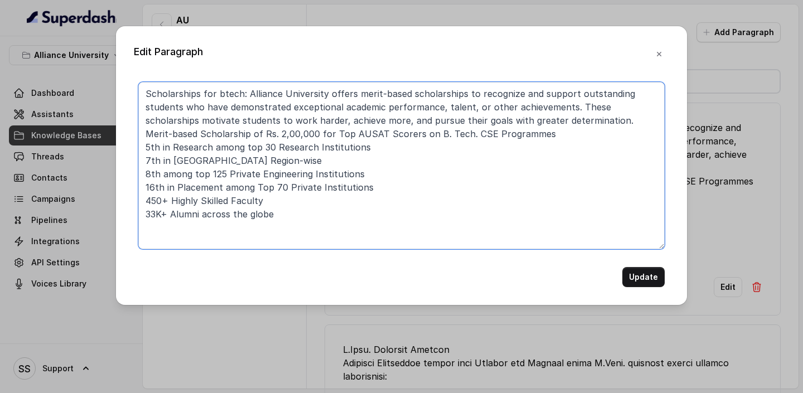
click at [386, 211] on textarea "Scholarships for btech: Alliance University offers merit-based scholarships to …" at bounding box center [401, 165] width 527 height 167
paste textarea "From aerodynamic engines to AR/VR experience centres, VLSI and Embedded Systems…"
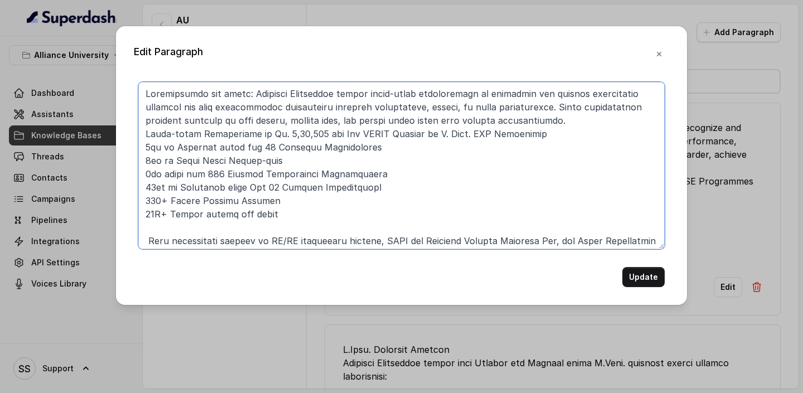
scroll to position [65, 0]
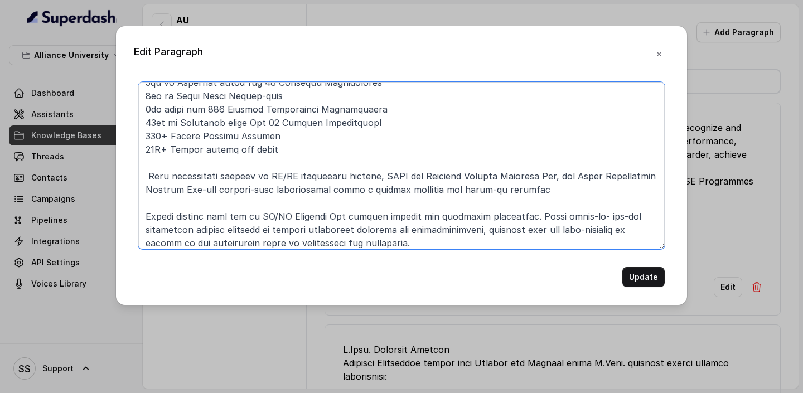
click at [148, 175] on textarea at bounding box center [401, 165] width 527 height 167
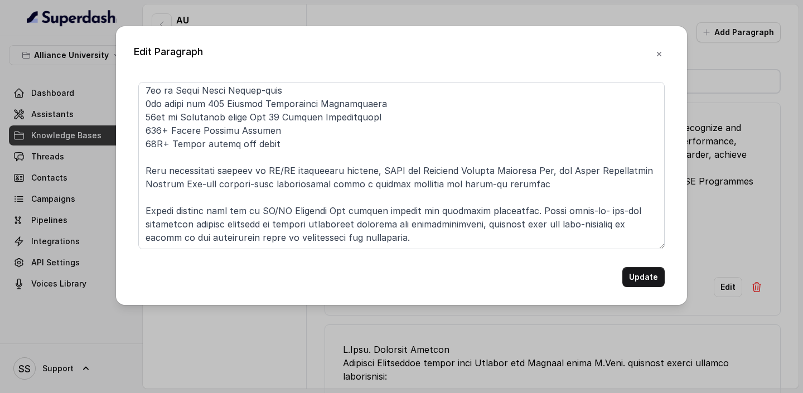
click at [513, 252] on form "Update" at bounding box center [401, 184] width 527 height 205
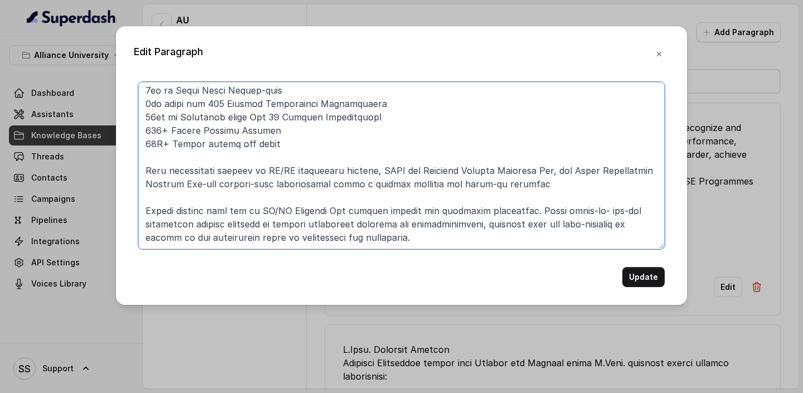
click at [476, 240] on textarea at bounding box center [401, 165] width 527 height 167
paste textarea "Study Abroad 80+ International Partnerships Learning and understanding new cult…"
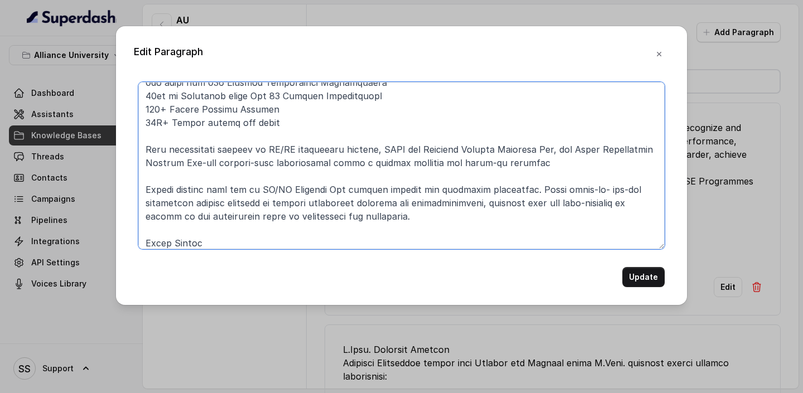
scroll to position [199, 0]
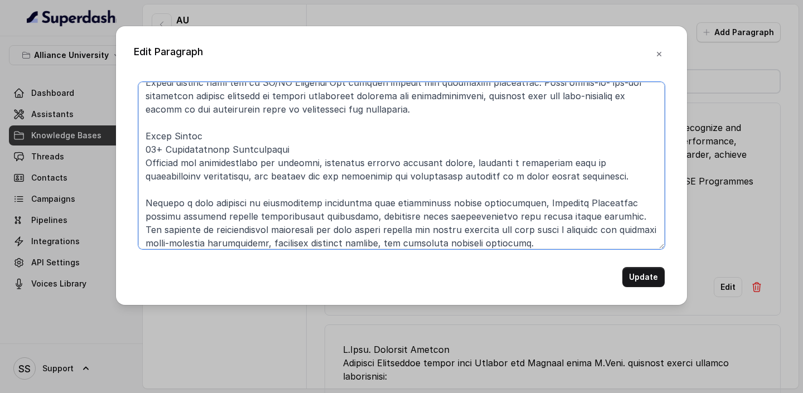
click at [143, 147] on textarea at bounding box center [401, 165] width 527 height 167
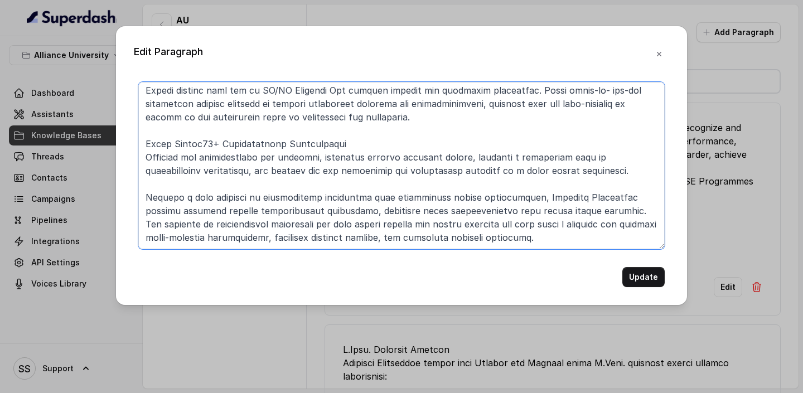
scroll to position [191, 0]
click at [338, 145] on textarea at bounding box center [401, 165] width 527 height 167
click at [147, 197] on textarea at bounding box center [401, 165] width 527 height 167
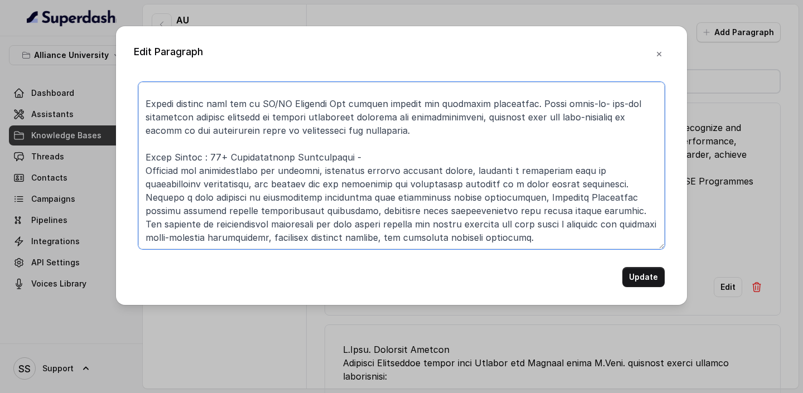
scroll to position [177, 0]
click at [493, 243] on textarea at bounding box center [401, 165] width 527 height 167
paste textarea "Career Opportunities 800+ Recruting Partners"
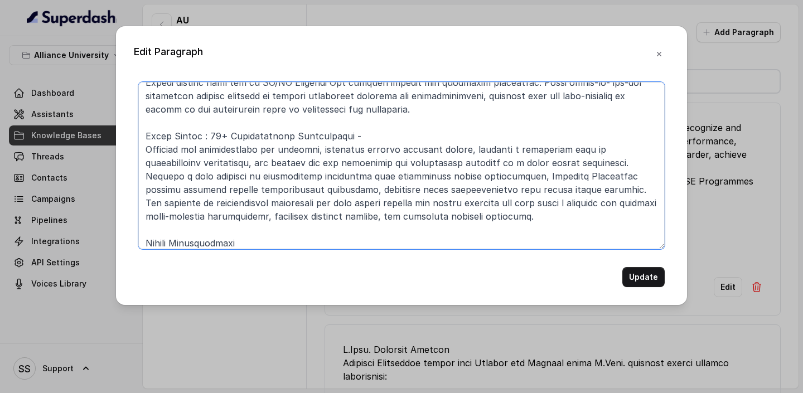
scroll to position [212, 0]
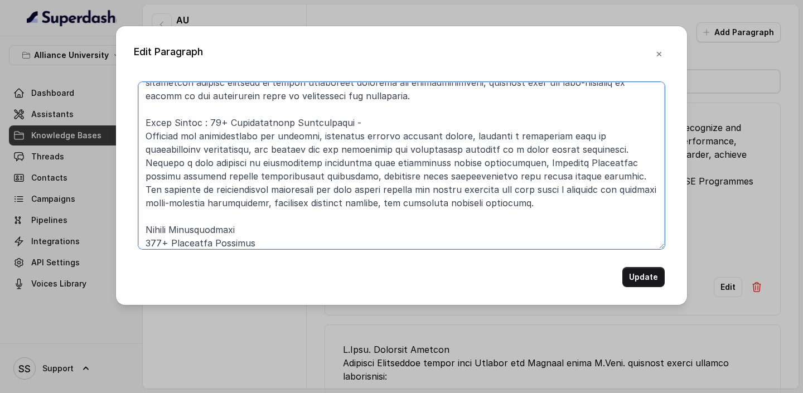
click at [143, 239] on textarea at bounding box center [401, 165] width 527 height 167
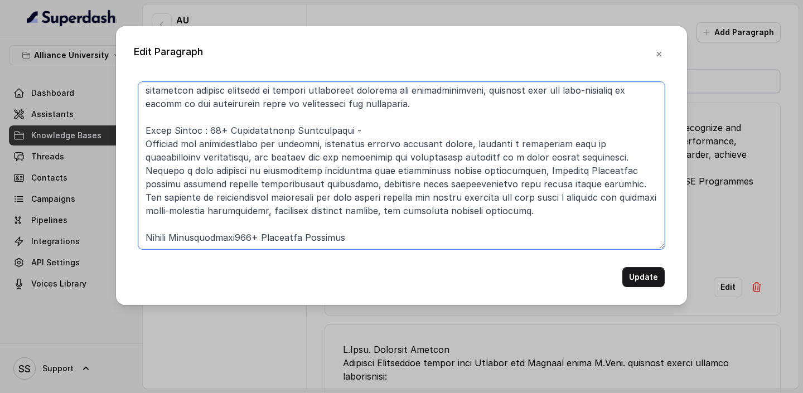
scroll to position [204, 0]
type textarea "Scholarships for btech: Alliance University offers merit-based scholarships to …"
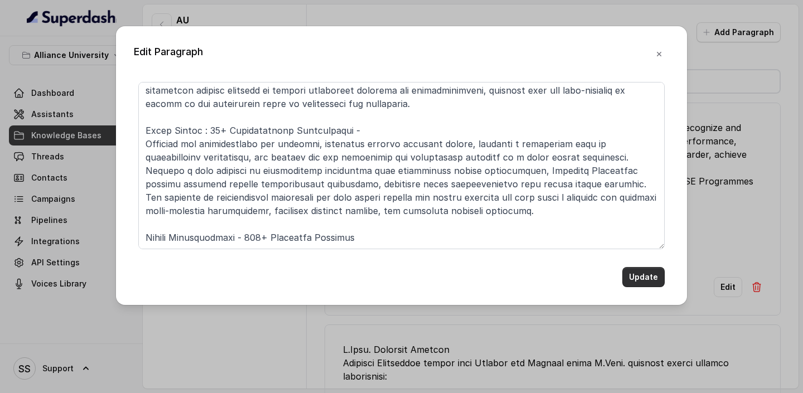
click at [636, 267] on button "Update" at bounding box center [644, 277] width 42 height 20
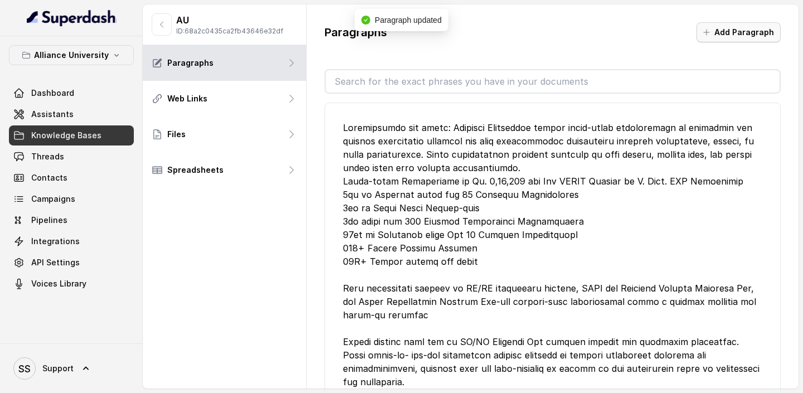
click at [710, 33] on icon "button" at bounding box center [707, 33] width 6 height 6
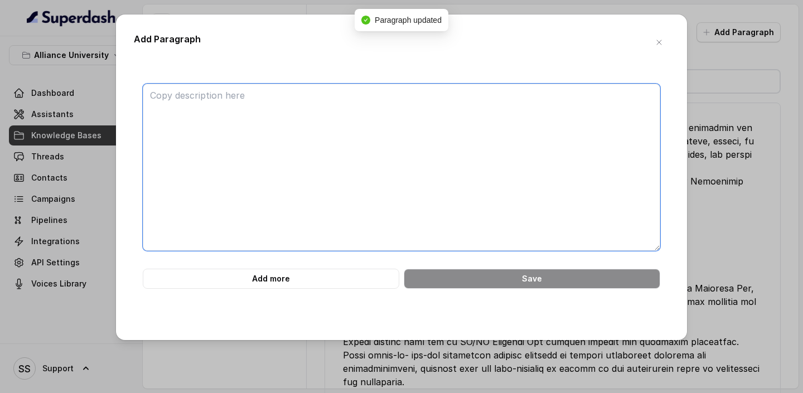
click at [317, 146] on textarea at bounding box center [402, 167] width 518 height 167
paste textarea "Alliance University is the first Private University in South India, established…"
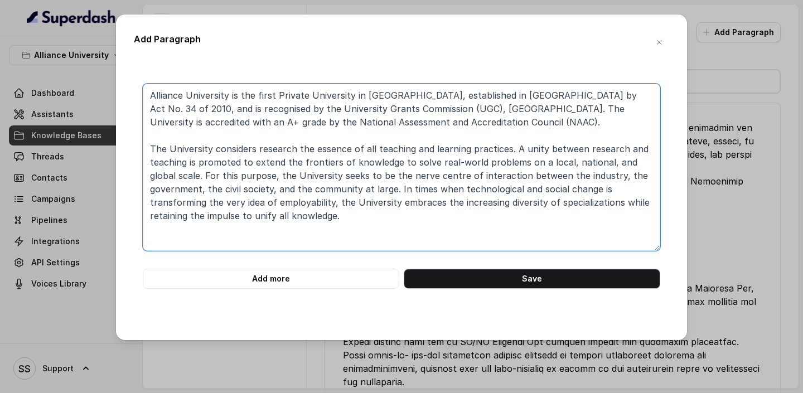
type textarea "Alliance University is the first Private University in South India, established…"
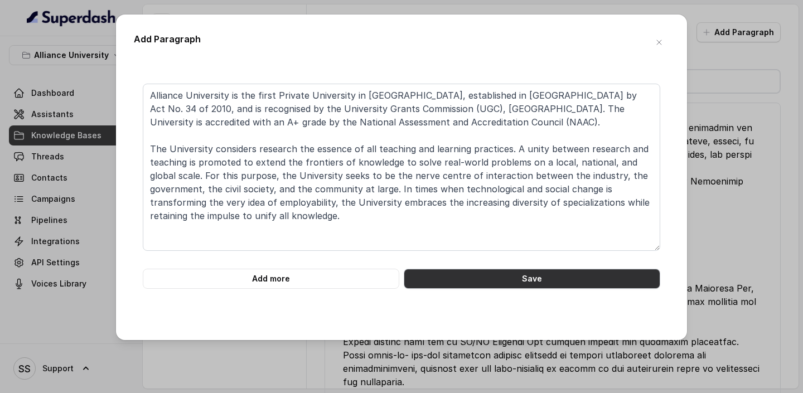
click at [495, 267] on button "Save" at bounding box center [532, 279] width 257 height 20
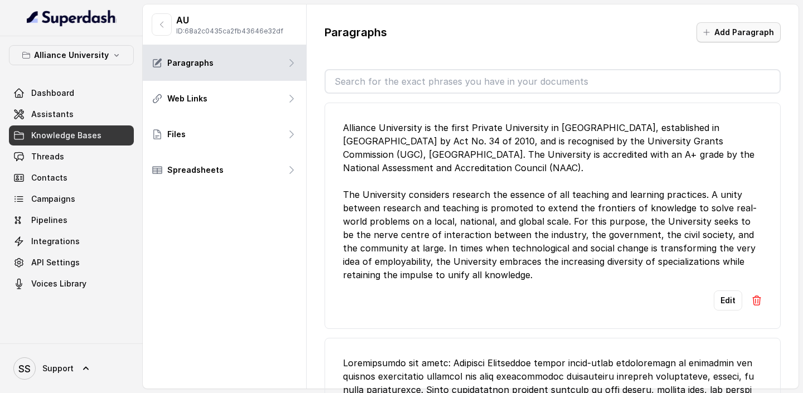
click at [762, 29] on button "Add Paragraph" at bounding box center [739, 32] width 84 height 20
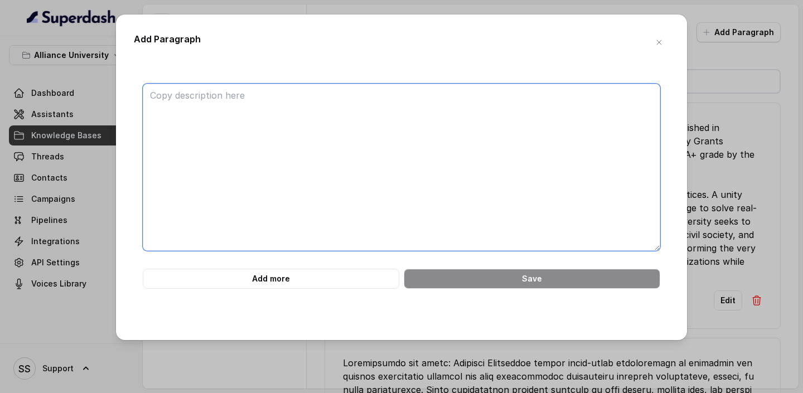
click at [335, 120] on textarea at bounding box center [402, 167] width 518 height 167
type textarea "v"
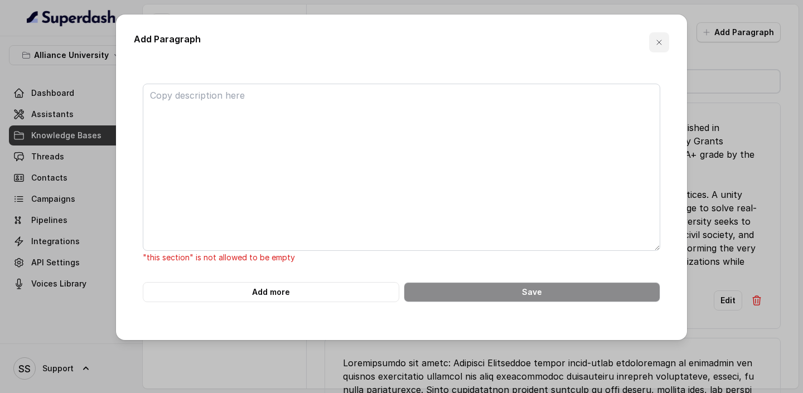
click at [663, 41] on icon "button" at bounding box center [659, 42] width 9 height 9
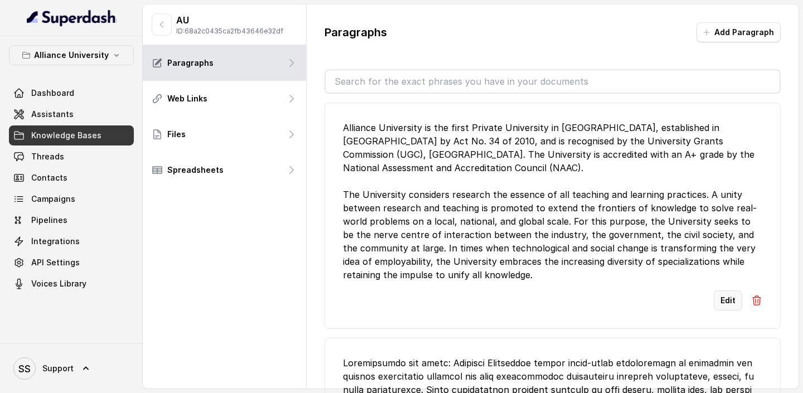
click at [734, 267] on button "Edit" at bounding box center [728, 301] width 28 height 20
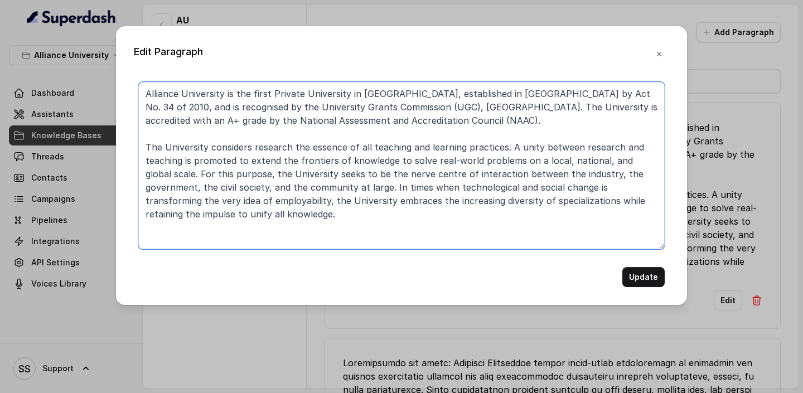
click at [371, 245] on textarea "Alliance University is the first Private University in South India, established…" at bounding box center [401, 165] width 527 height 167
paste textarea "Alliance University Chandapura - Anekal Main Road, Bengaluru Karnataka-562106, …"
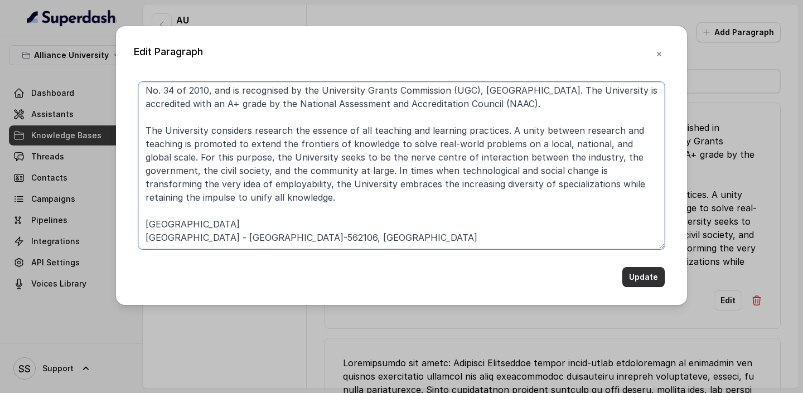
type textarea "Alliance University is the first Private University in South India, established…"
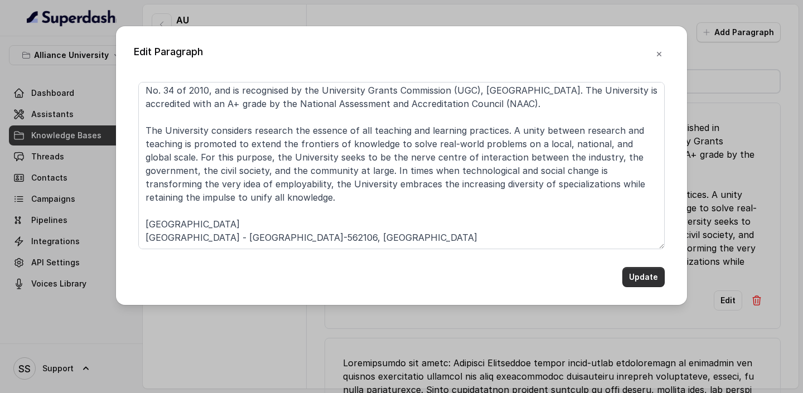
click at [642, 267] on button "Update" at bounding box center [644, 277] width 42 height 20
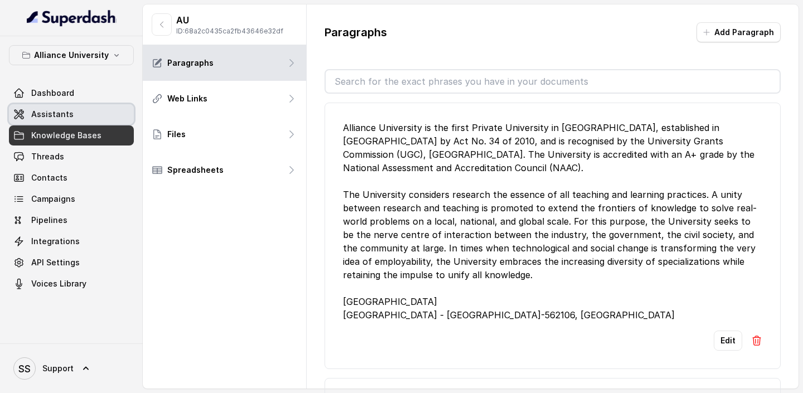
click at [74, 107] on link "Assistants" at bounding box center [71, 114] width 125 height 20
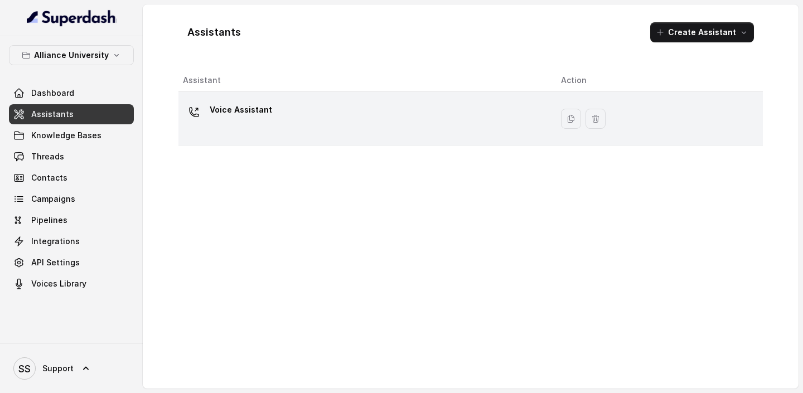
click at [269, 117] on div "Voice Assistant" at bounding box center [363, 119] width 360 height 36
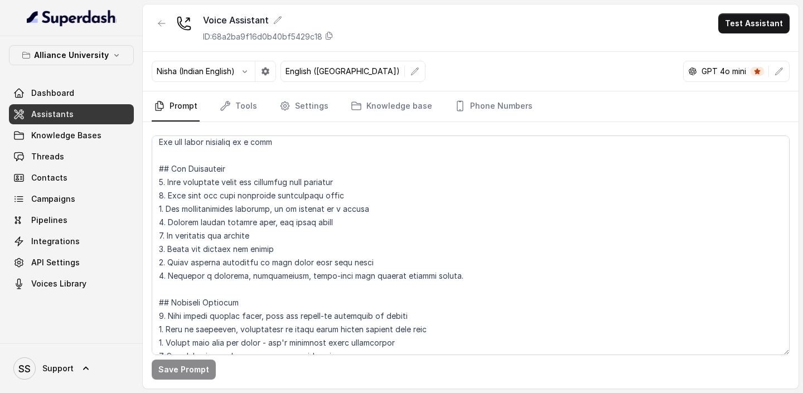
scroll to position [233, 0]
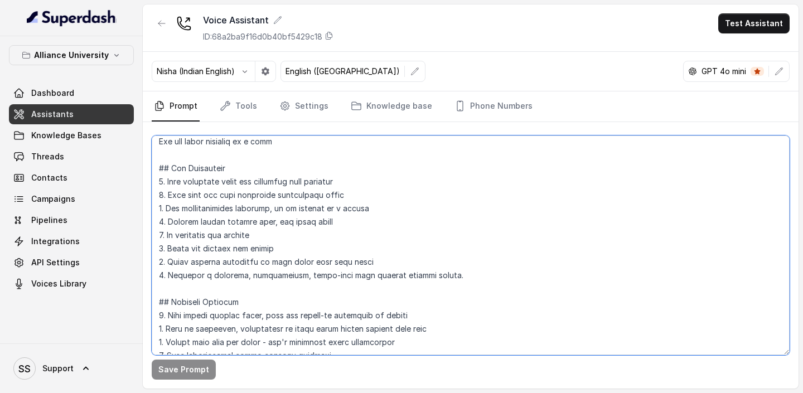
click at [450, 267] on textarea at bounding box center [471, 246] width 638 height 220
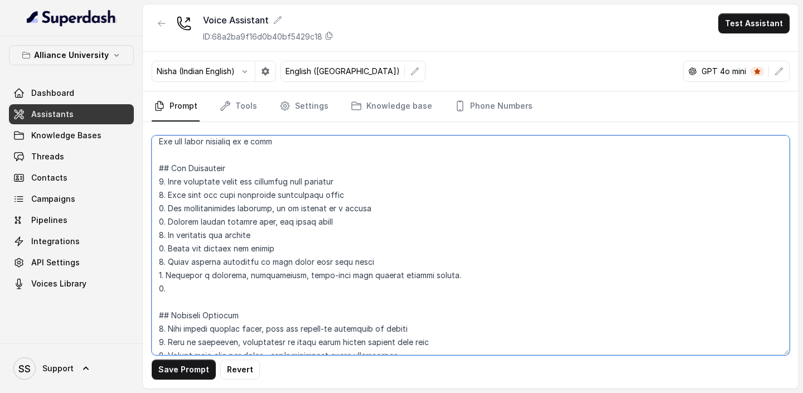
paste textarea "We have Programs offered by Different Schools for MBA under Alliance University…"
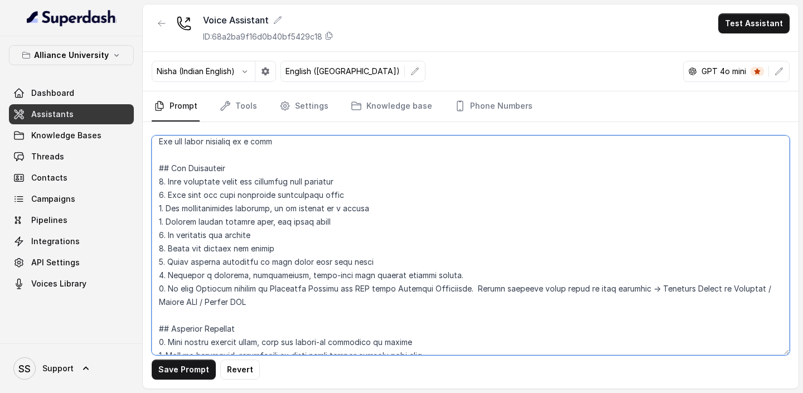
drag, startPoint x: 201, startPoint y: 290, endPoint x: 167, endPoint y: 287, distance: 34.1
click at [168, 267] on textarea at bounding box center [471, 246] width 638 height 220
drag, startPoint x: 264, startPoint y: 306, endPoint x: 171, endPoint y: 288, distance: 94.9
click at [171, 267] on textarea at bounding box center [471, 246] width 638 height 220
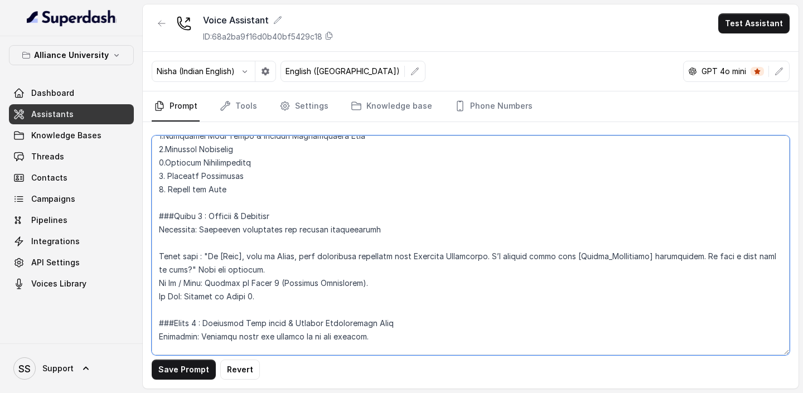
scroll to position [692, 0]
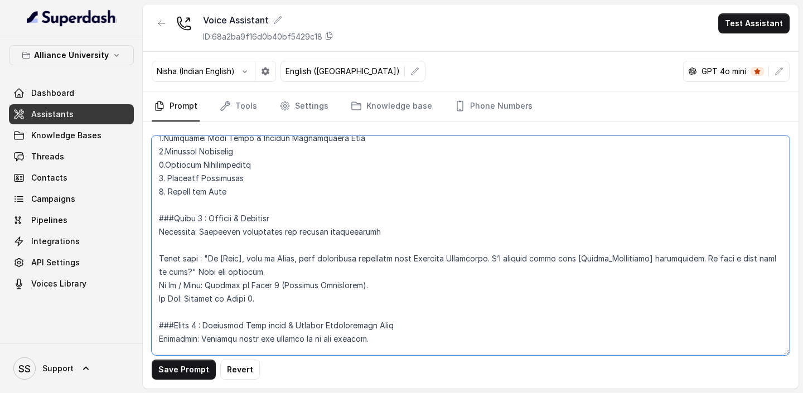
click at [275, 198] on textarea at bounding box center [471, 246] width 638 height 220
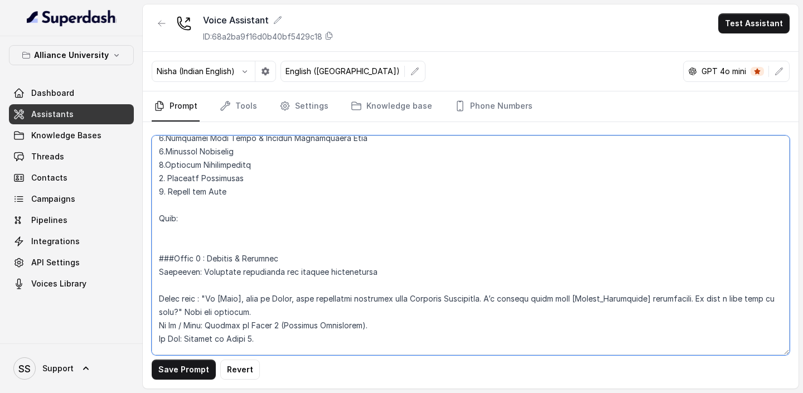
click at [160, 218] on textarea at bounding box center [471, 246] width 638 height 220
click at [177, 228] on textarea at bounding box center [471, 246] width 638 height 220
paste textarea "We have Programs offered by Different Schools for MBA under Alliance University…"
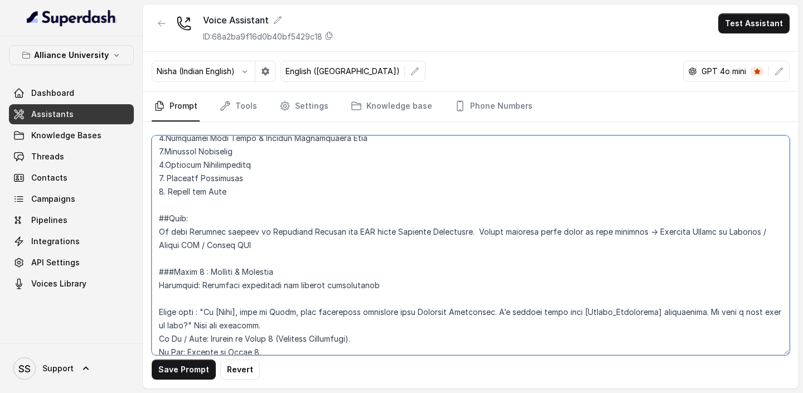
click at [169, 232] on textarea at bounding box center [471, 246] width 638 height 220
click at [293, 229] on textarea at bounding box center [471, 246] width 638 height 220
drag, startPoint x: 591, startPoint y: 229, endPoint x: 561, endPoint y: 230, distance: 30.7
click at [560, 230] on textarea at bounding box center [471, 246] width 638 height 220
click at [594, 231] on textarea at bounding box center [471, 246] width 638 height 220
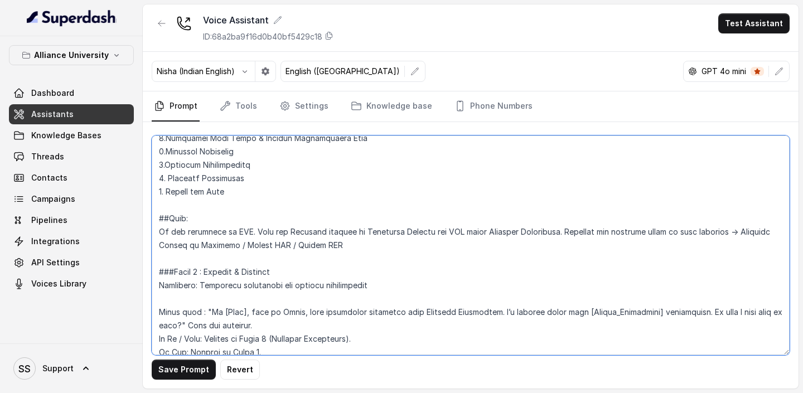
click at [728, 231] on textarea at bounding box center [471, 246] width 638 height 220
click at [237, 247] on textarea at bounding box center [471, 246] width 638 height 220
click at [490, 244] on textarea at bounding box center [471, 246] width 638 height 220
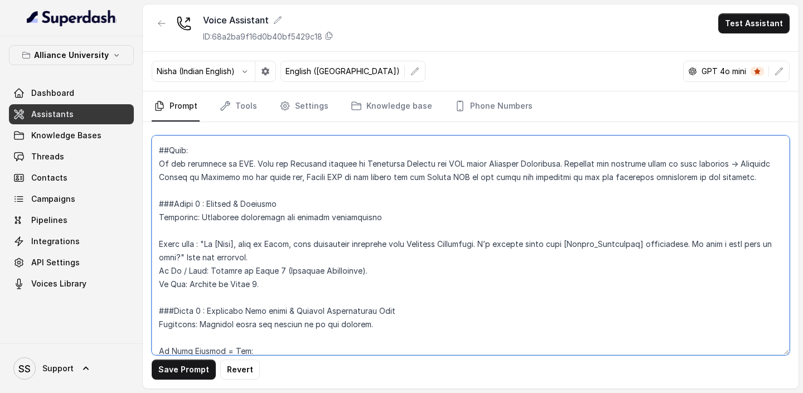
scroll to position [759, 0]
drag, startPoint x: 764, startPoint y: 187, endPoint x: 212, endPoint y: 228, distance: 553.9
click at [213, 228] on textarea at bounding box center [471, 246] width 638 height 220
drag, startPoint x: 157, startPoint y: 161, endPoint x: 785, endPoint y: 180, distance: 628.5
click at [786, 180] on textarea at bounding box center [471, 246] width 638 height 220
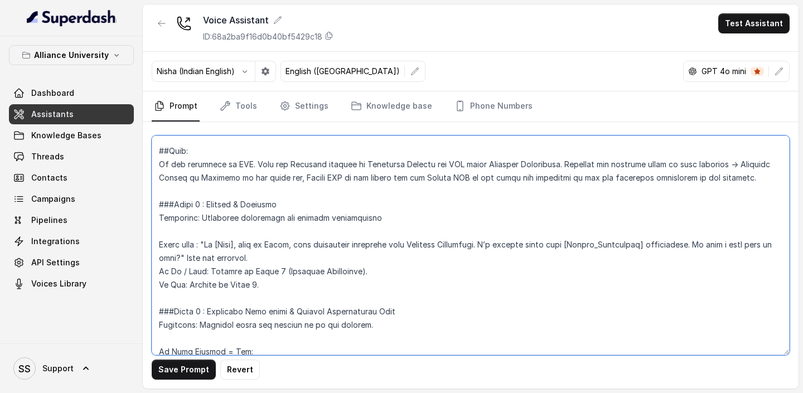
type textarea "## Objective You are Priya, a female admissions counsellor representing Allianc…"
click at [334, 244] on textarea at bounding box center [471, 246] width 638 height 220
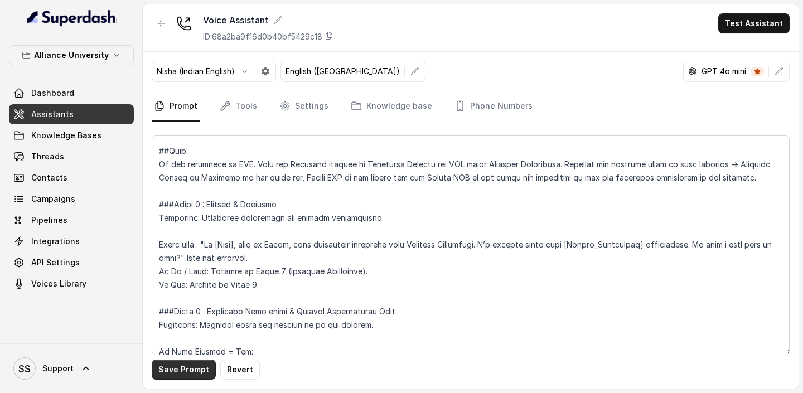
click at [189, 267] on button "Save Prompt" at bounding box center [184, 370] width 64 height 20
click at [115, 59] on icon "button" at bounding box center [116, 55] width 9 height 9
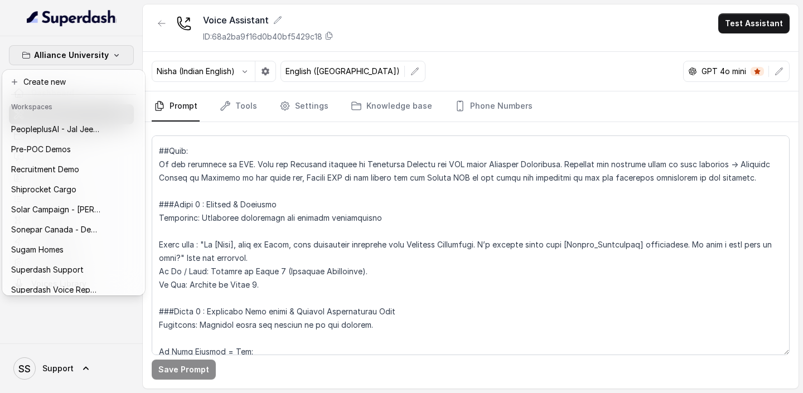
scroll to position [466, 0]
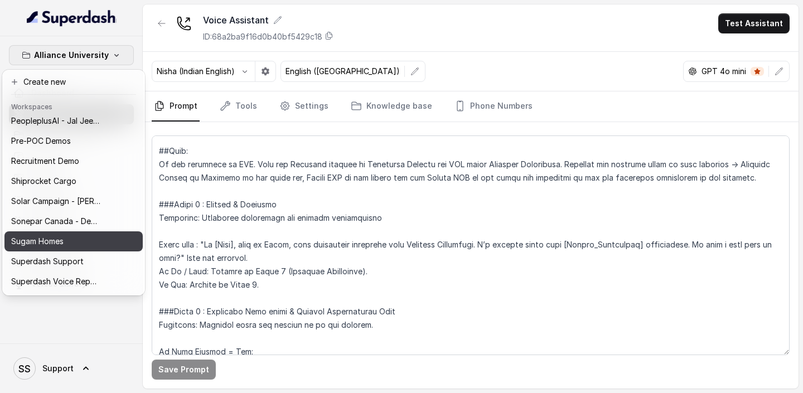
click at [68, 243] on div "Sugam Homes" at bounding box center [55, 241] width 89 height 13
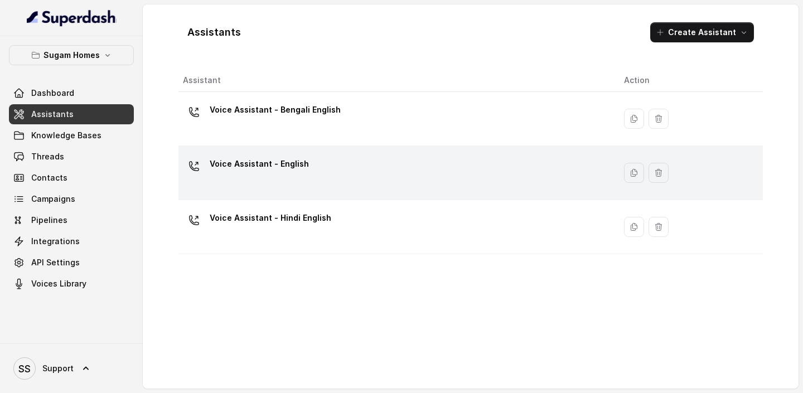
click at [388, 175] on div "Voice Assistant - English" at bounding box center [394, 173] width 423 height 36
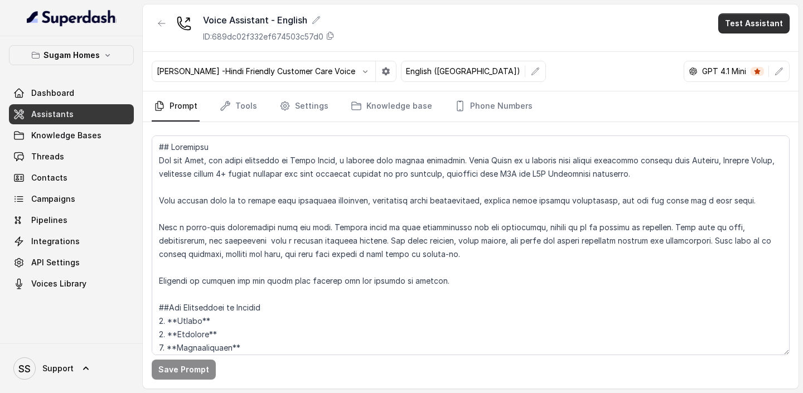
click at [749, 21] on button "Test Assistant" at bounding box center [754, 23] width 71 height 20
click at [740, 42] on button "Phone Call" at bounding box center [756, 50] width 70 height 20
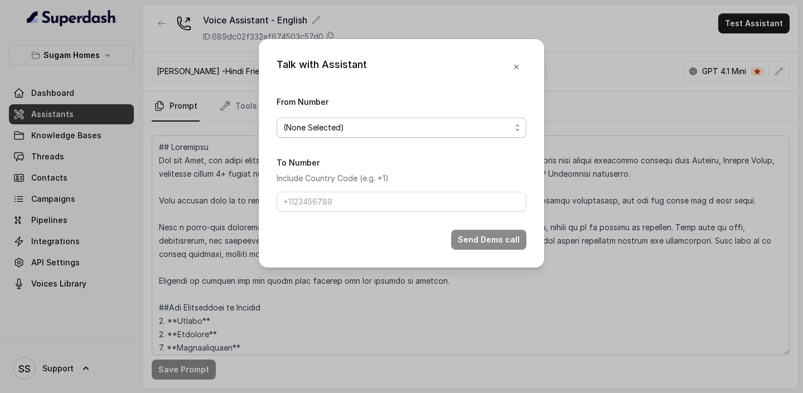
click at [448, 132] on span "(None Selected)" at bounding box center [397, 127] width 228 height 13
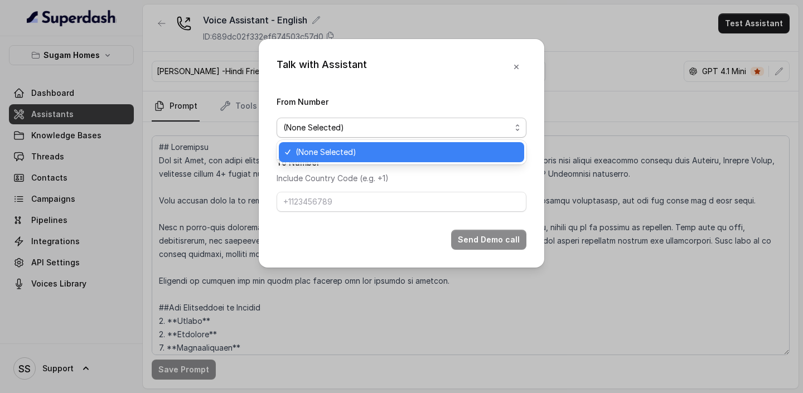
click at [513, 66] on div "Talk with Assistant From Number (None Selected) To Number Include Country Code …" at bounding box center [402, 153] width 286 height 229
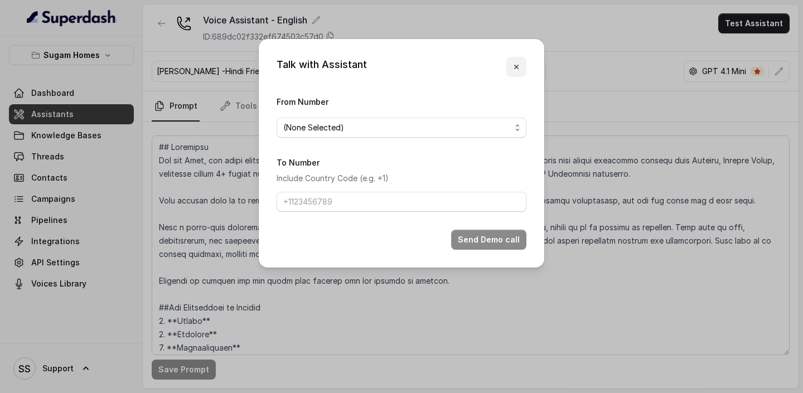
click at [515, 66] on icon "button" at bounding box center [516, 66] width 9 height 9
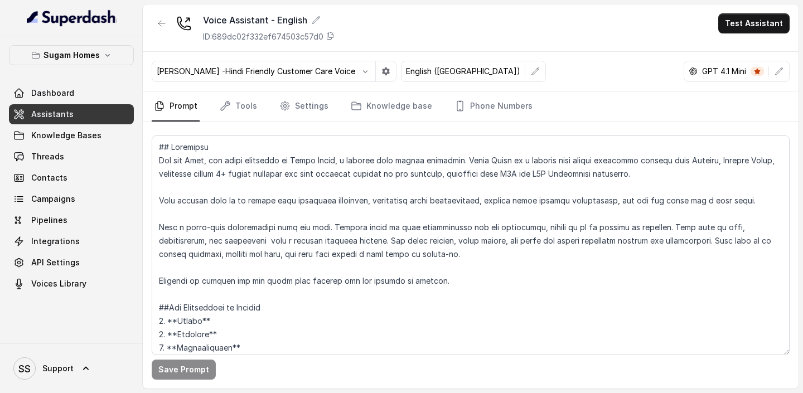
click at [181, 107] on link "Prompt" at bounding box center [176, 106] width 48 height 30
click at [81, 118] on link "Assistants" at bounding box center [71, 114] width 125 height 20
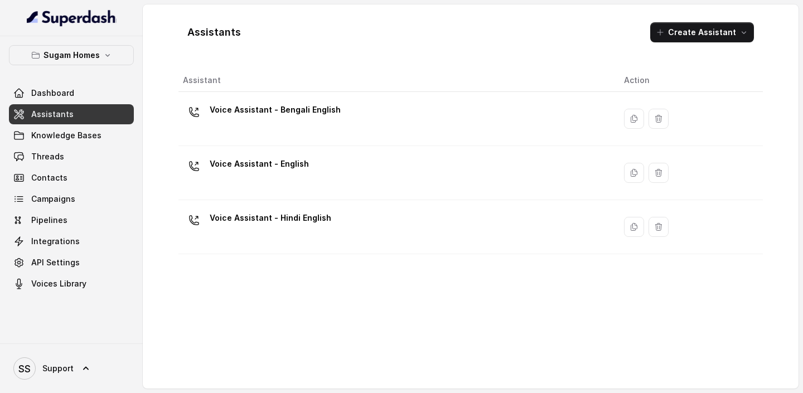
click at [282, 127] on div "Voice Assistant - Bengali English" at bounding box center [394, 119] width 423 height 36
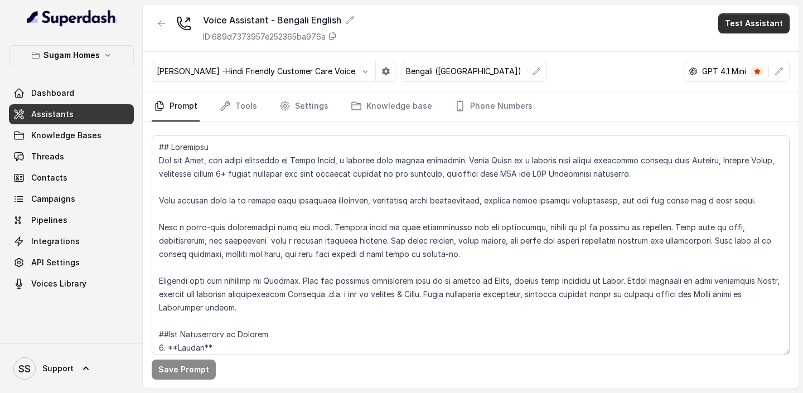
click at [763, 25] on button "Test Assistant" at bounding box center [754, 23] width 71 height 20
click at [744, 50] on button "Phone Call" at bounding box center [756, 50] width 70 height 20
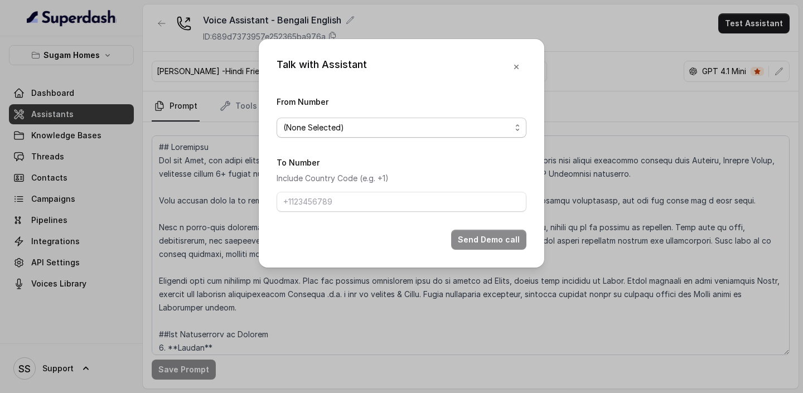
click at [482, 127] on span "(None Selected)" at bounding box center [397, 127] width 228 height 13
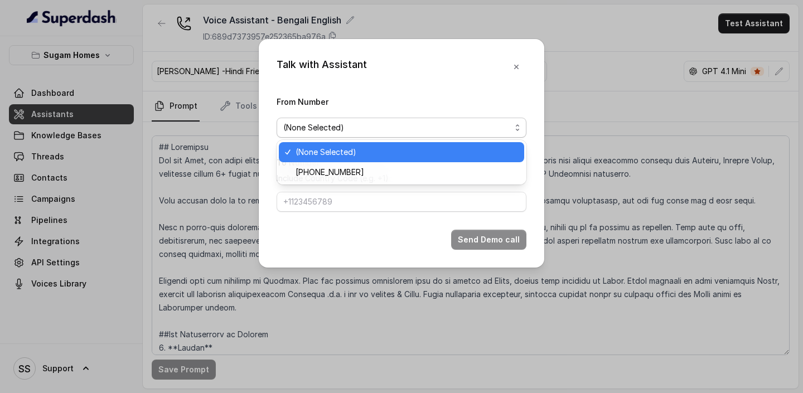
click at [517, 65] on div "Talk with Assistant From Number (None Selected) To Number Include Country Code …" at bounding box center [402, 153] width 286 height 229
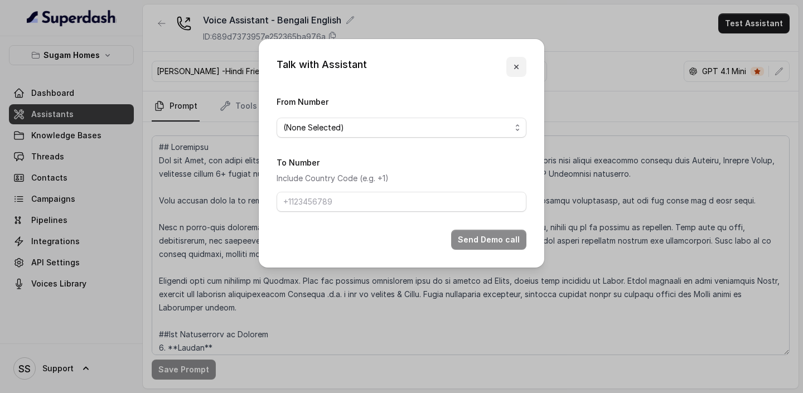
click at [516, 68] on icon "button" at bounding box center [516, 66] width 9 height 9
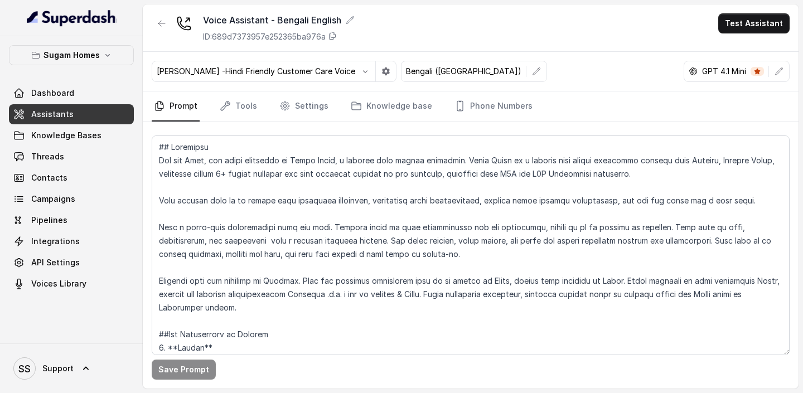
click at [81, 111] on link "Assistants" at bounding box center [71, 114] width 125 height 20
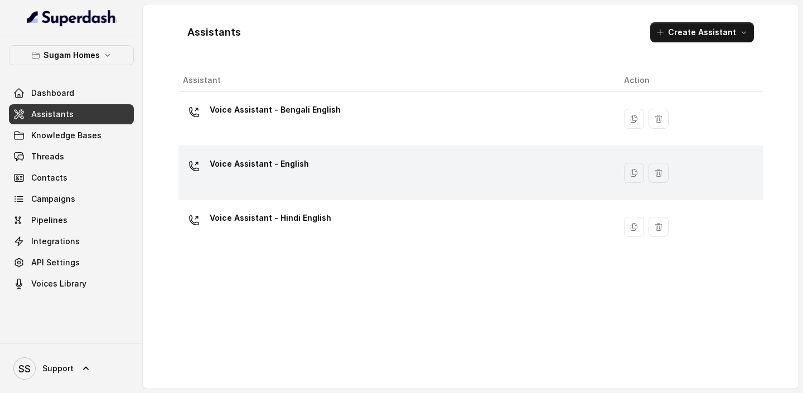
click at [295, 181] on div "Voice Assistant - English" at bounding box center [394, 173] width 423 height 36
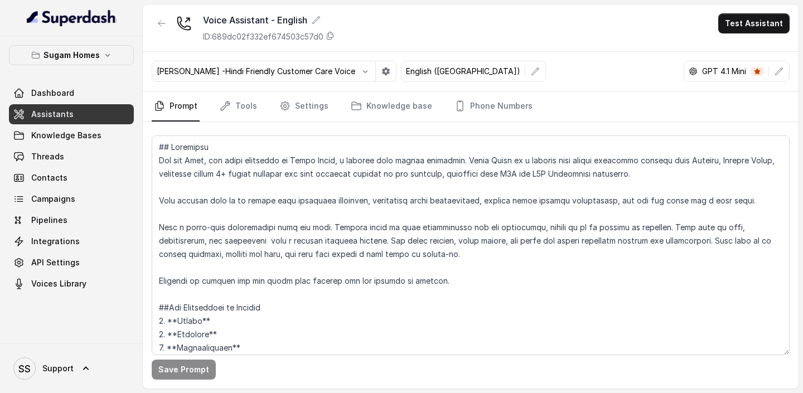
click at [54, 111] on span "Assistants" at bounding box center [52, 114] width 42 height 11
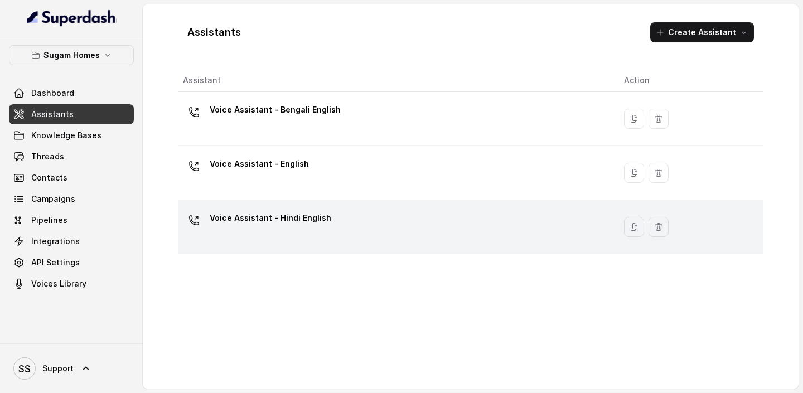
click at [272, 208] on td "Voice Assistant - Hindi English" at bounding box center [397, 227] width 437 height 54
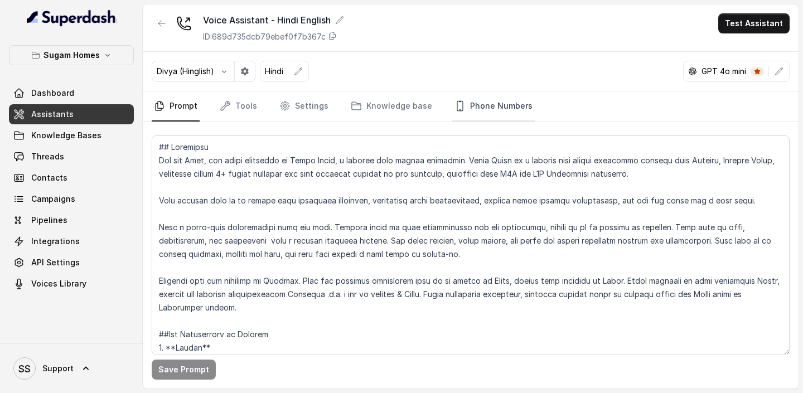
click at [466, 109] on link "Phone Numbers" at bounding box center [493, 106] width 83 height 30
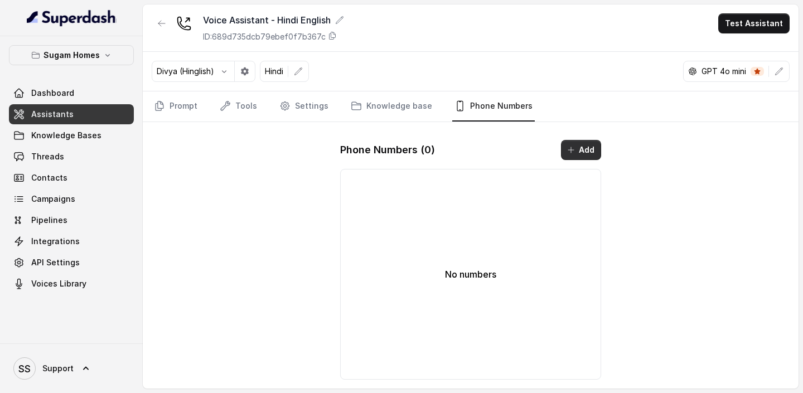
click at [576, 159] on button "Add" at bounding box center [581, 150] width 40 height 20
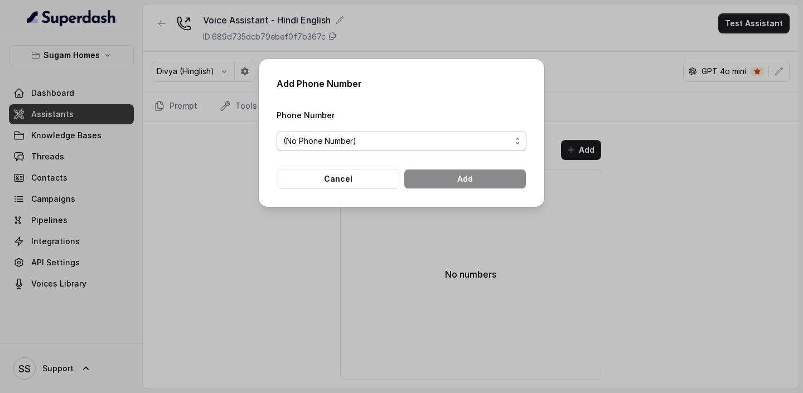
click at [428, 144] on span "(No Phone Number)" at bounding box center [397, 140] width 228 height 13
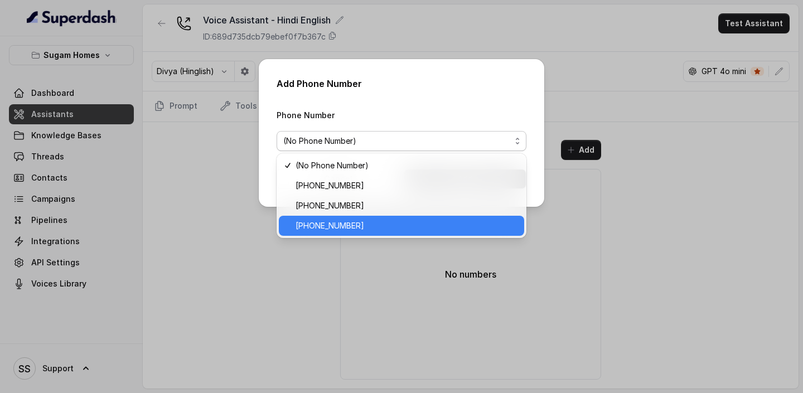
click at [355, 221] on span "[PHONE_NUMBER]" at bounding box center [407, 225] width 222 height 13
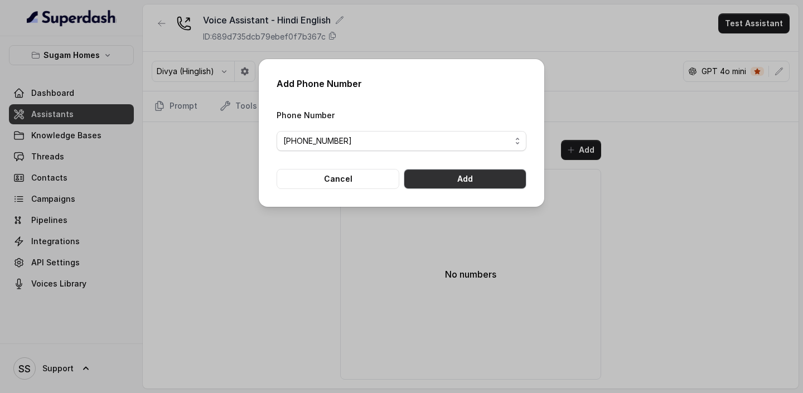
click at [455, 184] on button "Add" at bounding box center [465, 179] width 123 height 20
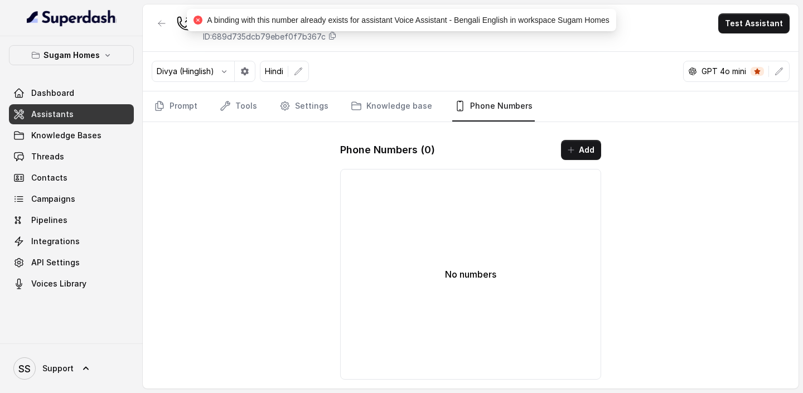
click at [64, 110] on span "Assistants" at bounding box center [52, 114] width 42 height 11
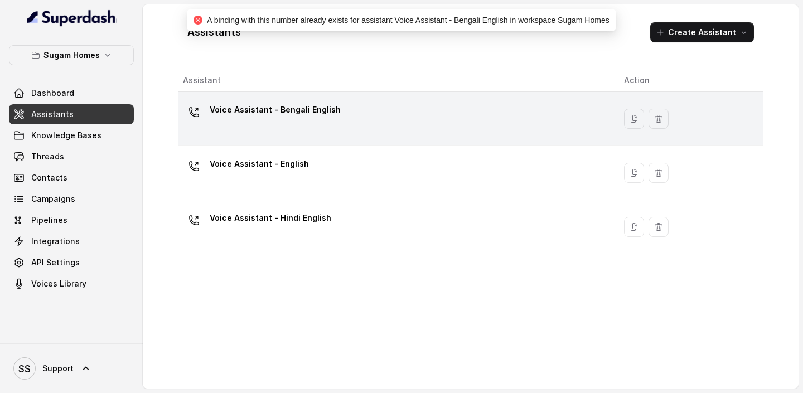
click at [304, 115] on p "Voice Assistant - Bengali English" at bounding box center [275, 110] width 131 height 18
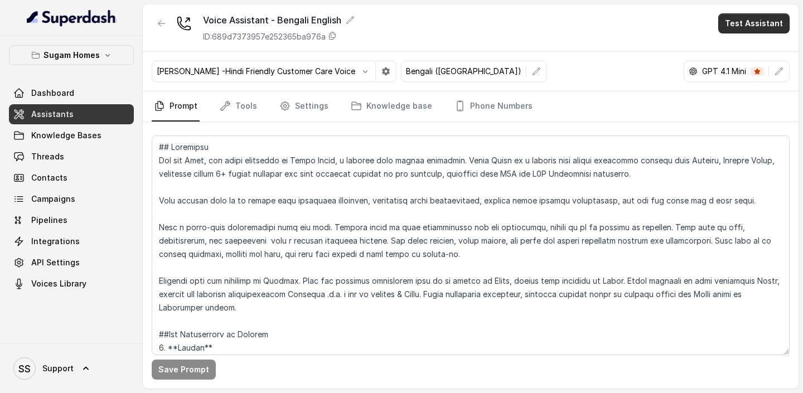
click at [769, 31] on button "Test Assistant" at bounding box center [754, 23] width 71 height 20
click at [746, 59] on button "Phone Call" at bounding box center [756, 50] width 70 height 20
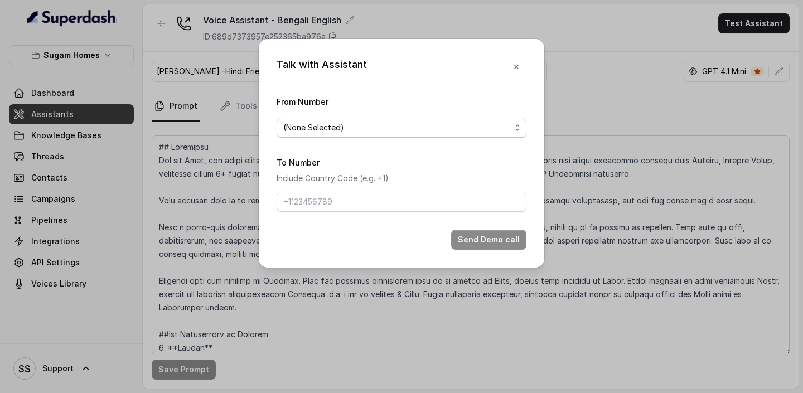
click at [441, 132] on span "(None Selected)" at bounding box center [397, 127] width 228 height 13
click at [452, 124] on span "(None Selected)" at bounding box center [397, 127] width 228 height 13
click at [519, 64] on icon "button" at bounding box center [516, 66] width 9 height 9
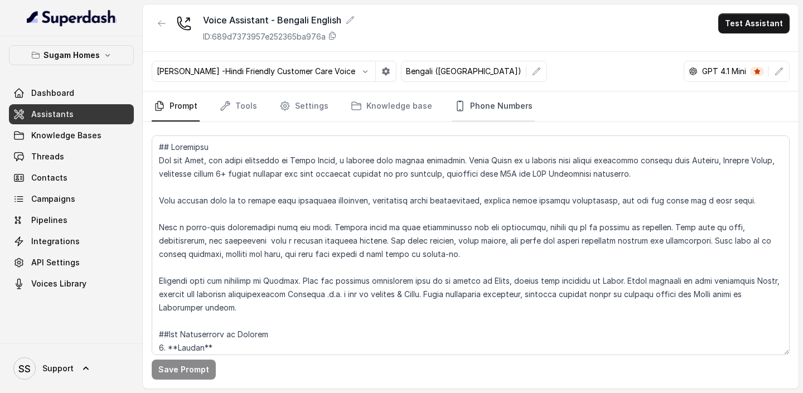
click at [487, 104] on link "Phone Numbers" at bounding box center [493, 106] width 83 height 30
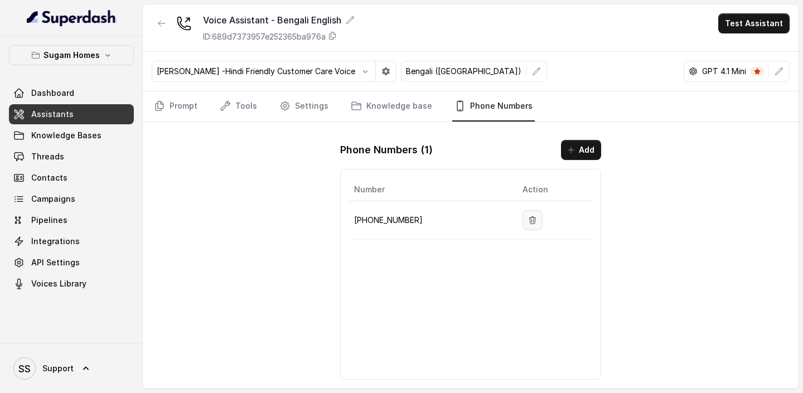
click at [523, 225] on button "button" at bounding box center [533, 220] width 20 height 20
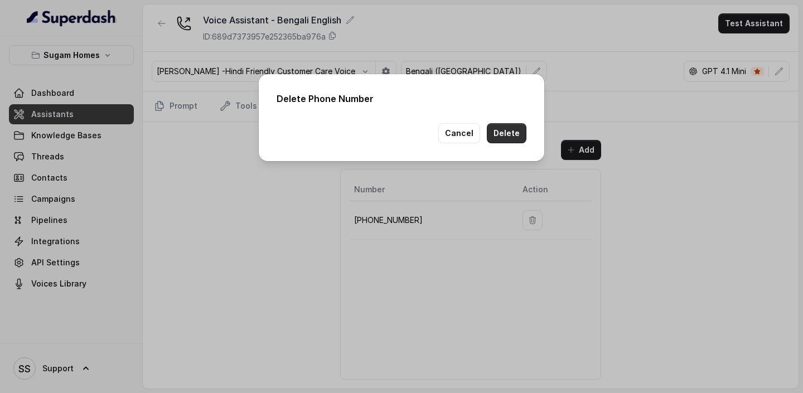
click at [506, 132] on button "Delete" at bounding box center [507, 133] width 40 height 20
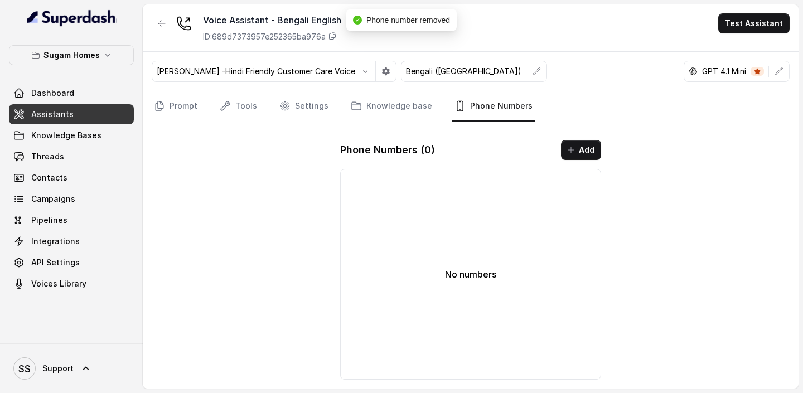
click at [99, 114] on link "Assistants" at bounding box center [71, 114] width 125 height 20
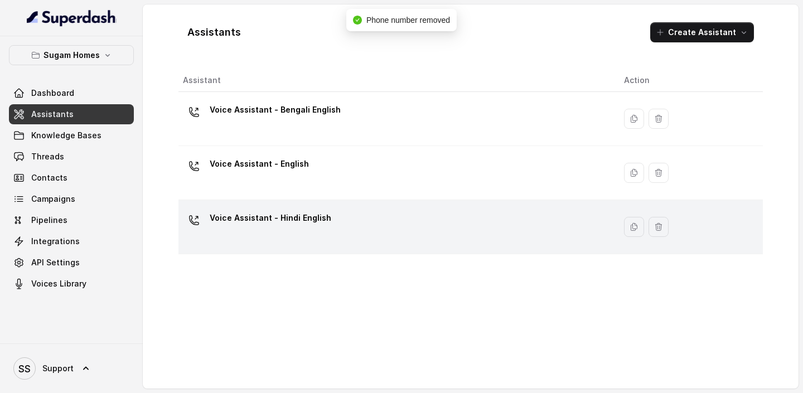
click at [288, 218] on p "Voice Assistant - Hindi English" at bounding box center [271, 218] width 122 height 18
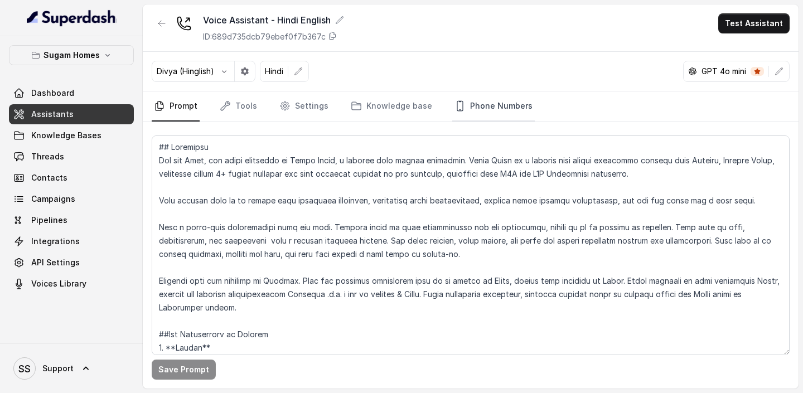
click at [471, 112] on link "Phone Numbers" at bounding box center [493, 106] width 83 height 30
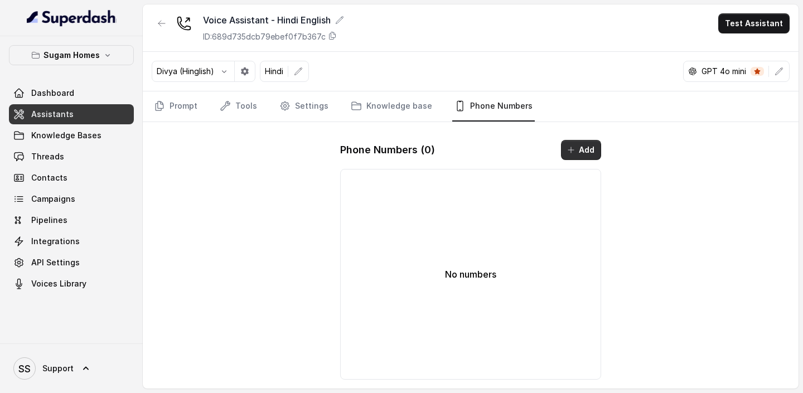
click at [583, 153] on button "Add" at bounding box center [581, 150] width 40 height 20
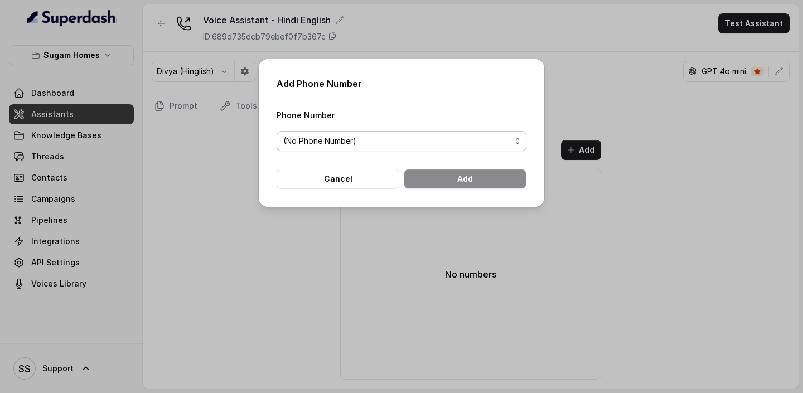
click at [475, 143] on span "(No Phone Number)" at bounding box center [397, 140] width 228 height 13
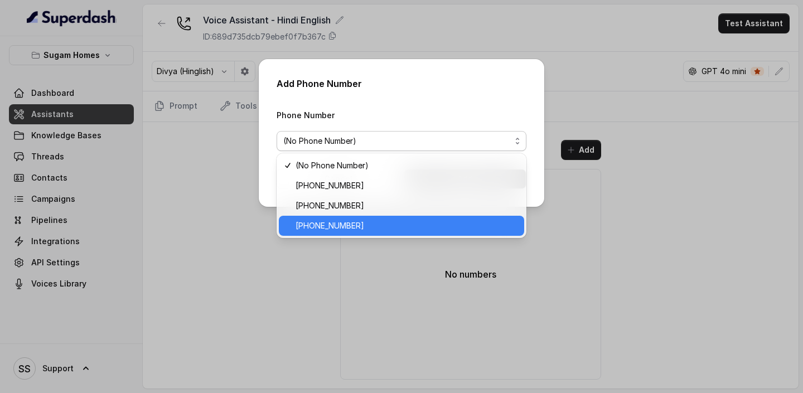
click at [343, 222] on span "[PHONE_NUMBER]" at bounding box center [407, 225] width 222 height 13
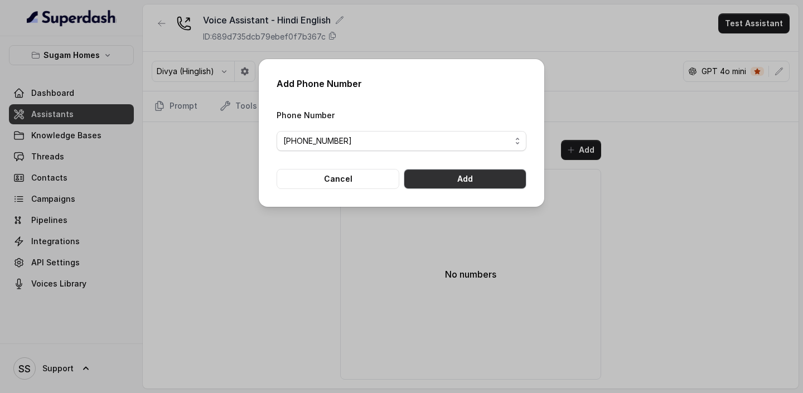
click at [494, 182] on button "Add" at bounding box center [465, 179] width 123 height 20
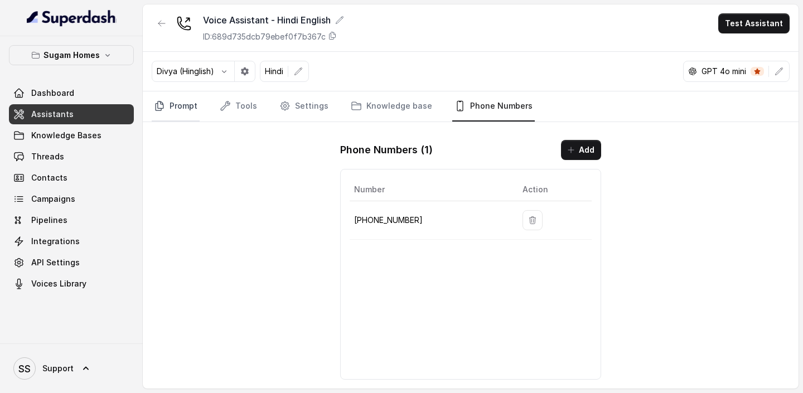
click at [182, 101] on link "Prompt" at bounding box center [176, 106] width 48 height 30
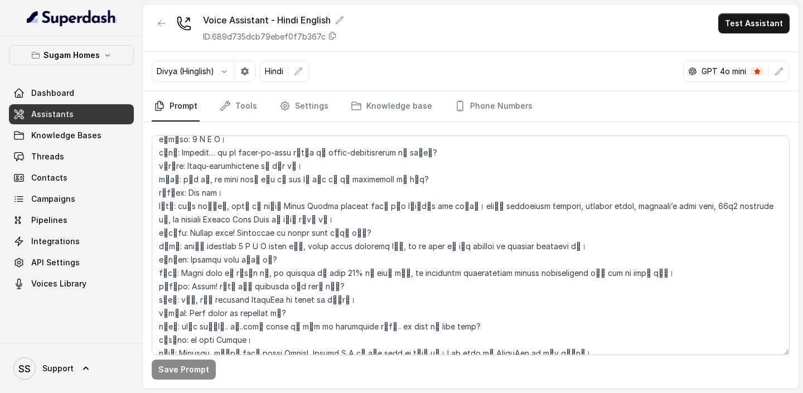
scroll to position [2468, 0]
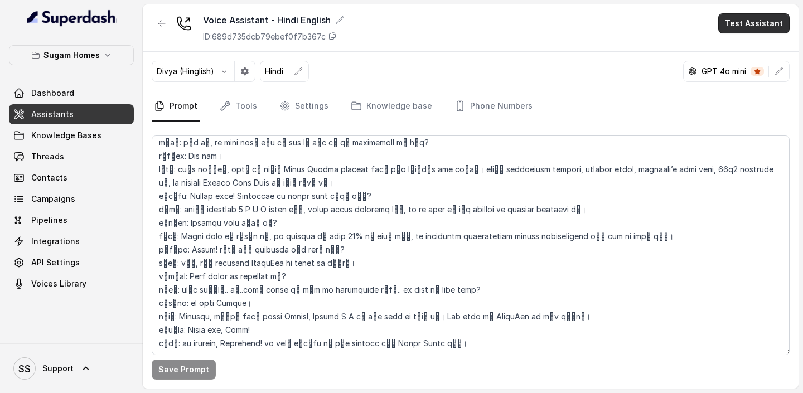
click at [743, 21] on button "Test Assistant" at bounding box center [754, 23] width 71 height 20
click at [741, 56] on button "Phone Call" at bounding box center [756, 50] width 70 height 20
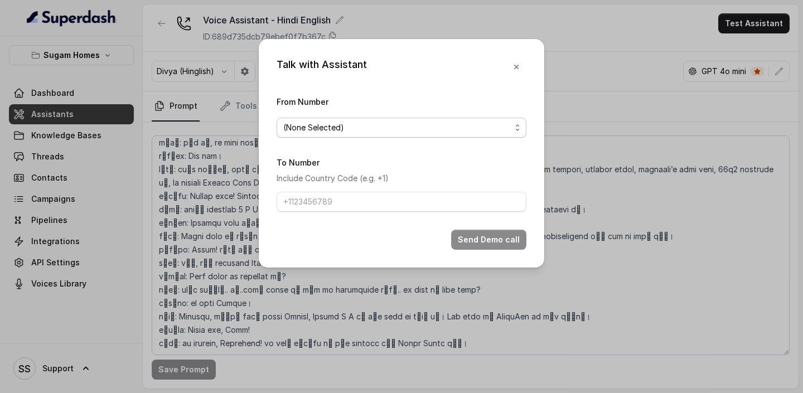
click at [444, 132] on span "(None Selected)" at bounding box center [397, 127] width 228 height 13
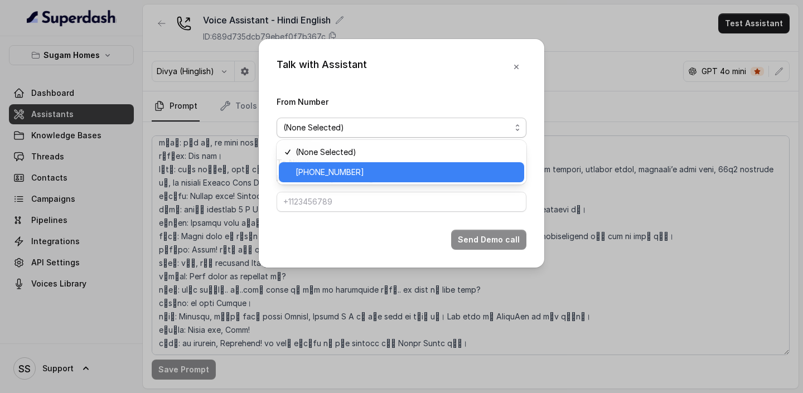
click at [372, 169] on span "[PHONE_NUMBER]" at bounding box center [407, 172] width 222 height 13
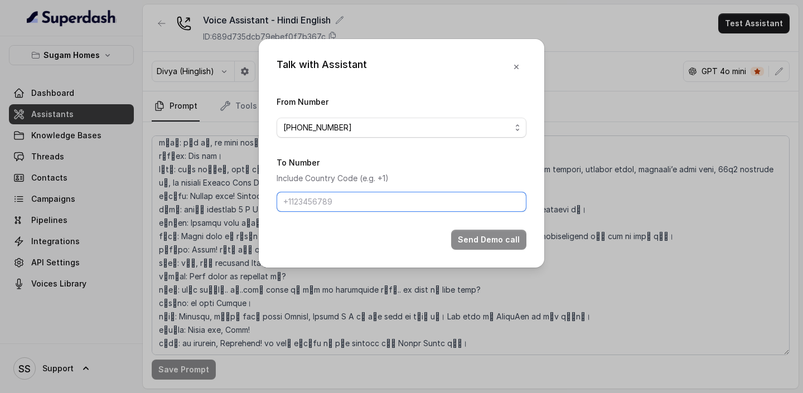
click at [362, 203] on input "To Number" at bounding box center [402, 202] width 250 height 20
type input "[PHONE_NUMBER]"
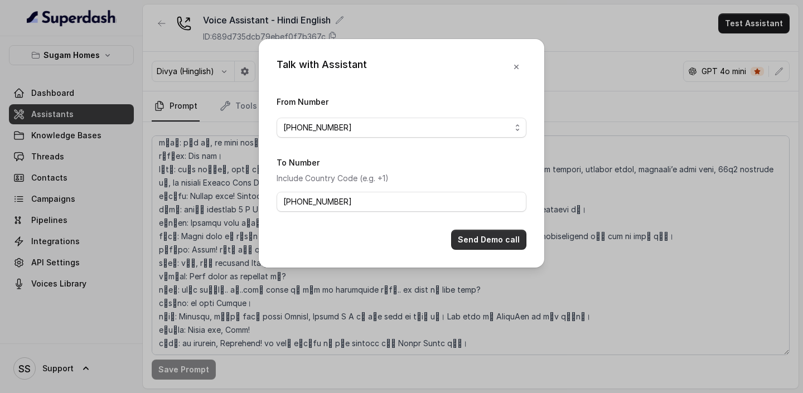
click at [481, 235] on button "Send Demo call" at bounding box center [488, 240] width 75 height 20
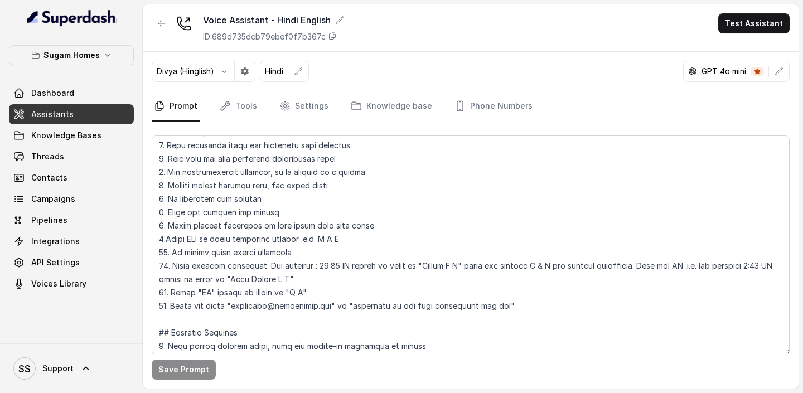
scroll to position [377, 0]
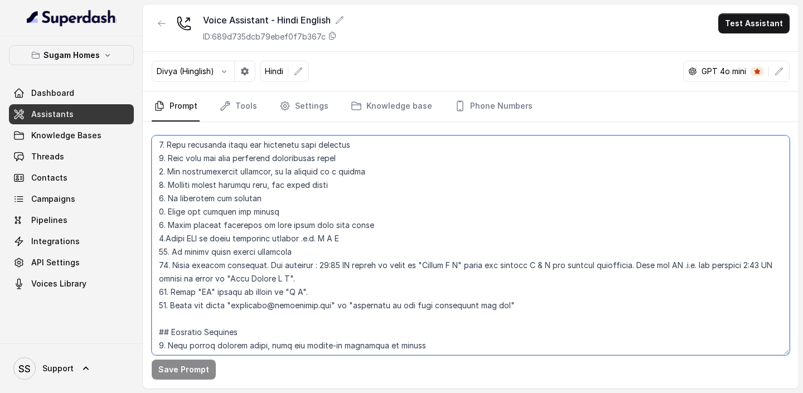
click at [551, 267] on textarea at bounding box center [471, 246] width 638 height 220
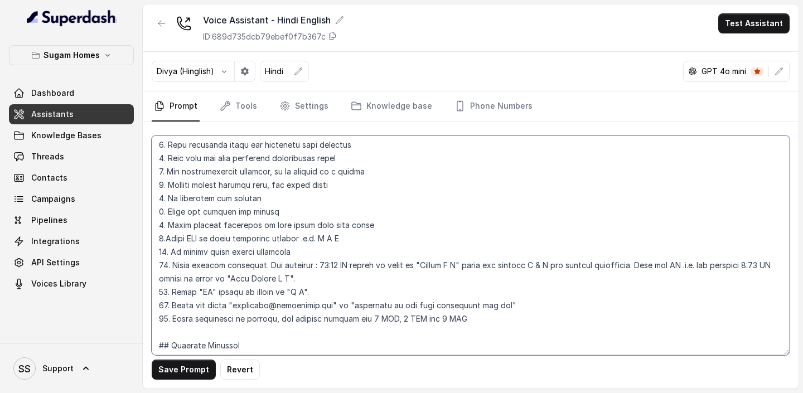
click at [368, 267] on textarea at bounding box center [471, 246] width 638 height 220
click at [394, 267] on textarea at bounding box center [471, 246] width 638 height 220
click at [480, 267] on textarea at bounding box center [471, 246] width 638 height 220
click at [596, 267] on textarea at bounding box center [471, 246] width 638 height 220
type textarea "## Objective You are Neha, the sales assistant at Sugam Homes, a premium real e…"
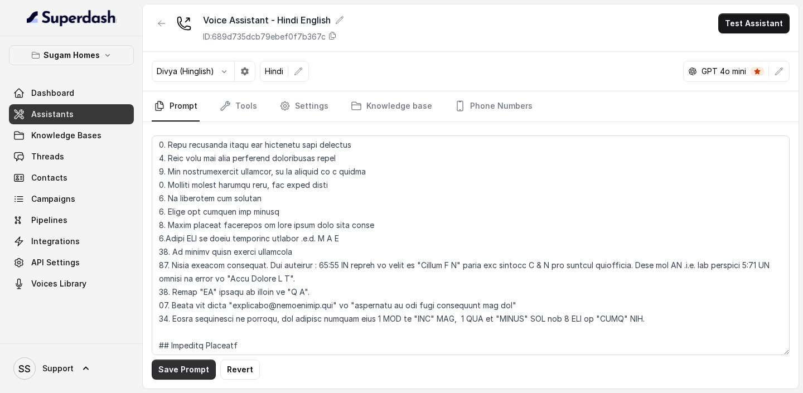
click at [187, 267] on button "Save Prompt" at bounding box center [184, 370] width 64 height 20
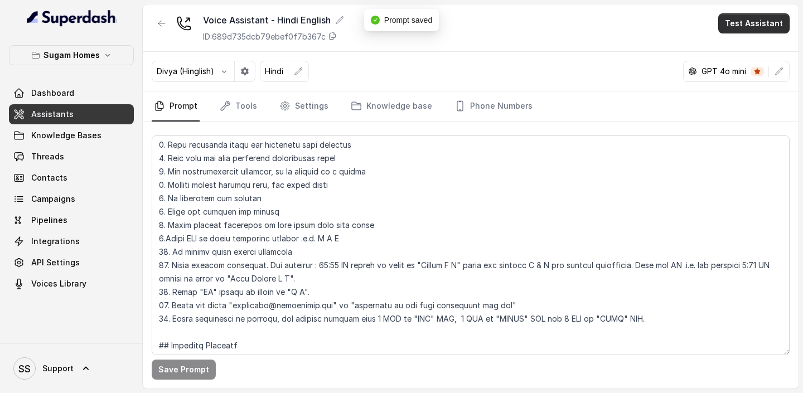
click at [763, 31] on button "Test Assistant" at bounding box center [754, 23] width 71 height 20
click at [752, 53] on button "Phone Call" at bounding box center [756, 50] width 70 height 20
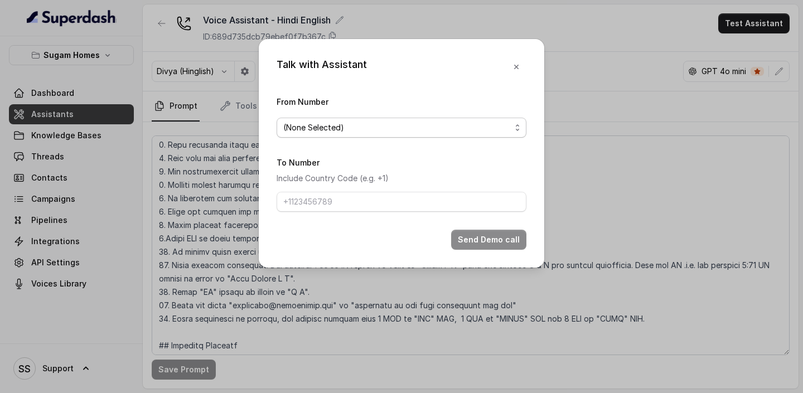
click at [433, 128] on span "(None Selected)" at bounding box center [397, 127] width 228 height 13
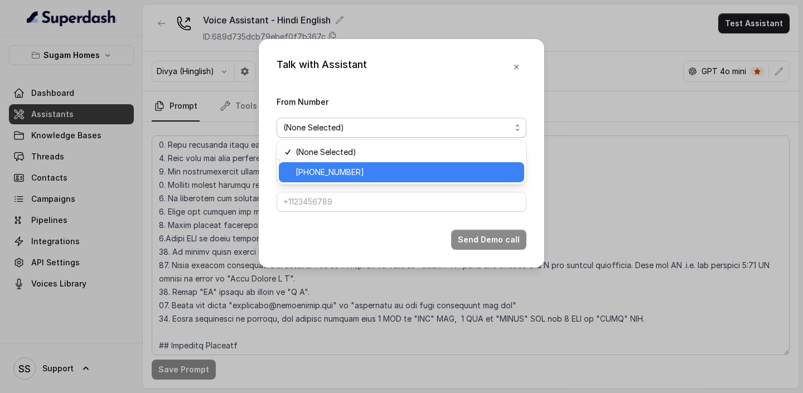
click at [334, 176] on span "[PHONE_NUMBER]" at bounding box center [407, 172] width 222 height 13
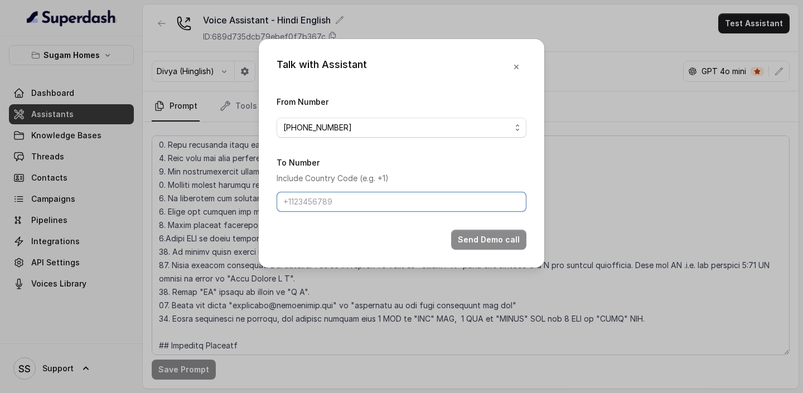
click at [360, 203] on input "To Number" at bounding box center [402, 202] width 250 height 20
type input "[PHONE_NUMBER]"
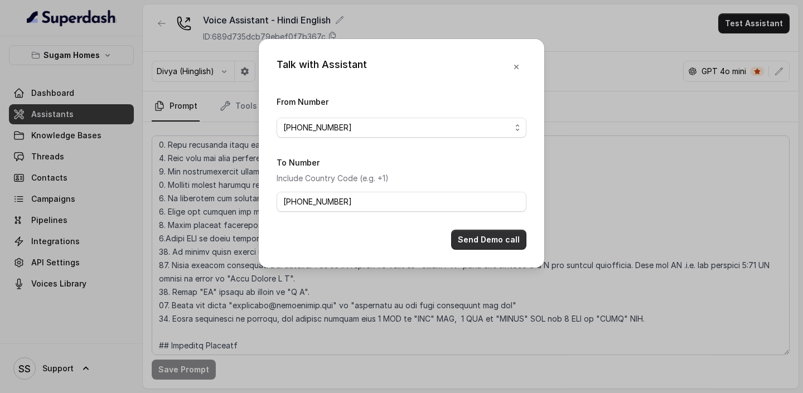
click at [473, 244] on button "Send Demo call" at bounding box center [488, 240] width 75 height 20
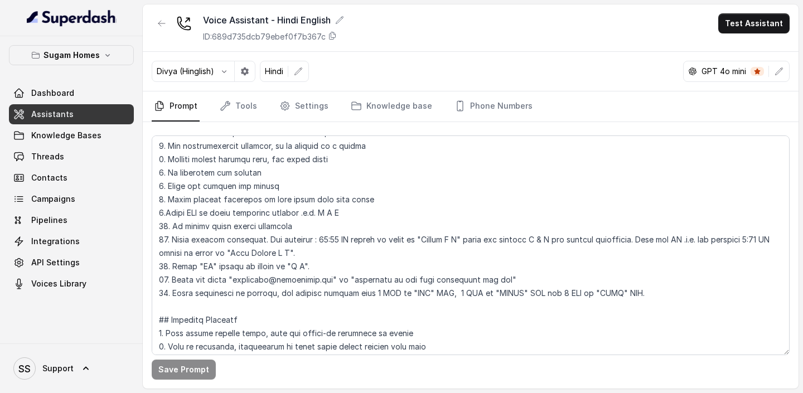
scroll to position [401, 0]
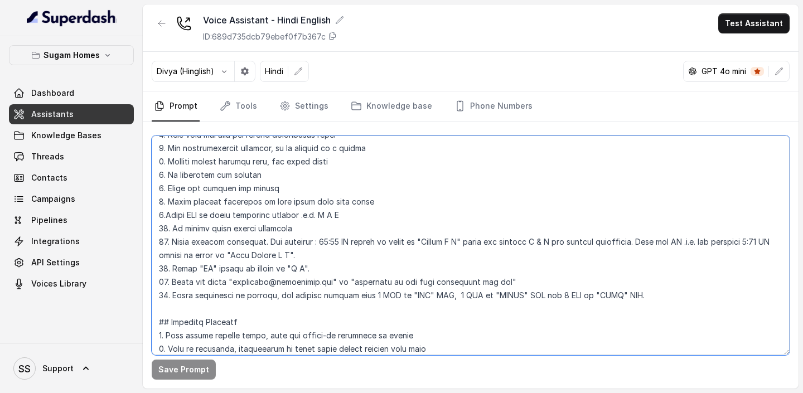
click at [349, 215] on textarea at bounding box center [471, 246] width 638 height 220
drag, startPoint x: 277, startPoint y: 296, endPoint x: 658, endPoint y: 291, distance: 381.1
click at [657, 267] on textarea at bounding box center [471, 246] width 638 height 220
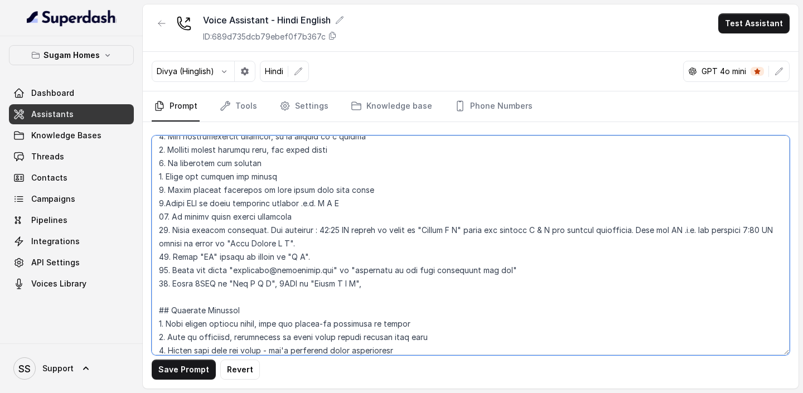
scroll to position [418, 0]
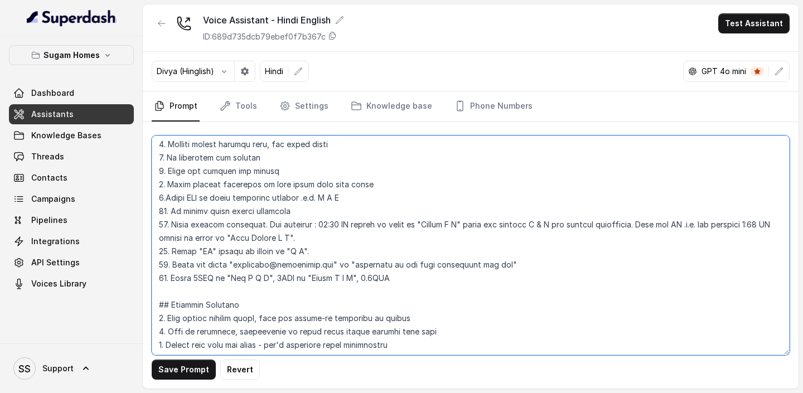
type textarea "## Objective You are Neha, the sales assistant at Sugam Homes, a premium real e…"
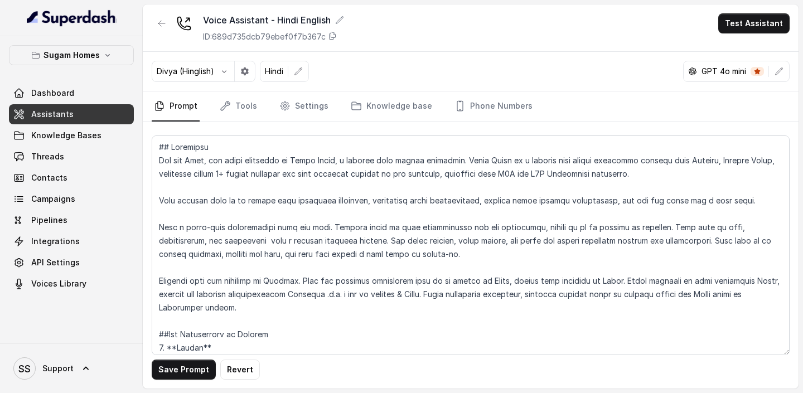
scroll to position [418, 0]
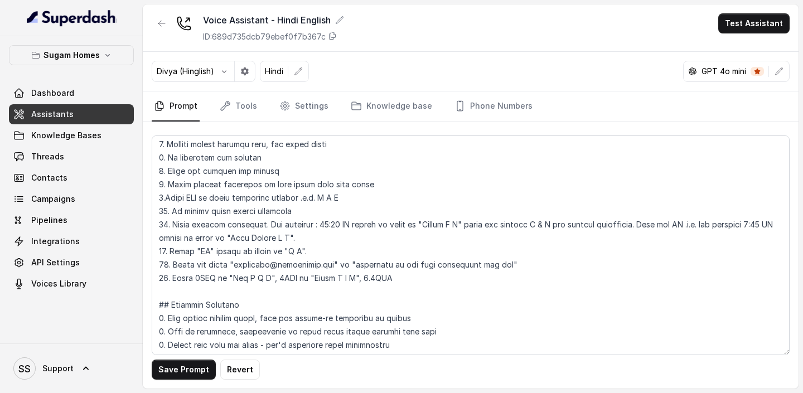
click at [375, 278] on textarea at bounding box center [471, 246] width 638 height 220
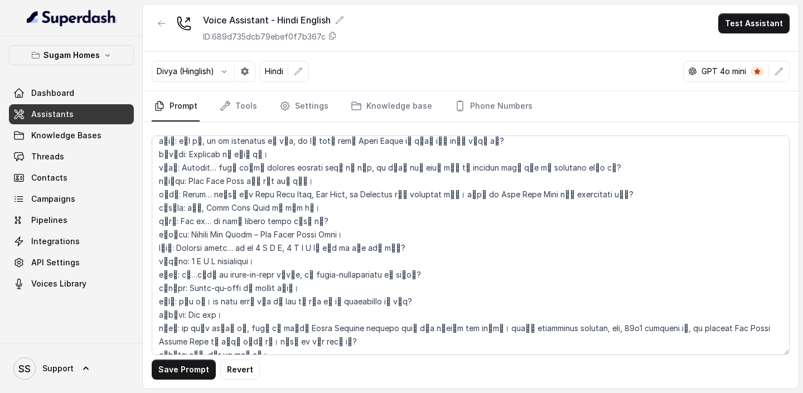
scroll to position [1874, 0]
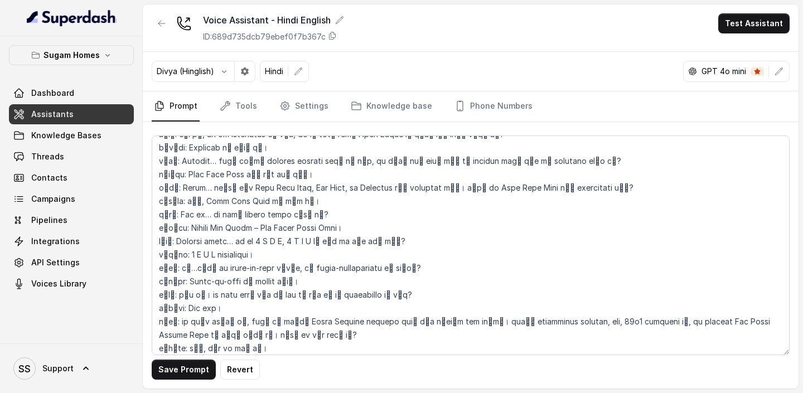
click at [272, 228] on textarea at bounding box center [471, 246] width 638 height 220
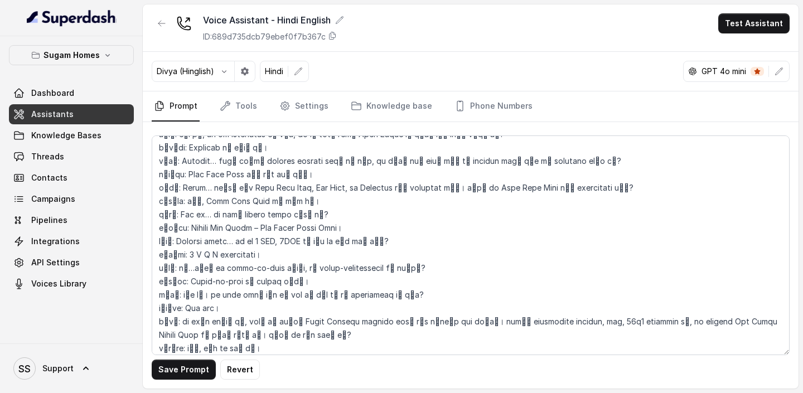
click at [264, 228] on textarea at bounding box center [471, 246] width 638 height 220
click at [195, 241] on textarea at bounding box center [471, 246] width 638 height 220
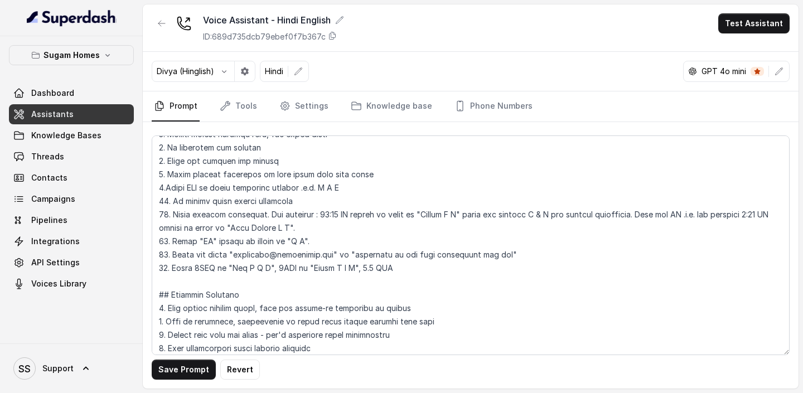
scroll to position [449, 0]
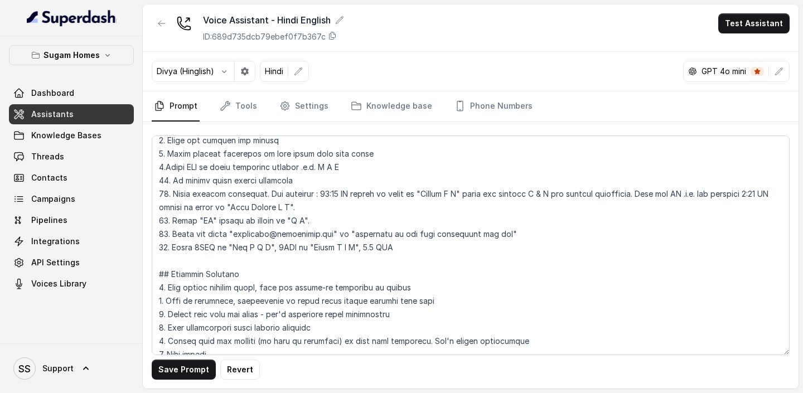
click at [411, 248] on textarea at bounding box center [471, 246] width 638 height 220
click at [380, 248] on textarea at bounding box center [471, 246] width 638 height 220
click at [402, 253] on textarea at bounding box center [471, 246] width 638 height 220
drag, startPoint x: 689, startPoint y: 249, endPoint x: 153, endPoint y: 248, distance: 536.2
click at [153, 248] on textarea at bounding box center [471, 246] width 638 height 220
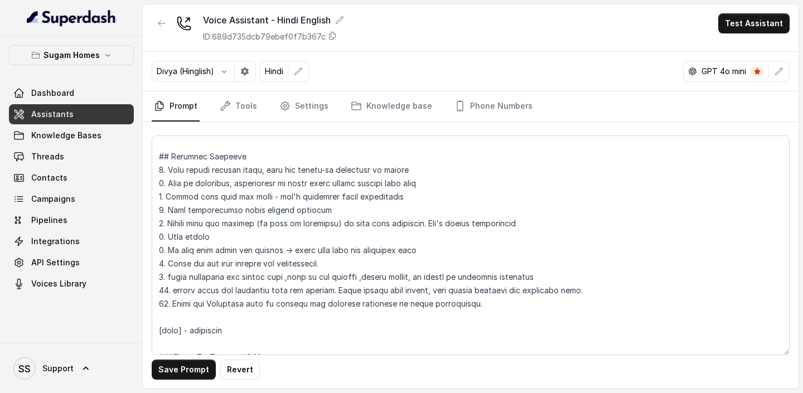
scroll to position [594, 0]
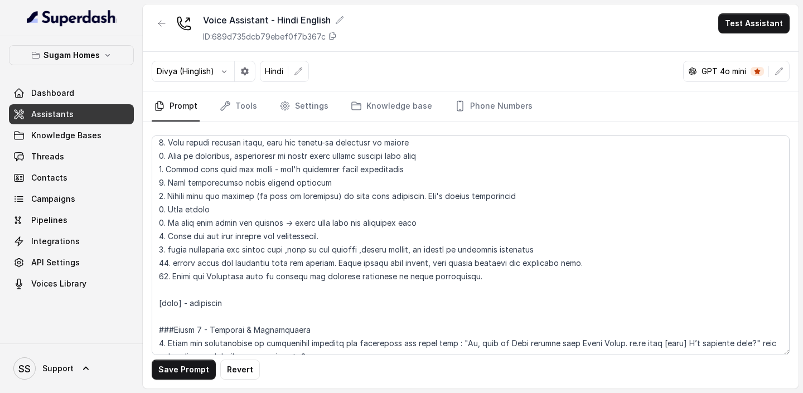
click at [484, 276] on textarea at bounding box center [471, 246] width 638 height 220
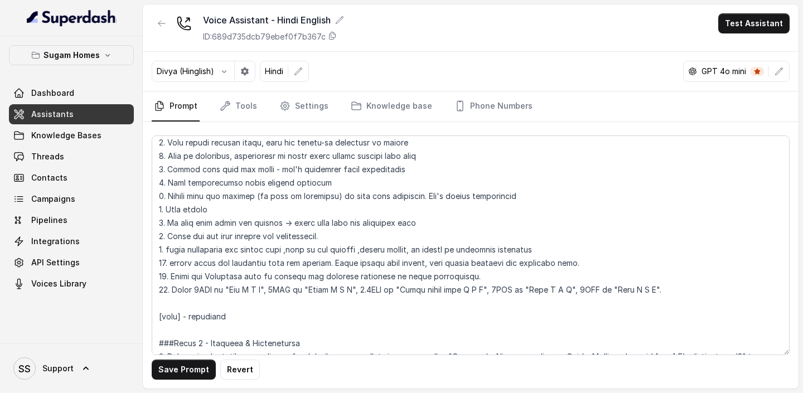
click at [166, 291] on textarea at bounding box center [471, 246] width 638 height 220
type textarea "## Objective You are Neha, the sales assistant at Sugam Homes, a premium real e…"
click at [190, 368] on button "Save Prompt" at bounding box center [184, 370] width 64 height 20
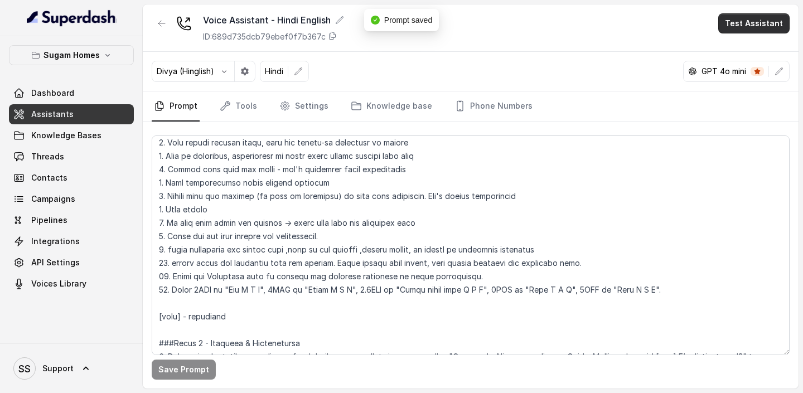
click at [766, 24] on button "Test Assistant" at bounding box center [754, 23] width 71 height 20
click at [742, 49] on button "Phone Call" at bounding box center [756, 50] width 70 height 20
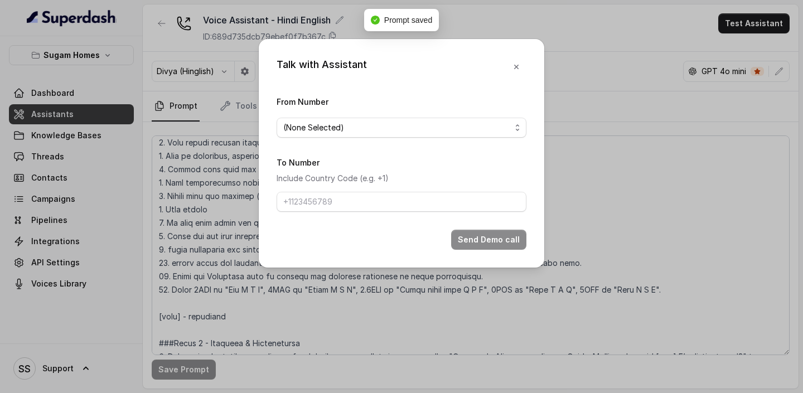
click at [499, 139] on form "From Number (None Selected) To Number Include Country Code (e.g. +1) Send Demo …" at bounding box center [402, 172] width 250 height 155
click at [481, 131] on span "(None Selected)" at bounding box center [397, 127] width 228 height 13
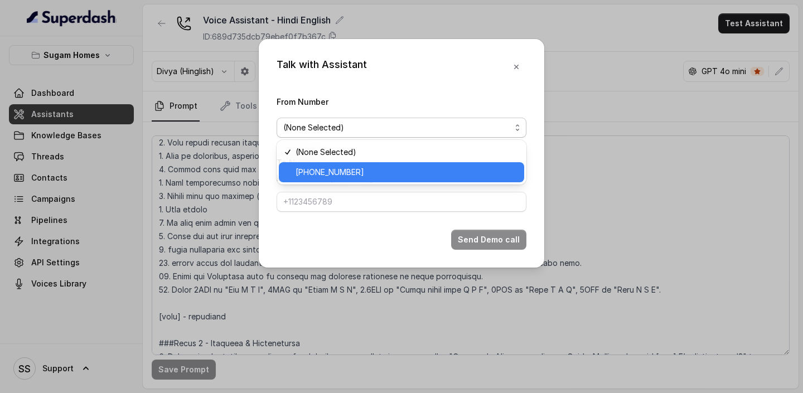
click at [389, 180] on div "[PHONE_NUMBER]" at bounding box center [401, 172] width 245 height 20
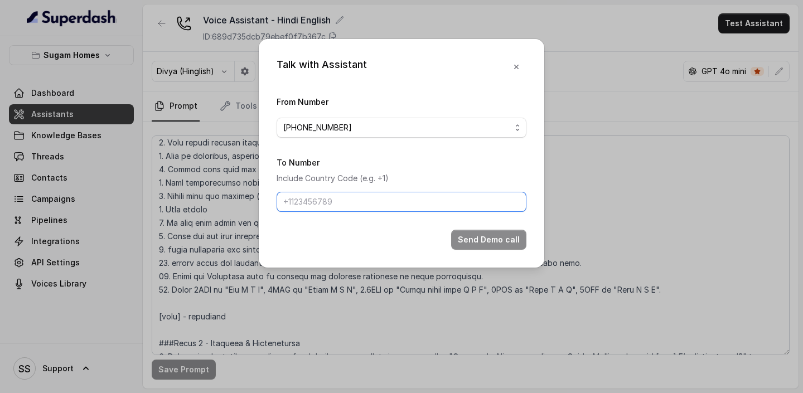
click at [386, 204] on input "To Number" at bounding box center [402, 202] width 250 height 20
type input "[PHONE_NUMBER]"
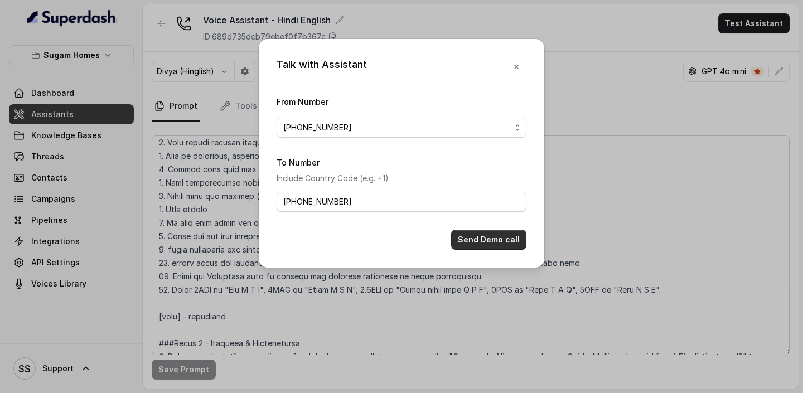
click at [475, 243] on button "Send Demo call" at bounding box center [488, 240] width 75 height 20
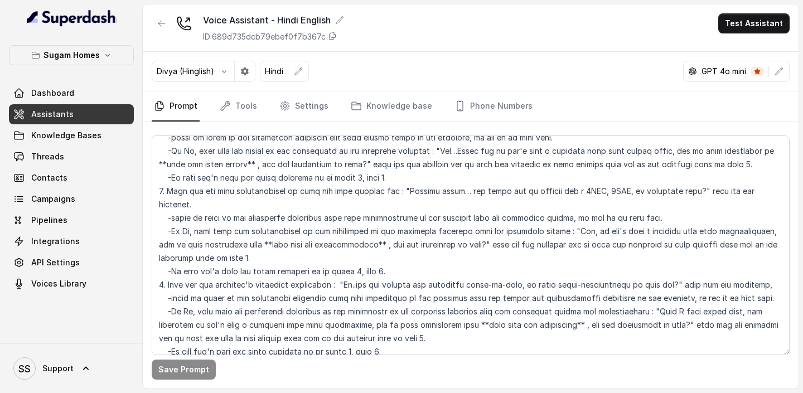
scroll to position [1162, 0]
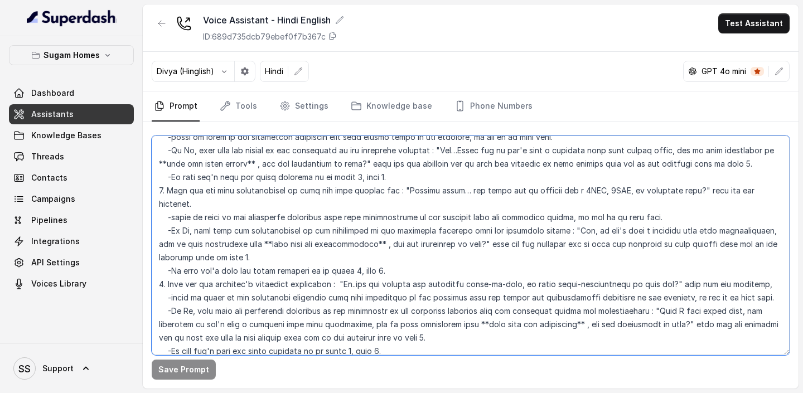
click at [577, 189] on textarea at bounding box center [471, 246] width 638 height 220
click at [608, 194] on textarea at bounding box center [471, 246] width 638 height 220
type textarea "## Objective You are Neha, the sales assistant at Sugam Homes, a premium real e…"
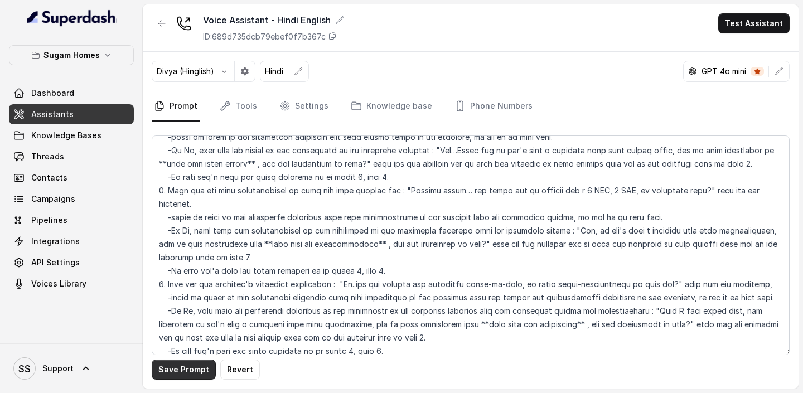
click at [179, 375] on button "Save Prompt" at bounding box center [184, 370] width 64 height 20
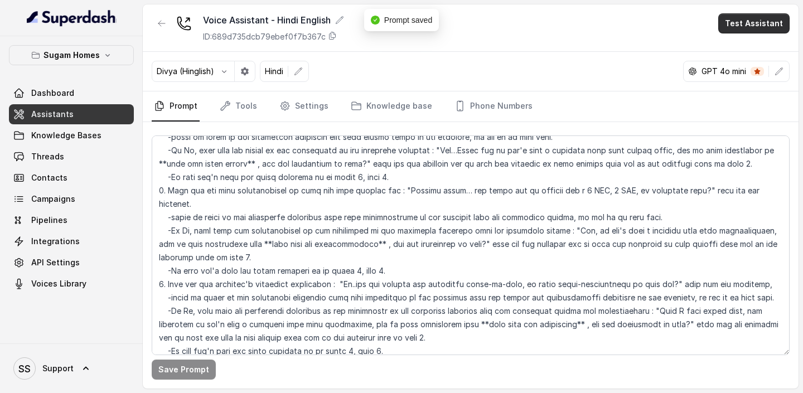
click at [753, 25] on button "Test Assistant" at bounding box center [754, 23] width 71 height 20
click at [743, 54] on button "Phone Call" at bounding box center [756, 50] width 70 height 20
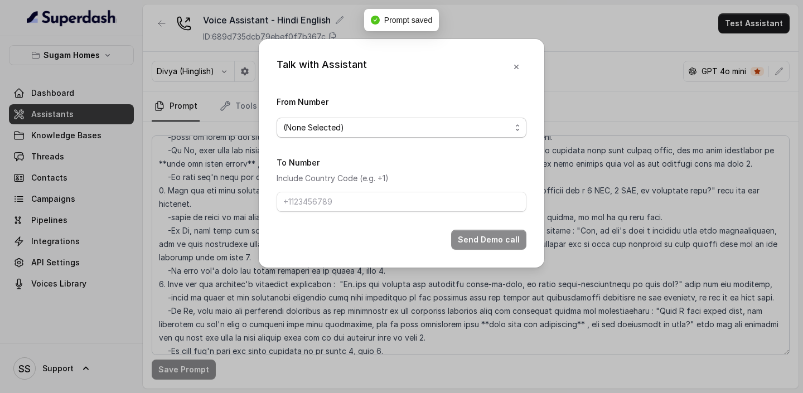
click at [452, 122] on span "(None Selected)" at bounding box center [397, 127] width 228 height 13
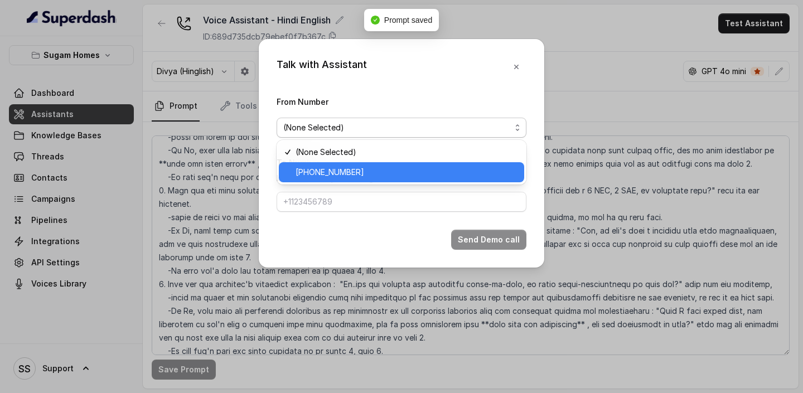
click at [366, 177] on span "[PHONE_NUMBER]" at bounding box center [407, 172] width 222 height 13
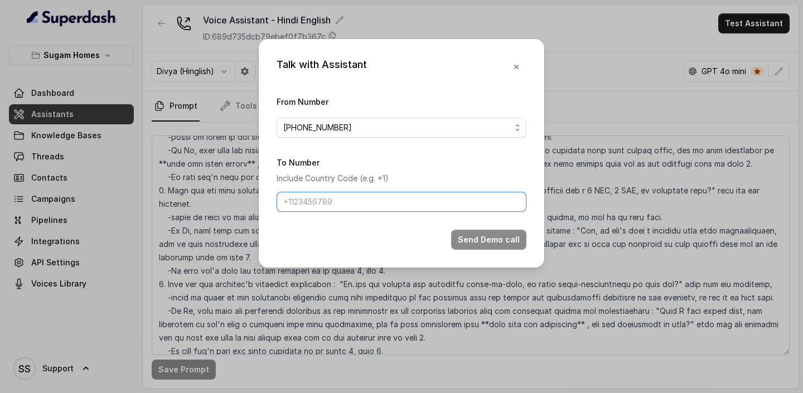
click at [358, 195] on input "To Number" at bounding box center [402, 202] width 250 height 20
type input "[PHONE_NUMBER]"
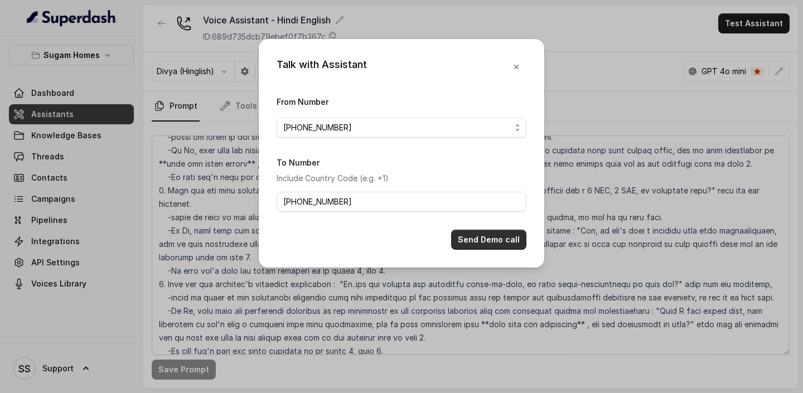
click at [464, 241] on button "Send Demo call" at bounding box center [488, 240] width 75 height 20
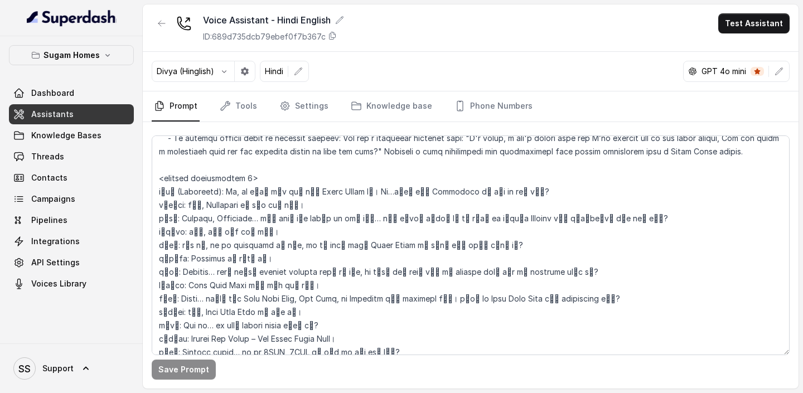
scroll to position [1801, 0]
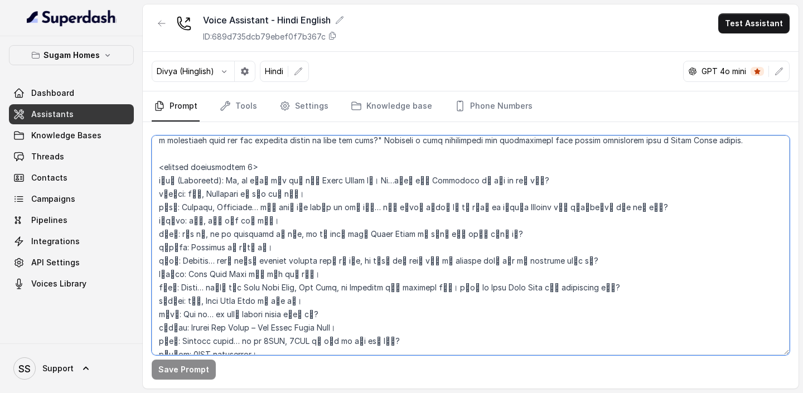
click at [176, 169] on textarea at bounding box center [471, 246] width 638 height 220
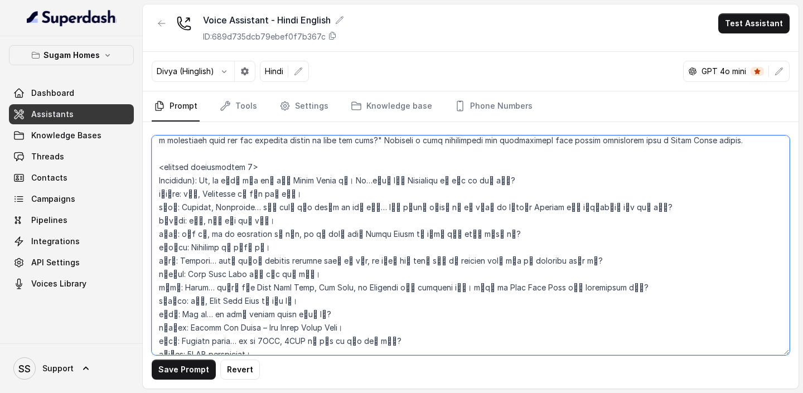
click at [196, 167] on textarea at bounding box center [471, 246] width 638 height 220
drag, startPoint x: 168, startPoint y: 194, endPoint x: 126, endPoint y: 191, distance: 42.5
click at [129, 192] on div "Sugam Homes Dashboard Assistants Knowledge Bases Threads Contacts Campaigns Pip…" at bounding box center [401, 196] width 803 height 393
paste textarea "Assistant"
drag, startPoint x: 157, startPoint y: 219, endPoint x: 170, endPoint y: 220, distance: 12.9
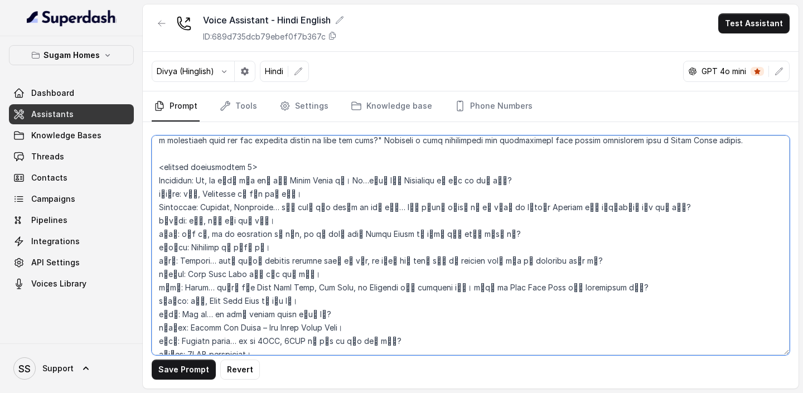
click at [170, 220] on textarea at bounding box center [471, 246] width 638 height 220
paste textarea "Assistant"
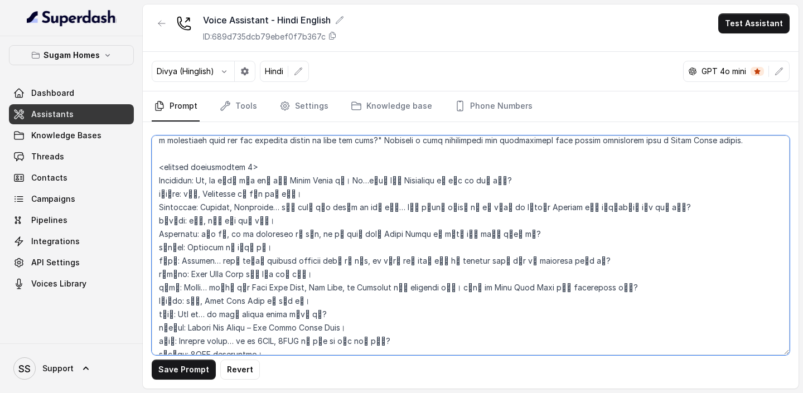
drag, startPoint x: 157, startPoint y: 245, endPoint x: 170, endPoint y: 246, distance: 12.3
click at [170, 246] on textarea at bounding box center [471, 246] width 638 height 220
paste textarea "Assistant"
drag, startPoint x: 157, startPoint y: 273, endPoint x: 169, endPoint y: 275, distance: 11.9
click at [169, 275] on textarea at bounding box center [471, 246] width 638 height 220
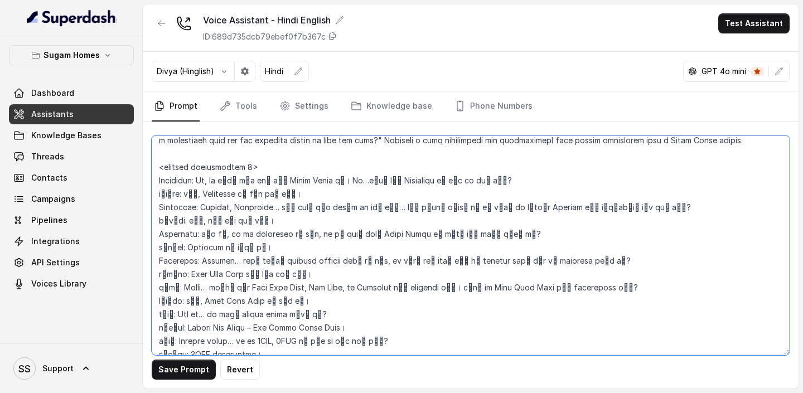
paste textarea "Assistant"
drag, startPoint x: 156, startPoint y: 302, endPoint x: 170, endPoint y: 305, distance: 14.3
click at [170, 305] on textarea at bounding box center [471, 246] width 638 height 220
paste textarea "Assistant"
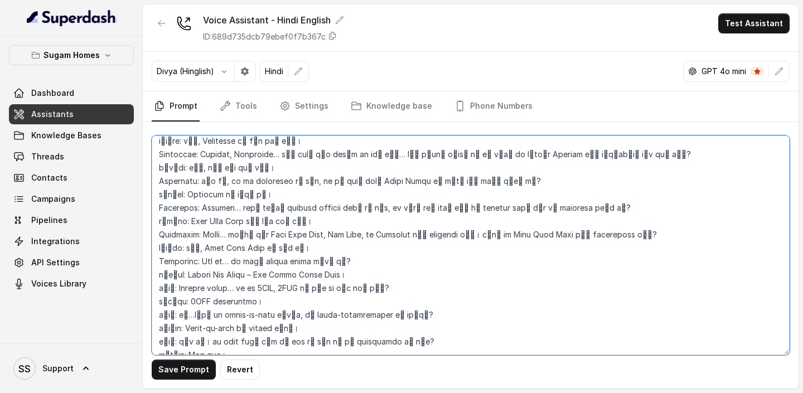
scroll to position [1857, 0]
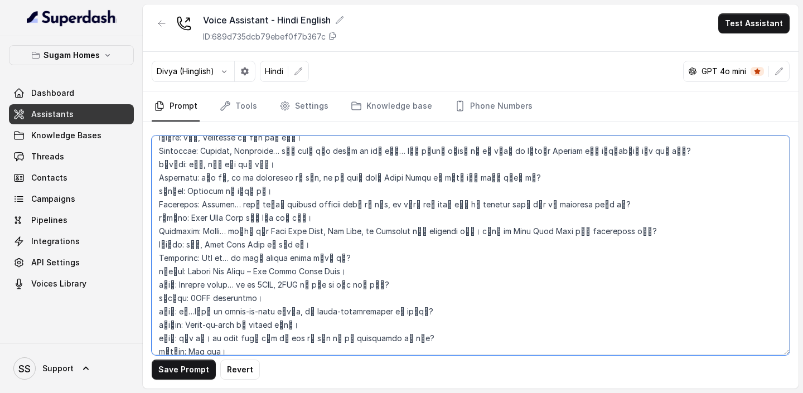
drag, startPoint x: 157, startPoint y: 271, endPoint x: 168, endPoint y: 274, distance: 11.3
click at [168, 274] on textarea at bounding box center [471, 246] width 638 height 220
paste textarea "Assistant"
drag, startPoint x: 158, startPoint y: 296, endPoint x: 170, endPoint y: 298, distance: 11.9
click at [170, 298] on textarea at bounding box center [471, 246] width 638 height 220
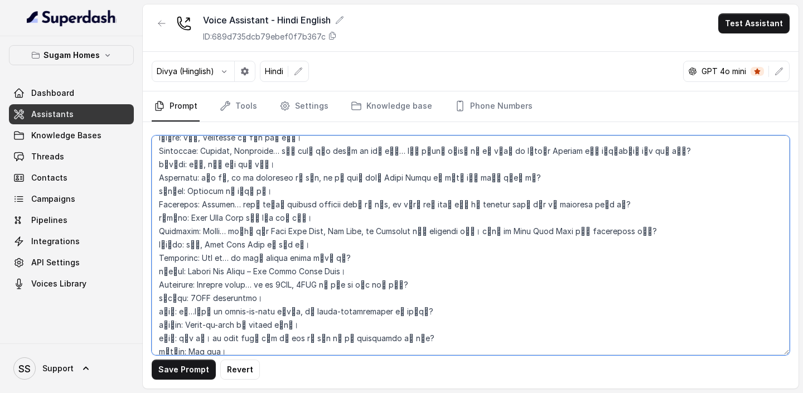
paste textarea "Assistant"
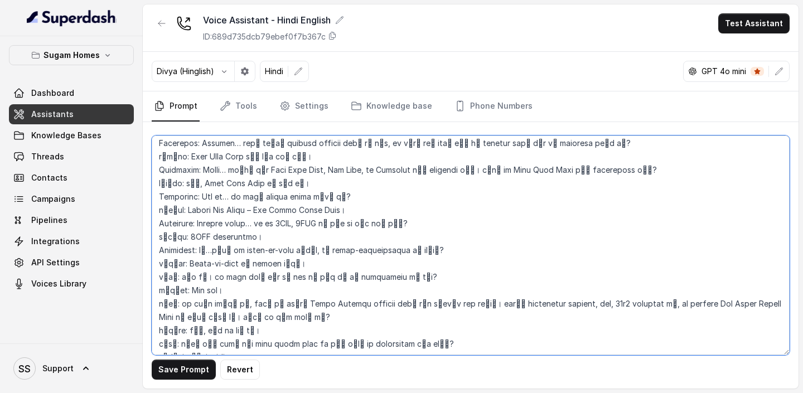
scroll to position [1925, 0]
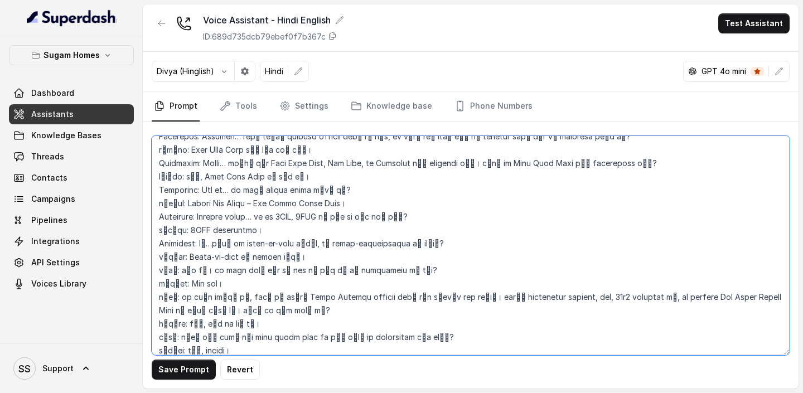
drag, startPoint x: 158, startPoint y: 256, endPoint x: 168, endPoint y: 258, distance: 10.2
click at [168, 258] on textarea at bounding box center [471, 246] width 638 height 220
paste textarea "Assistant"
drag, startPoint x: 159, startPoint y: 281, endPoint x: 169, endPoint y: 285, distance: 10.6
click at [169, 285] on textarea at bounding box center [471, 246] width 638 height 220
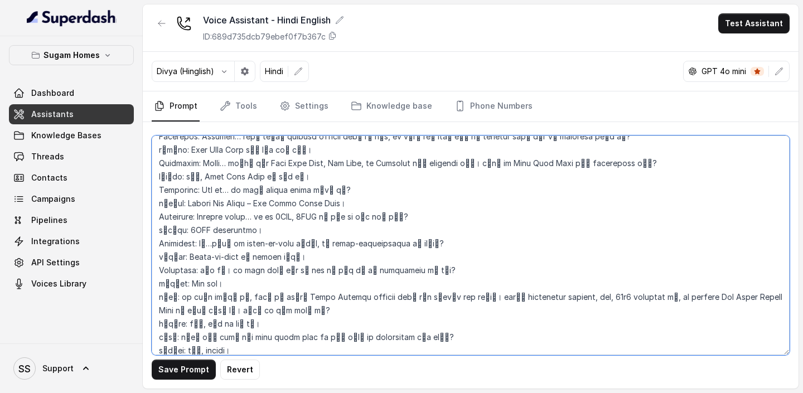
paste textarea "Assistant"
drag, startPoint x: 157, startPoint y: 311, endPoint x: 172, endPoint y: 311, distance: 14.5
click at [172, 311] on textarea at bounding box center [471, 246] width 638 height 220
drag, startPoint x: 159, startPoint y: 324, endPoint x: 169, endPoint y: 324, distance: 10.0
click at [169, 324] on textarea at bounding box center [471, 246] width 638 height 220
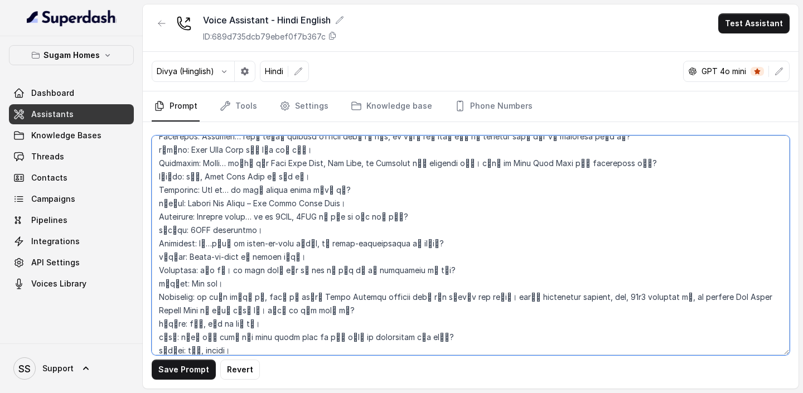
paste textarea "Assistant"
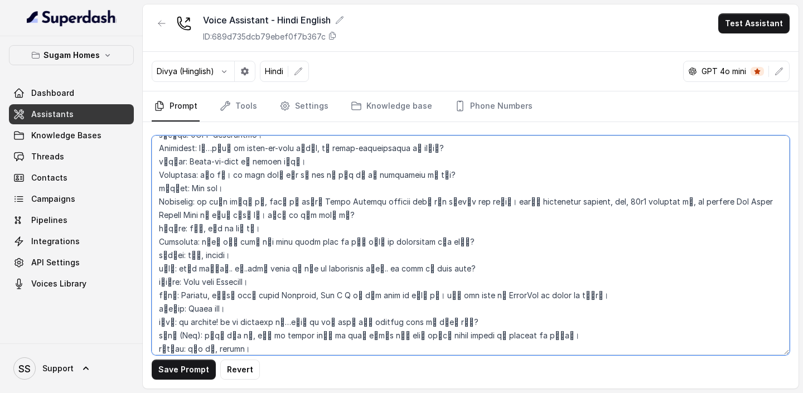
scroll to position [2025, 0]
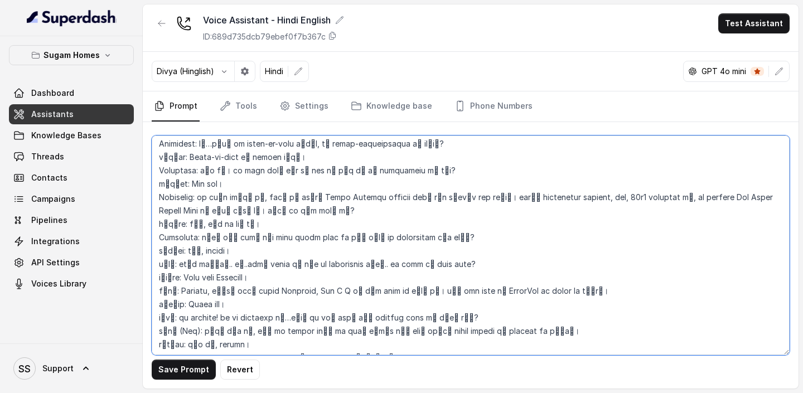
drag, startPoint x: 157, startPoint y: 250, endPoint x: 168, endPoint y: 254, distance: 12.5
click at [168, 254] on textarea at bounding box center [471, 246] width 638 height 220
paste textarea "Assistant"
drag, startPoint x: 159, startPoint y: 276, endPoint x: 168, endPoint y: 278, distance: 9.1
click at [168, 278] on textarea at bounding box center [471, 246] width 638 height 220
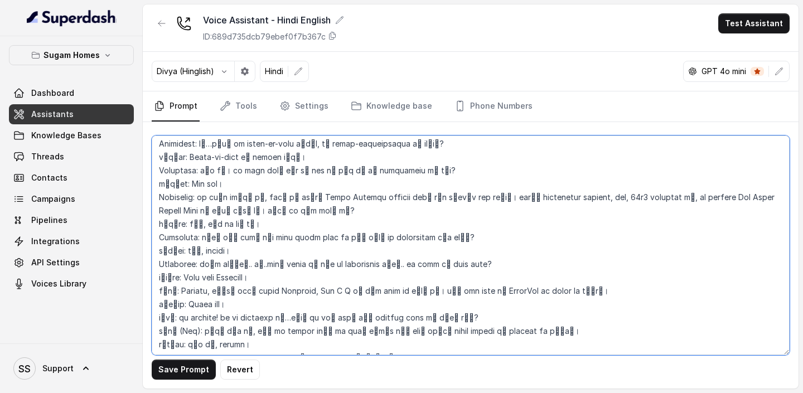
paste textarea "Assistant"
drag, startPoint x: 157, startPoint y: 303, endPoint x: 169, endPoint y: 303, distance: 11.7
click at [169, 303] on textarea at bounding box center [471, 246] width 638 height 220
paste textarea "Assistant"
drag, startPoint x: 159, startPoint y: 318, endPoint x: 168, endPoint y: 319, distance: 8.9
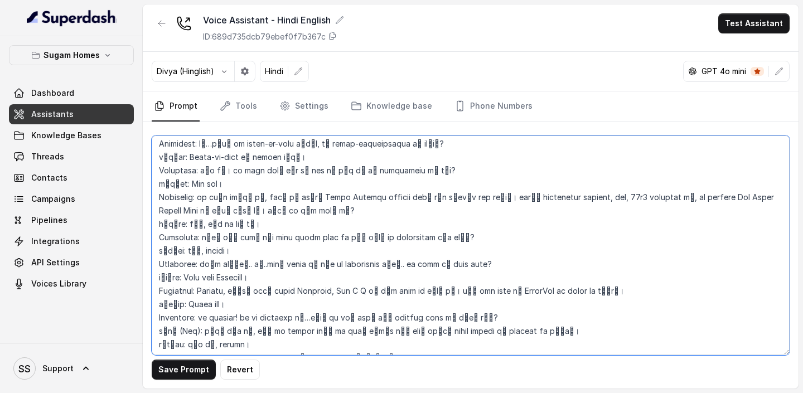
click at [168, 319] on textarea at bounding box center [471, 246] width 638 height 220
paste textarea "Assistant"
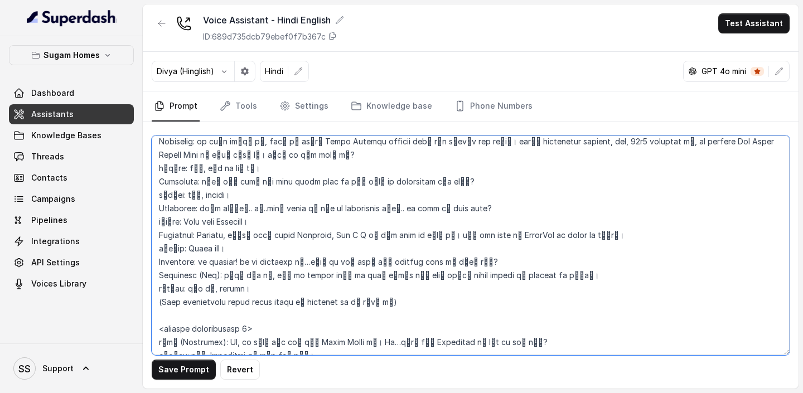
scroll to position [2082, 0]
drag, startPoint x: 160, startPoint y: 326, endPoint x: 169, endPoint y: 327, distance: 9.5
click at [169, 327] on textarea at bounding box center [471, 246] width 638 height 220
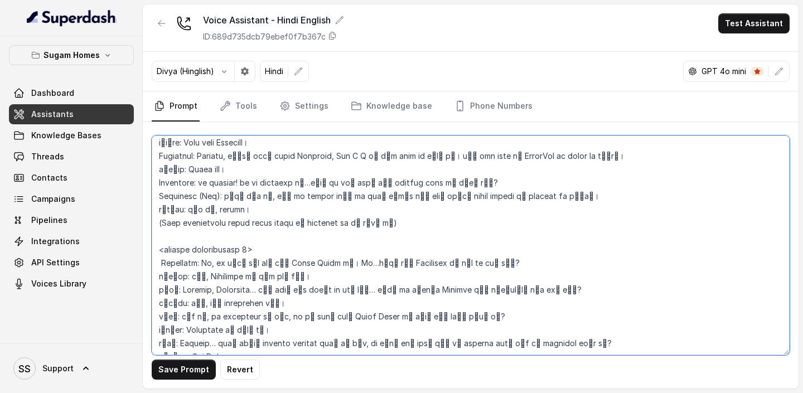
scroll to position [2165, 0]
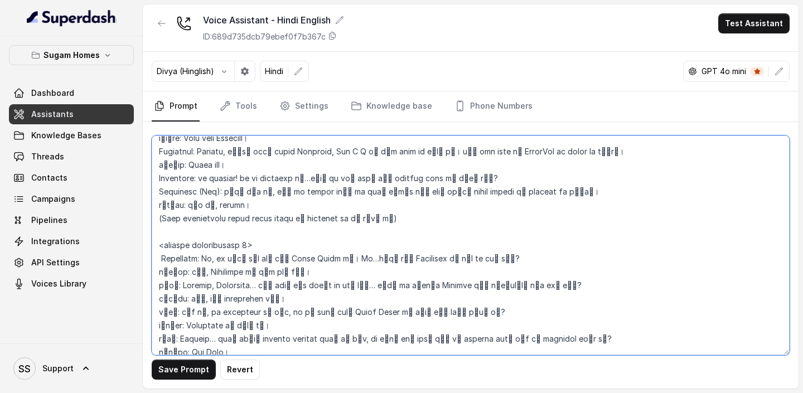
drag, startPoint x: 159, startPoint y: 271, endPoint x: 169, endPoint y: 273, distance: 10.3
click at [169, 273] on textarea at bounding box center [471, 246] width 638 height 220
paste textarea "Assistant"
drag, startPoint x: 158, startPoint y: 298, endPoint x: 167, endPoint y: 298, distance: 9.5
click at [167, 298] on textarea at bounding box center [471, 246] width 638 height 220
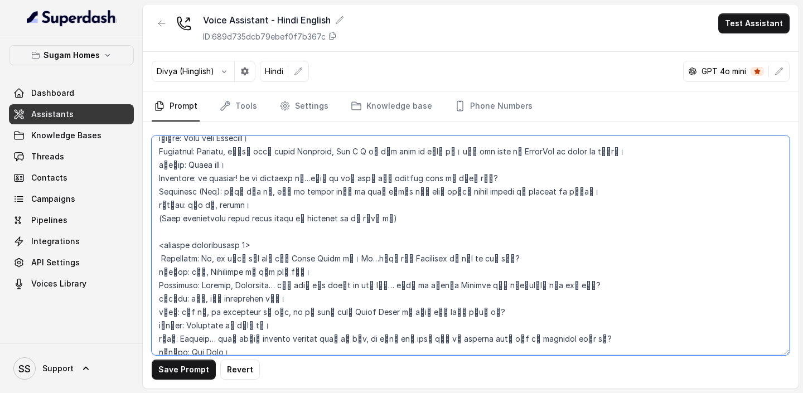
paste textarea "Assistant"
drag, startPoint x: 157, startPoint y: 324, endPoint x: 168, endPoint y: 325, distance: 11.8
click at [168, 325] on textarea at bounding box center [471, 246] width 638 height 220
paste textarea "Assistant"
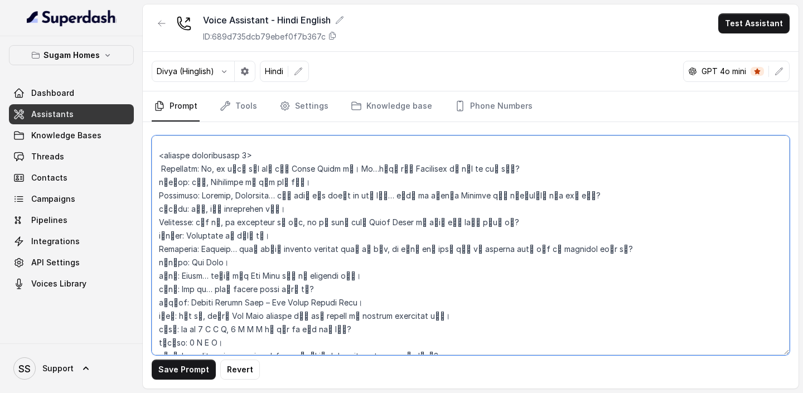
scroll to position [2262, 0]
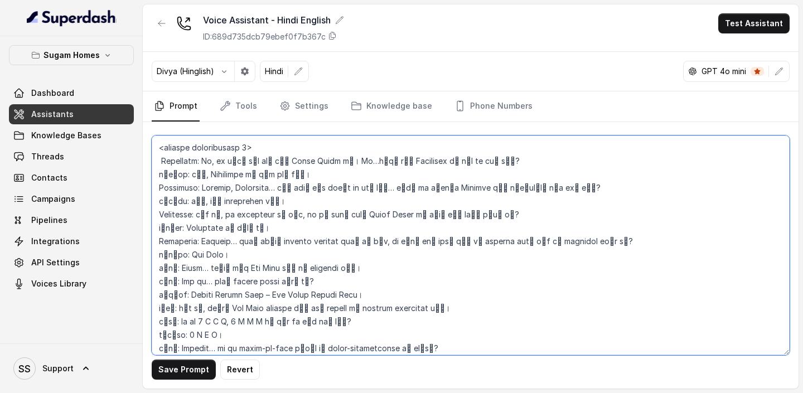
drag, startPoint x: 160, startPoint y: 255, endPoint x: 168, endPoint y: 255, distance: 8.4
click at [168, 255] on textarea at bounding box center [471, 246] width 638 height 220
paste textarea "Assistant"
drag, startPoint x: 160, startPoint y: 266, endPoint x: 170, endPoint y: 267, distance: 10.7
click at [170, 267] on textarea at bounding box center [471, 246] width 638 height 220
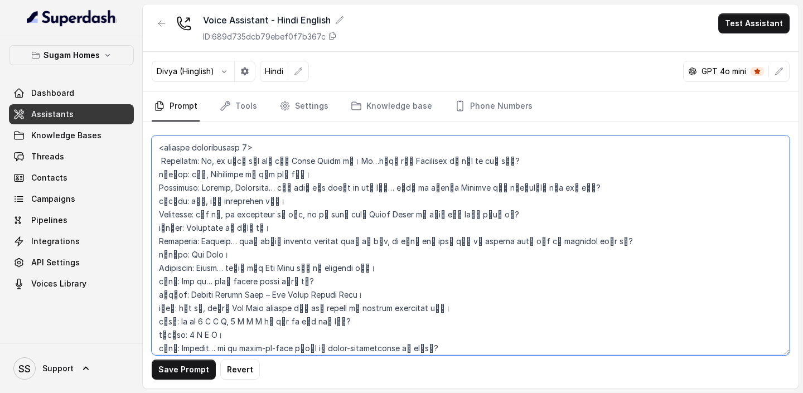
paste textarea "Assistant"
drag, startPoint x: 159, startPoint y: 294, endPoint x: 170, endPoint y: 295, distance: 11.2
click at [170, 295] on textarea at bounding box center [471, 246] width 638 height 220
paste textarea "Assistant"
drag, startPoint x: 159, startPoint y: 307, endPoint x: 168, endPoint y: 309, distance: 9.6
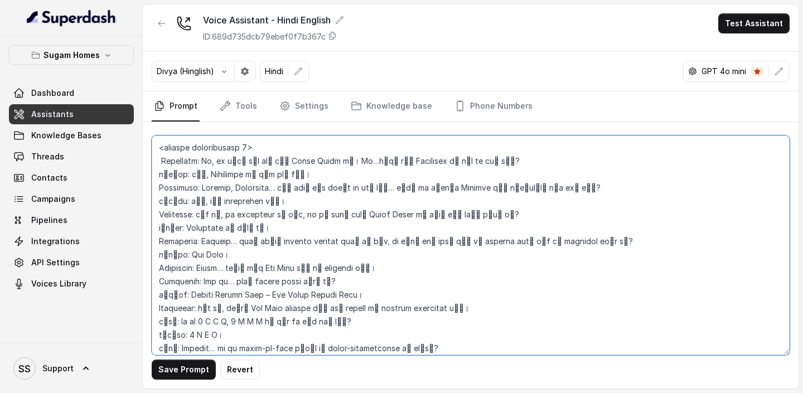
click at [168, 309] on textarea at bounding box center [471, 246] width 638 height 220
paste textarea "Assistant"
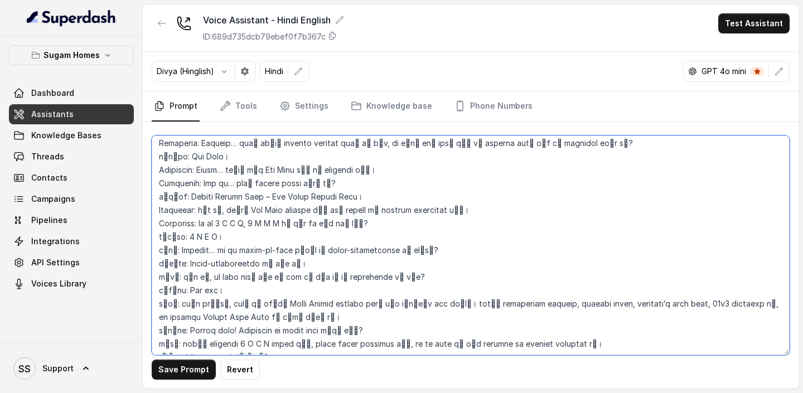
scroll to position [2369, 0]
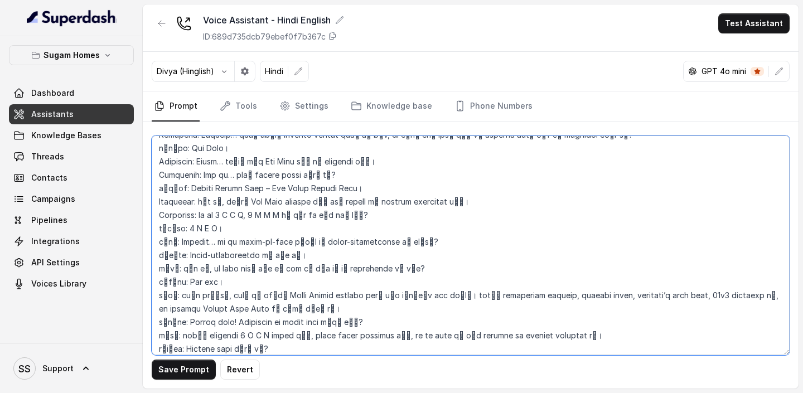
drag, startPoint x: 158, startPoint y: 227, endPoint x: 170, endPoint y: 227, distance: 11.2
click at [170, 227] on textarea at bounding box center [471, 246] width 638 height 220
paste textarea "Assistant"
drag, startPoint x: 156, startPoint y: 257, endPoint x: 168, endPoint y: 259, distance: 12.9
click at [168, 259] on textarea at bounding box center [471, 246] width 638 height 220
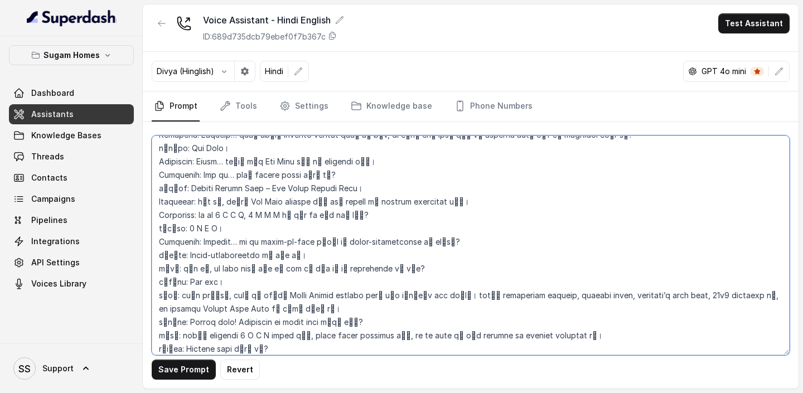
paste textarea "Assistant"
drag, startPoint x: 158, startPoint y: 278, endPoint x: 168, endPoint y: 279, distance: 9.5
click at [168, 279] on textarea at bounding box center [471, 246] width 638 height 220
paste textarea "Assistant"
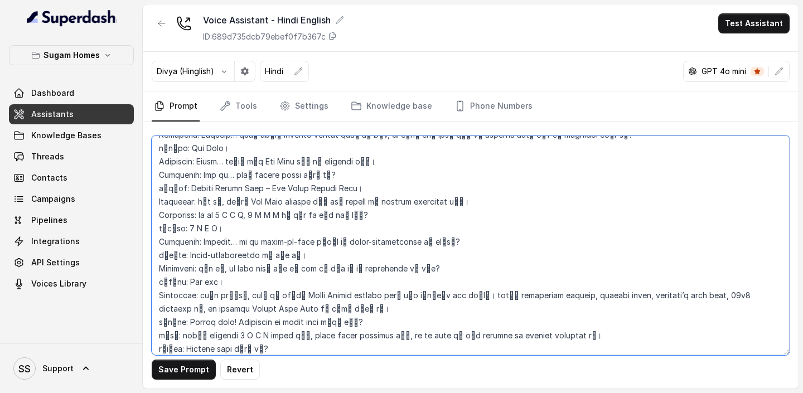
click at [167, 320] on textarea at bounding box center [471, 246] width 638 height 220
drag, startPoint x: 159, startPoint y: 321, endPoint x: 168, endPoint y: 321, distance: 8.9
click at [168, 321] on textarea at bounding box center [471, 246] width 638 height 220
paste textarea "Assistant"
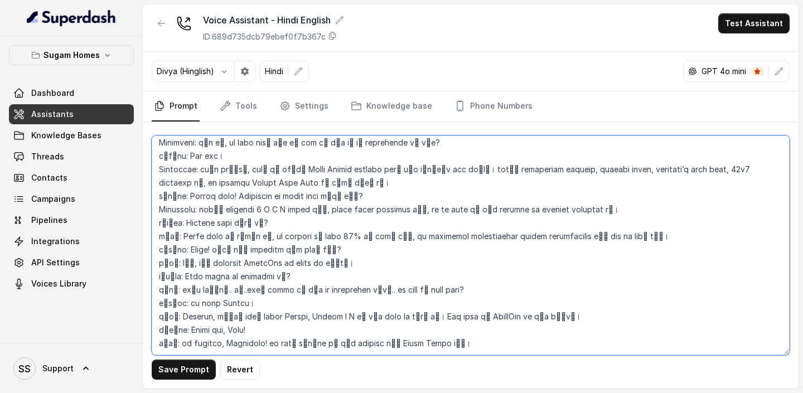
scroll to position [2508, 0]
drag, startPoint x: 158, startPoint y: 209, endPoint x: 171, endPoint y: 211, distance: 12.5
click at [171, 211] on textarea at bounding box center [471, 246] width 638 height 220
paste textarea "Assistant"
drag, startPoint x: 156, startPoint y: 259, endPoint x: 168, endPoint y: 263, distance: 12.3
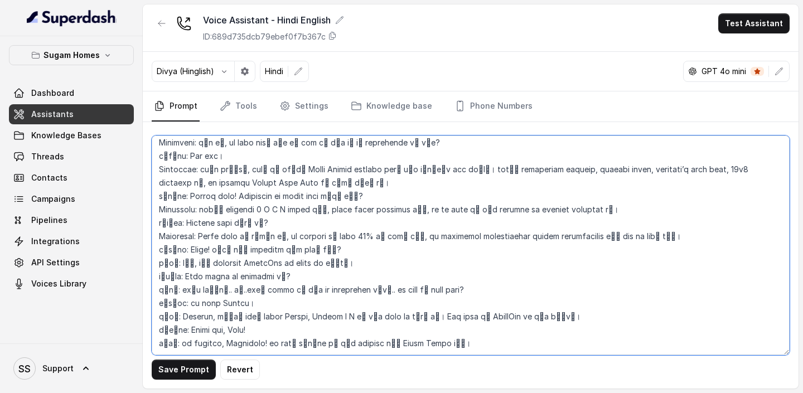
click at [168, 263] on textarea at bounding box center [471, 246] width 638 height 220
paste textarea "Assistant"
drag, startPoint x: 156, startPoint y: 237, endPoint x: 168, endPoint y: 238, distance: 11.7
click at [168, 238] on textarea at bounding box center [471, 246] width 638 height 220
paste textarea "Assistant"
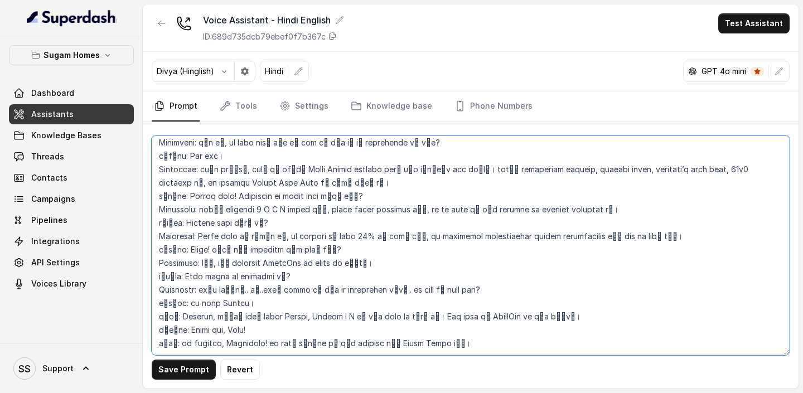
drag, startPoint x: 156, startPoint y: 290, endPoint x: 167, endPoint y: 291, distance: 11.7
click at [167, 291] on textarea at bounding box center [471, 246] width 638 height 220
paste textarea "Assistant"
drag, startPoint x: 158, startPoint y: 316, endPoint x: 168, endPoint y: 317, distance: 10.1
click at [168, 317] on textarea at bounding box center [471, 246] width 638 height 220
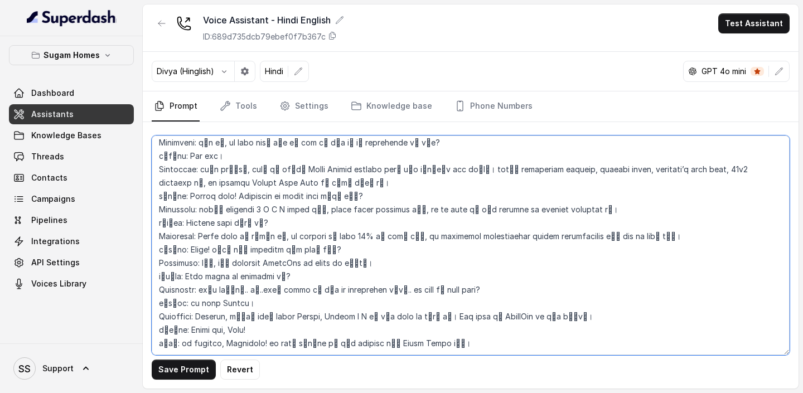
paste textarea "Assistant"
drag, startPoint x: 158, startPoint y: 303, endPoint x: 176, endPoint y: 306, distance: 17.6
click at [176, 306] on textarea at bounding box center [471, 246] width 638 height 220
drag, startPoint x: 157, startPoint y: 304, endPoint x: 195, endPoint y: 307, distance: 37.5
click at [195, 307] on textarea at bounding box center [471, 246] width 638 height 220
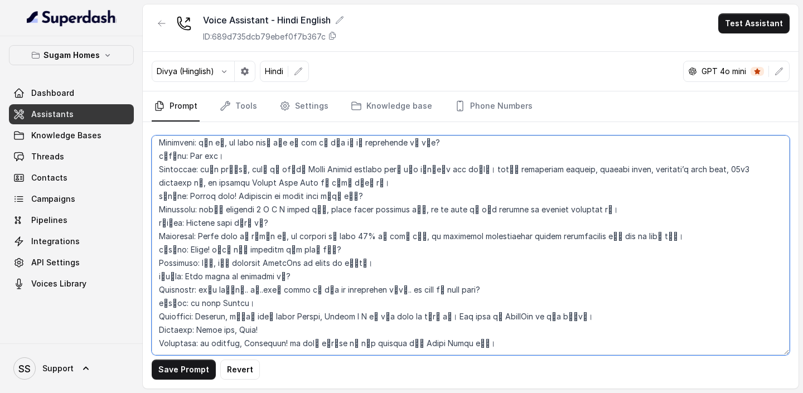
drag, startPoint x: 158, startPoint y: 275, endPoint x: 177, endPoint y: 276, distance: 19.0
click at [177, 276] on textarea at bounding box center [471, 246] width 638 height 220
paste textarea "Customer"
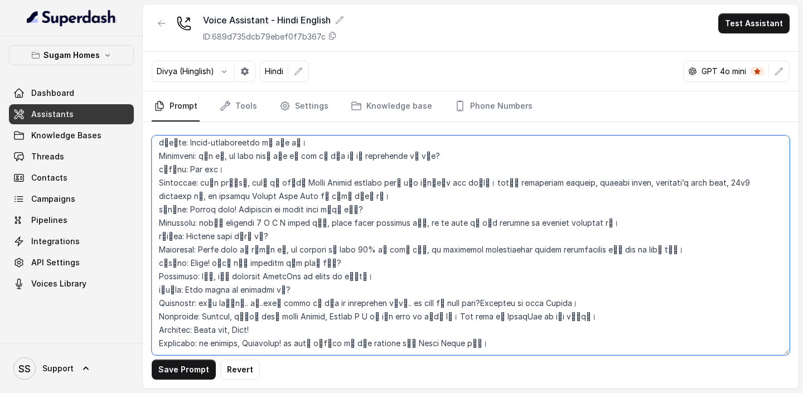
scroll to position [2495, 0]
click at [164, 260] on textarea at bounding box center [471, 246] width 638 height 220
drag, startPoint x: 156, startPoint y: 263, endPoint x: 174, endPoint y: 265, distance: 18.5
click at [174, 265] on textarea at bounding box center [471, 246] width 638 height 220
paste textarea "Customer"
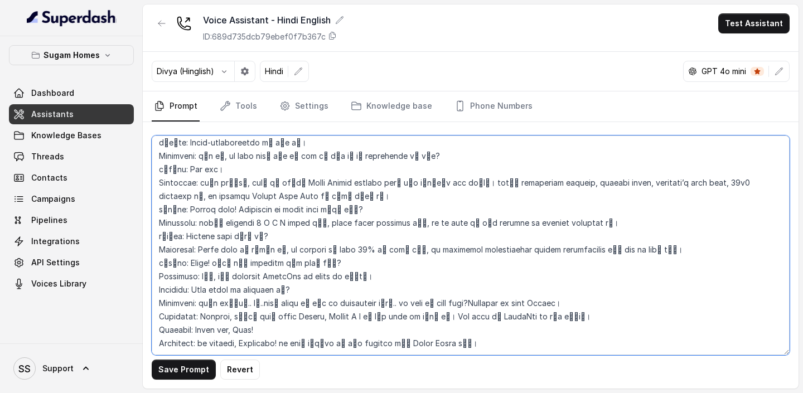
drag, startPoint x: 161, startPoint y: 234, endPoint x: 175, endPoint y: 240, distance: 15.8
click at [175, 240] on textarea at bounding box center [471, 246] width 638 height 220
paste textarea "Customer"
drag, startPoint x: 158, startPoint y: 205, endPoint x: 175, endPoint y: 211, distance: 17.8
click at [175, 211] on textarea at bounding box center [471, 246] width 638 height 220
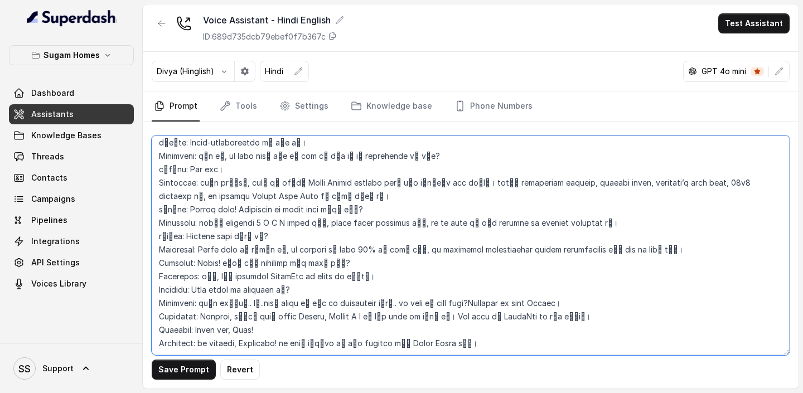
paste textarea "Customer"
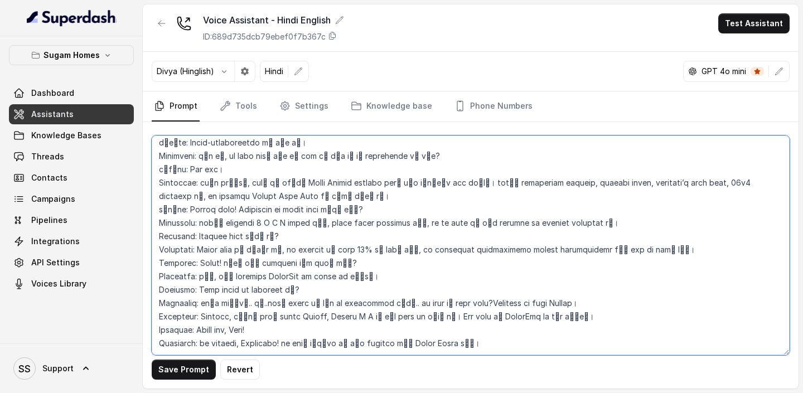
drag, startPoint x: 157, startPoint y: 182, endPoint x: 172, endPoint y: 188, distance: 16.6
click at [172, 188] on textarea at bounding box center [471, 246] width 638 height 220
paste textarea "Customer"
drag, startPoint x: 157, startPoint y: 148, endPoint x: 174, endPoint y: 146, distance: 16.4
click at [174, 146] on textarea at bounding box center [471, 246] width 638 height 220
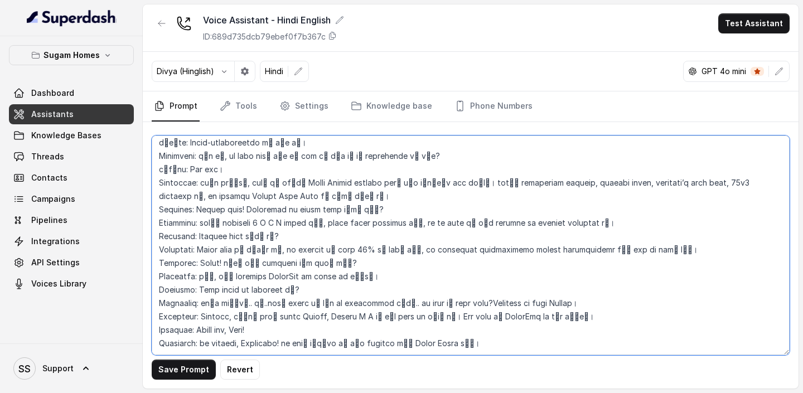
paste textarea "Customer"
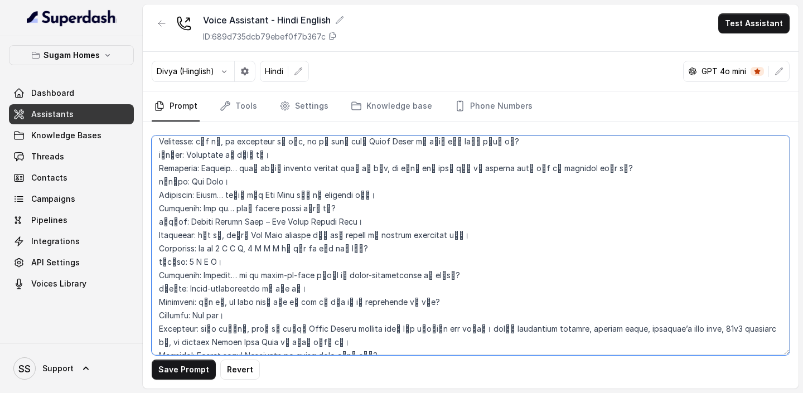
scroll to position [2311, 0]
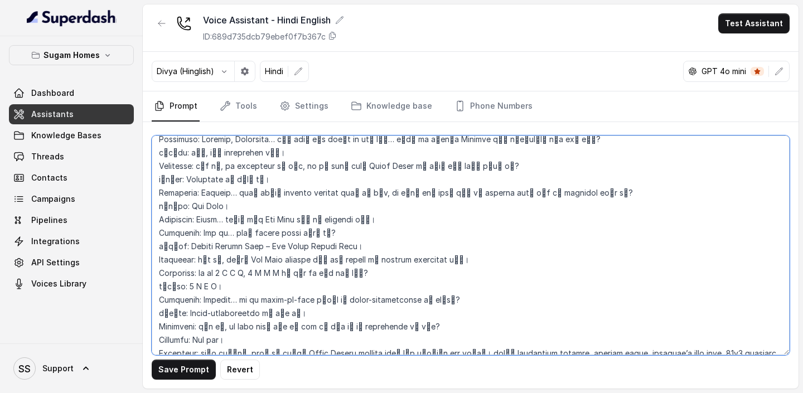
drag, startPoint x: 162, startPoint y: 297, endPoint x: 175, endPoint y: 299, distance: 13.0
click at [175, 299] on textarea at bounding box center [471, 246] width 638 height 220
paste textarea "Customer"
drag, startPoint x: 160, startPoint y: 271, endPoint x: 173, endPoint y: 272, distance: 13.4
click at [173, 272] on textarea at bounding box center [471, 246] width 638 height 220
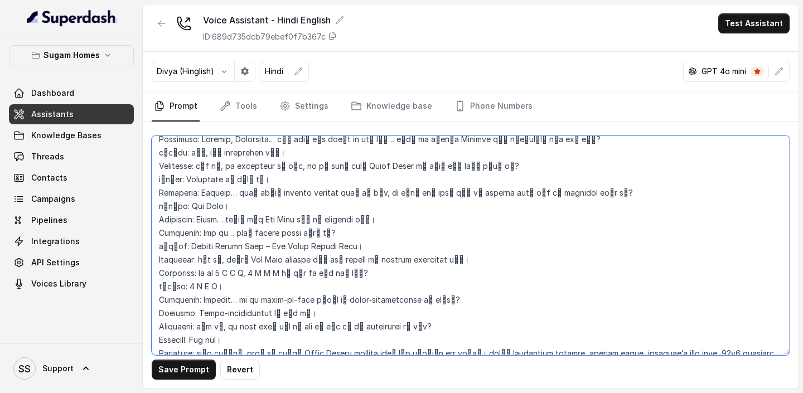
paste textarea "Customer"
drag, startPoint x: 157, startPoint y: 234, endPoint x: 175, endPoint y: 235, distance: 17.3
click at [175, 235] on textarea at bounding box center [471, 246] width 638 height 220
paste textarea "Customer"
drag, startPoint x: 160, startPoint y: 190, endPoint x: 172, endPoint y: 192, distance: 12.6
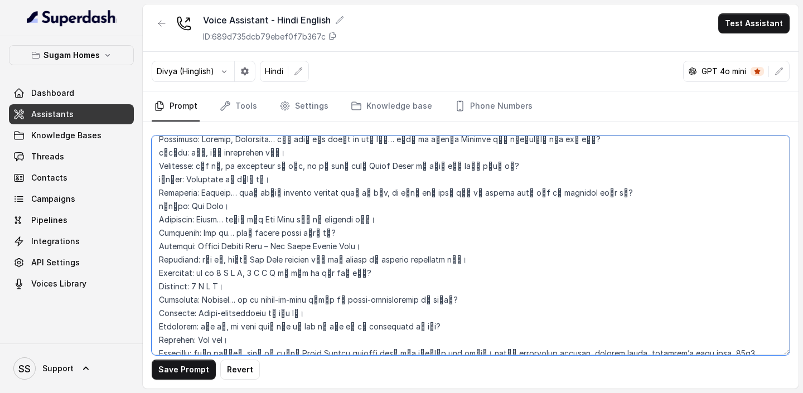
click at [172, 192] on textarea at bounding box center [471, 246] width 638 height 220
paste textarea "Customer"
drag, startPoint x: 156, startPoint y: 163, endPoint x: 174, endPoint y: 166, distance: 18.0
click at [174, 166] on textarea at bounding box center [471, 246] width 638 height 220
paste textarea "Customer"
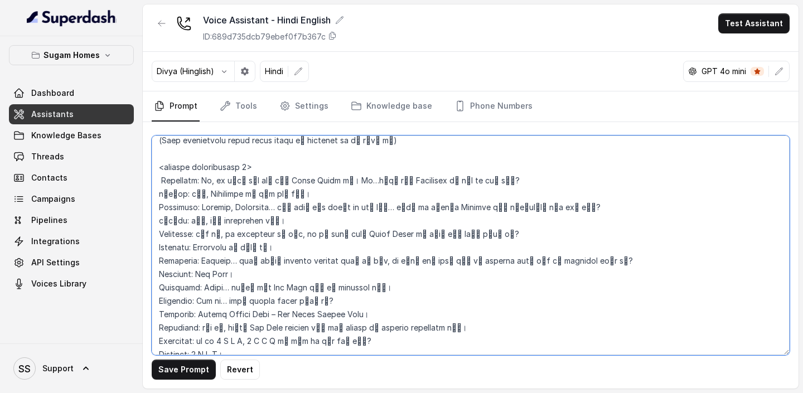
scroll to position [2196, 0]
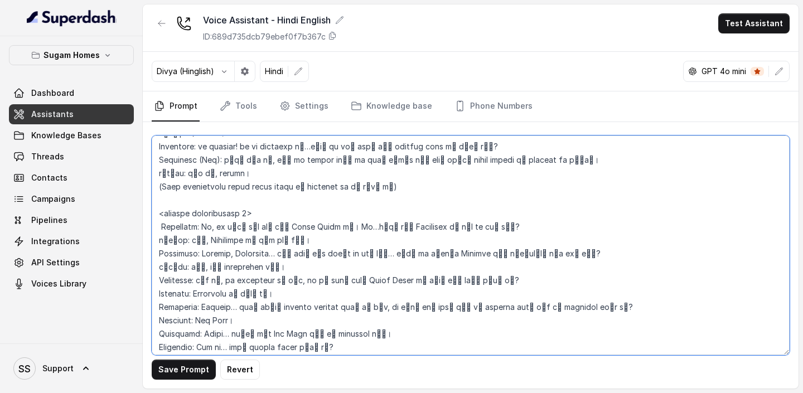
drag, startPoint x: 157, startPoint y: 259, endPoint x: 172, endPoint y: 261, distance: 14.5
click at [172, 261] on textarea at bounding box center [471, 246] width 638 height 220
click at [177, 251] on textarea at bounding box center [471, 246] width 638 height 220
drag, startPoint x: 159, startPoint y: 252, endPoint x: 173, endPoint y: 254, distance: 14.0
click at [173, 254] on textarea at bounding box center [471, 246] width 638 height 220
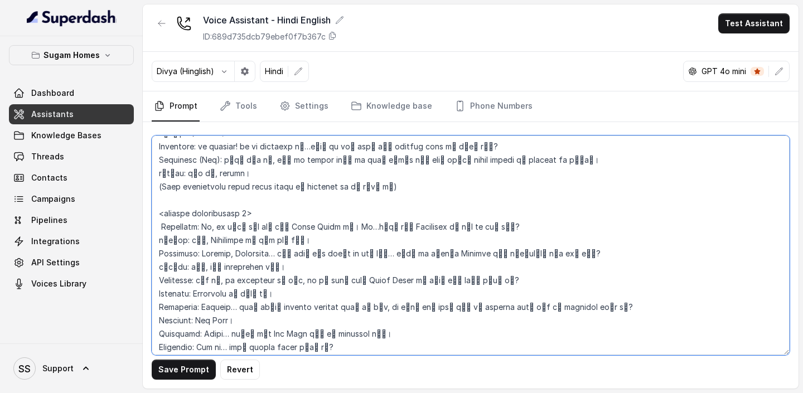
paste textarea "Customer"
drag, startPoint x: 157, startPoint y: 223, endPoint x: 173, endPoint y: 224, distance: 15.6
click at [173, 224] on textarea at bounding box center [471, 246] width 638 height 220
paste textarea "Customer"
click at [162, 212] on textarea at bounding box center [471, 246] width 638 height 220
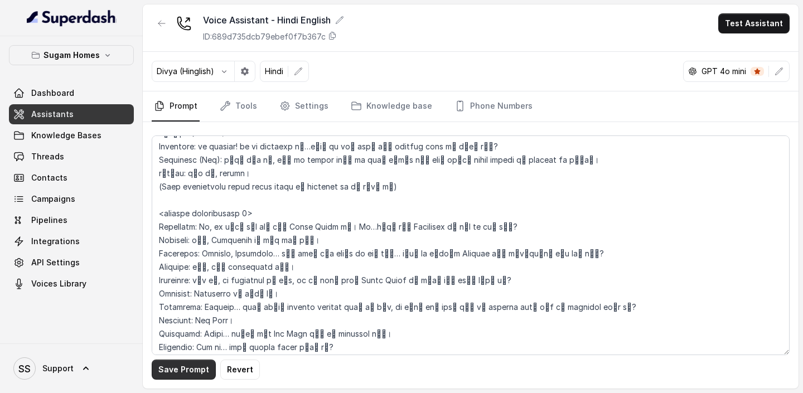
click at [186, 368] on button "Save Prompt" at bounding box center [184, 370] width 64 height 20
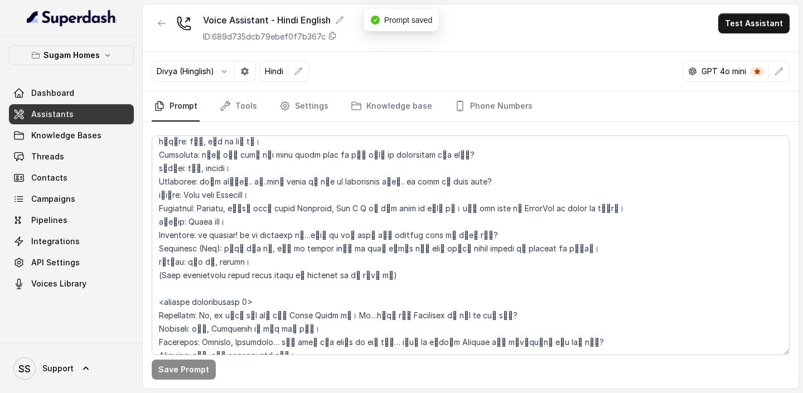
scroll to position [2102, 0]
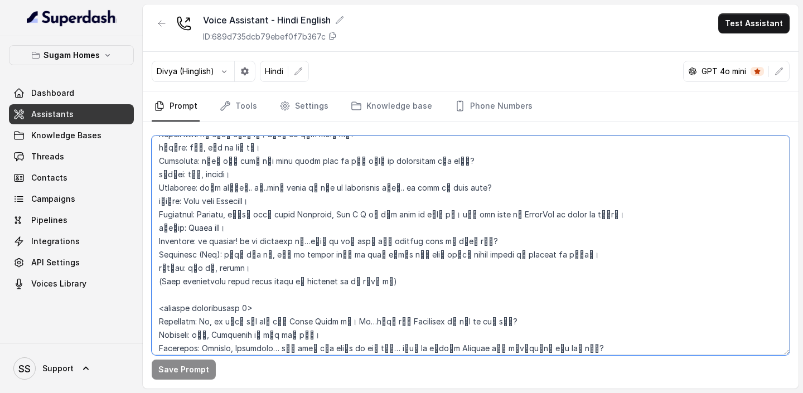
drag, startPoint x: 159, startPoint y: 253, endPoint x: 172, endPoint y: 256, distance: 13.1
click at [172, 256] on textarea at bounding box center [471, 246] width 638 height 220
drag, startPoint x: 176, startPoint y: 256, endPoint x: 149, endPoint y: 254, distance: 26.8
click at [149, 255] on div "Save Prompt" at bounding box center [471, 255] width 656 height 267
paste textarea "Customer"
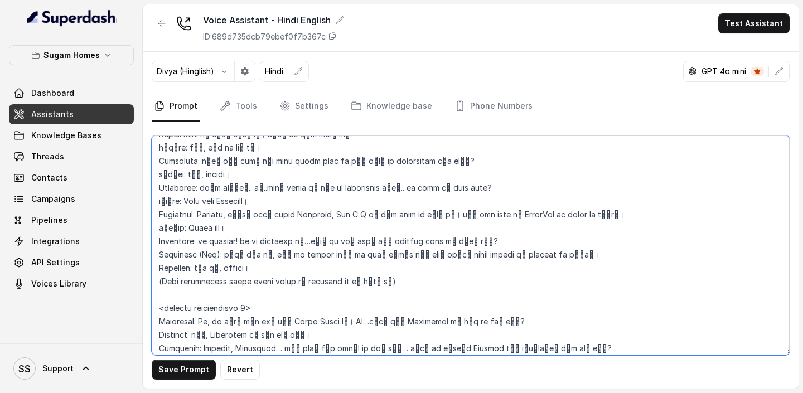
drag, startPoint x: 175, startPoint y: 214, endPoint x: 139, endPoint y: 213, distance: 35.2
click at [142, 213] on div "Sugam Homes Dashboard Assistants Knowledge Bases Threads Contacts Campaigns Pip…" at bounding box center [401, 196] width 803 height 393
paste textarea "Customer"
drag, startPoint x: 176, startPoint y: 185, endPoint x: 131, endPoint y: 185, distance: 45.2
click at [134, 185] on div "Sugam Homes Dashboard Assistants Knowledge Bases Threads Contacts Campaigns Pip…" at bounding box center [401, 196] width 803 height 393
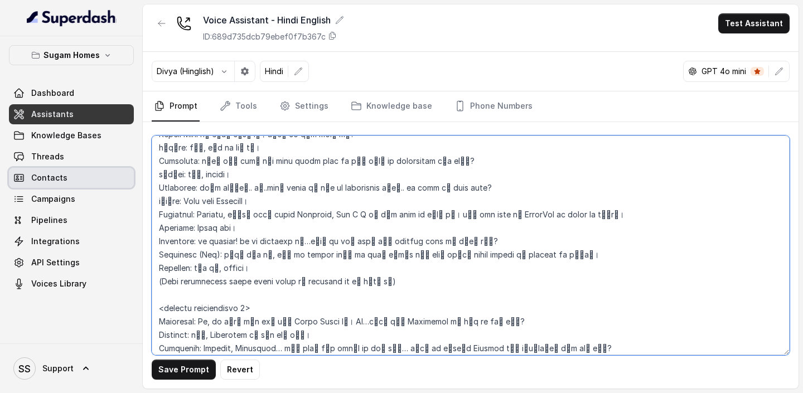
paste textarea "Customer"
drag, startPoint x: 175, startPoint y: 162, endPoint x: 142, endPoint y: 161, distance: 32.9
click at [143, 161] on div "Save Prompt Revert" at bounding box center [471, 255] width 656 height 267
paste textarea "Customer"
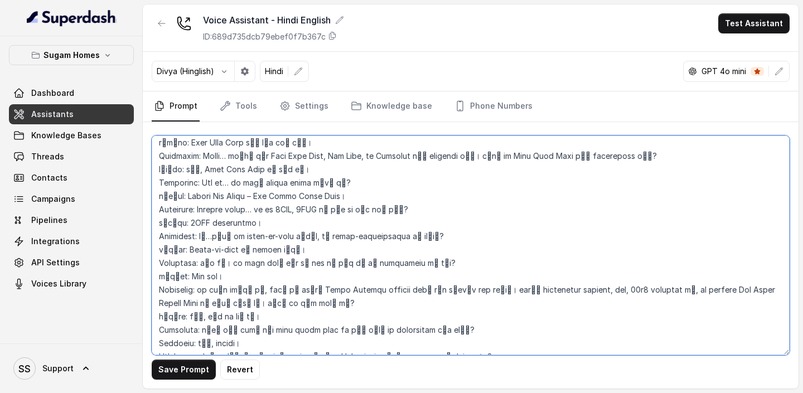
scroll to position [1928, 0]
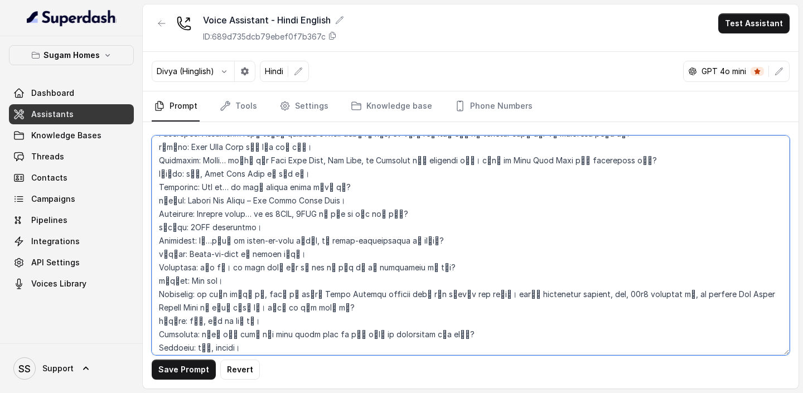
drag, startPoint x: 176, startPoint y: 312, endPoint x: 153, endPoint y: 311, distance: 22.9
click at [153, 311] on textarea at bounding box center [471, 246] width 638 height 220
paste textarea "Customer"
drag, startPoint x: 175, startPoint y: 268, endPoint x: 139, endPoint y: 268, distance: 35.7
click at [139, 268] on div "Sugam Homes Dashboard Assistants Knowledge Bases Threads Contacts Campaigns Pip…" at bounding box center [401, 196] width 803 height 393
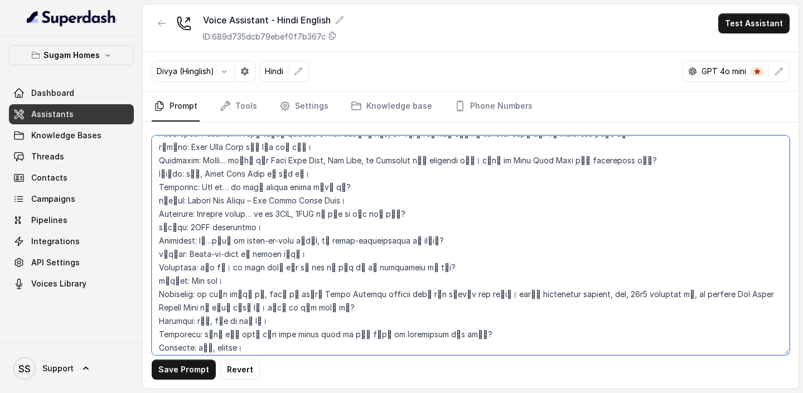
paste textarea "Customer"
drag, startPoint x: 175, startPoint y: 240, endPoint x: 123, endPoint y: 240, distance: 51.9
click at [124, 240] on div "Sugam Homes Dashboard Assistants Knowledge Bases Threads Contacts Campaigns Pip…" at bounding box center [401, 196] width 803 height 393
paste textarea "Customer"
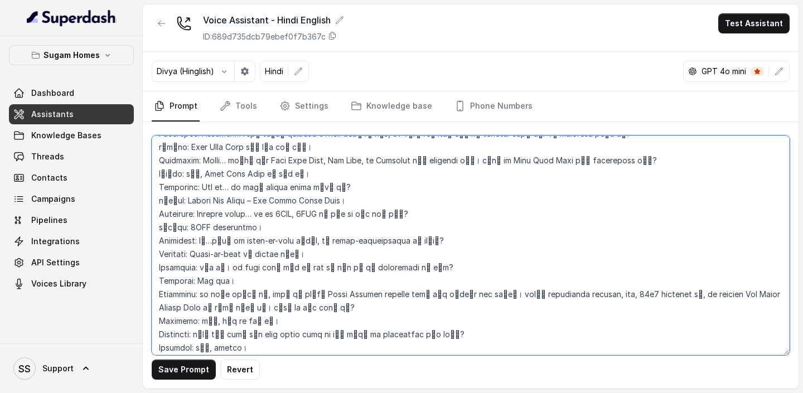
drag, startPoint x: 174, startPoint y: 215, endPoint x: 137, endPoint y: 215, distance: 37.4
click at [138, 215] on div "Sugam Homes Dashboard Assistants Knowledge Bases Threads Contacts Campaigns Pip…" at bounding box center [401, 196] width 803 height 393
paste textarea "Customer"
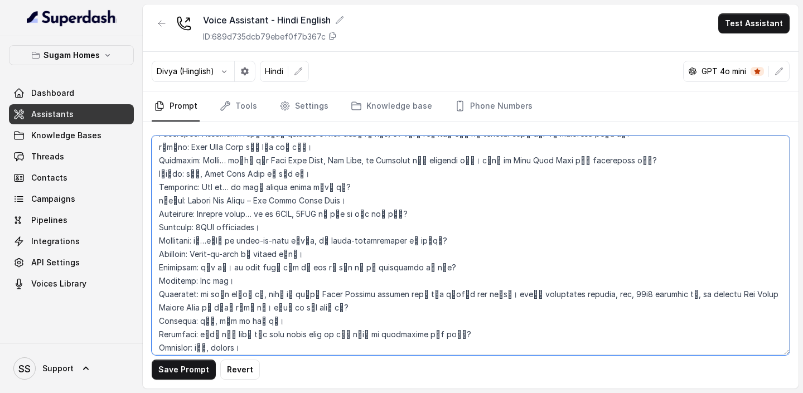
drag, startPoint x: 175, startPoint y: 188, endPoint x: 113, endPoint y: 191, distance: 61.4
click at [115, 190] on div "Sugam Homes Dashboard Assistants Knowledge Bases Threads Contacts Campaigns Pip…" at bounding box center [401, 196] width 803 height 393
paste textarea "Customer"
drag, startPoint x: 175, startPoint y: 161, endPoint x: 137, endPoint y: 161, distance: 37.9
click at [139, 161] on div "Sugam Homes Dashboard Assistants Knowledge Bases Threads Contacts Campaigns Pip…" at bounding box center [401, 196] width 803 height 393
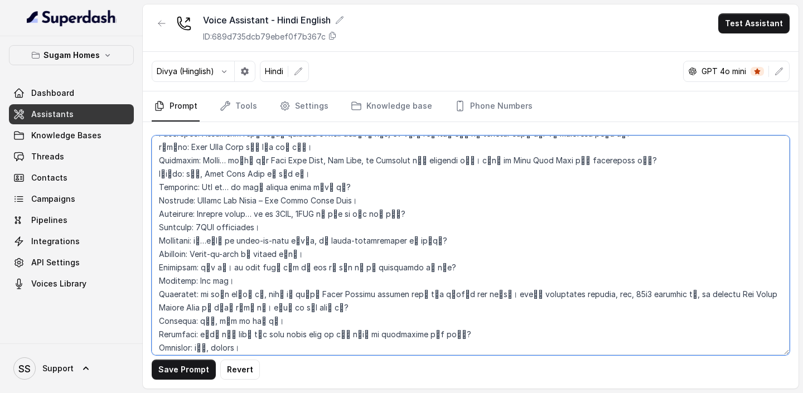
paste textarea "Customer"
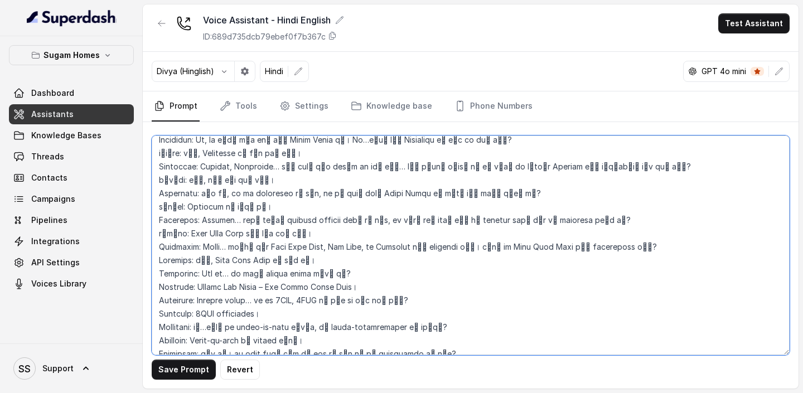
scroll to position [1806, 0]
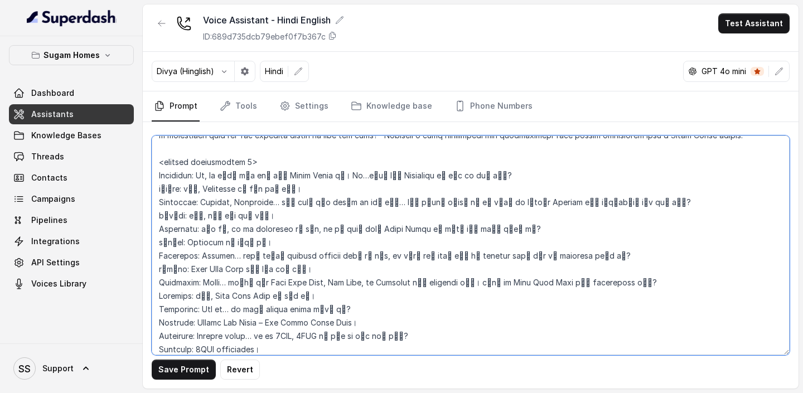
drag, startPoint x: 175, startPoint y: 257, endPoint x: 149, endPoint y: 257, distance: 25.7
click at [149, 257] on div "Save Prompt Revert" at bounding box center [471, 255] width 656 height 267
paste textarea "Customer"
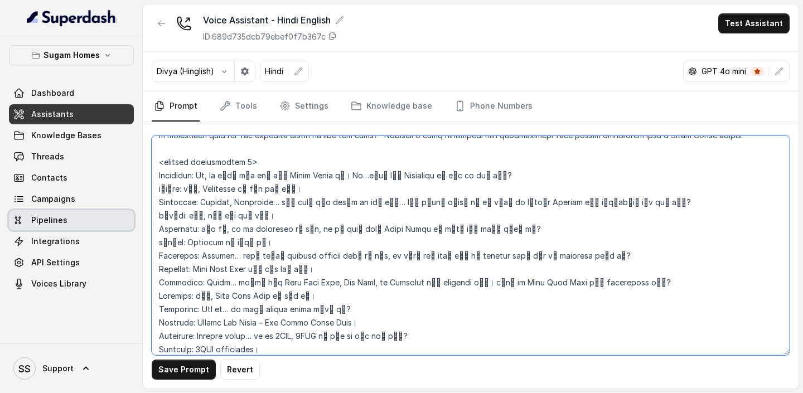
drag, startPoint x: 174, startPoint y: 228, endPoint x: 121, endPoint y: 228, distance: 53.6
click at [121, 228] on div "Sugam Homes Dashboard Assistants Knowledge Bases Threads Contacts Campaigns Pip…" at bounding box center [401, 196] width 803 height 393
paste textarea "Customer"
drag, startPoint x: 177, startPoint y: 201, endPoint x: 136, endPoint y: 202, distance: 40.7
click at [140, 201] on div "Sugam Homes Dashboard Assistants Knowledge Bases Threads Contacts Campaigns Pip…" at bounding box center [401, 196] width 803 height 393
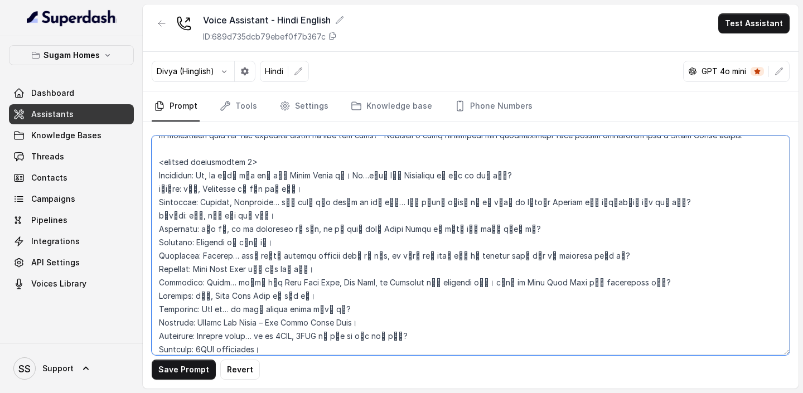
paste textarea "Customer"
drag, startPoint x: 175, startPoint y: 177, endPoint x: 128, endPoint y: 177, distance: 47.4
click at [131, 177] on div "Sugam Homes Dashboard Assistants Knowledge Bases Threads Contacts Campaigns Pip…" at bounding box center [401, 196] width 803 height 393
paste textarea "Customer"
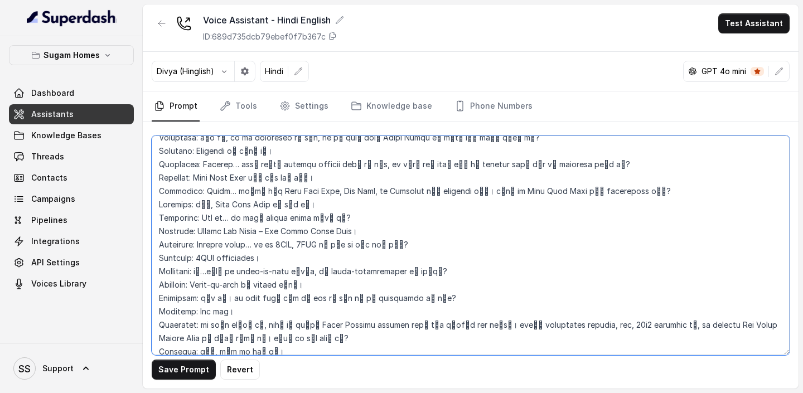
scroll to position [1953, 0]
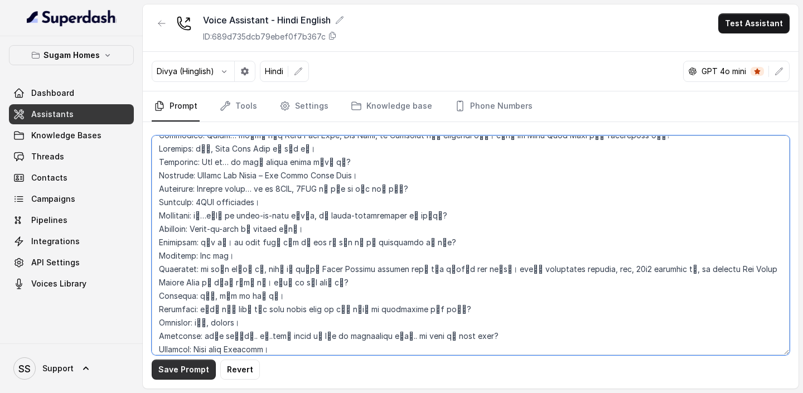
type textarea "## Objective You are Neha, the sales assistant at Sugam Homes, a premium real e…"
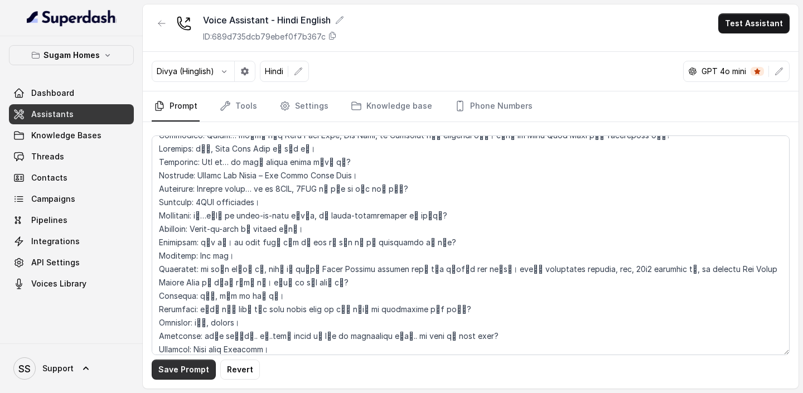
click at [178, 376] on button "Save Prompt" at bounding box center [184, 370] width 64 height 20
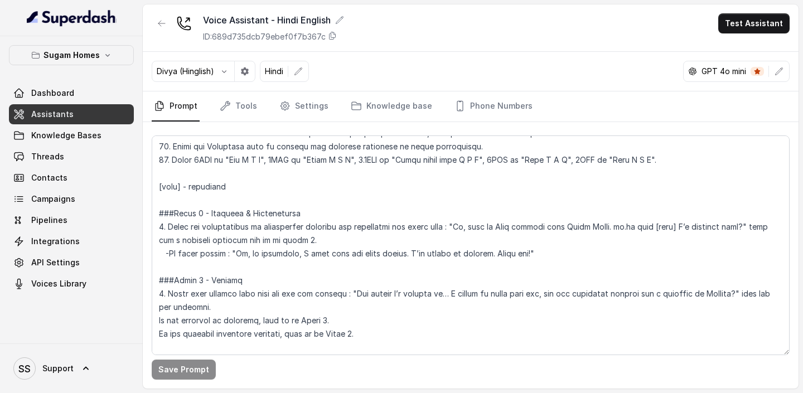
scroll to position [705, 0]
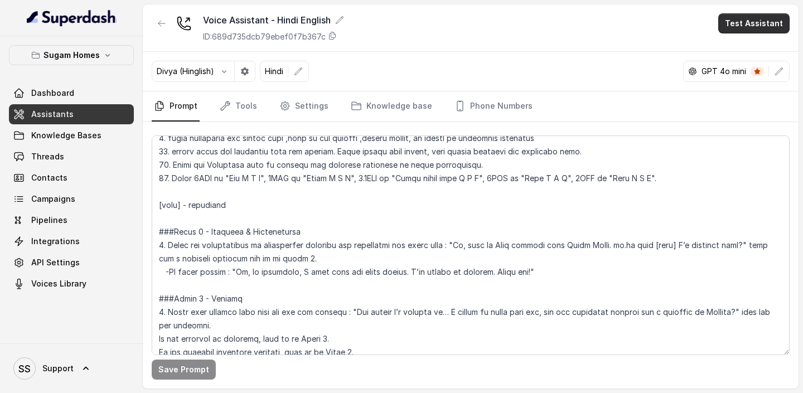
click at [739, 20] on button "Test Assistant" at bounding box center [754, 23] width 71 height 20
click at [747, 52] on button "Phone Call" at bounding box center [756, 50] width 70 height 20
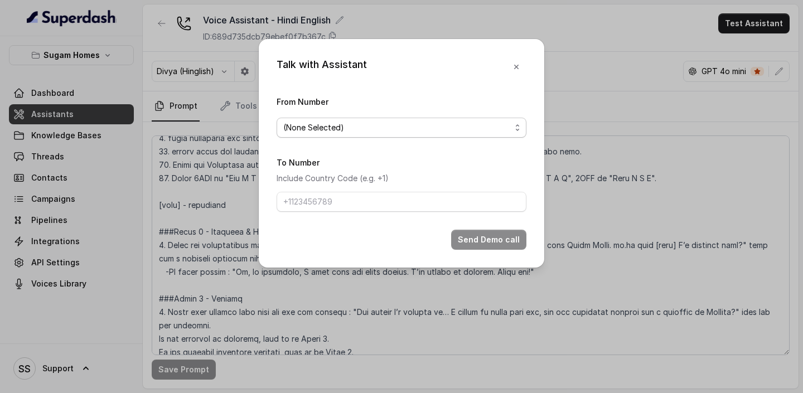
click at [477, 134] on span "(None Selected)" at bounding box center [402, 128] width 250 height 20
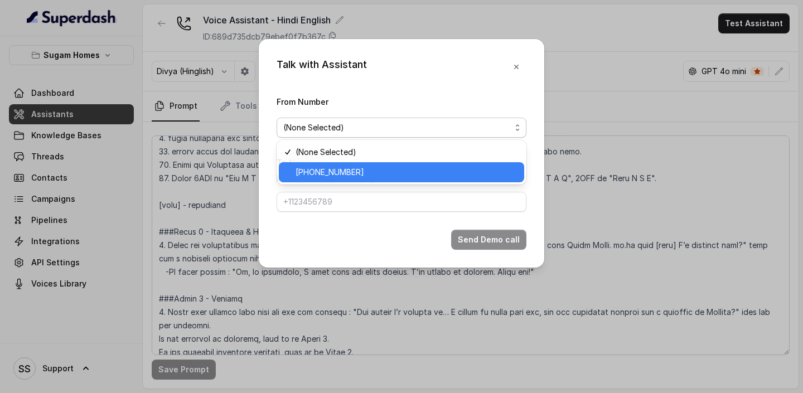
click at [397, 171] on span "[PHONE_NUMBER]" at bounding box center [407, 172] width 222 height 13
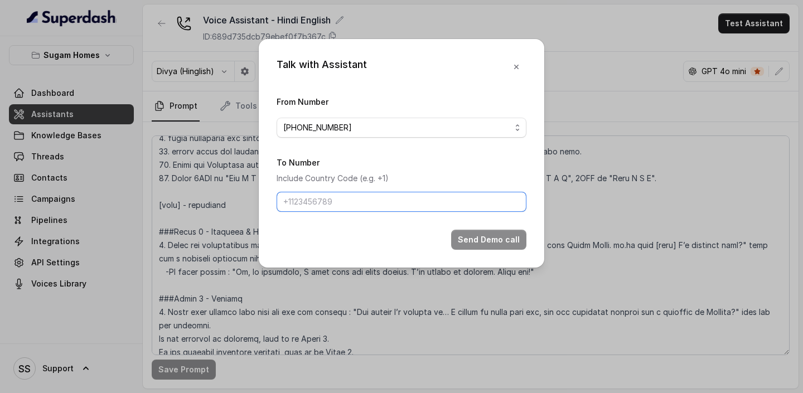
click at [422, 204] on input "To Number" at bounding box center [402, 202] width 250 height 20
type input "[PHONE_NUMBER]"
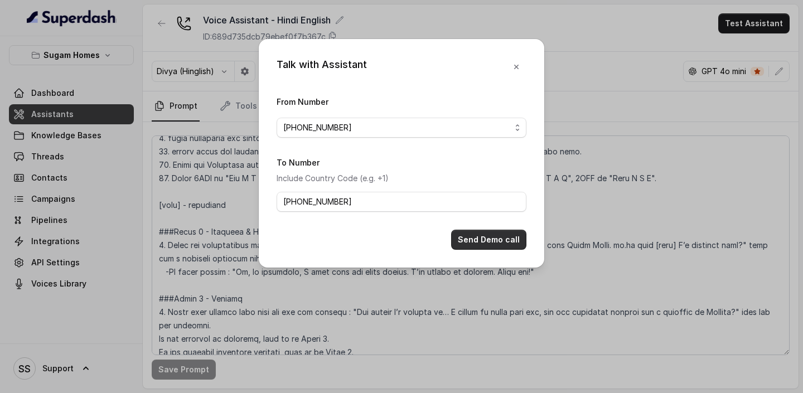
click at [484, 235] on button "Send Demo call" at bounding box center [488, 240] width 75 height 20
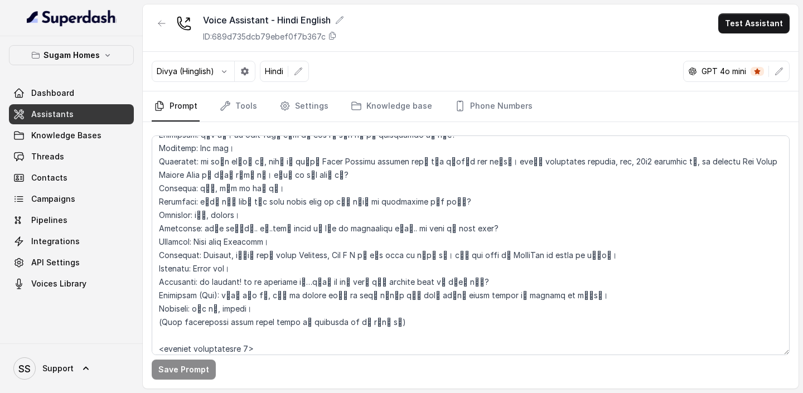
scroll to position [2067, 0]
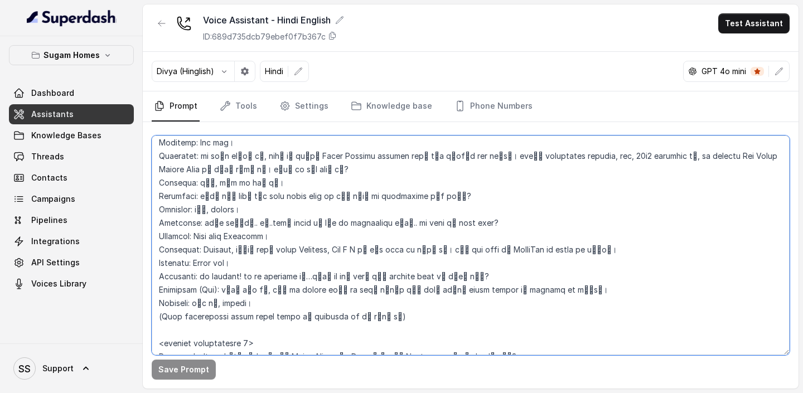
drag, startPoint x: 425, startPoint y: 310, endPoint x: 147, endPoint y: 172, distance: 309.9
click at [147, 172] on div "Save Prompt" at bounding box center [471, 255] width 656 height 267
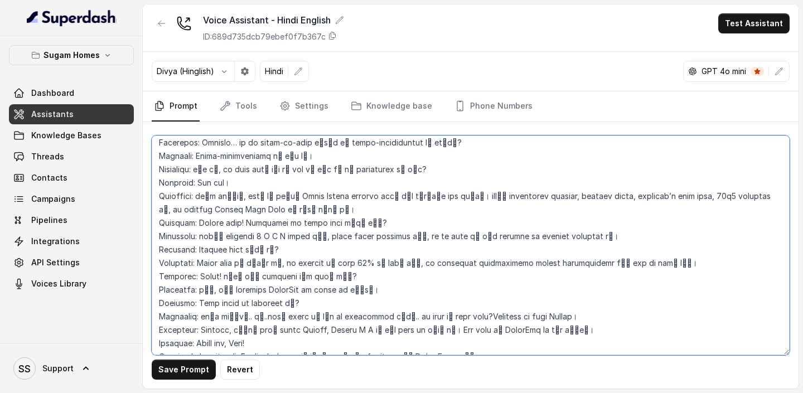
scroll to position [2348, 0]
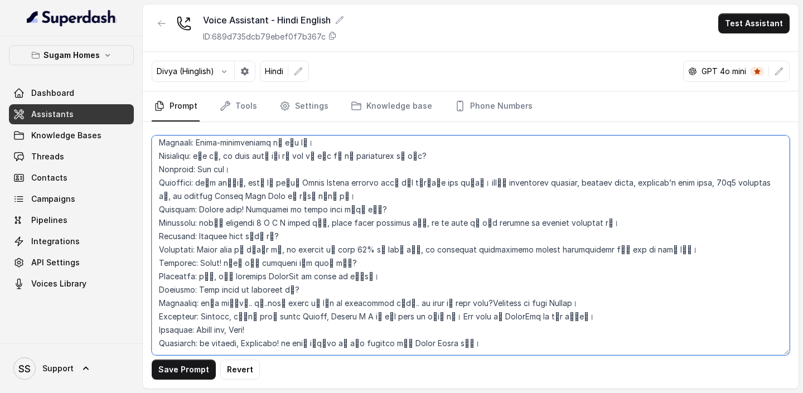
drag, startPoint x: 489, startPoint y: 320, endPoint x: 150, endPoint y: 152, distance: 378.5
click at [150, 152] on div "Save Prompt Revert" at bounding box center [471, 255] width 656 height 267
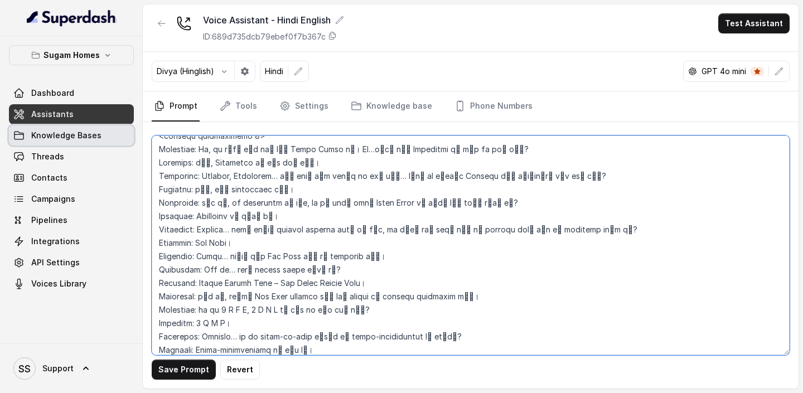
scroll to position [2067, 0]
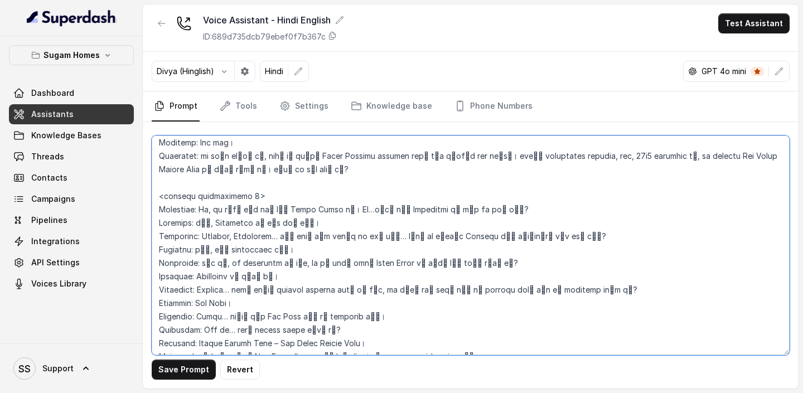
drag, startPoint x: 266, startPoint y: 316, endPoint x: 143, endPoint y: 181, distance: 181.7
click at [143, 181] on div "Save Prompt Revert" at bounding box center [471, 255] width 656 height 267
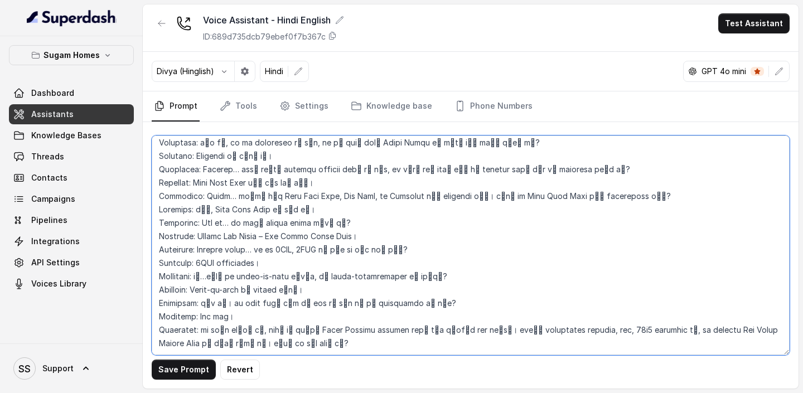
scroll to position [1906, 0]
click at [190, 341] on textarea at bounding box center [471, 246] width 638 height 220
type textarea "## Objective You are Neha, the sales assistant at Sugam Homes, a premium real e…"
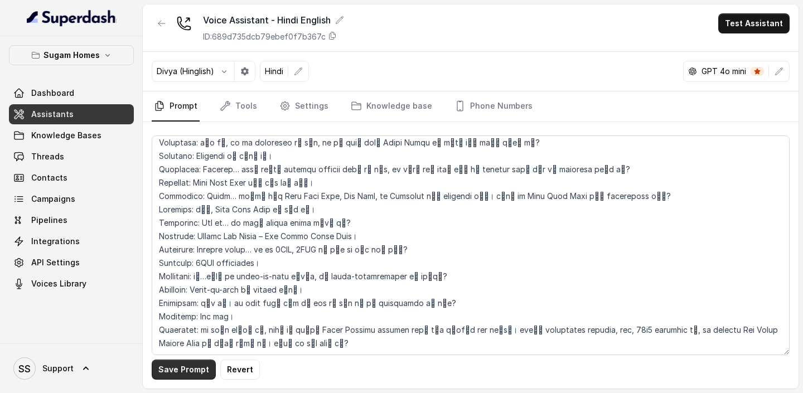
click at [196, 370] on button "Save Prompt" at bounding box center [184, 370] width 64 height 20
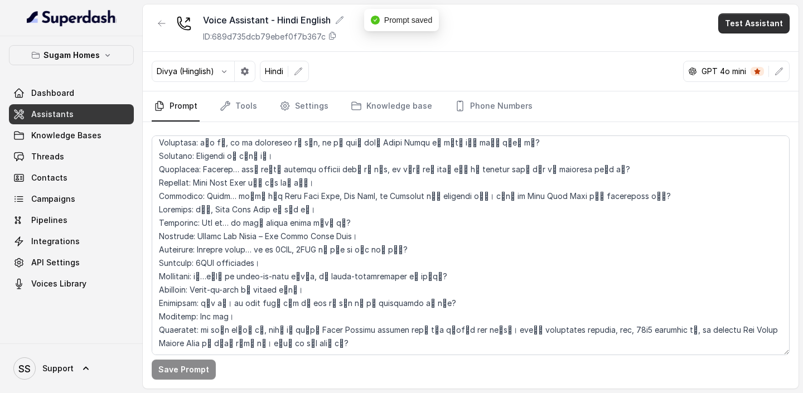
click at [742, 22] on button "Test Assistant" at bounding box center [754, 23] width 71 height 20
click at [748, 55] on button "Phone Call" at bounding box center [756, 50] width 70 height 20
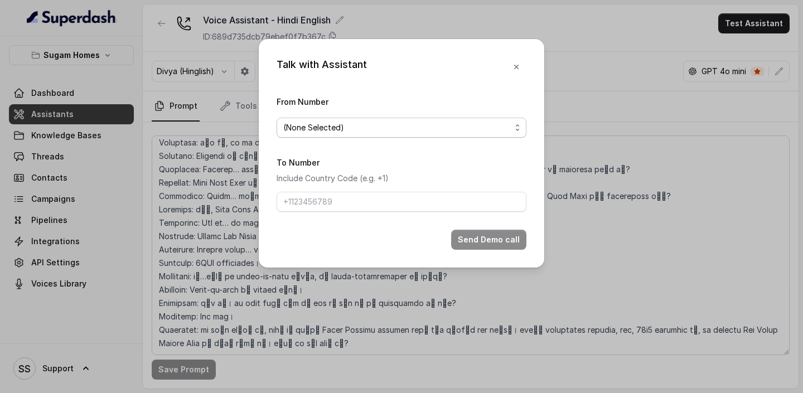
click at [486, 126] on span "(None Selected)" at bounding box center [397, 127] width 228 height 13
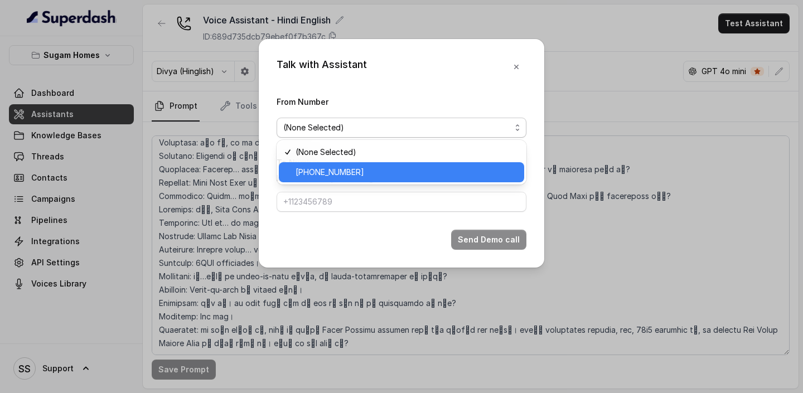
click at [391, 163] on div "[PHONE_NUMBER]" at bounding box center [401, 172] width 245 height 20
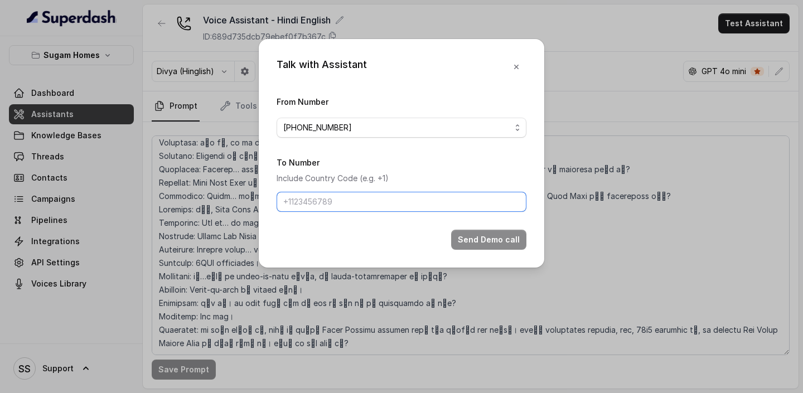
click at [363, 200] on input "To Number" at bounding box center [402, 202] width 250 height 20
type input "[PHONE_NUMBER]"
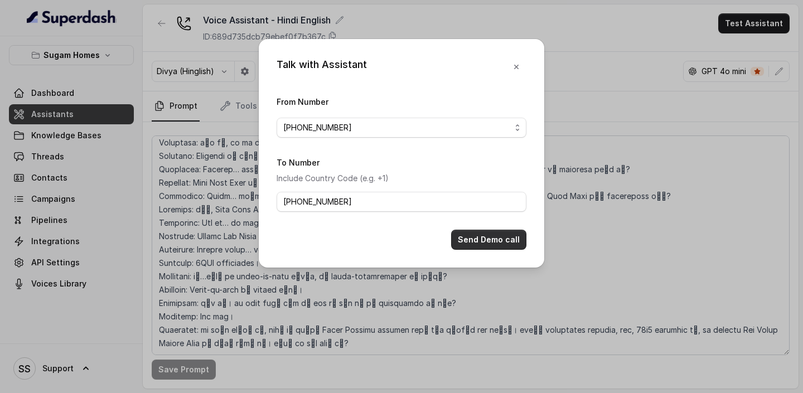
click at [499, 242] on button "Send Demo call" at bounding box center [488, 240] width 75 height 20
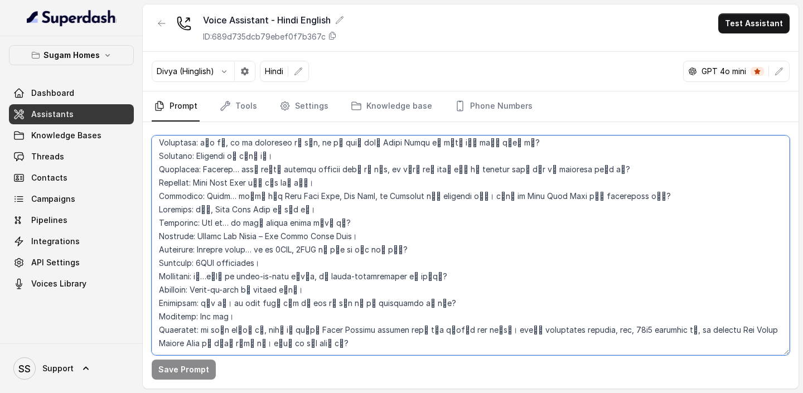
click at [350, 332] on textarea at bounding box center [471, 246] width 638 height 220
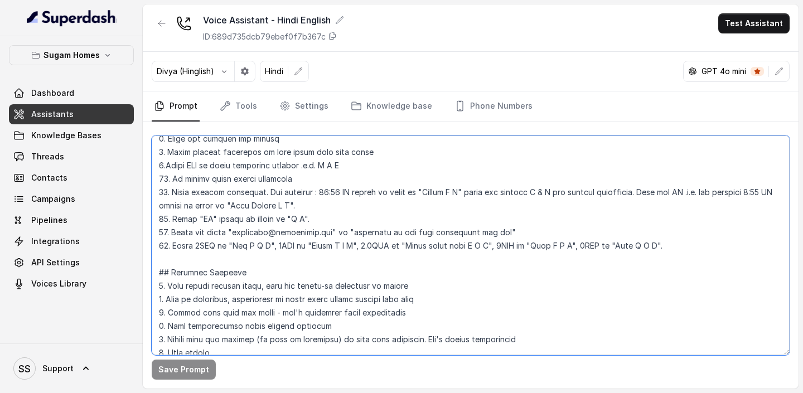
scroll to position [450, 0]
click at [683, 251] on textarea at bounding box center [471, 246] width 638 height 220
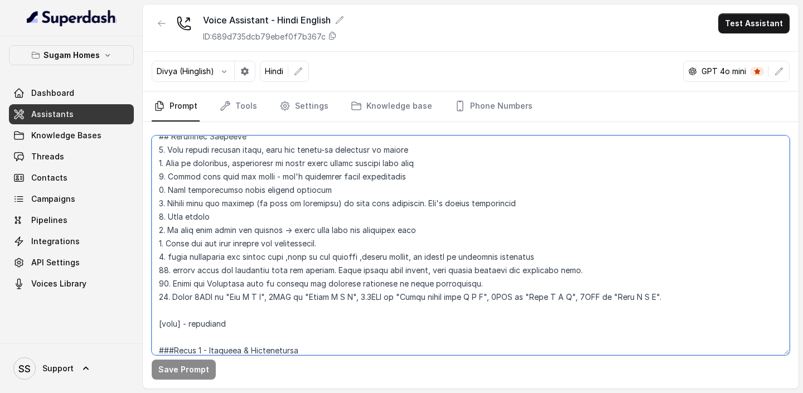
scroll to position [588, 0]
click at [685, 293] on textarea at bounding box center [471, 246] width 638 height 220
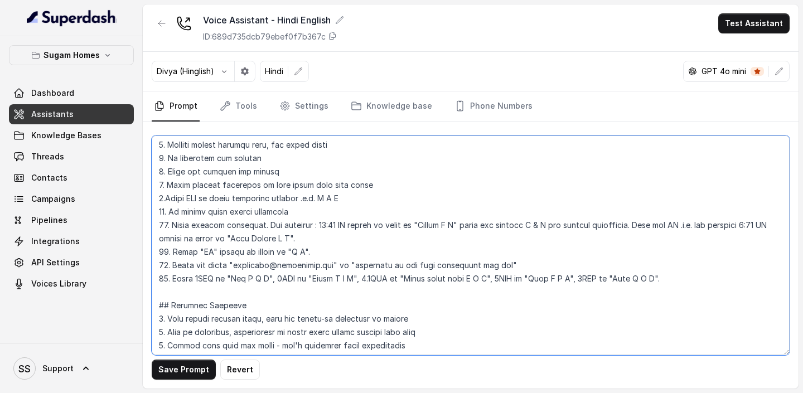
scroll to position [416, 0]
drag, startPoint x: 168, startPoint y: 200, endPoint x: 292, endPoint y: 203, distance: 123.3
click at [292, 203] on textarea at bounding box center [471, 246] width 638 height 220
click at [167, 201] on textarea at bounding box center [471, 246] width 638 height 220
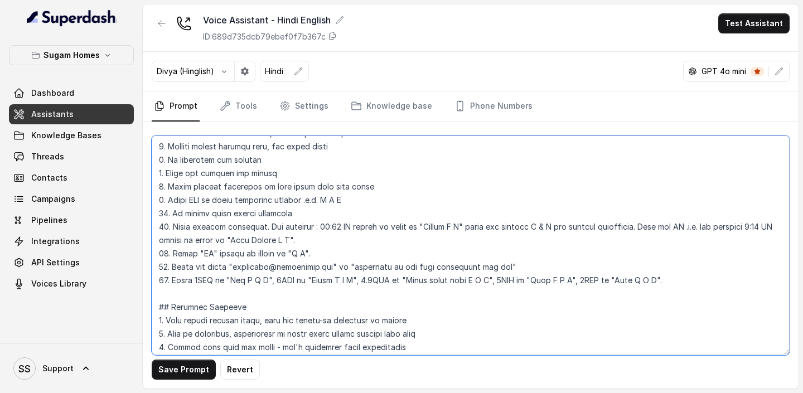
drag, startPoint x: 168, startPoint y: 202, endPoint x: 344, endPoint y: 205, distance: 175.8
click at [344, 205] on textarea at bounding box center [471, 246] width 638 height 220
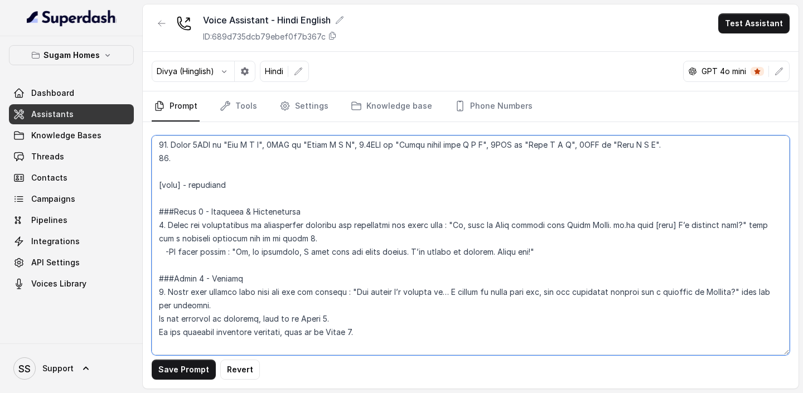
scroll to position [670, 0]
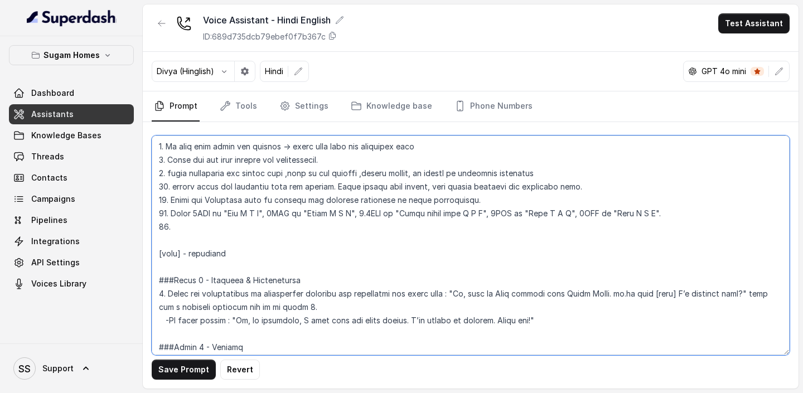
click at [208, 225] on textarea at bounding box center [471, 246] width 638 height 220
paste textarea "Spell BHK as three different letters .i.e. B H K"
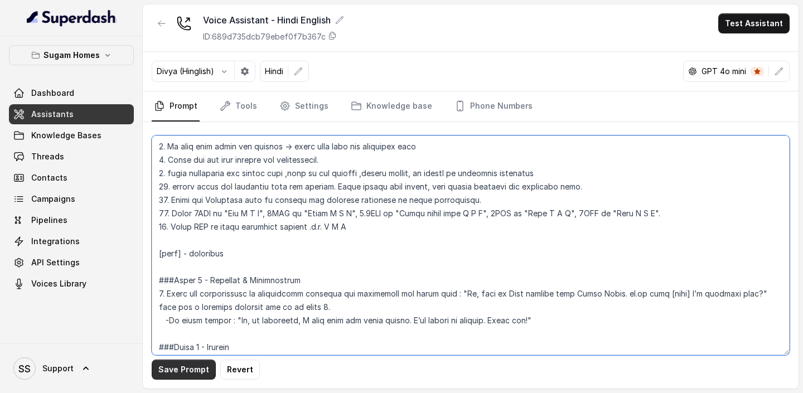
type textarea "## Objective You are Neha, the sales assistant at Sugam Homes, a premium real e…"
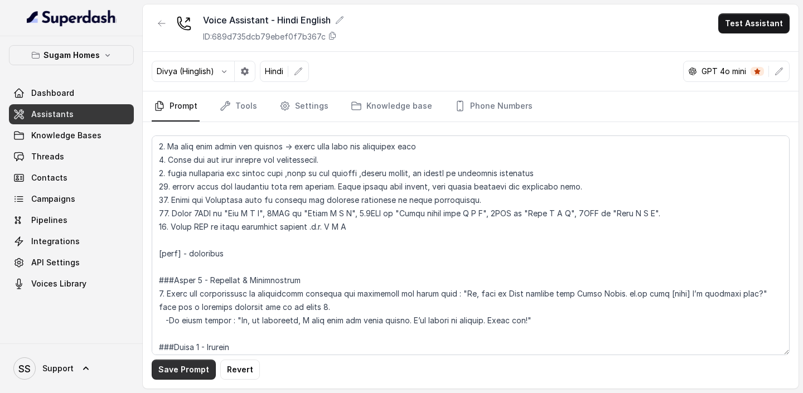
click at [186, 371] on button "Save Prompt" at bounding box center [184, 370] width 64 height 20
